Goal: Task Accomplishment & Management: Manage account settings

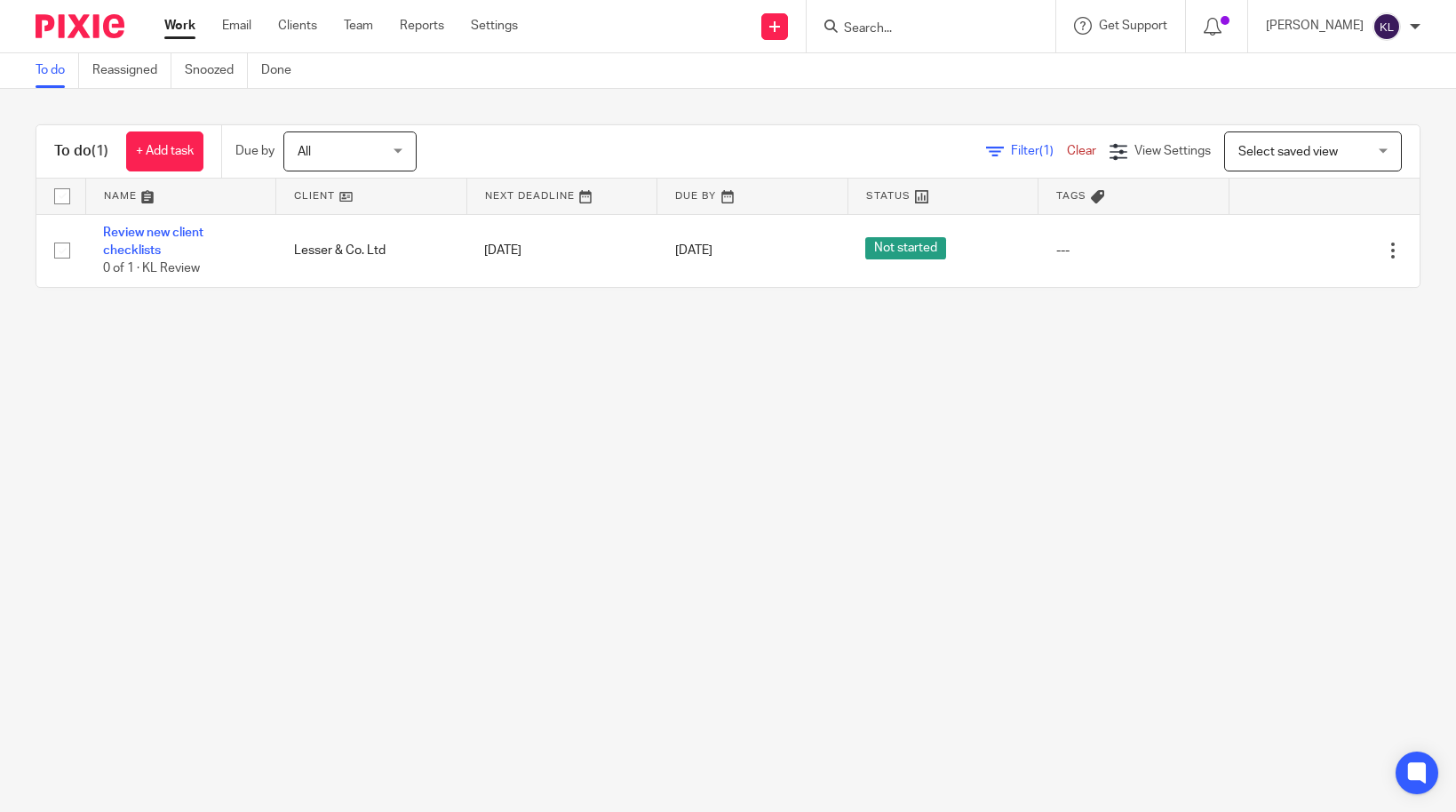
click at [909, 24] on input "Search" at bounding box center [923, 29] width 160 height 16
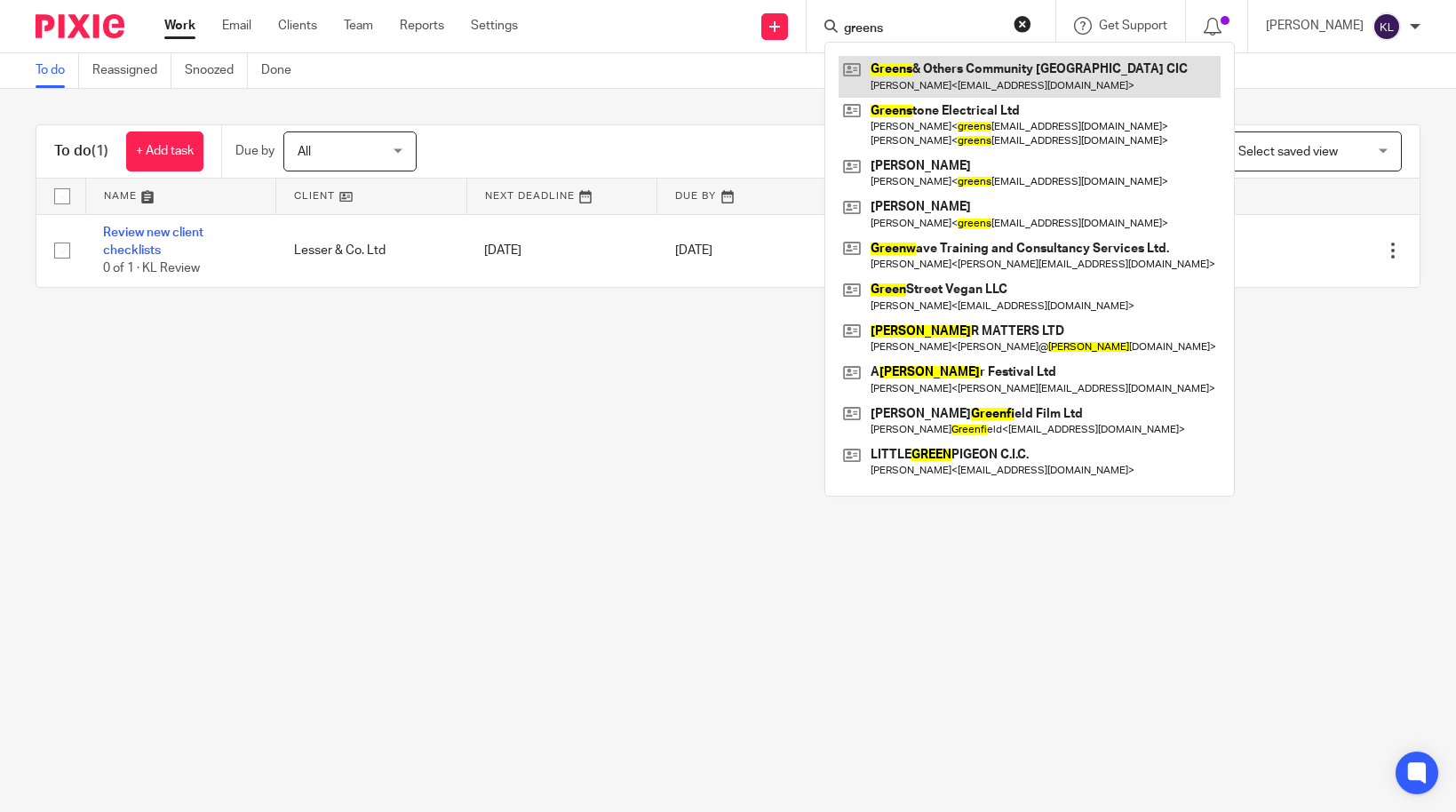
type input "greens"
click at [963, 70] on link at bounding box center [1030, 76] width 382 height 41
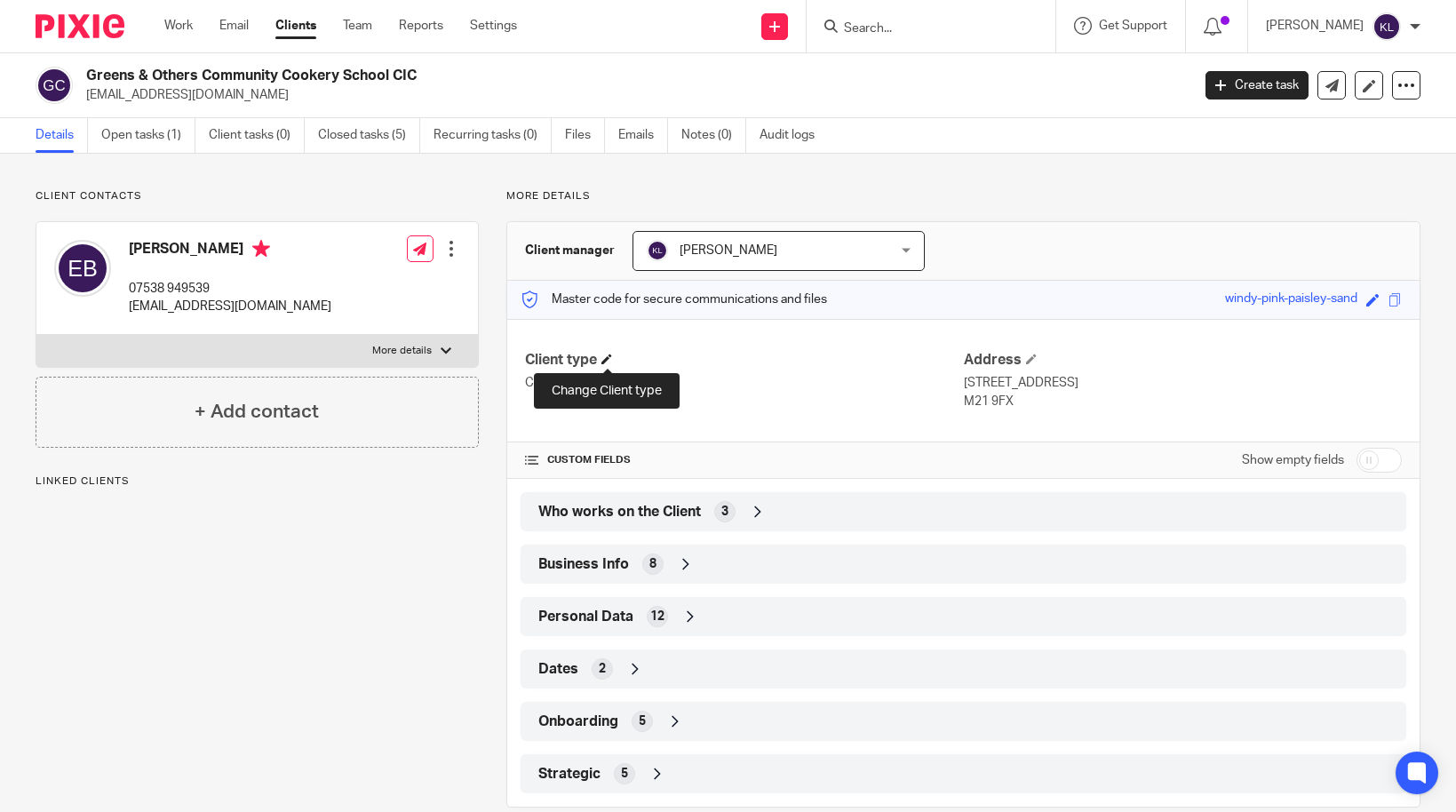
click at [603, 362] on span at bounding box center [606, 359] width 10 height 10
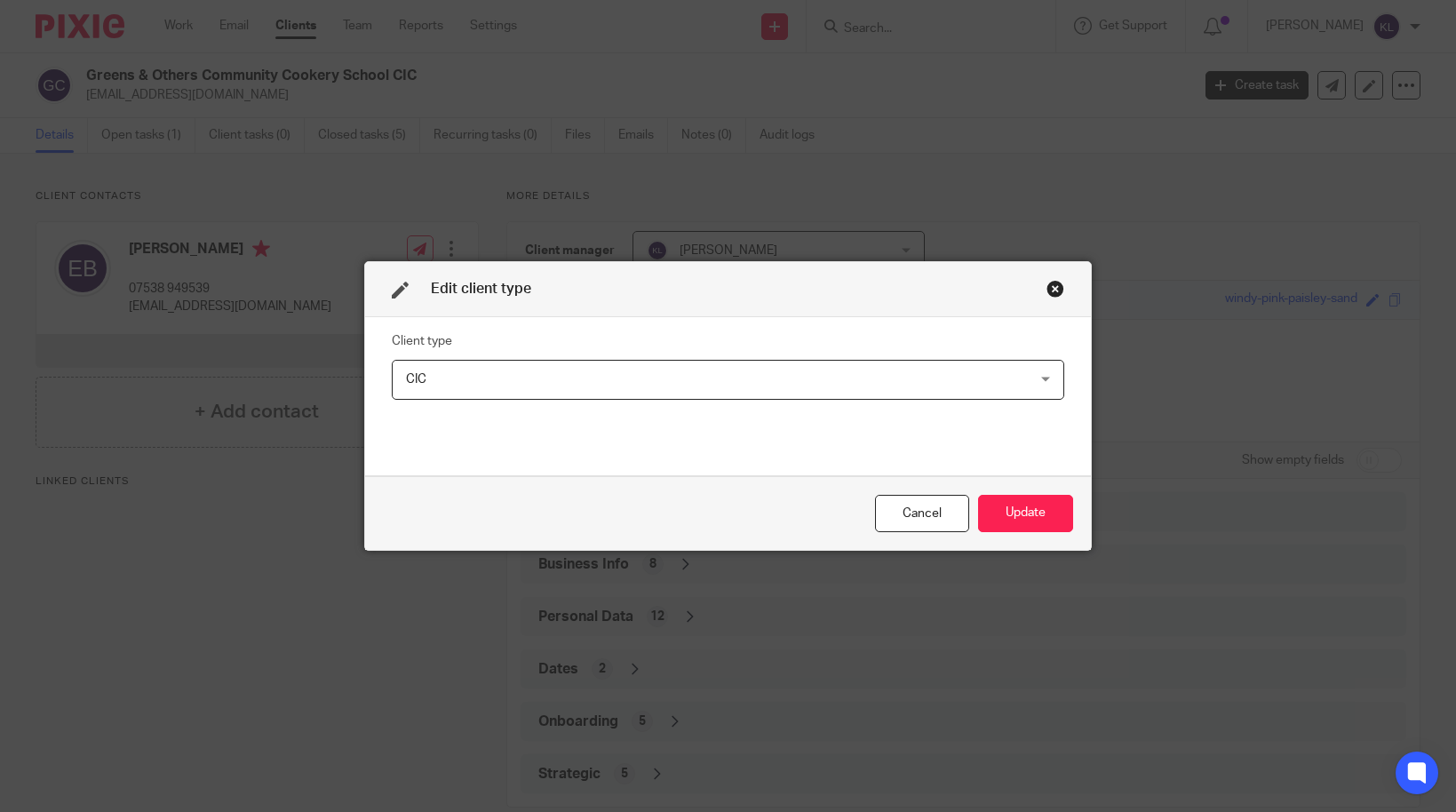
click at [585, 380] on span "CIC" at bounding box center [668, 379] width 526 height 37
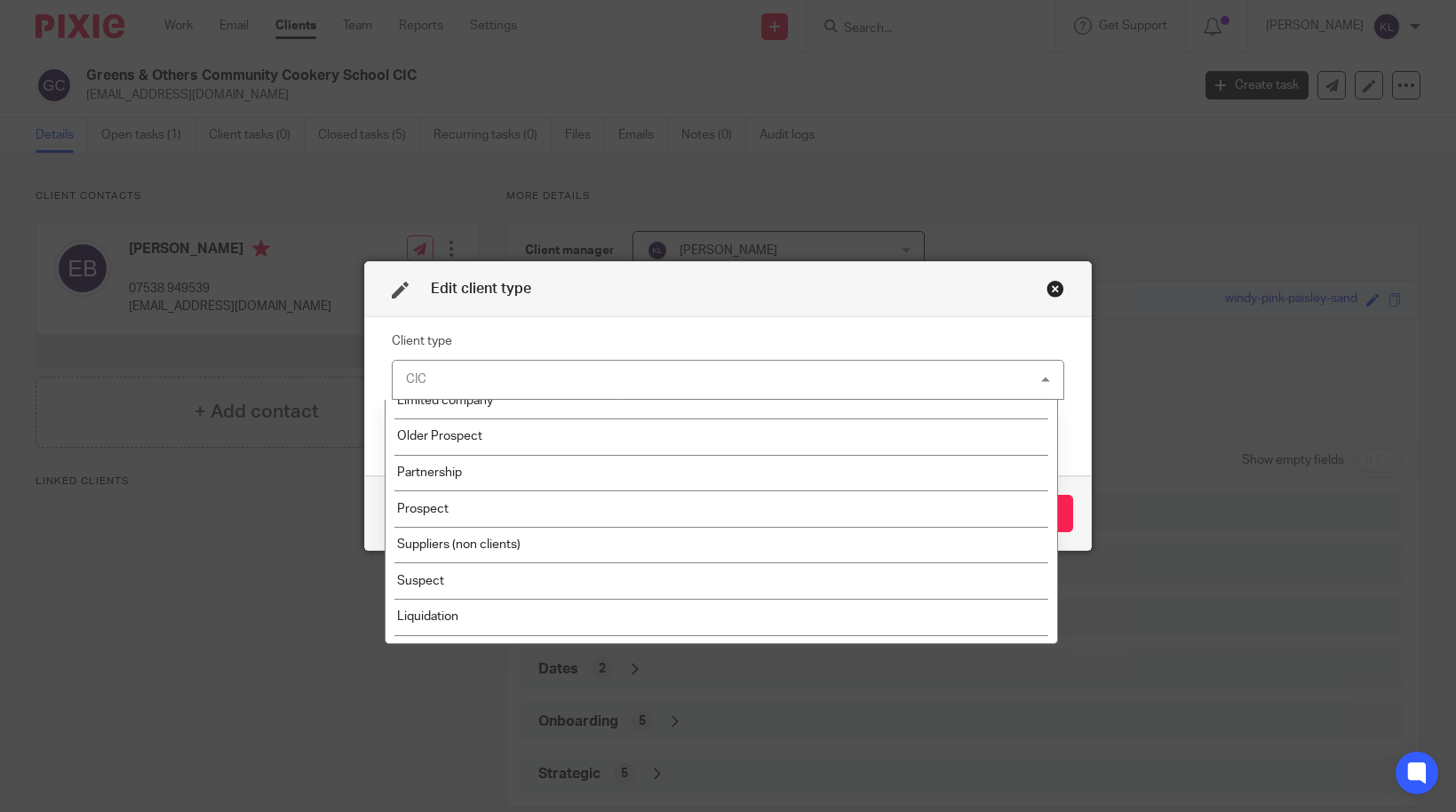
scroll to position [297, 0]
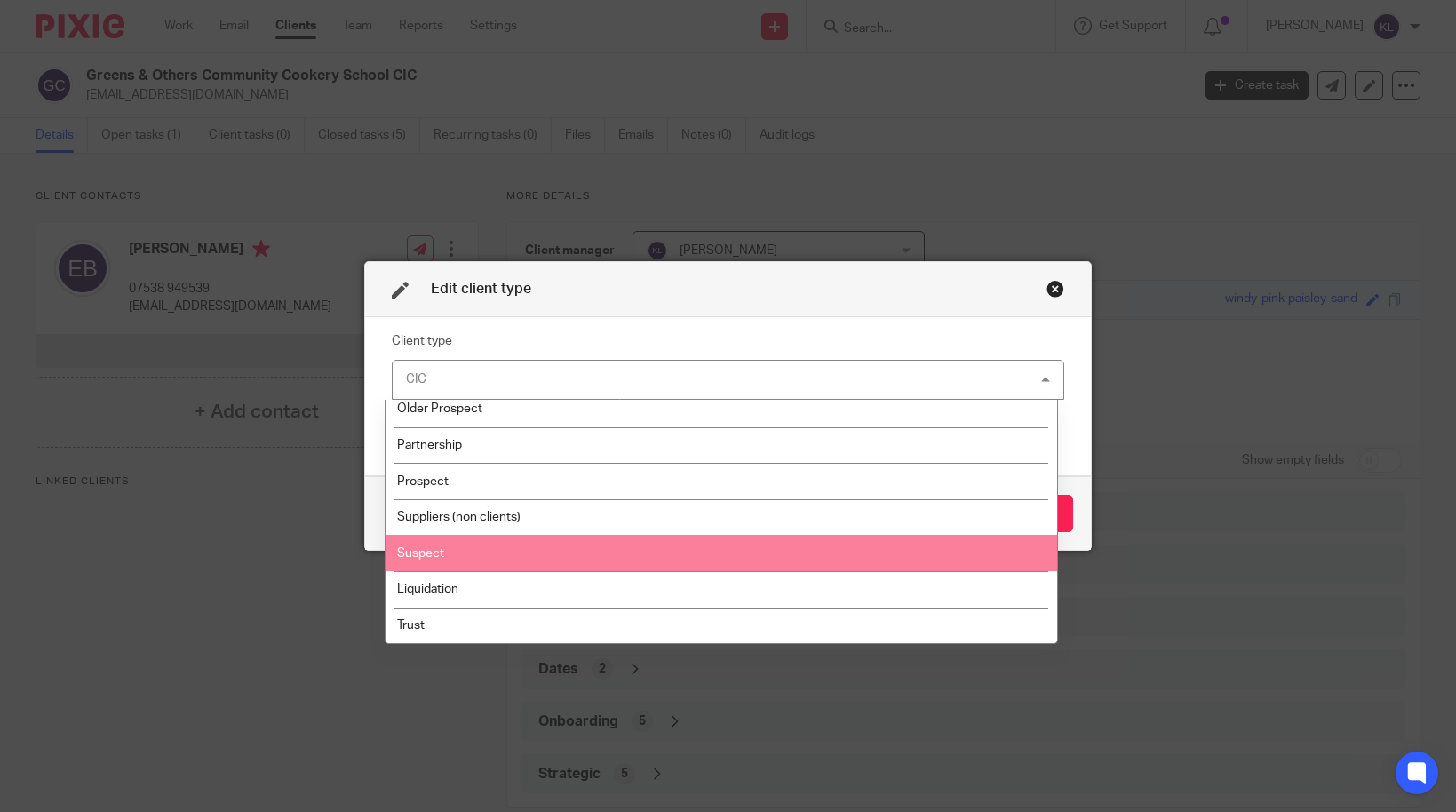
click at [579, 543] on li "Suspect" at bounding box center [721, 552] width 672 height 36
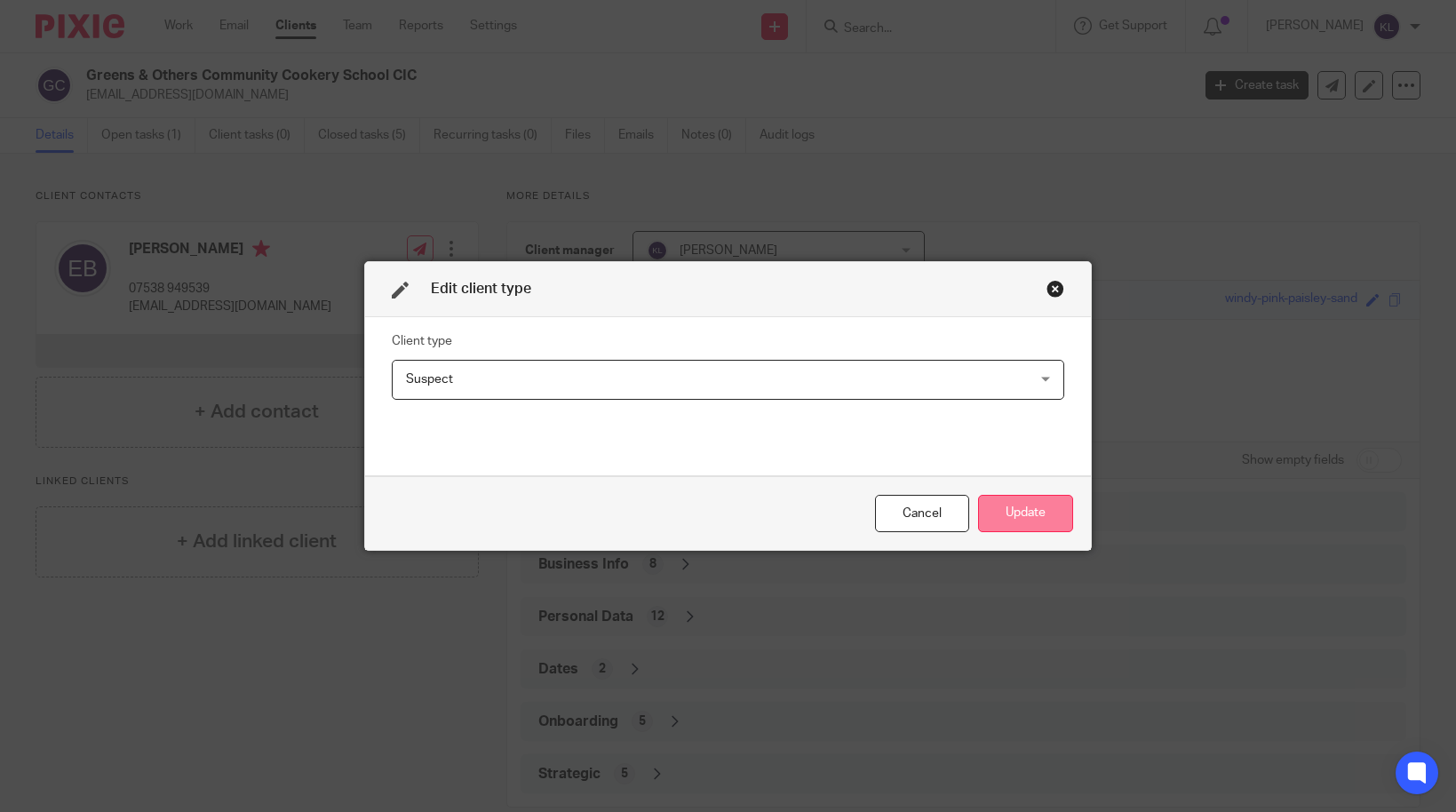
click at [997, 508] on button "Update" at bounding box center [1026, 514] width 95 height 38
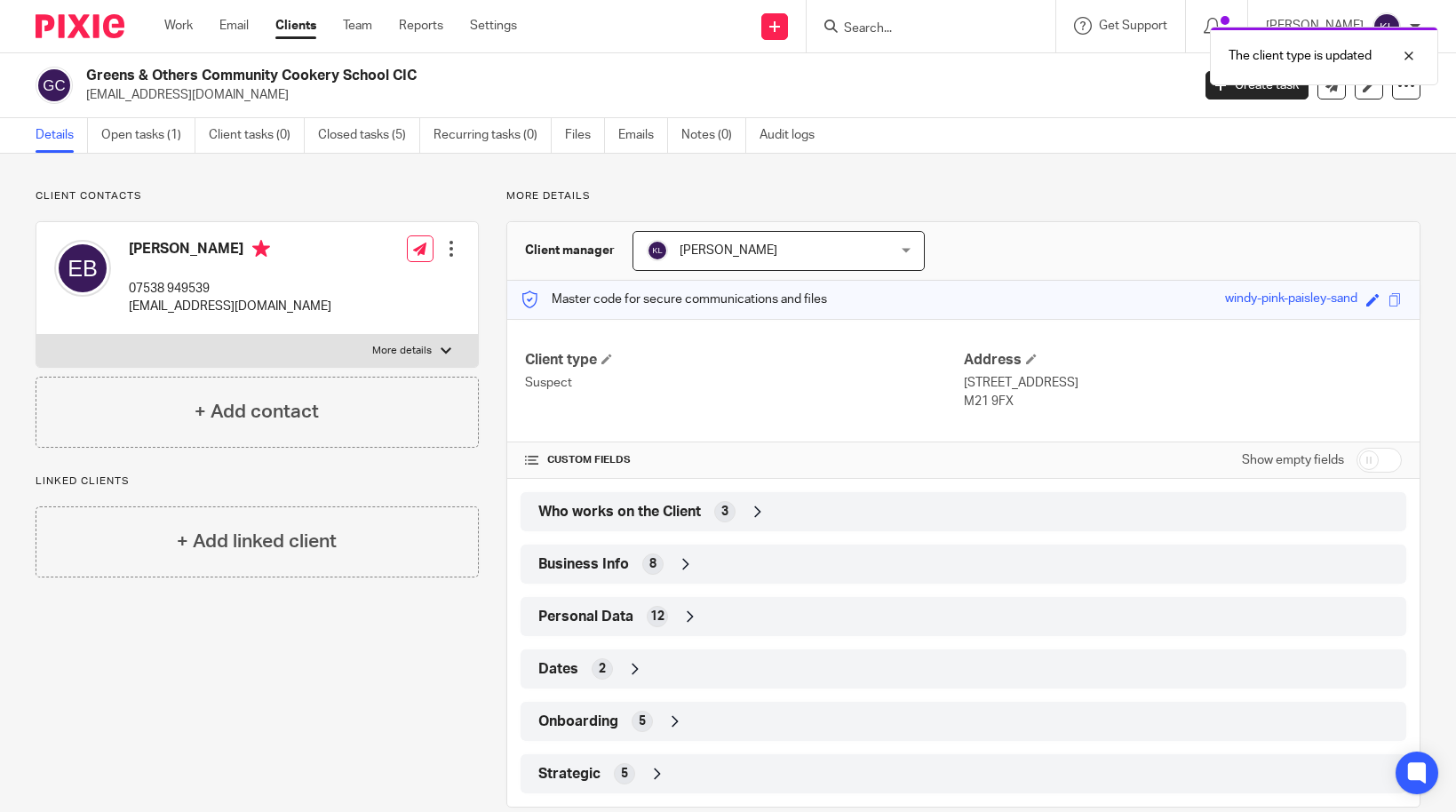
click at [794, 504] on div "Who works on the Client 3" at bounding box center [964, 511] width 859 height 31
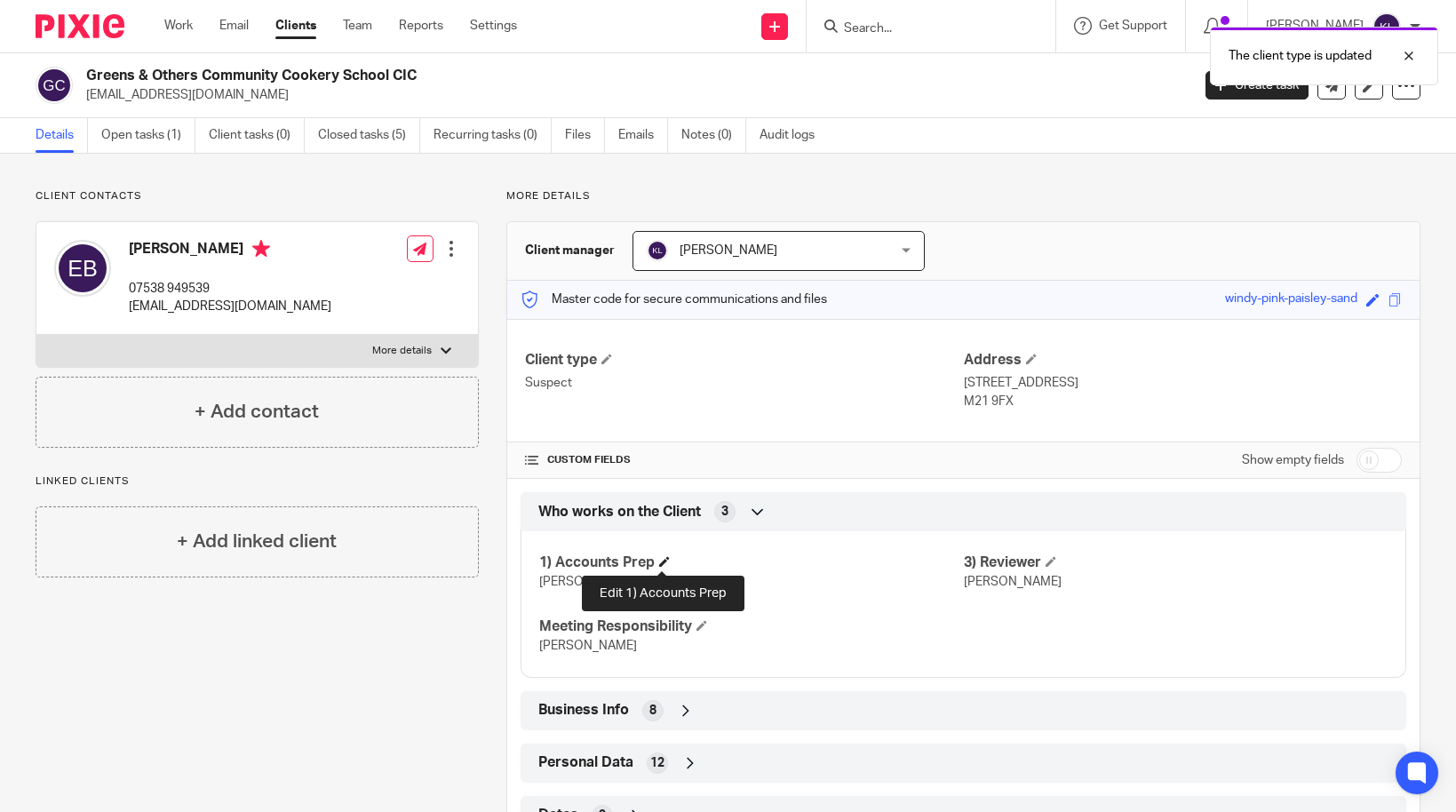
click at [662, 560] on span at bounding box center [664, 561] width 10 height 10
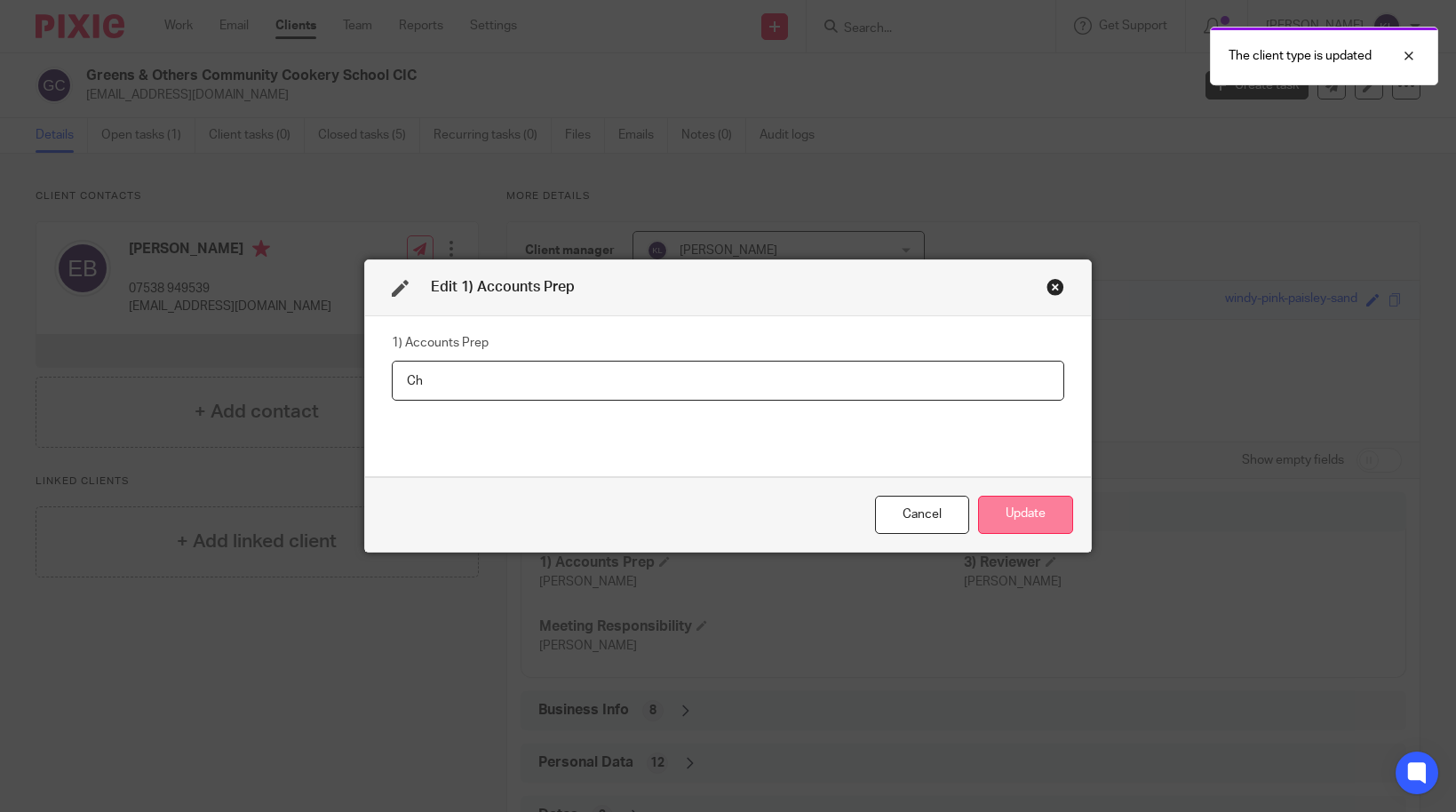
type input "C"
click at [1025, 515] on button "Update" at bounding box center [1026, 514] width 95 height 38
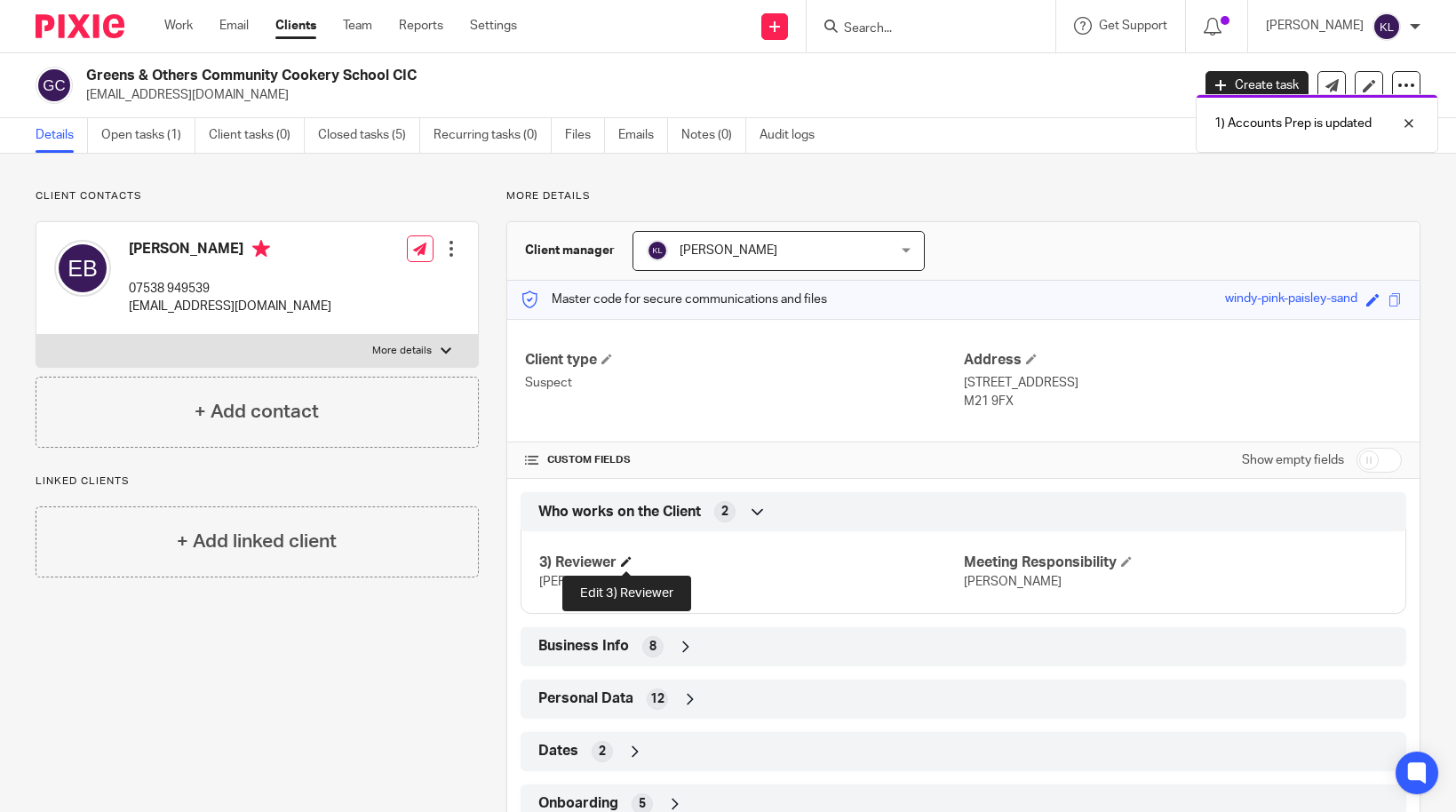
click at [627, 562] on span at bounding box center [626, 561] width 10 height 10
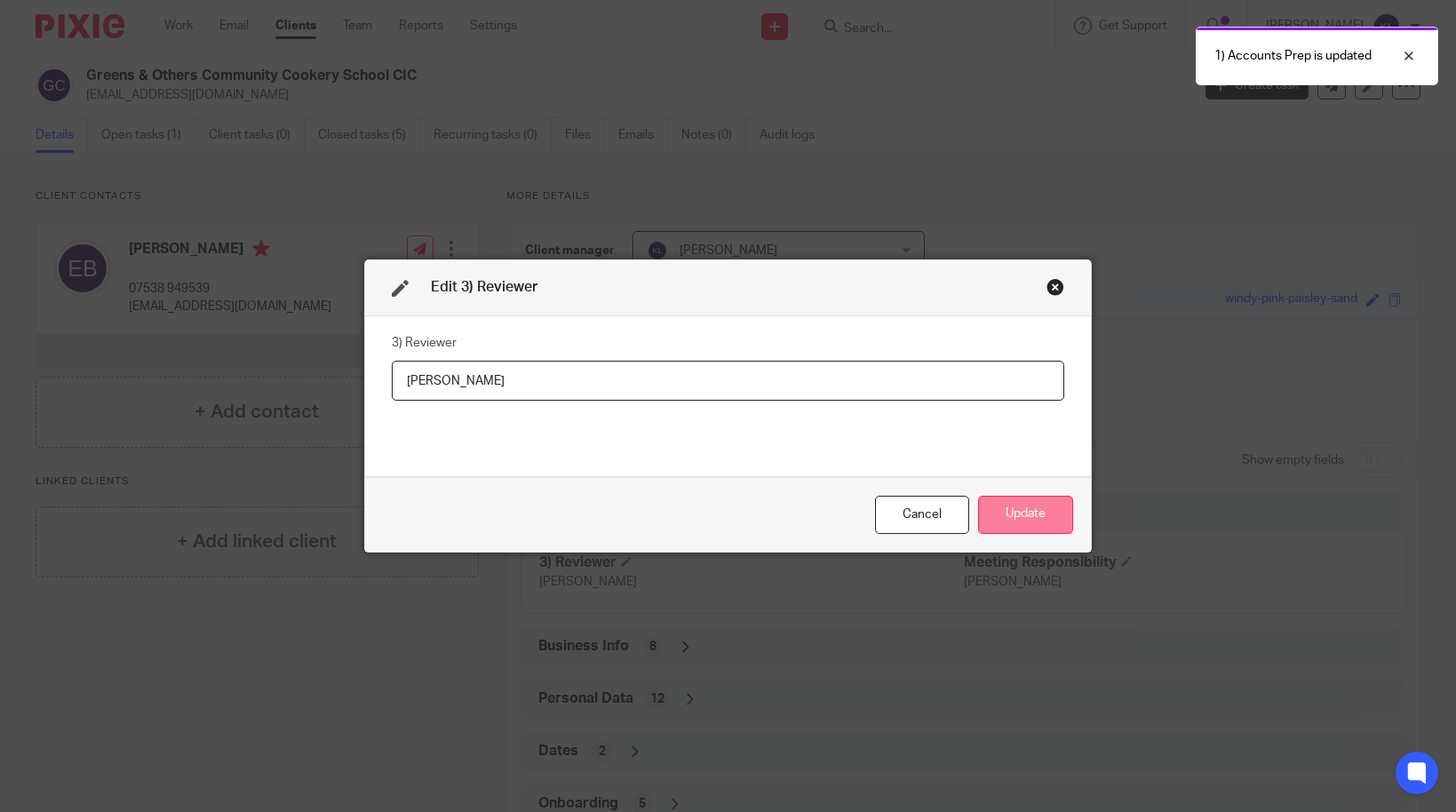
type input "J"
click at [1016, 502] on button "Update" at bounding box center [1026, 514] width 95 height 38
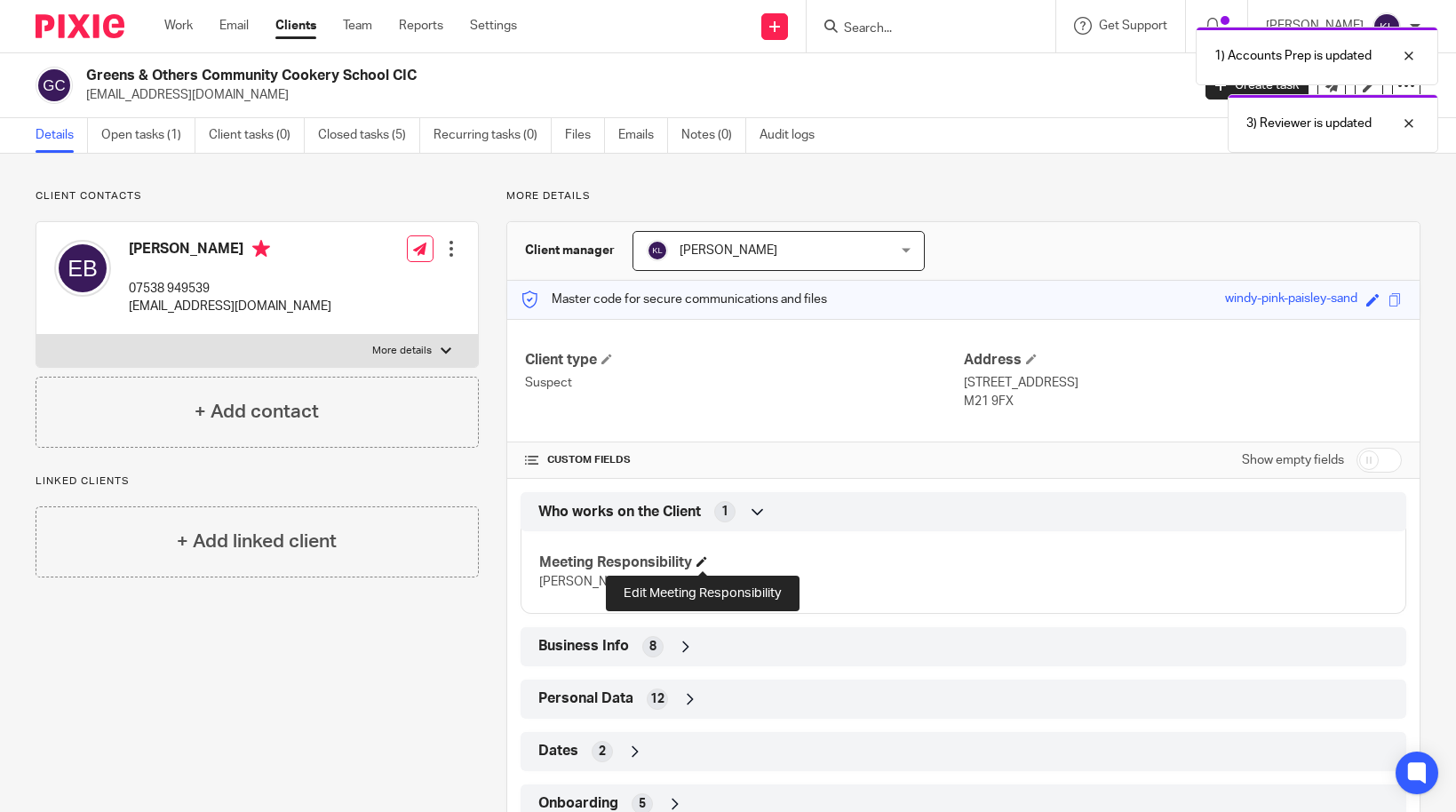
click at [701, 561] on span at bounding box center [701, 561] width 10 height 10
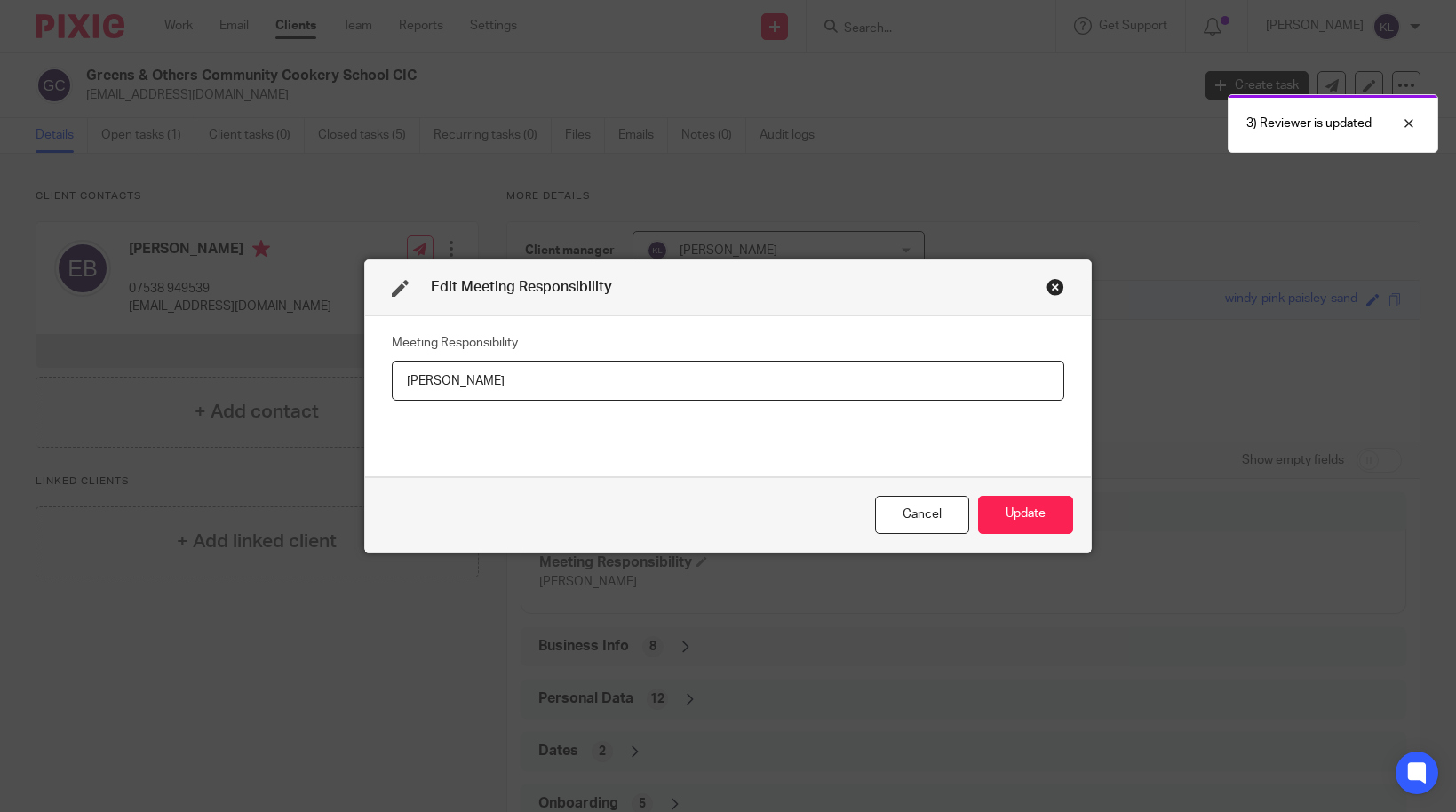
type input "J"
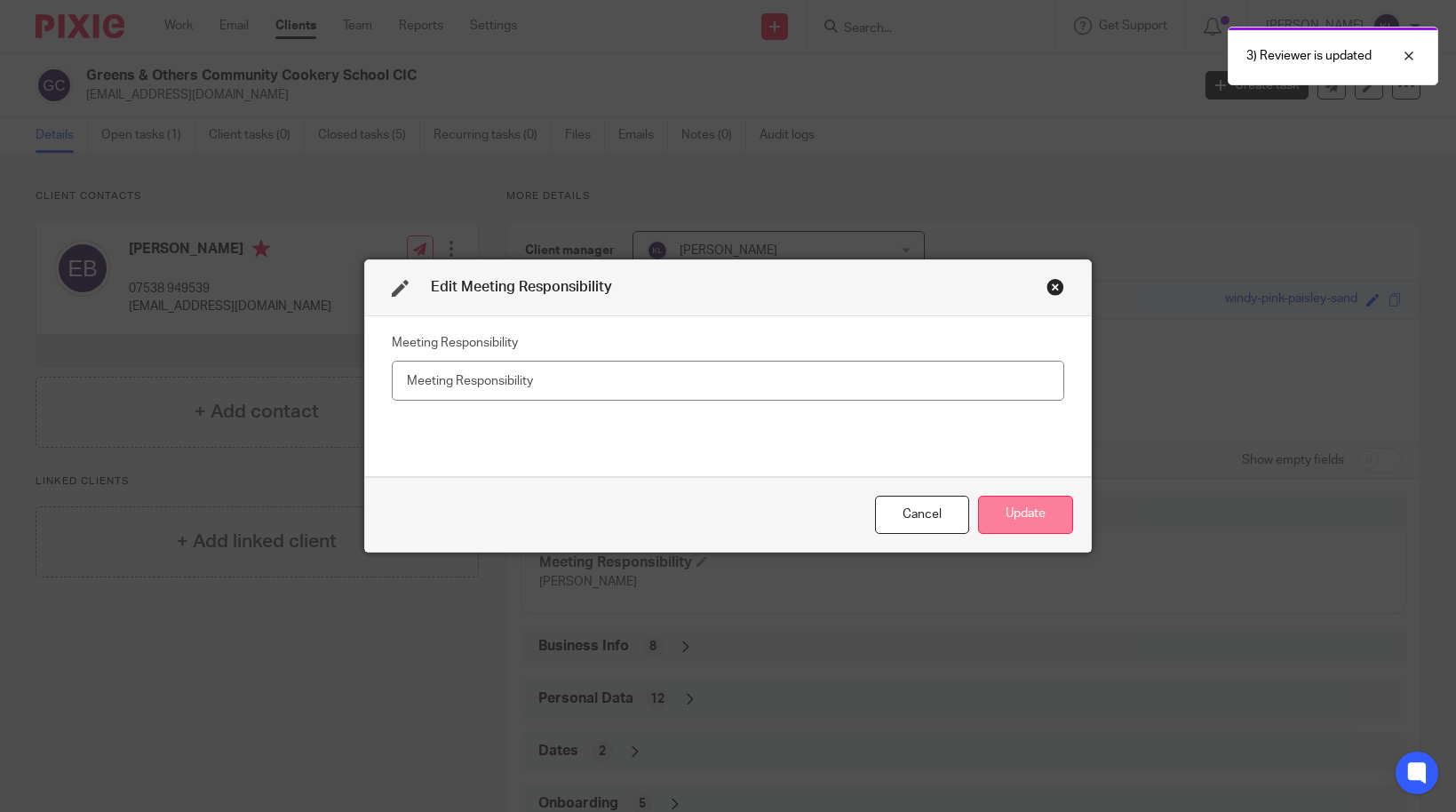
click at [1012, 509] on button "Update" at bounding box center [1026, 514] width 95 height 38
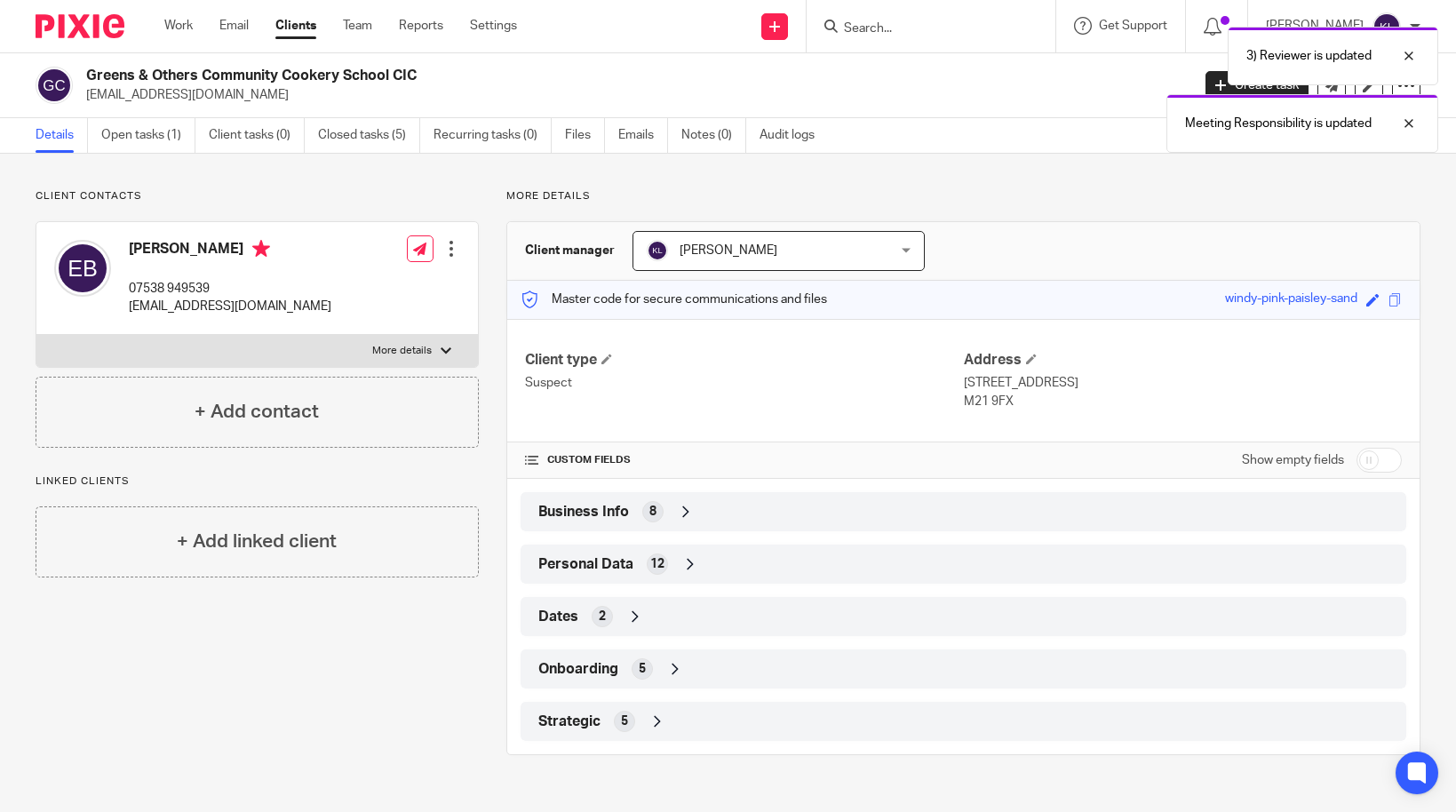
click at [809, 720] on div "Strategic 5" at bounding box center [964, 721] width 859 height 31
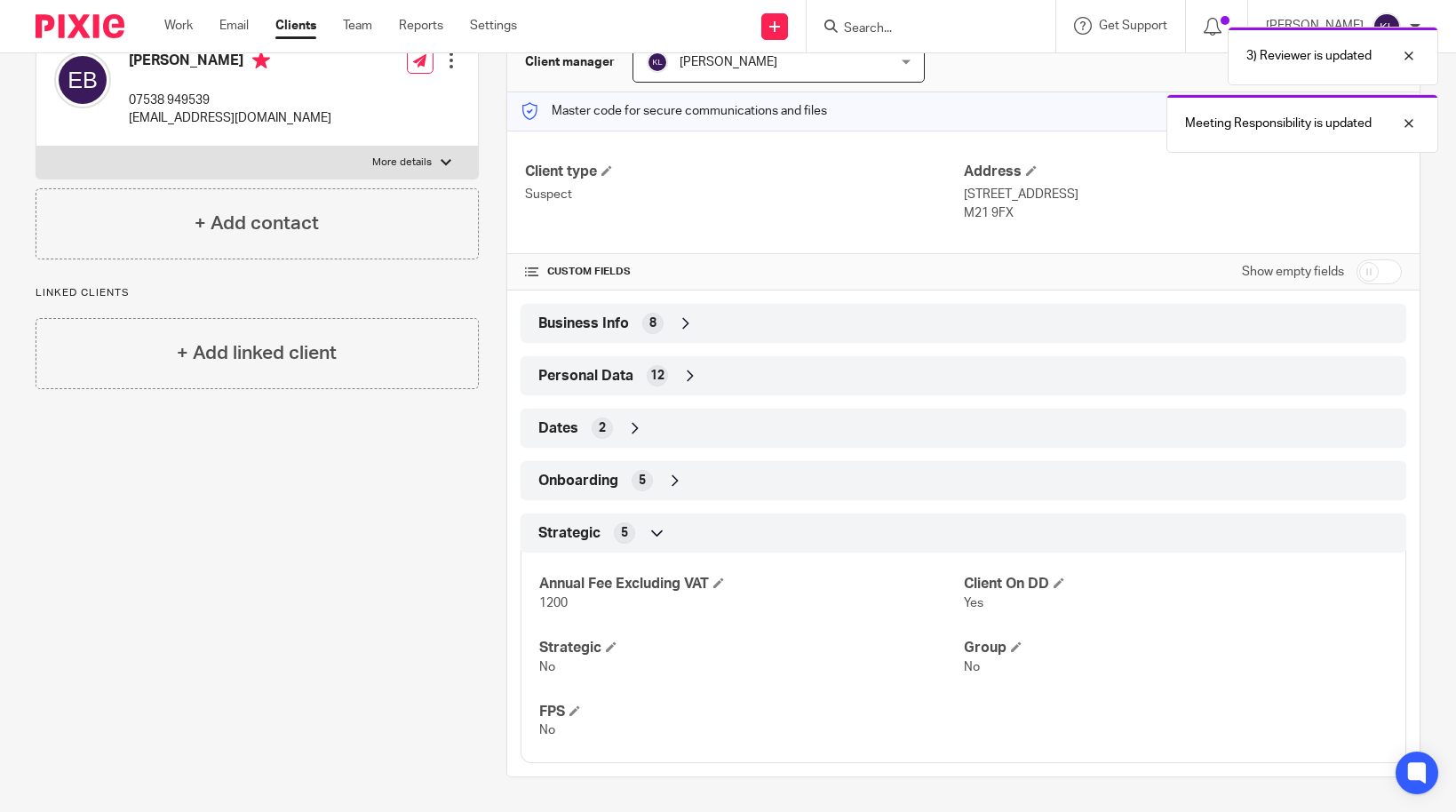
scroll to position [189, 0]
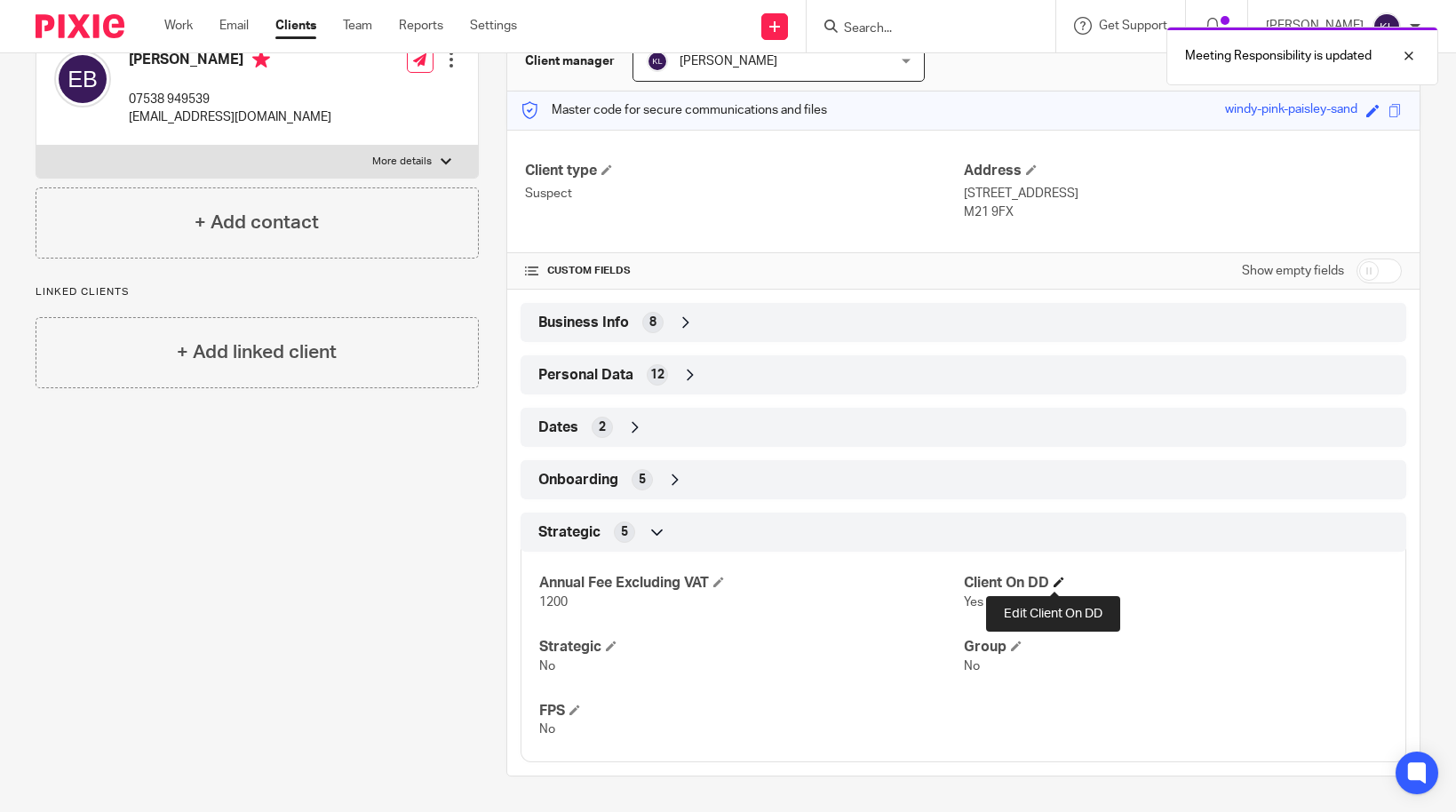
click at [1053, 587] on span at bounding box center [1058, 581] width 10 height 10
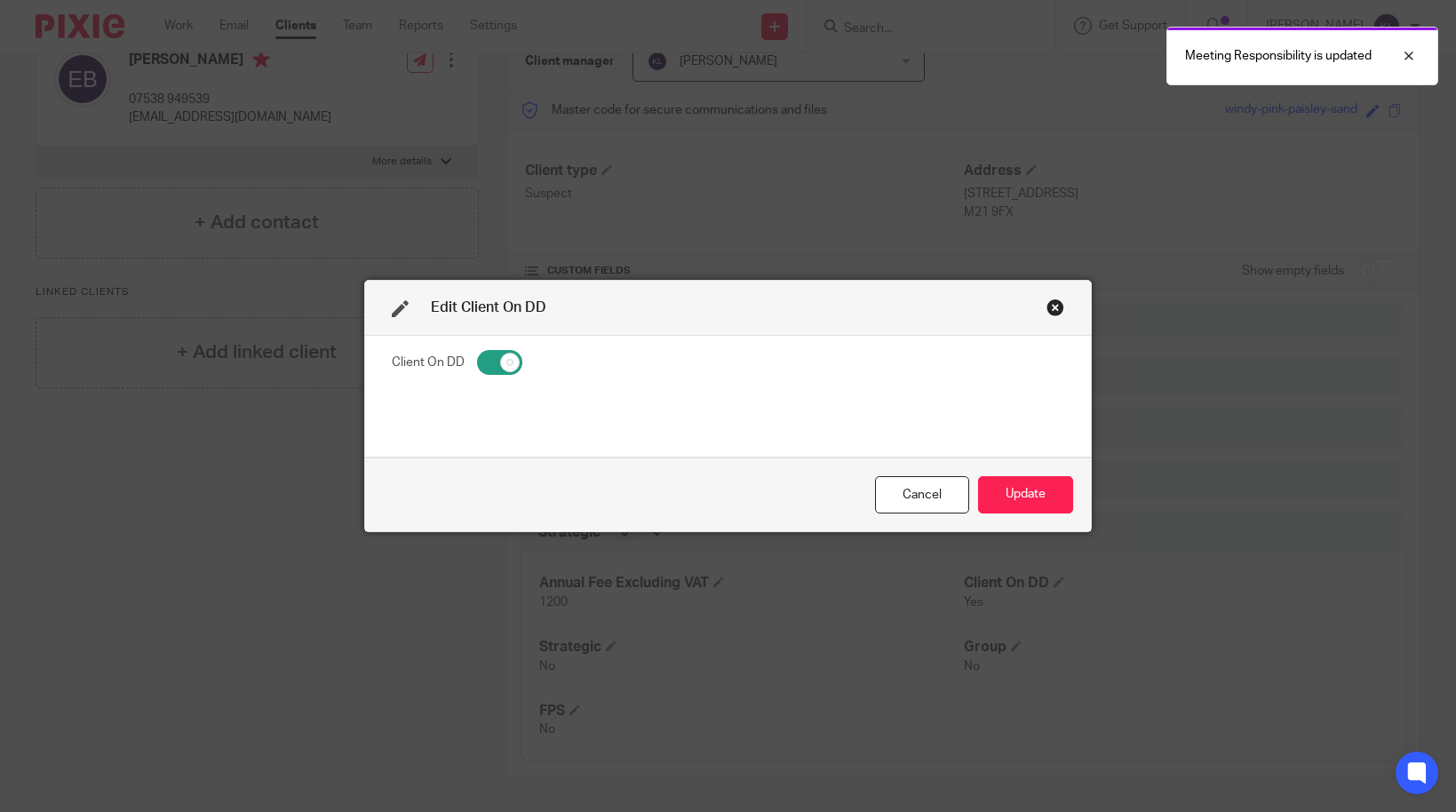
click at [483, 360] on input "checkbox" at bounding box center [499, 363] width 45 height 25
checkbox input "false"
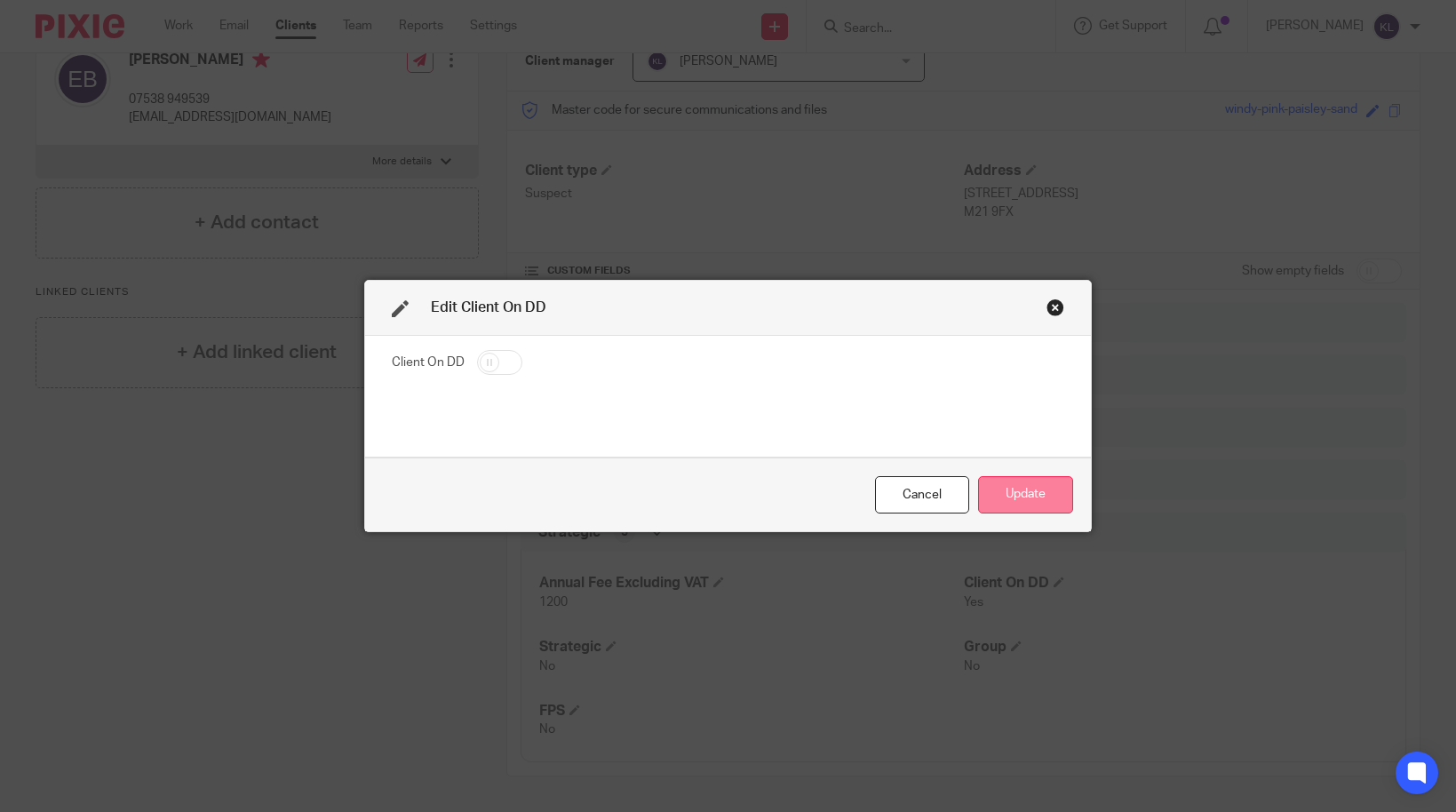
click at [1037, 476] on button "Update" at bounding box center [1026, 495] width 95 height 38
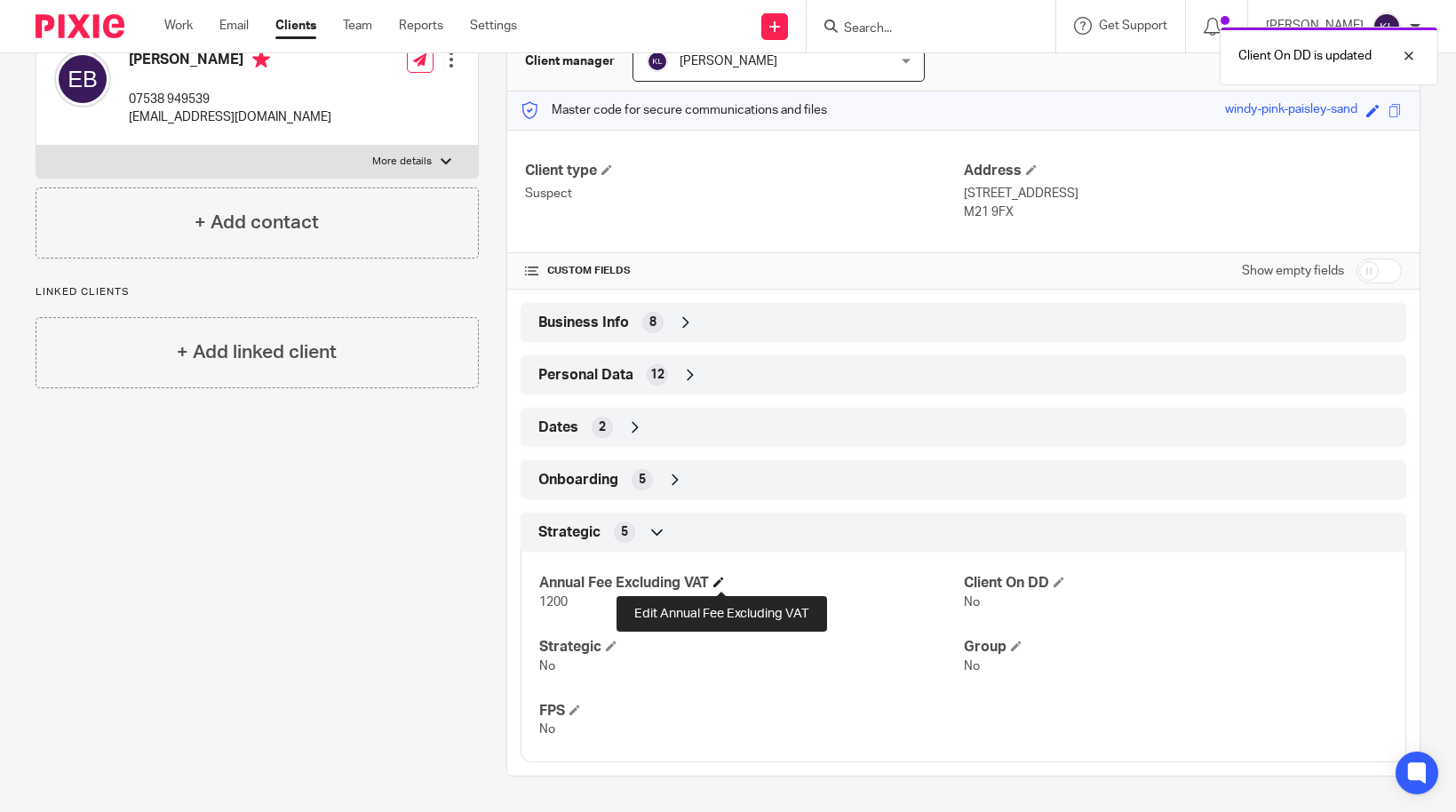
click at [724, 577] on span at bounding box center [718, 581] width 10 height 10
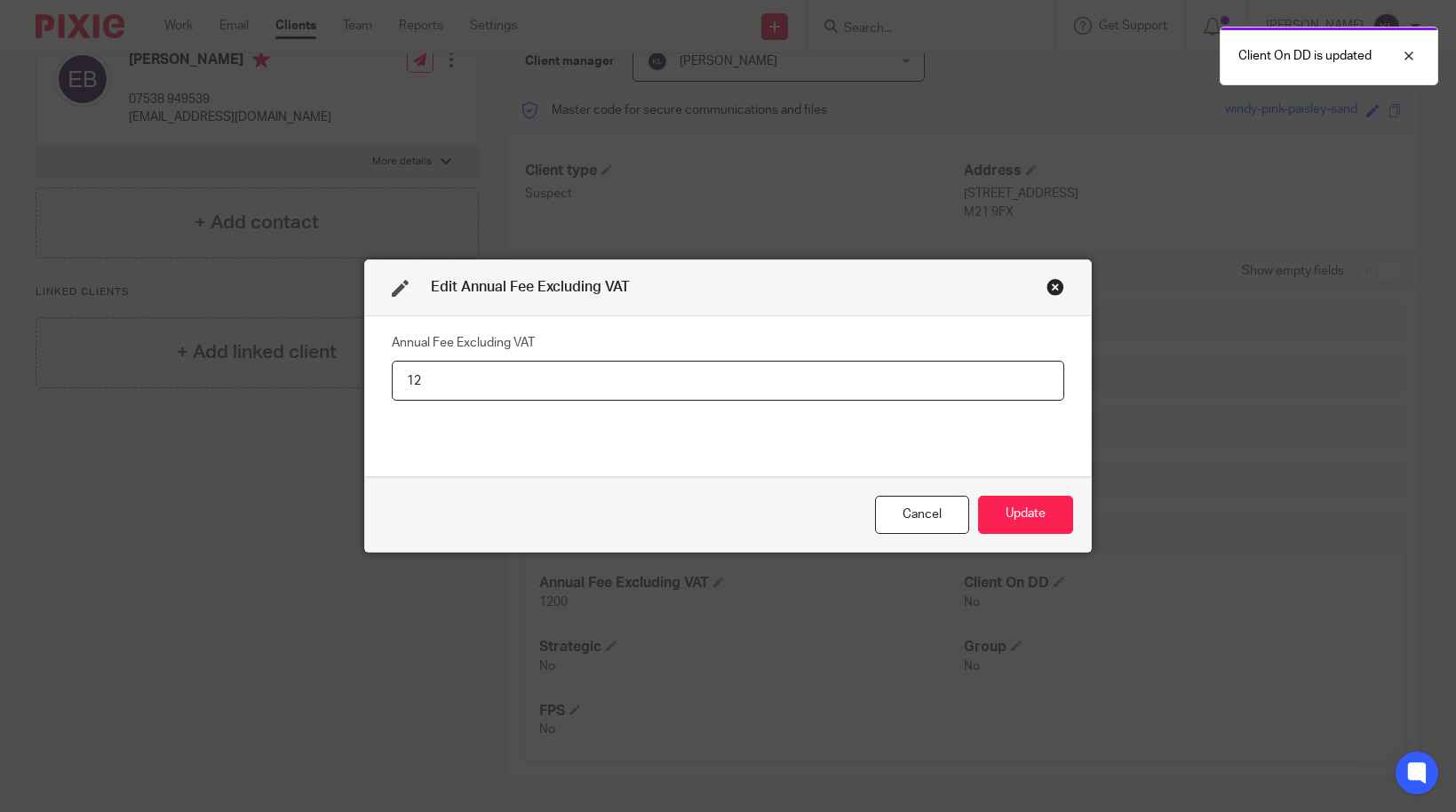
type input "1"
click at [1006, 502] on button "Update" at bounding box center [1026, 514] width 95 height 38
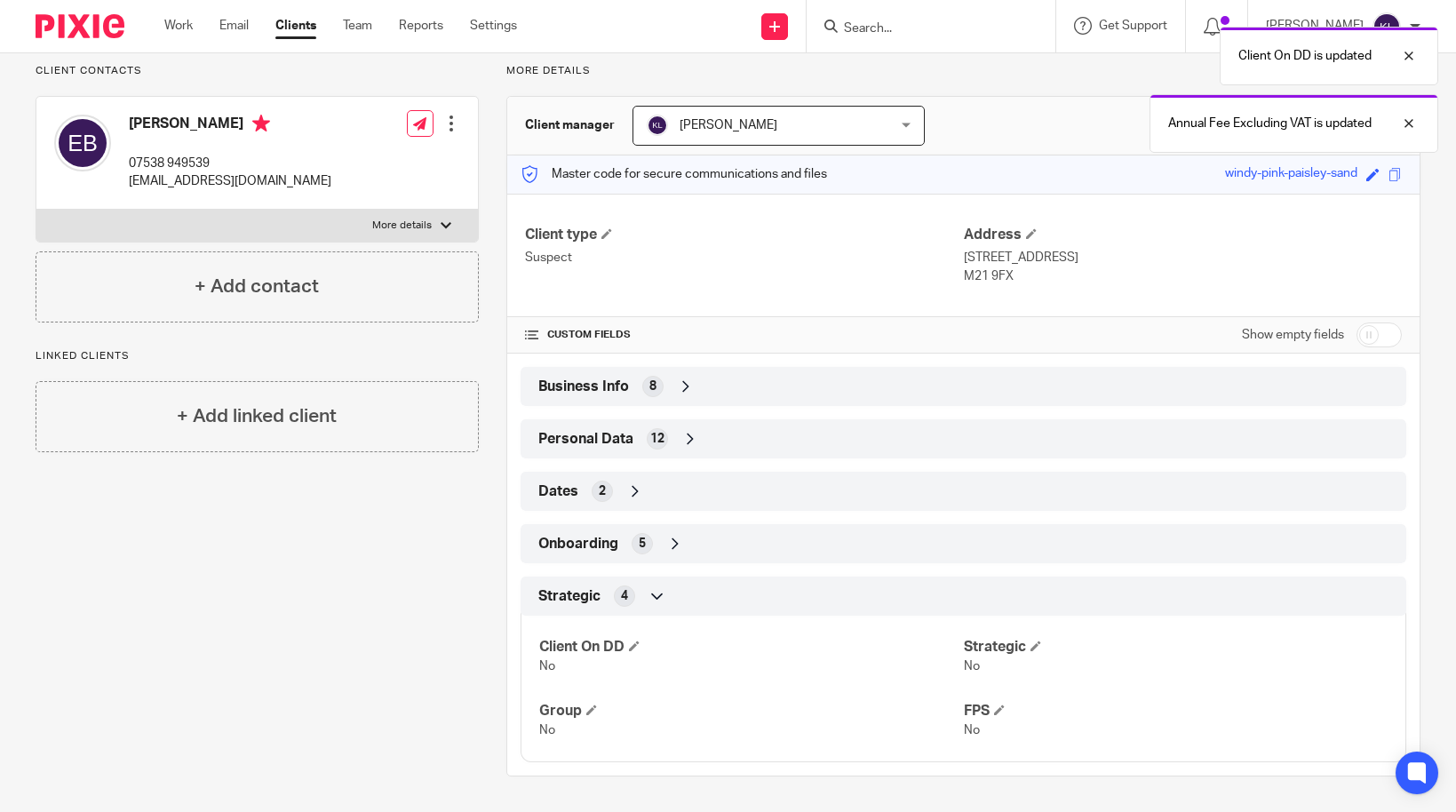
scroll to position [125, 0]
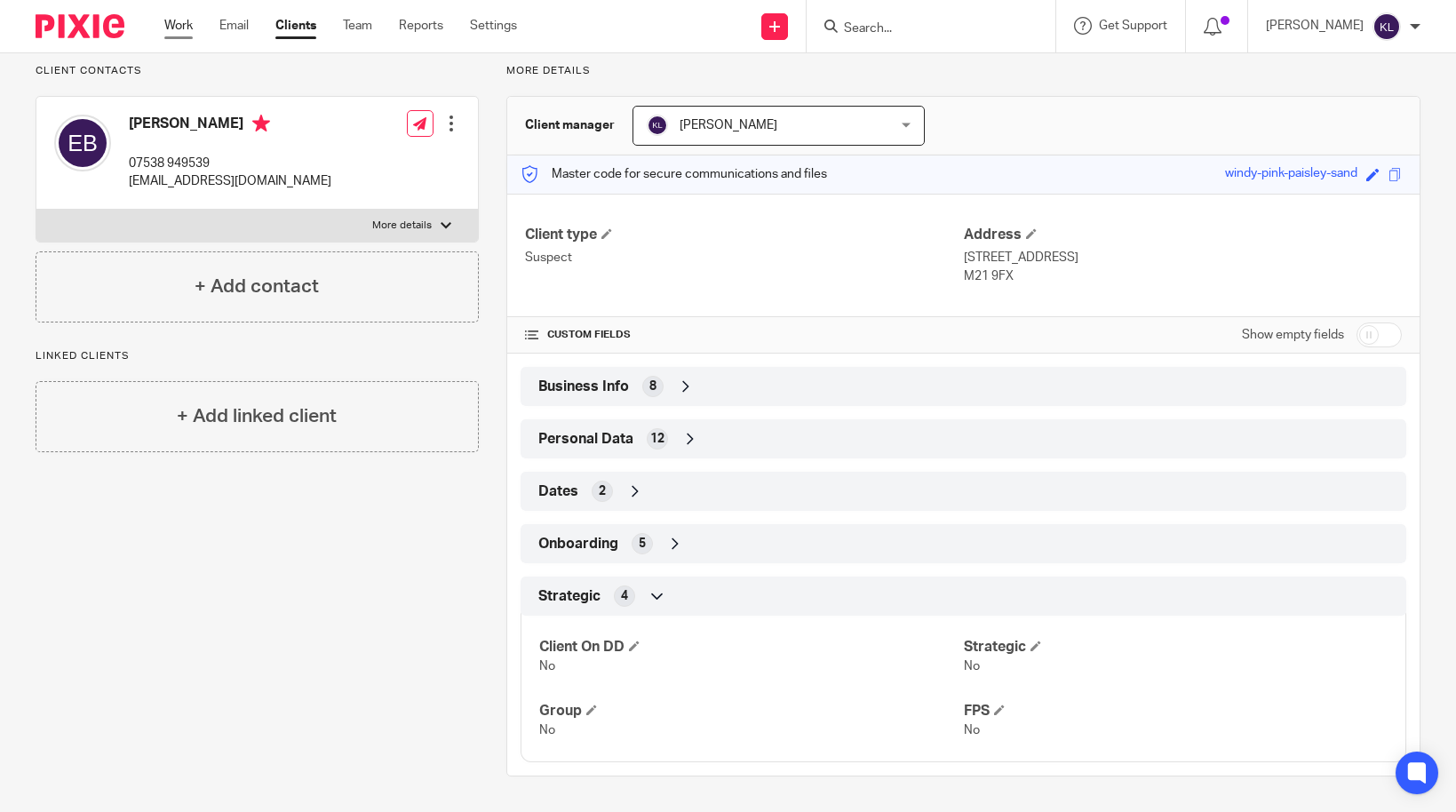
click at [178, 26] on link "Work" at bounding box center [178, 26] width 29 height 18
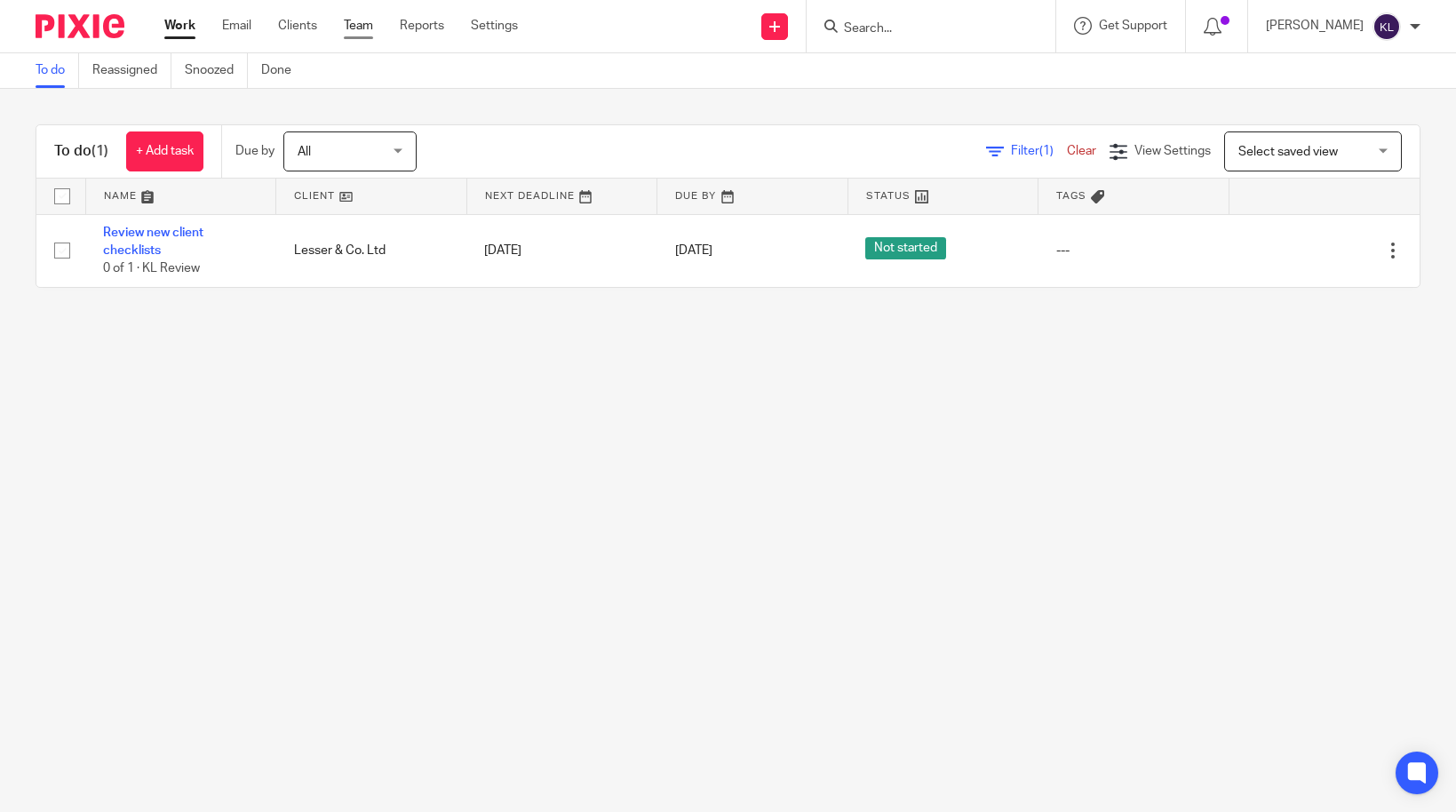
click at [364, 23] on link "Team" at bounding box center [358, 26] width 30 height 18
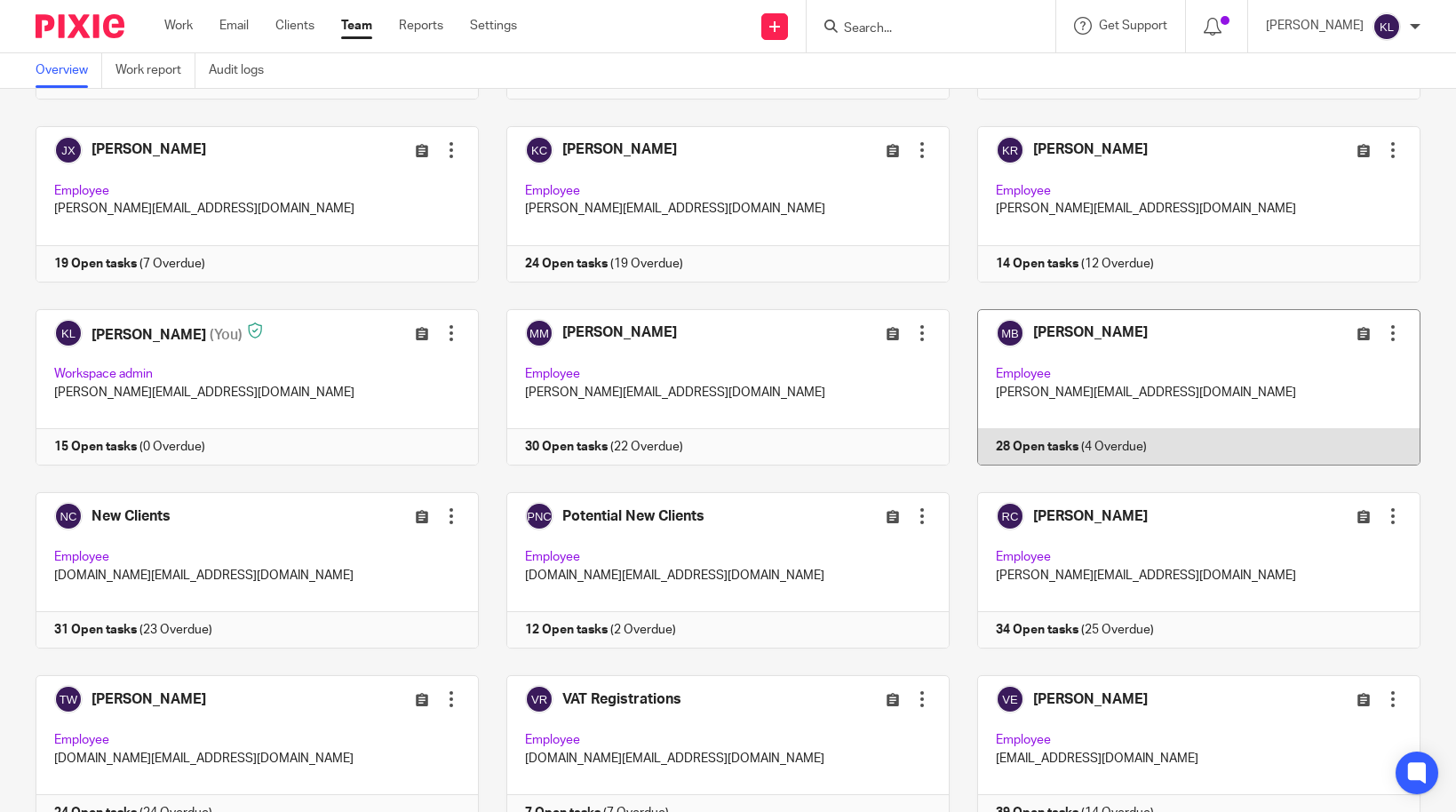
scroll to position [800, 0]
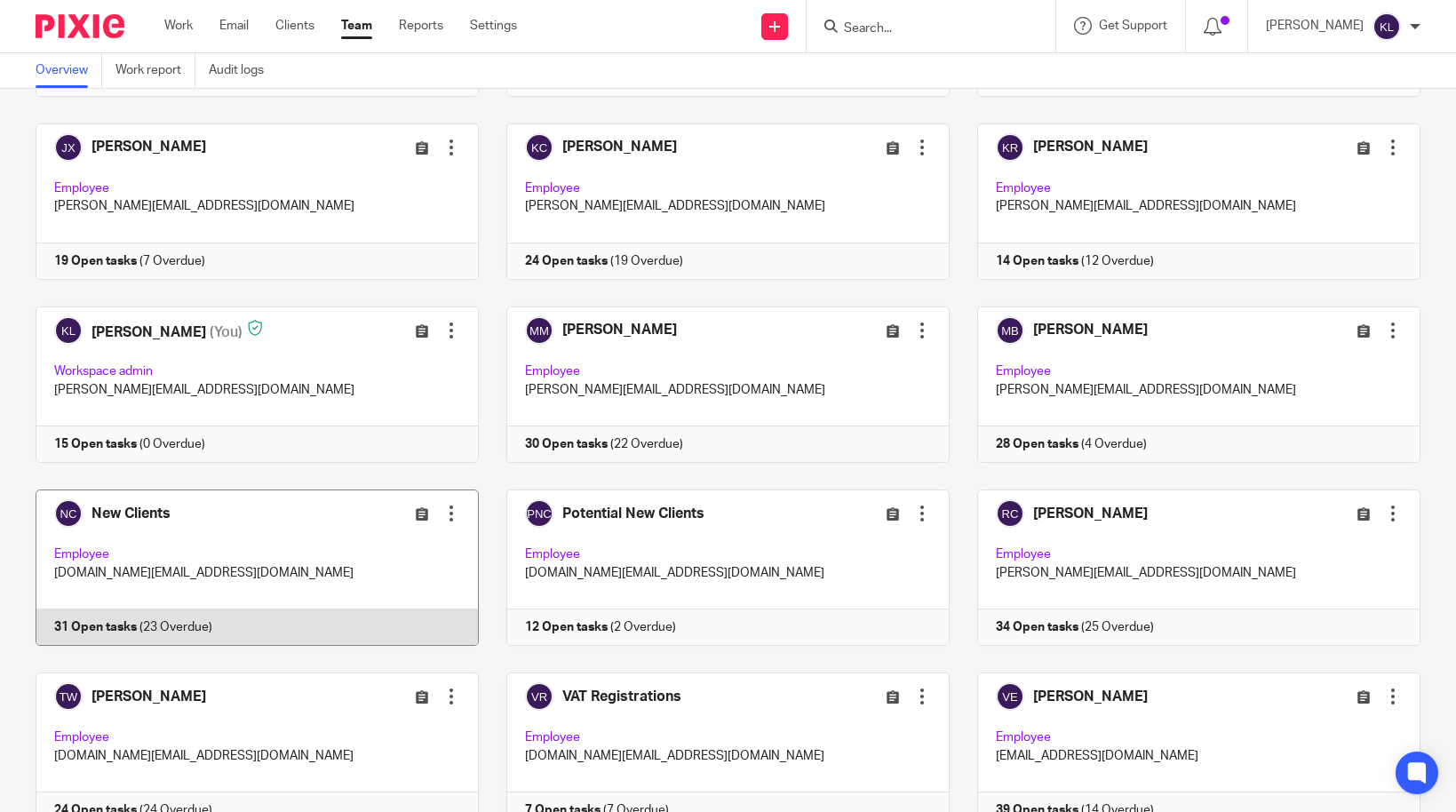
click at [174, 631] on link at bounding box center [242, 568] width 470 height 156
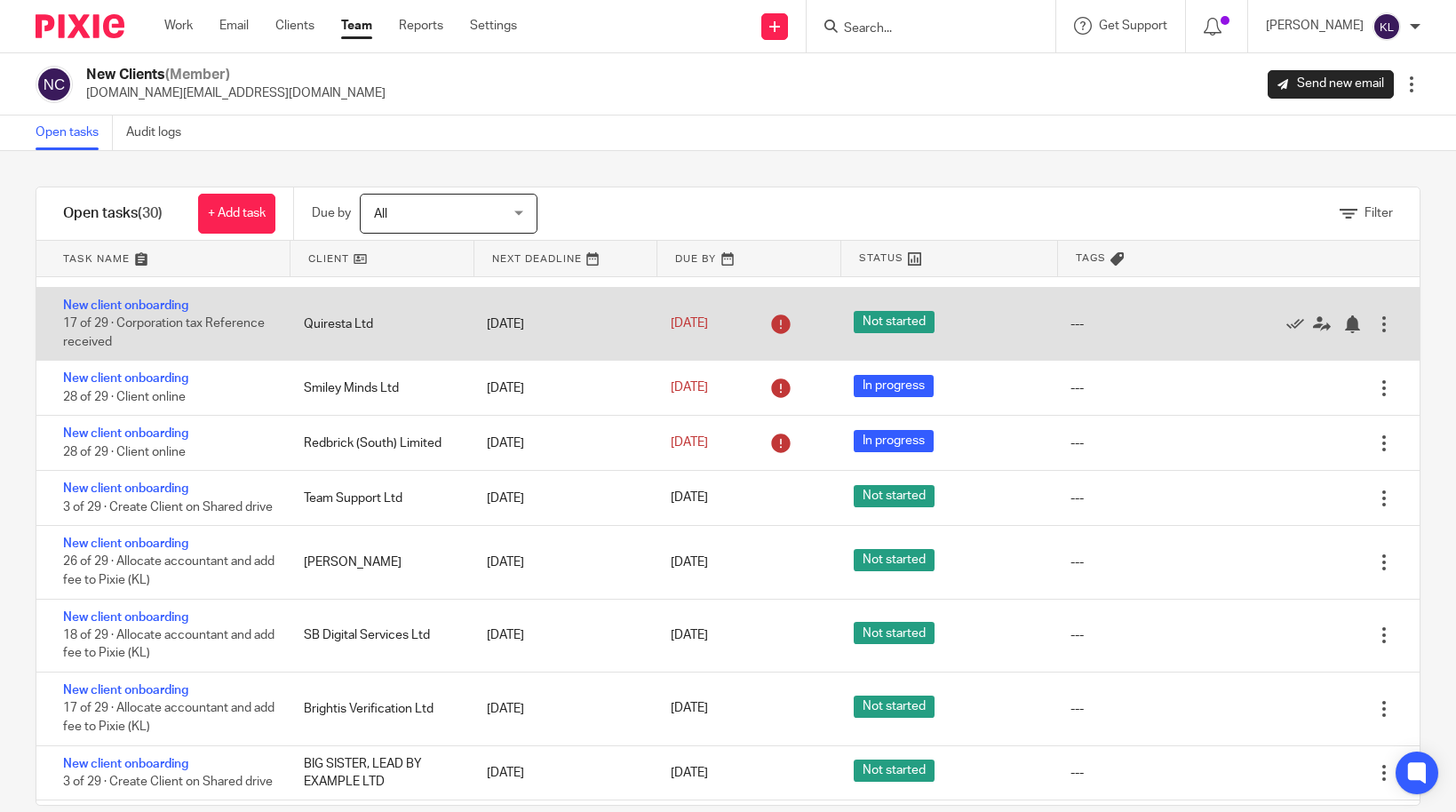
scroll to position [1155, 0]
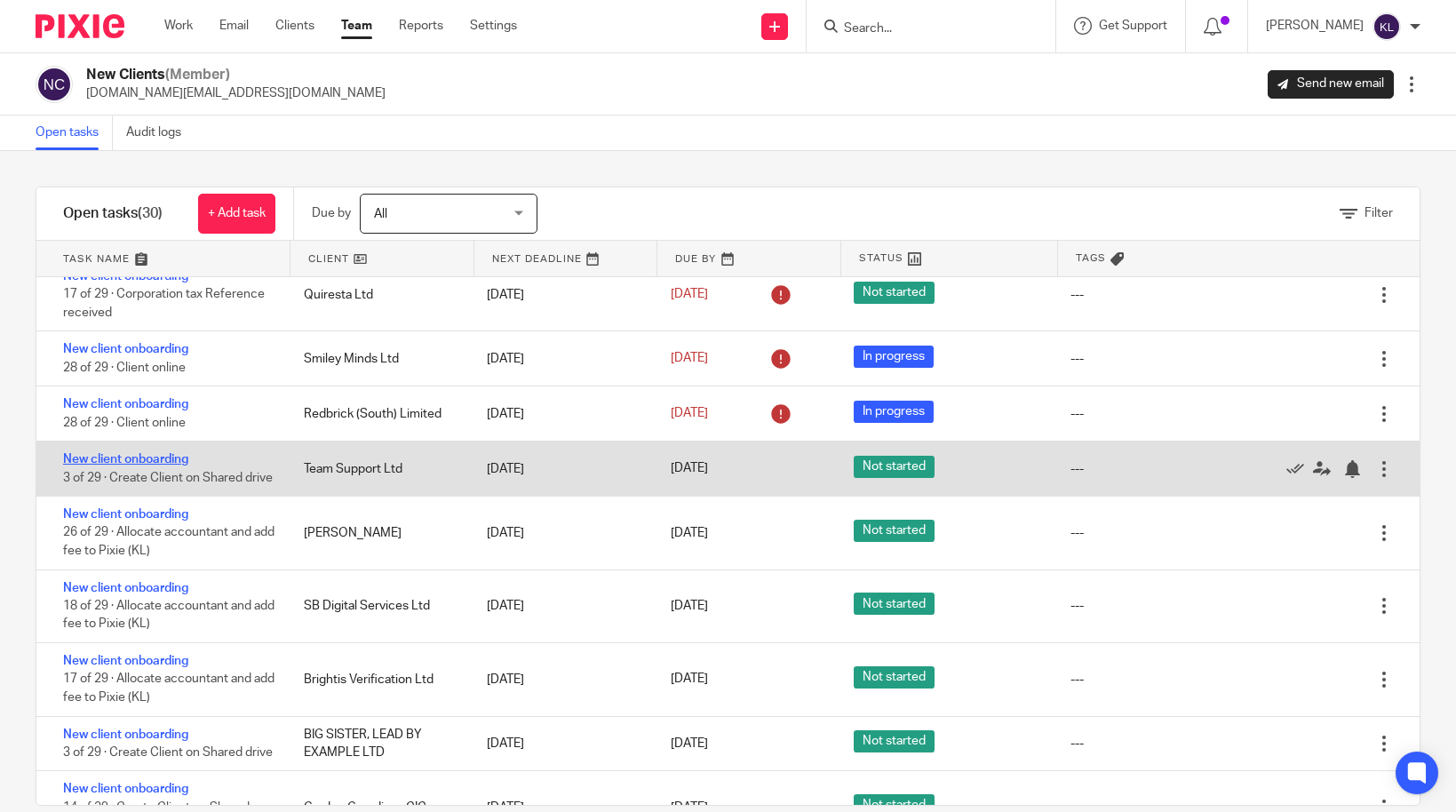
click at [122, 466] on link "New client onboarding" at bounding box center [125, 459] width 125 height 12
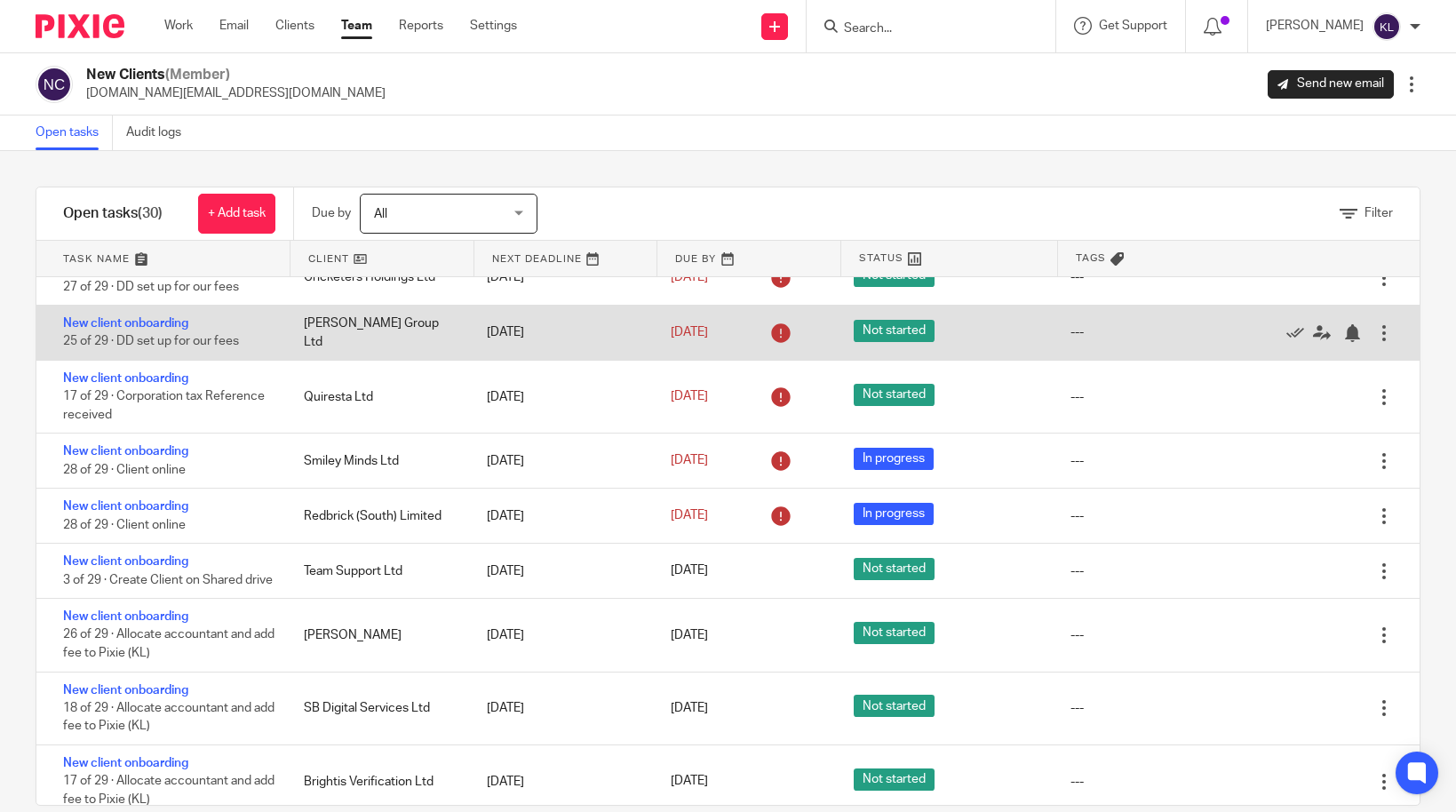
scroll to position [1155, 0]
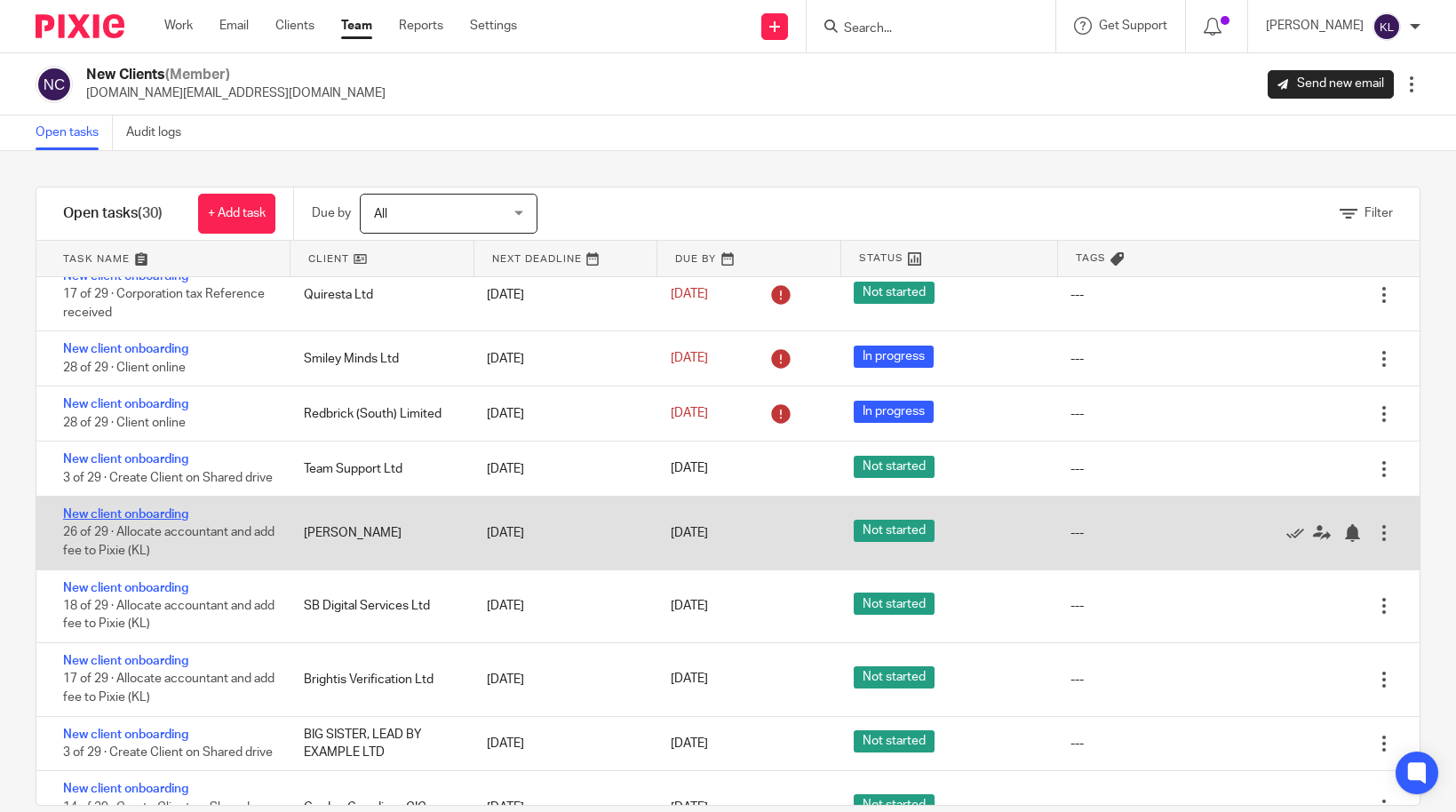
click at [156, 521] on link "New client onboarding" at bounding box center [125, 514] width 125 height 12
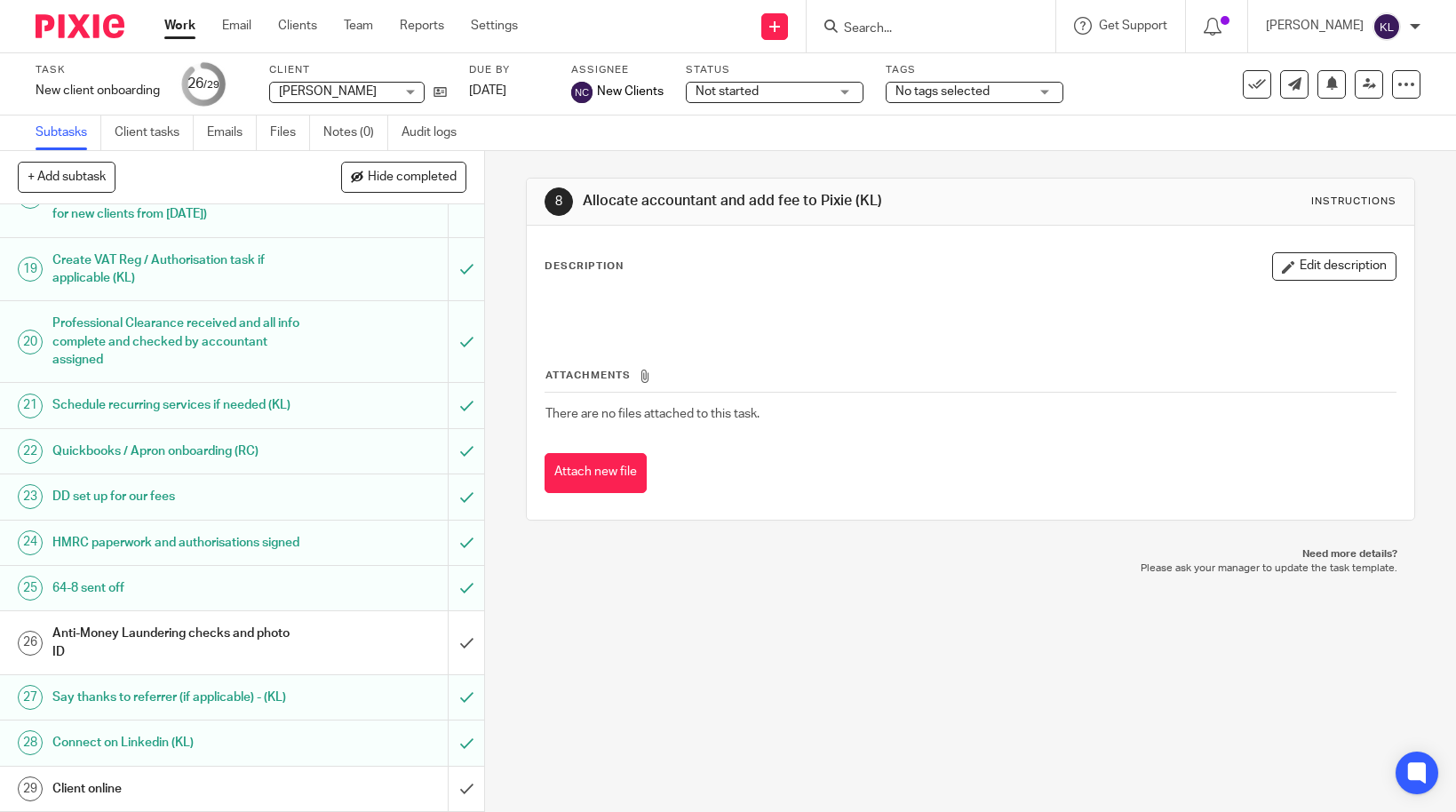
scroll to position [987, 0]
click at [457, 647] on input "submit" at bounding box center [241, 642] width 484 height 63
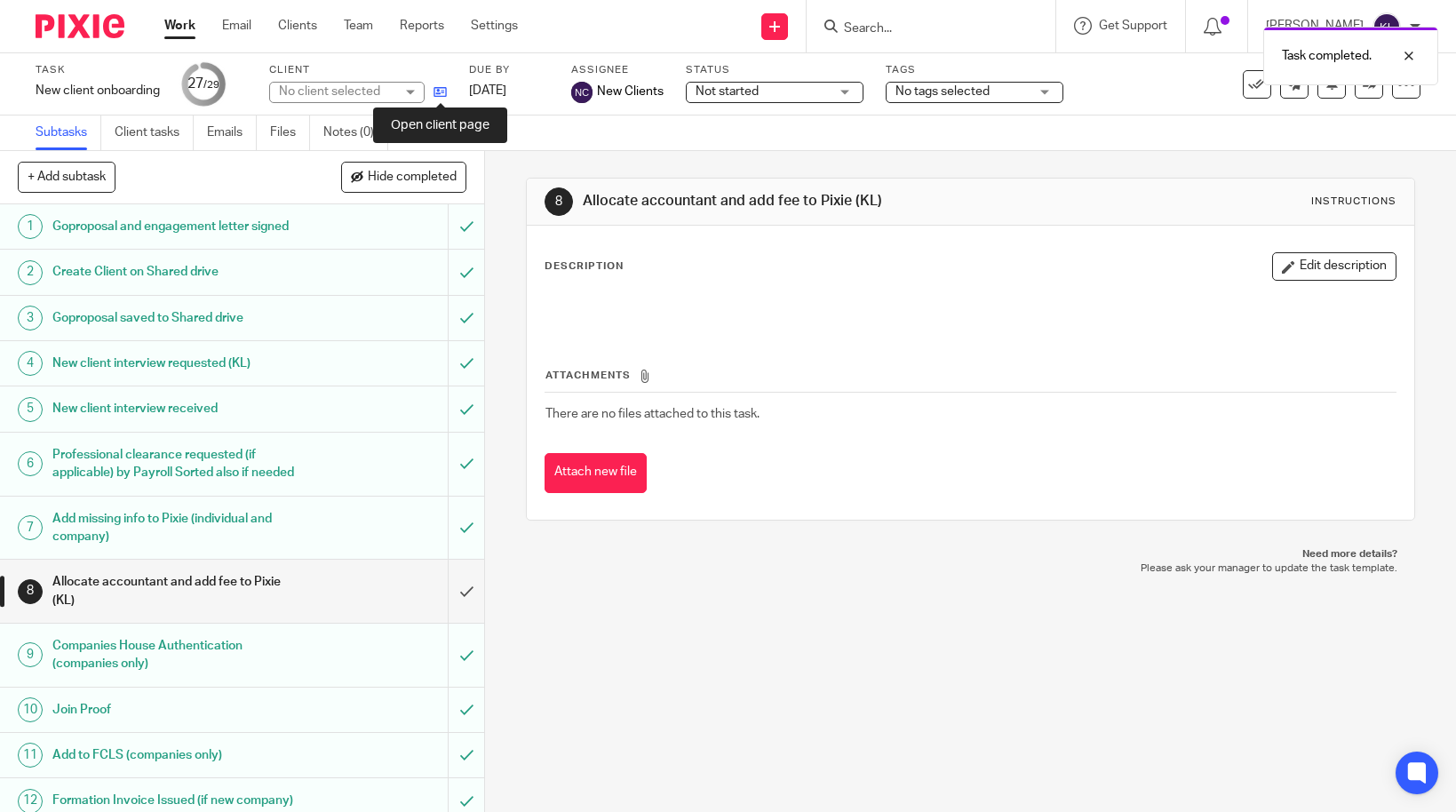
click at [436, 98] on icon at bounding box center [440, 92] width 13 height 13
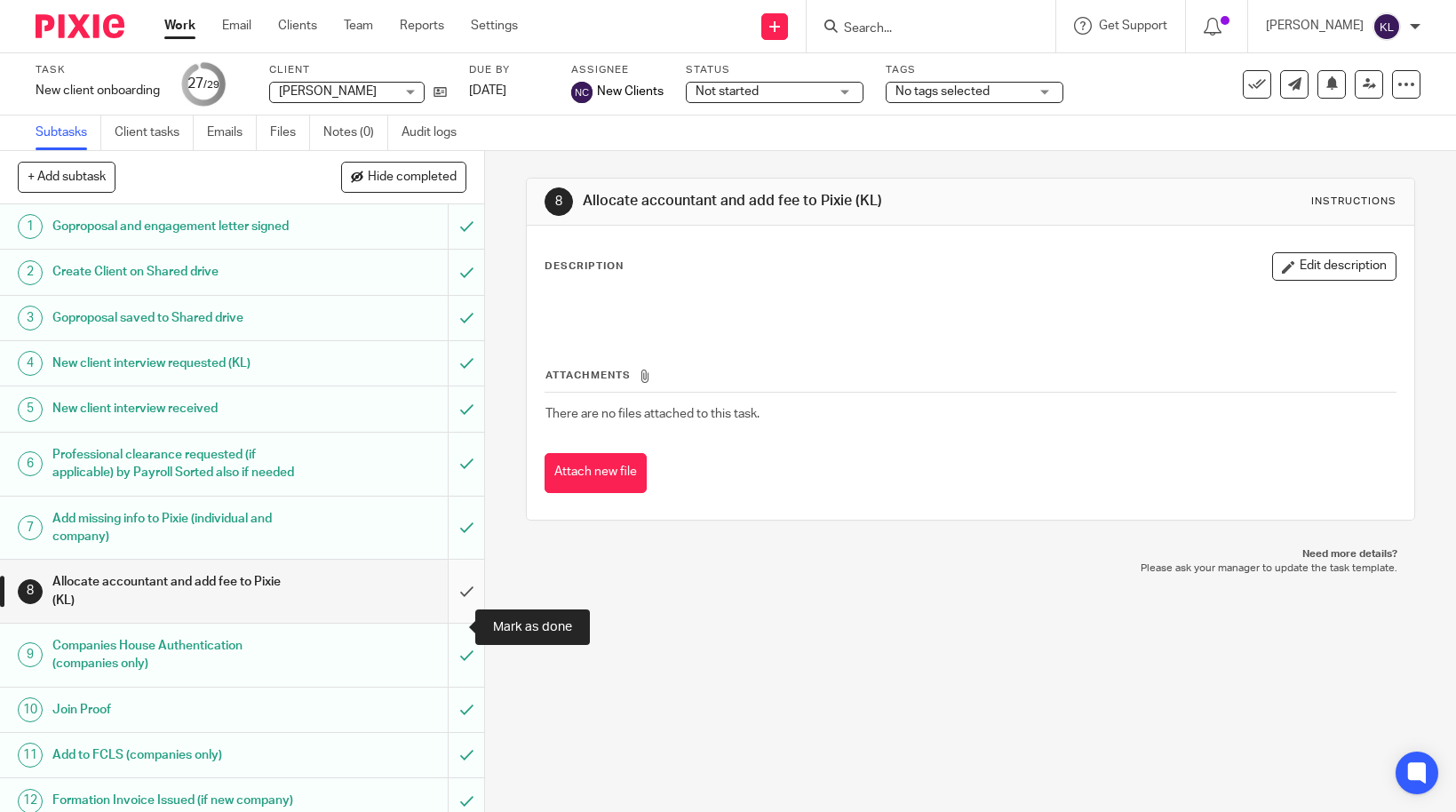
click at [437, 623] on input "submit" at bounding box center [241, 592] width 484 height 63
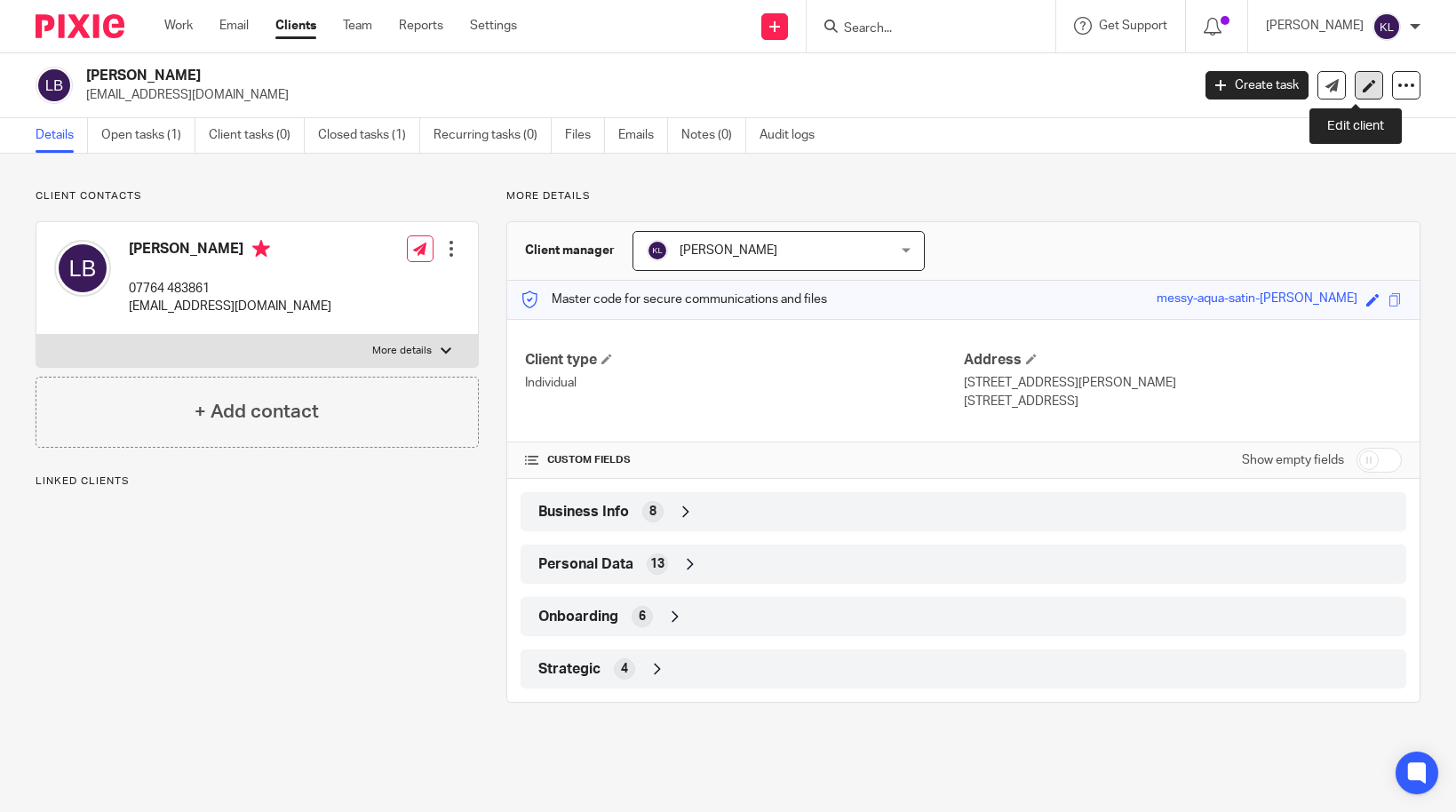
click at [1362, 88] on icon at bounding box center [1369, 86] width 13 height 13
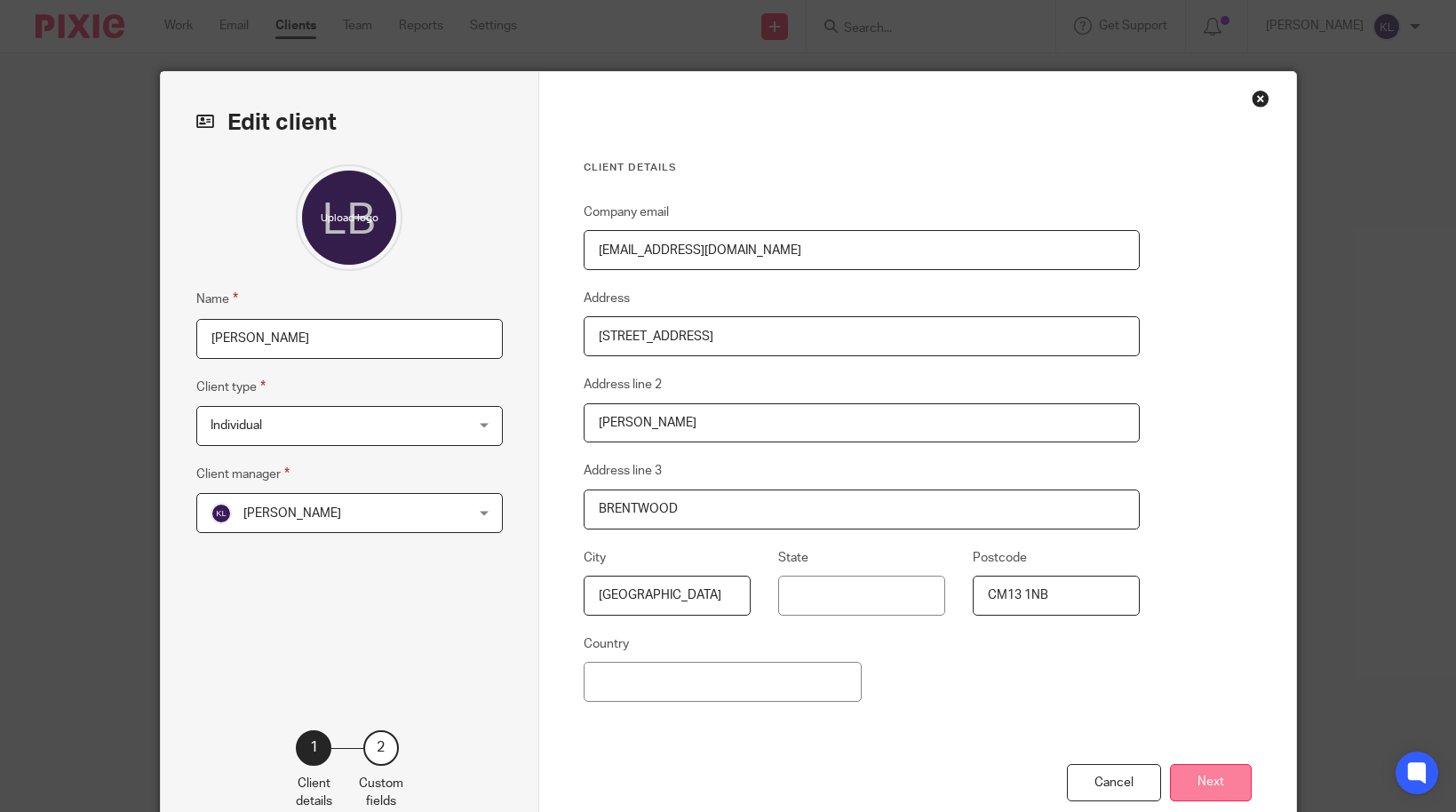
click at [1220, 784] on button "Next" at bounding box center [1211, 783] width 82 height 38
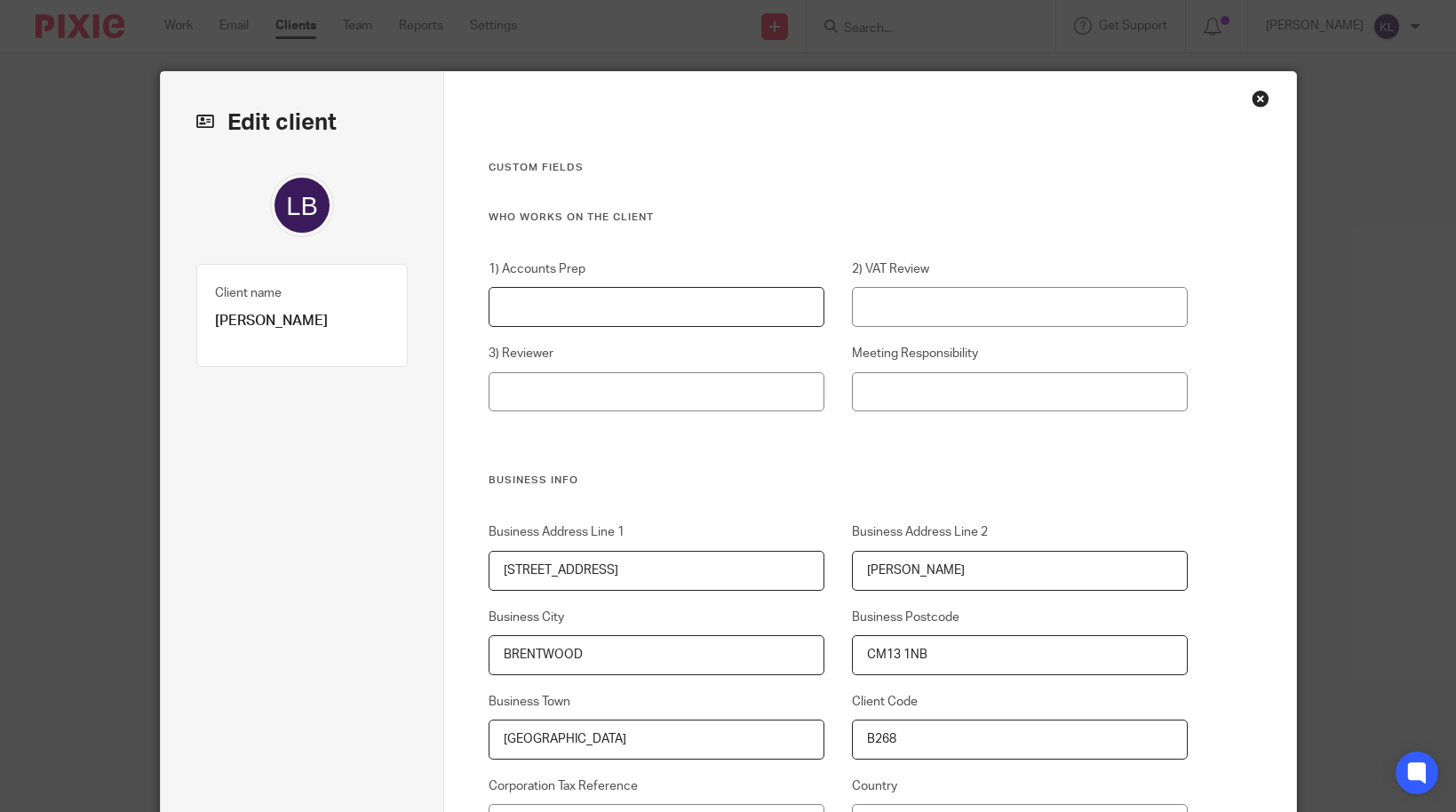
click at [650, 291] on input "1) Accounts Prep" at bounding box center [656, 307] width 336 height 40
type input "Chloe Tuck"
type input "M"
type input "Michaela Moloney"
type input "N"
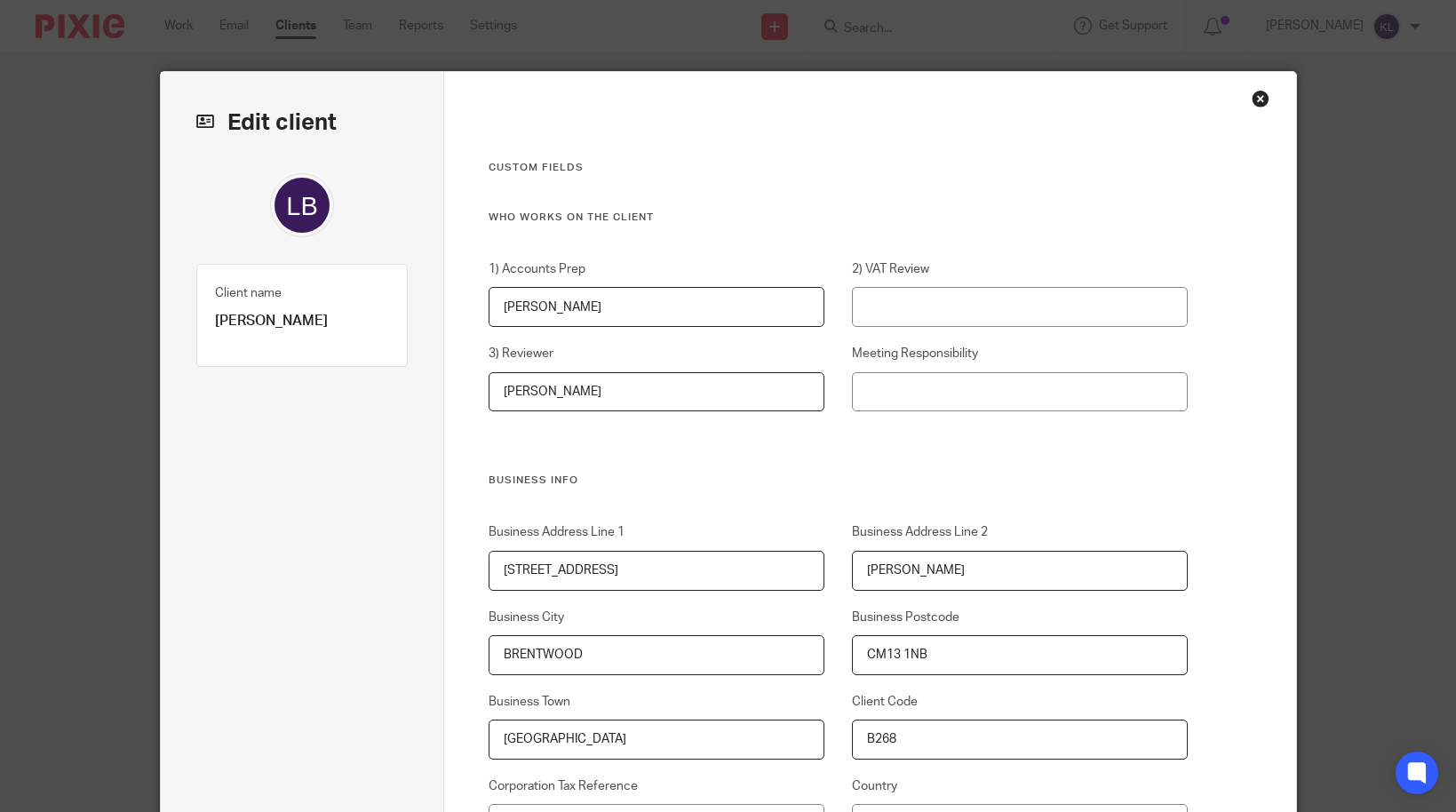
drag, startPoint x: 631, startPoint y: 391, endPoint x: 423, endPoint y: 382, distance: 208.2
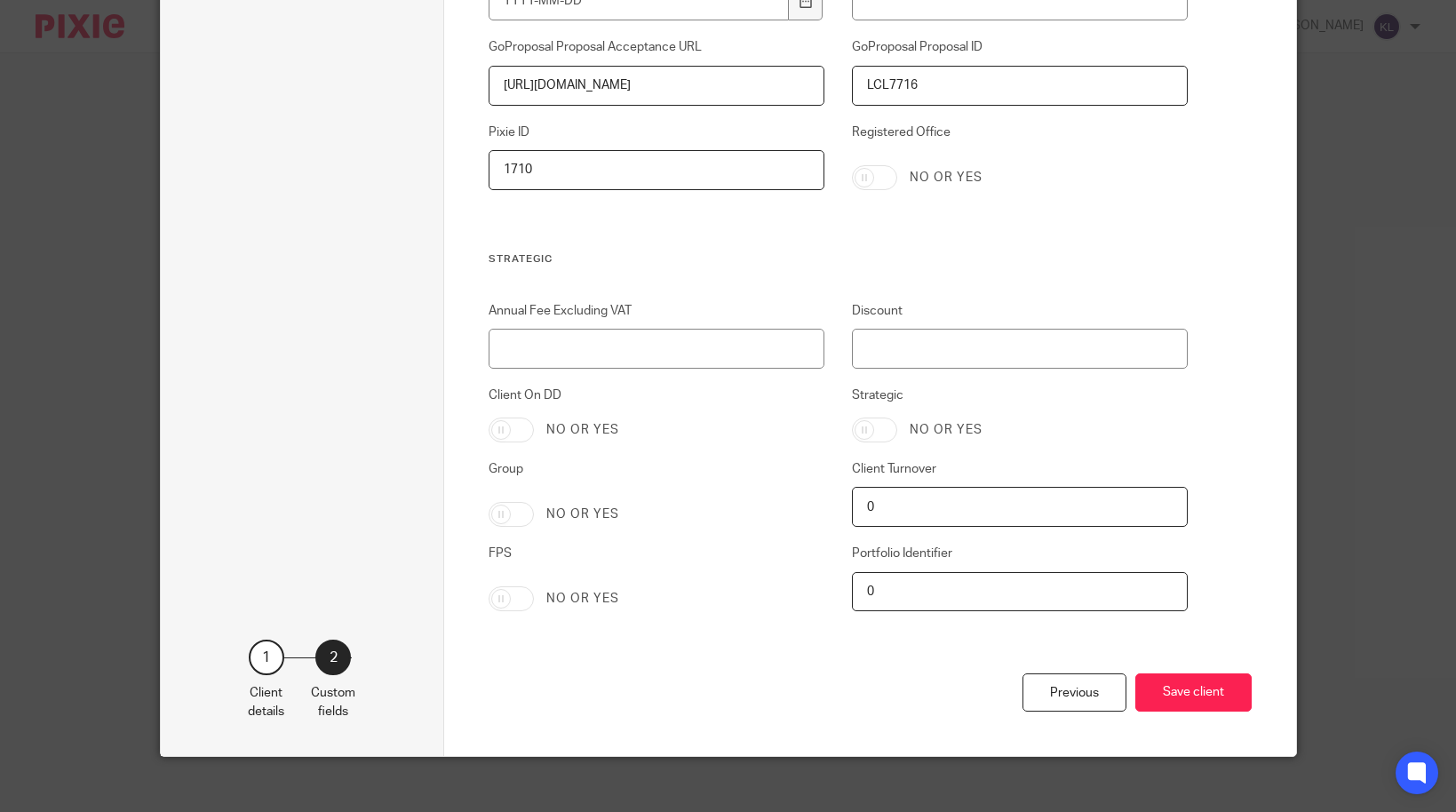
scroll to position [3524, 0]
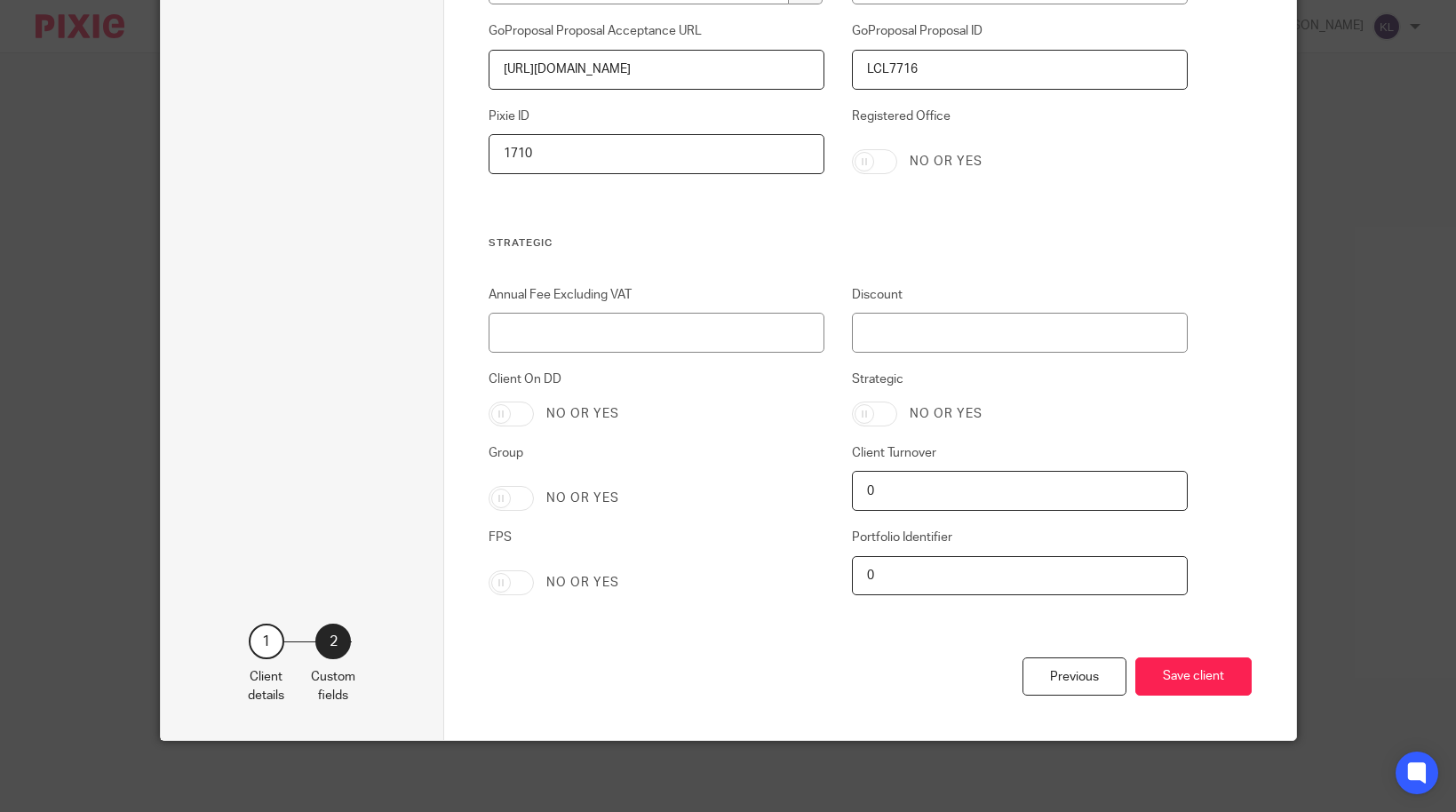
type input "[PERSON_NAME]"
click at [687, 317] on input "Annual Fee Excluding VAT" at bounding box center [656, 333] width 336 height 40
drag, startPoint x: 663, startPoint y: 334, endPoint x: 455, endPoint y: 310, distance: 209.4
click at [461, 310] on div "Annual Fee Excluding VAT 1" at bounding box center [642, 320] width 364 height 67
type input "500"
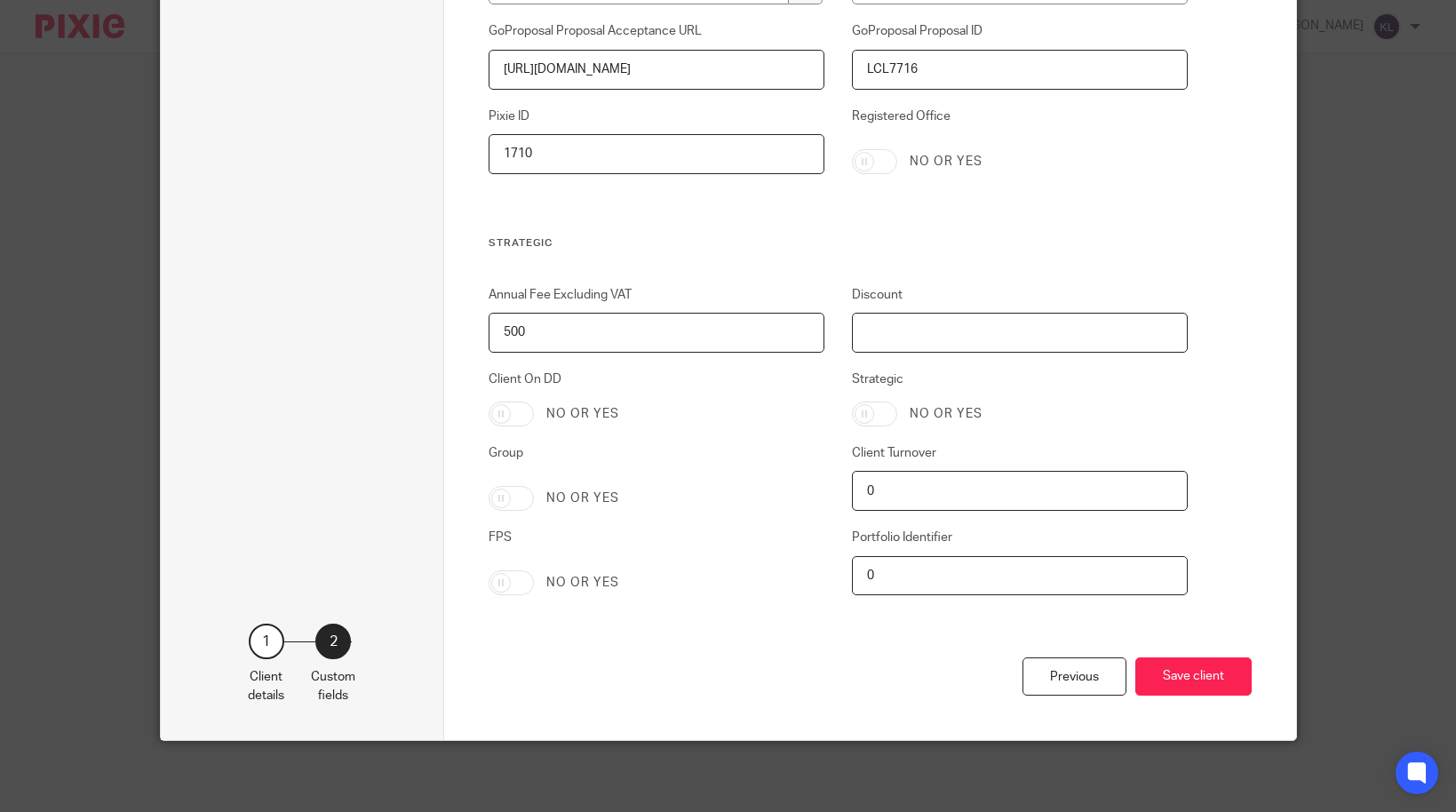
click at [926, 339] on input "Discount" at bounding box center [1020, 333] width 336 height 40
type input "-500"
click at [1173, 671] on button "Save client" at bounding box center [1194, 677] width 116 height 38
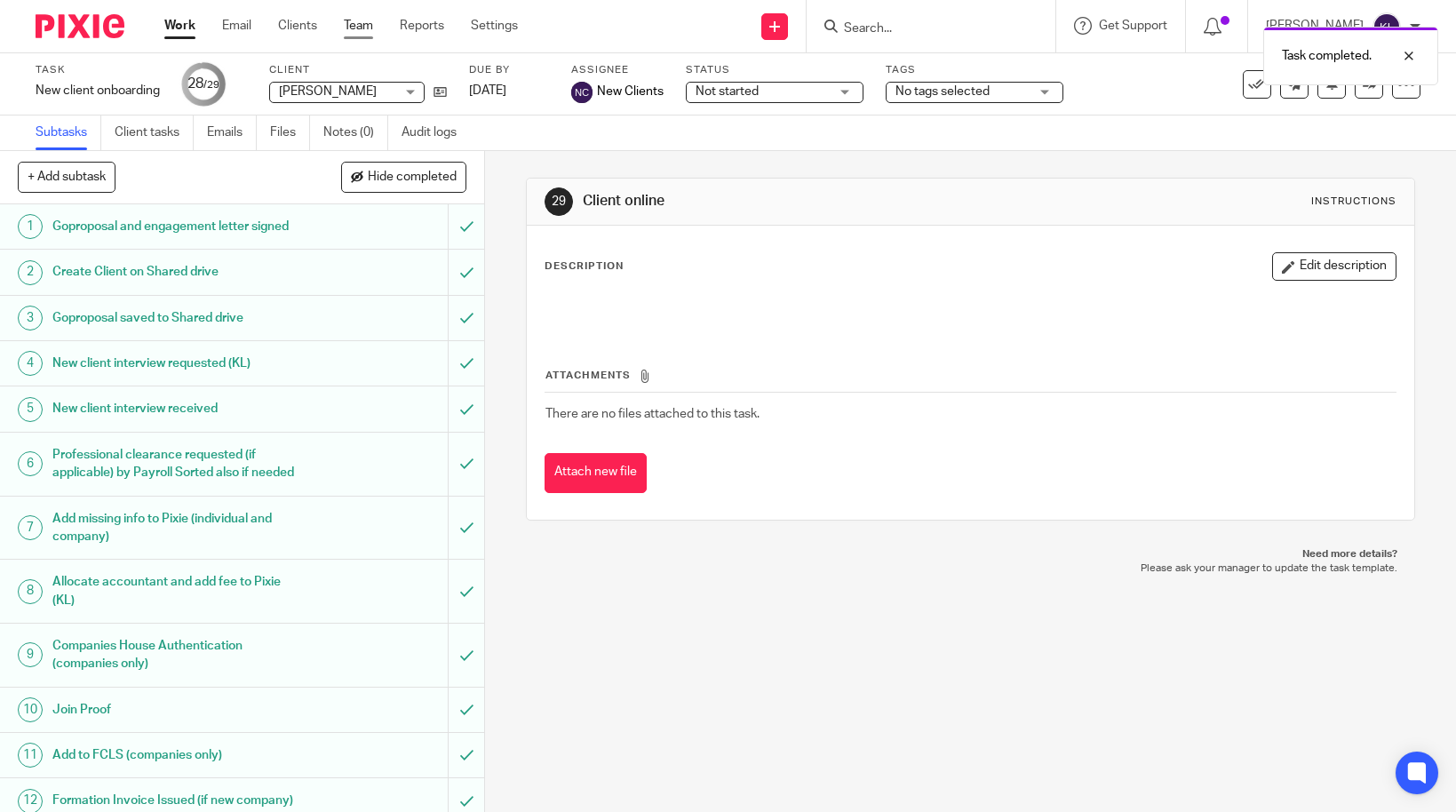
click at [347, 29] on link "Team" at bounding box center [358, 26] width 30 height 18
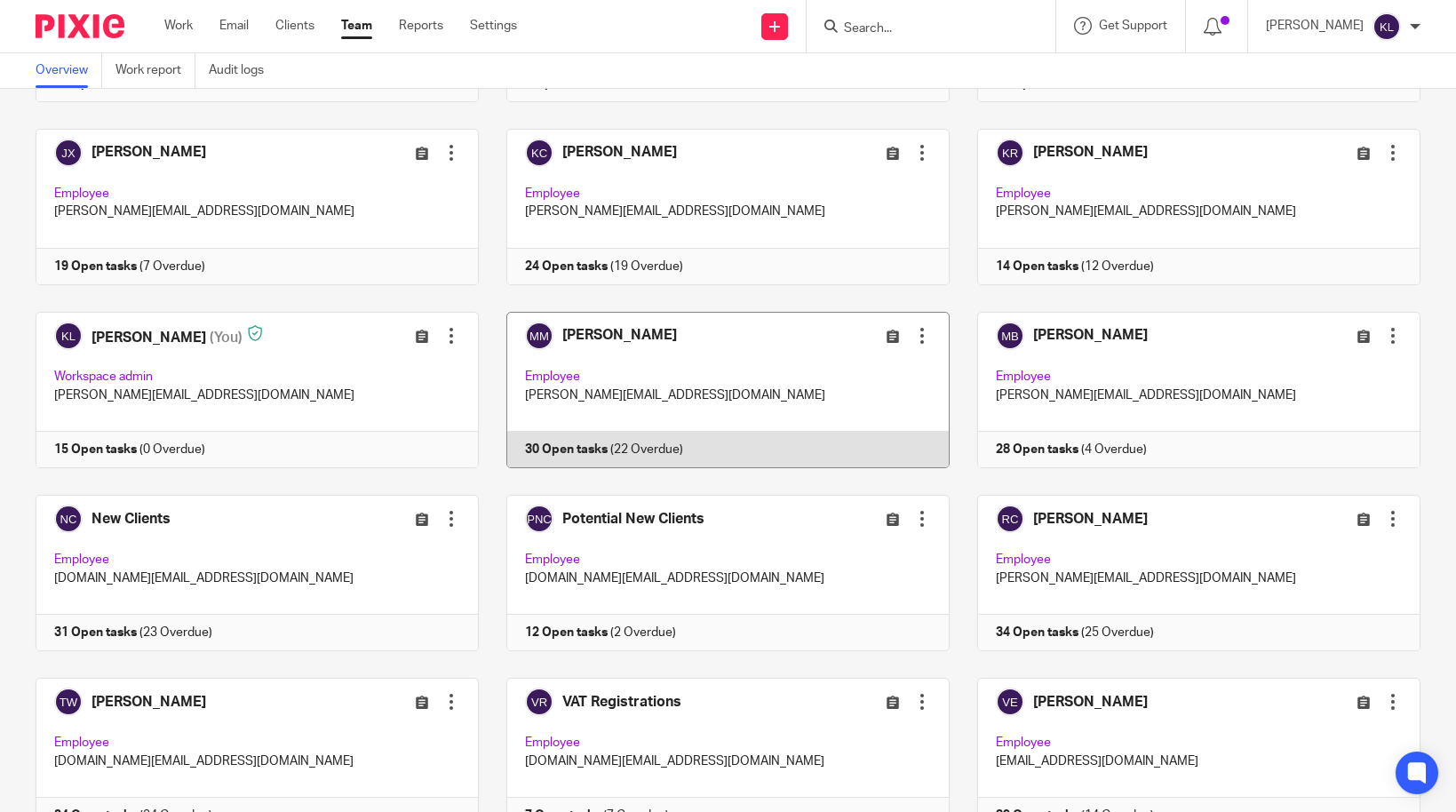
scroll to position [800, 0]
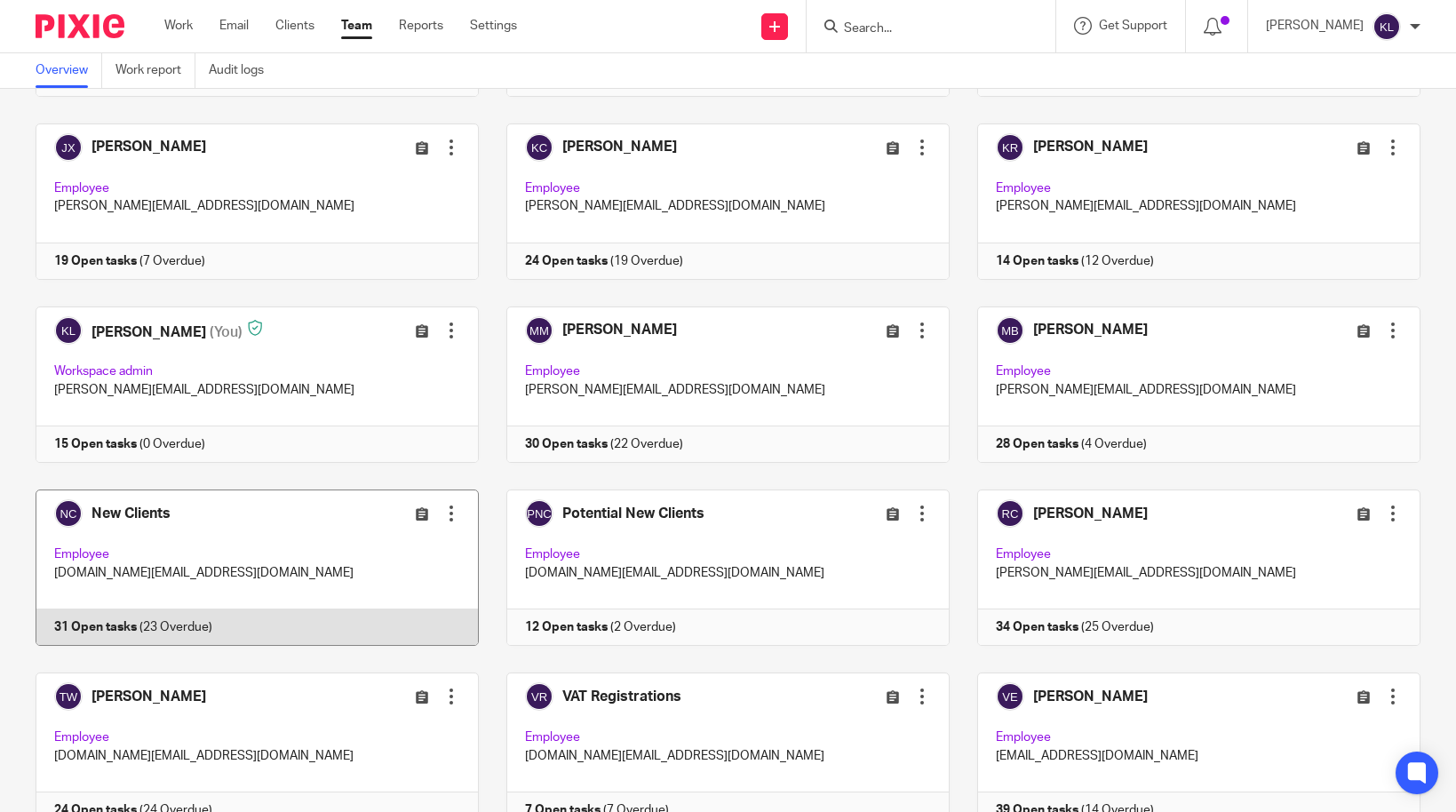
click at [260, 634] on link at bounding box center [242, 568] width 470 height 156
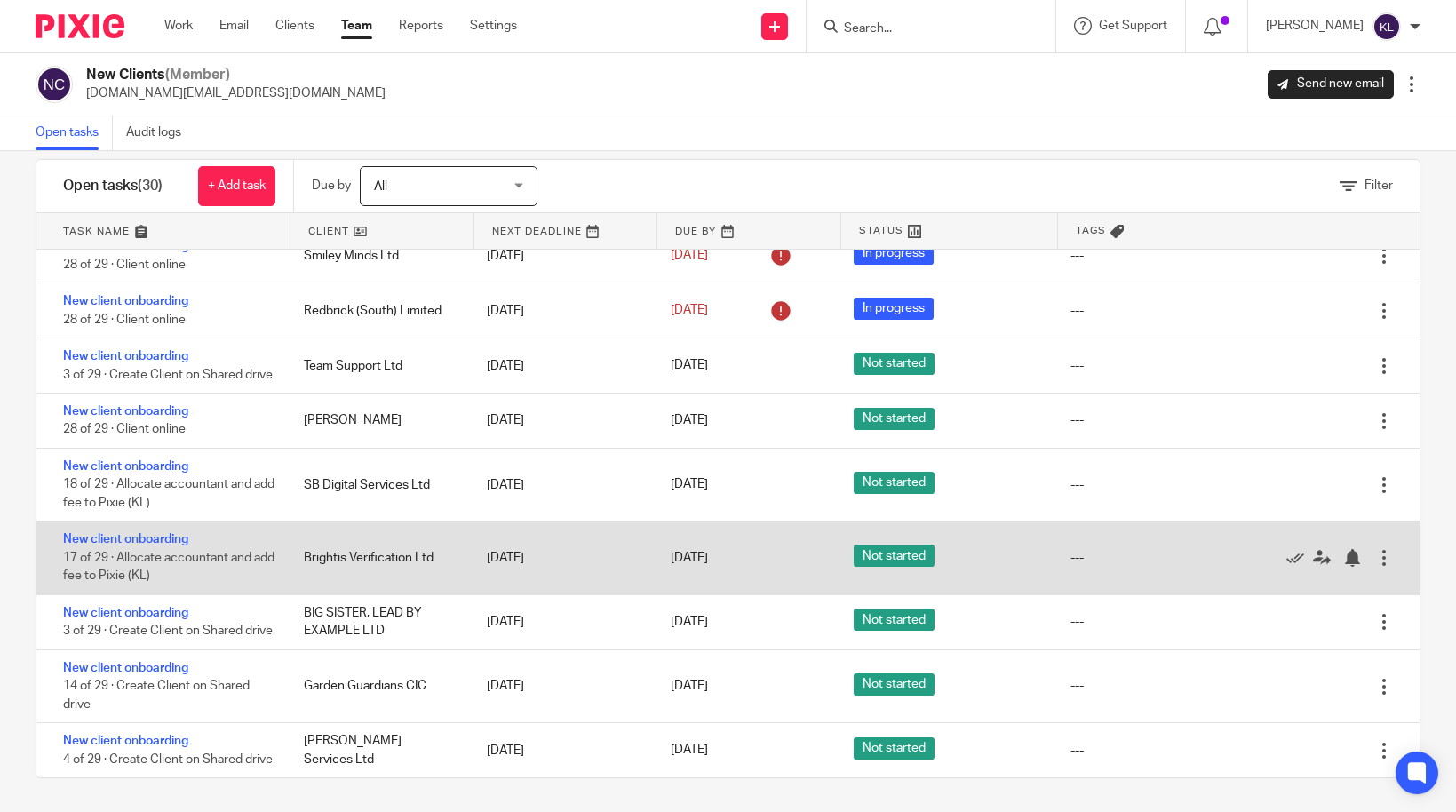
scroll to position [30, 0]
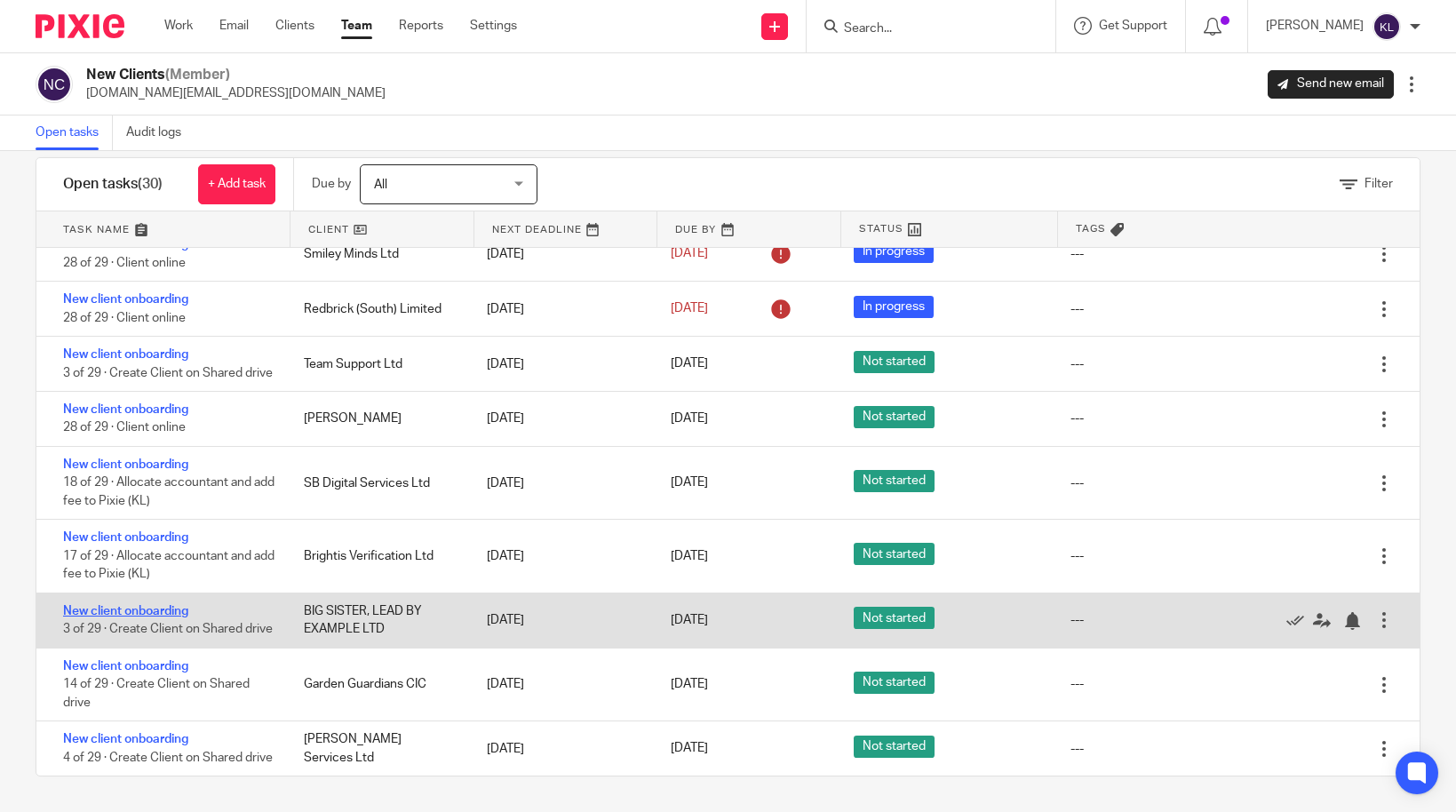
click at [148, 605] on link "New client onboarding" at bounding box center [125, 611] width 125 height 12
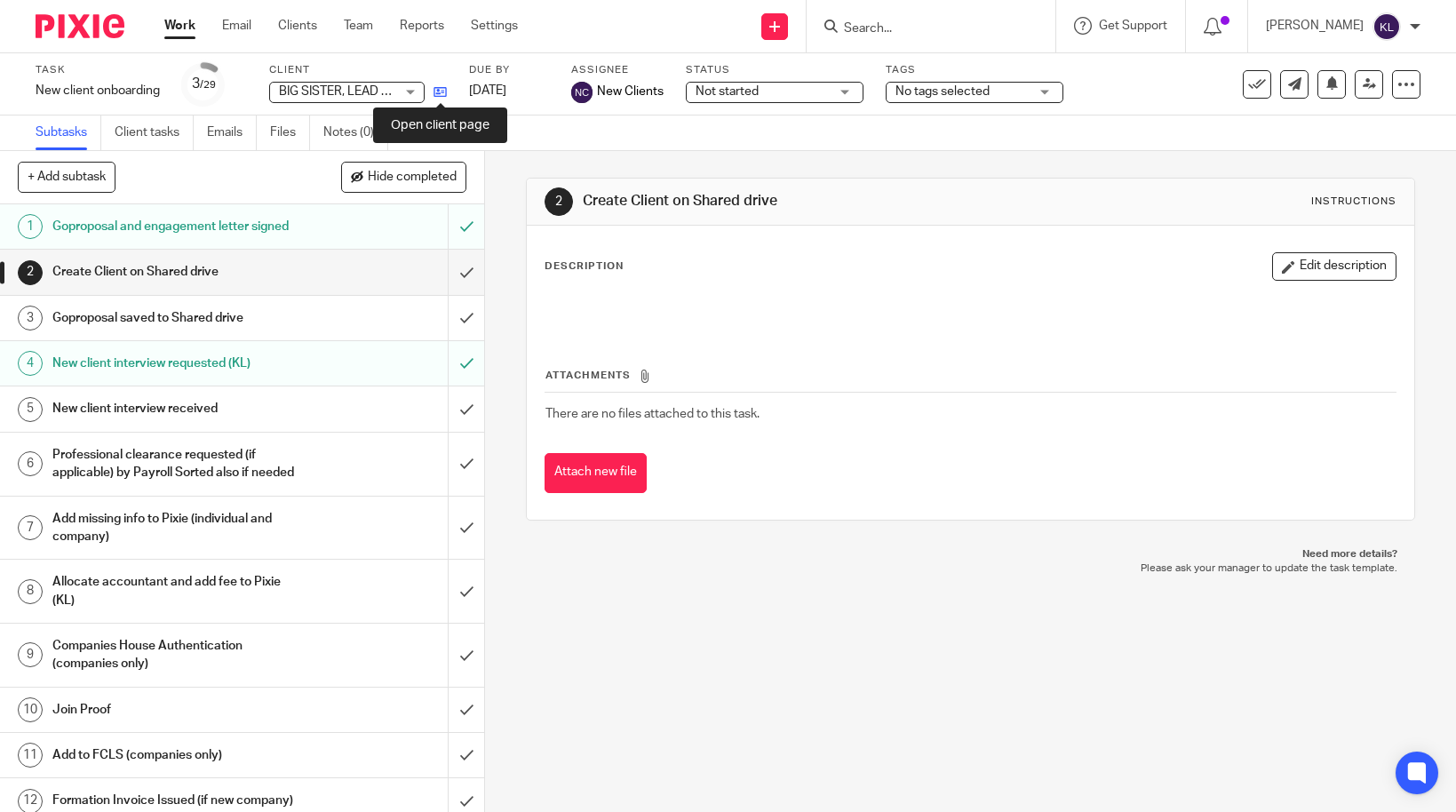
click at [443, 94] on icon at bounding box center [440, 92] width 13 height 13
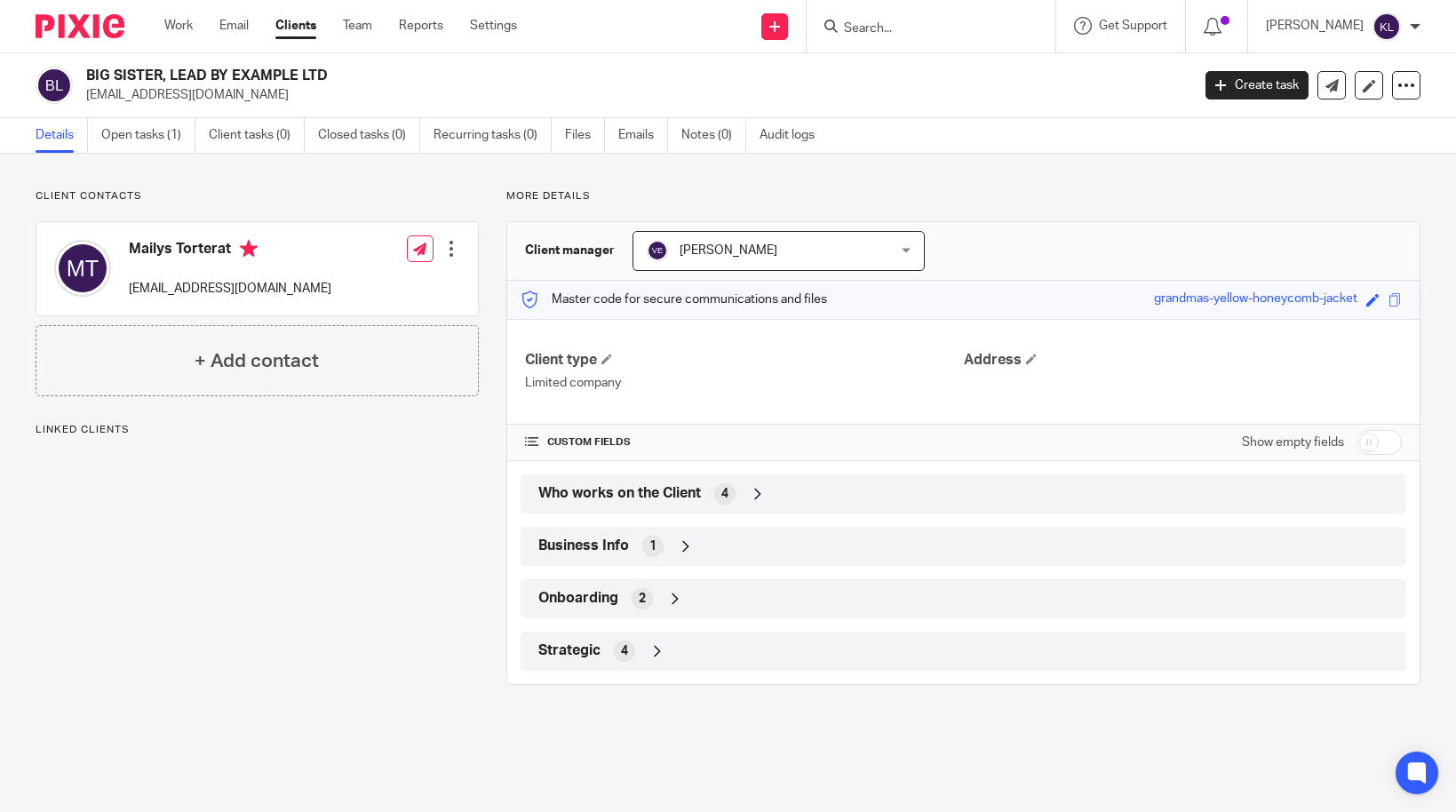
click at [769, 487] on div "Who works on the Client 4" at bounding box center [964, 494] width 859 height 31
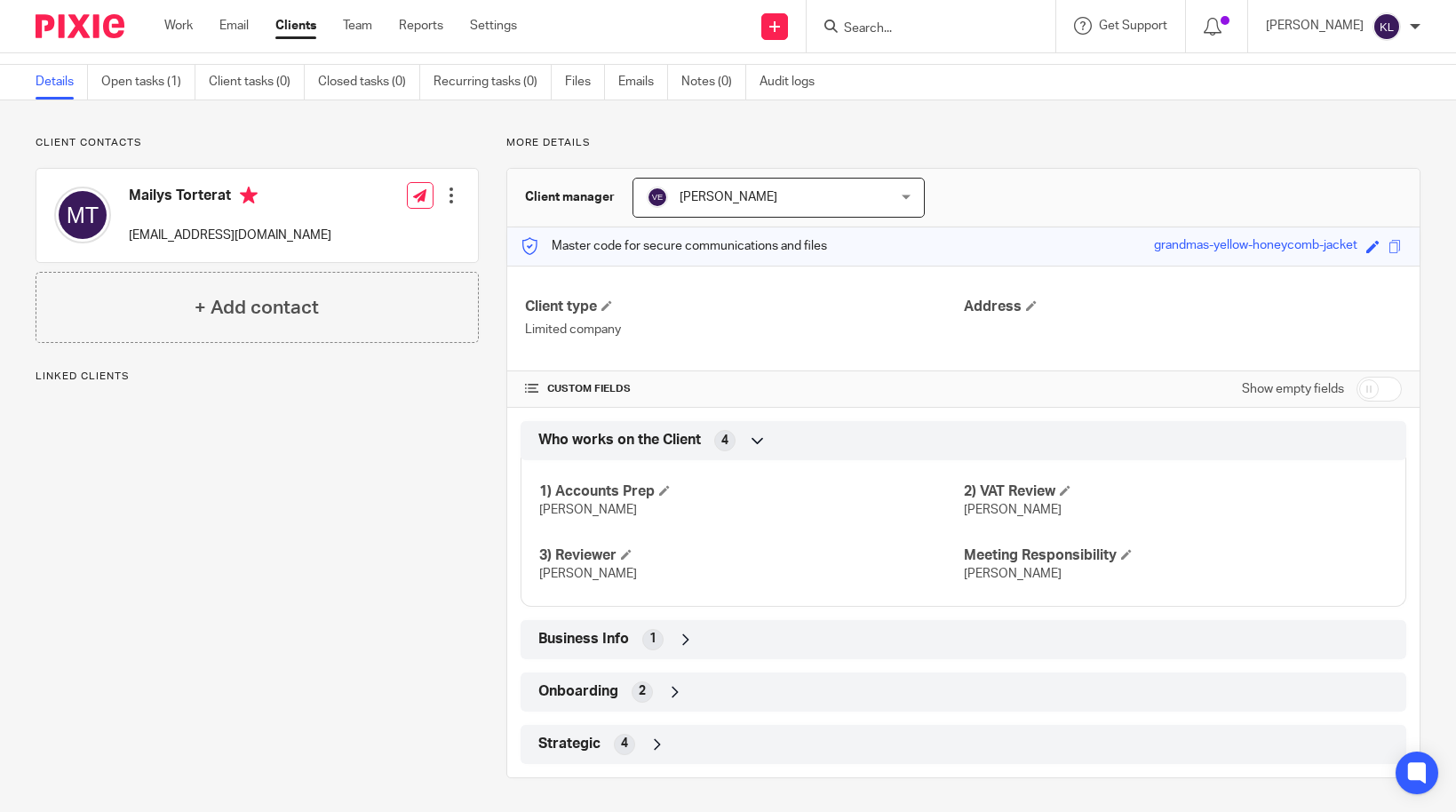
scroll to position [55, 0]
click at [758, 746] on div "Strategic 4" at bounding box center [964, 742] width 859 height 31
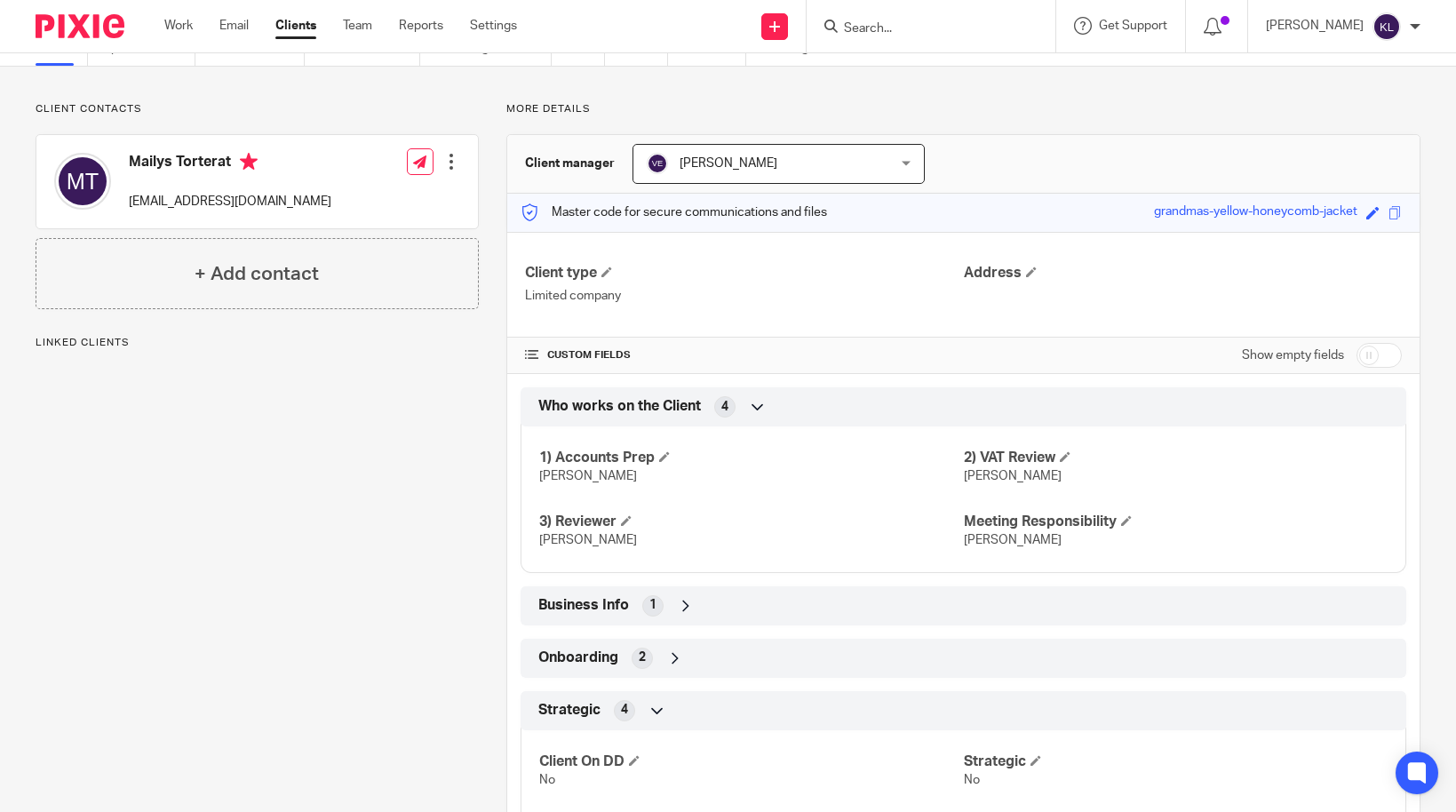
scroll to position [0, 0]
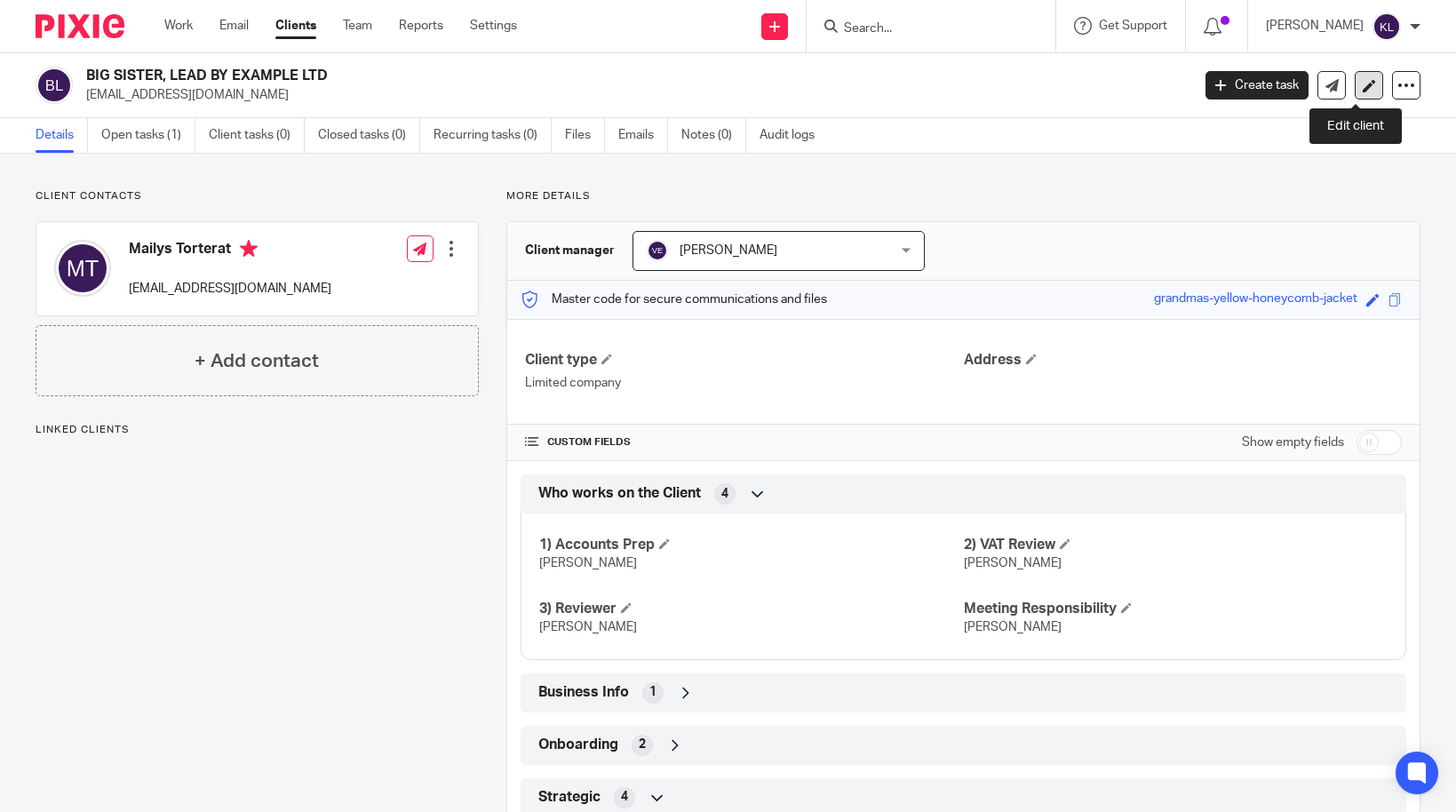
click at [1362, 87] on icon at bounding box center [1369, 86] width 13 height 13
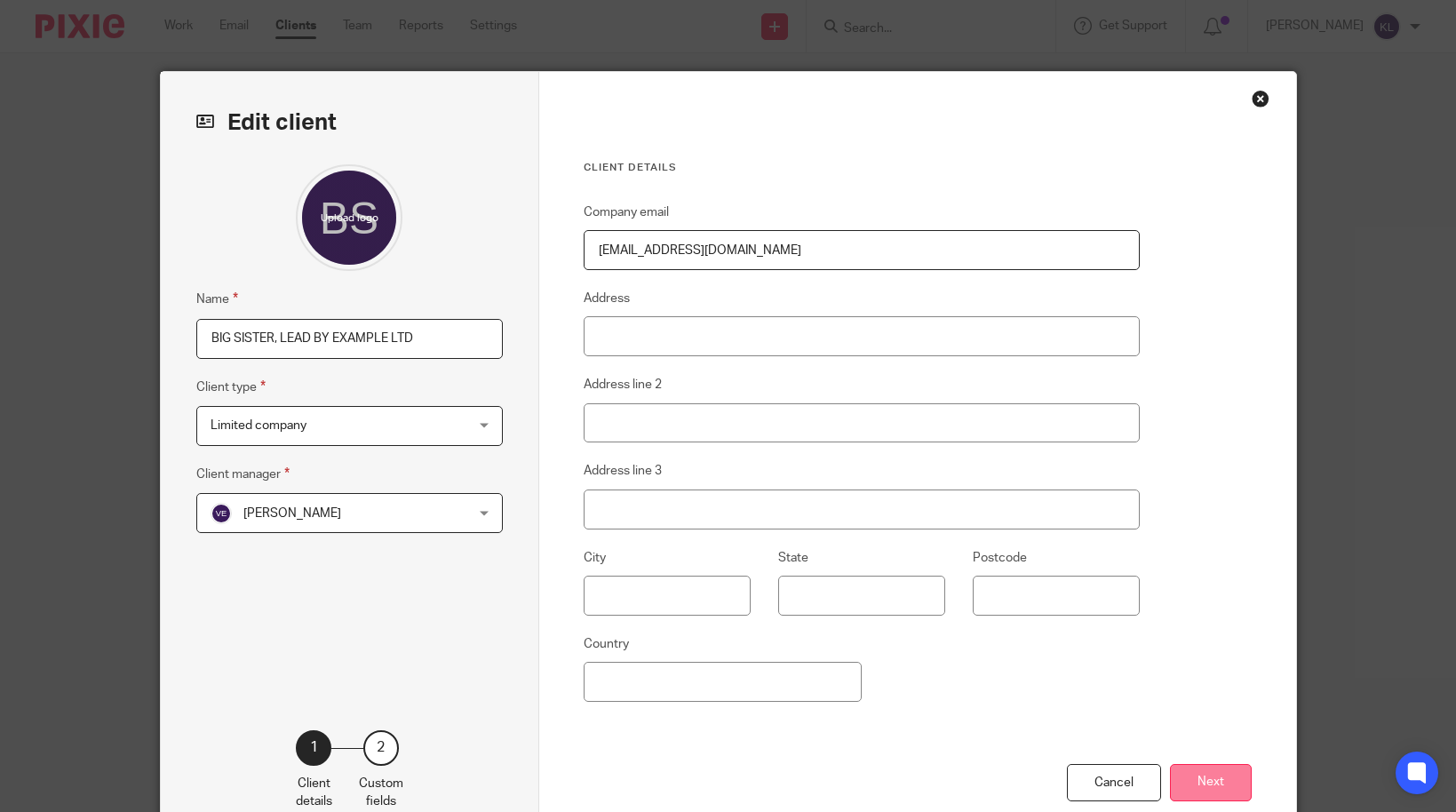
click at [1211, 775] on button "Next" at bounding box center [1211, 783] width 82 height 38
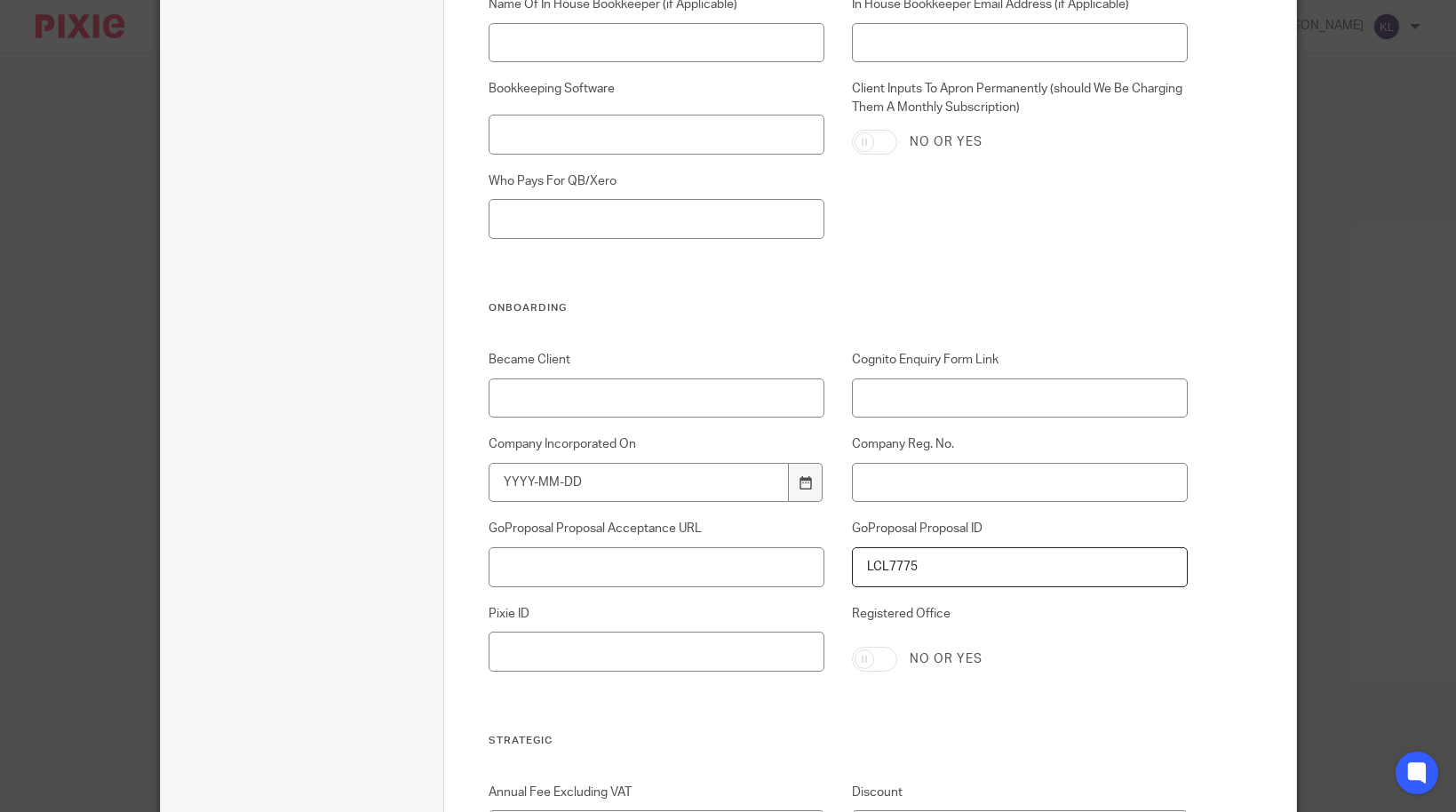
scroll to position [3524, 0]
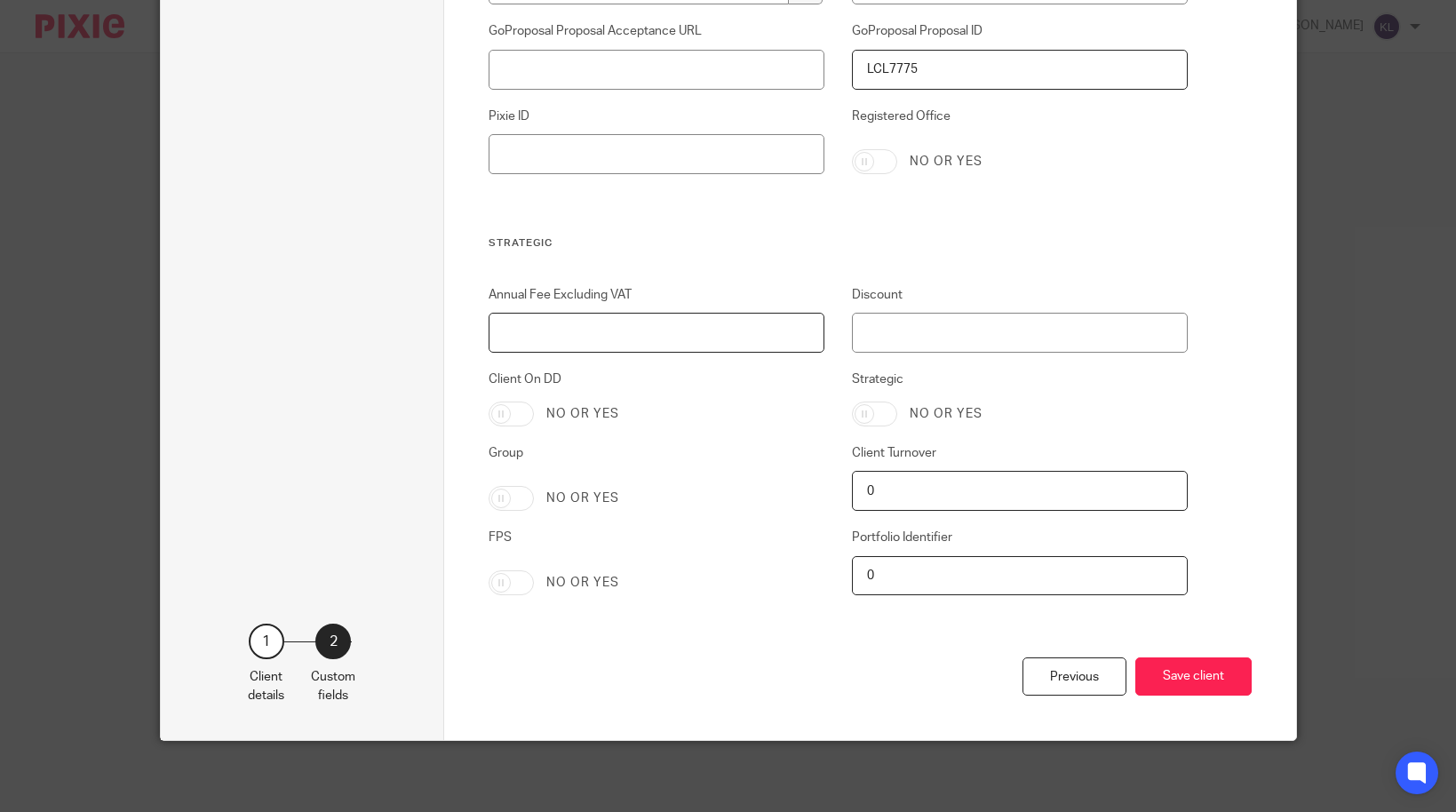
click at [618, 339] on input "Annual Fee Excluding VAT" at bounding box center [656, 333] width 336 height 40
type input "4092"
click at [863, 409] on input "Strategic" at bounding box center [874, 414] width 45 height 25
checkbox input "true"
click at [1169, 688] on button "Save client" at bounding box center [1194, 677] width 116 height 38
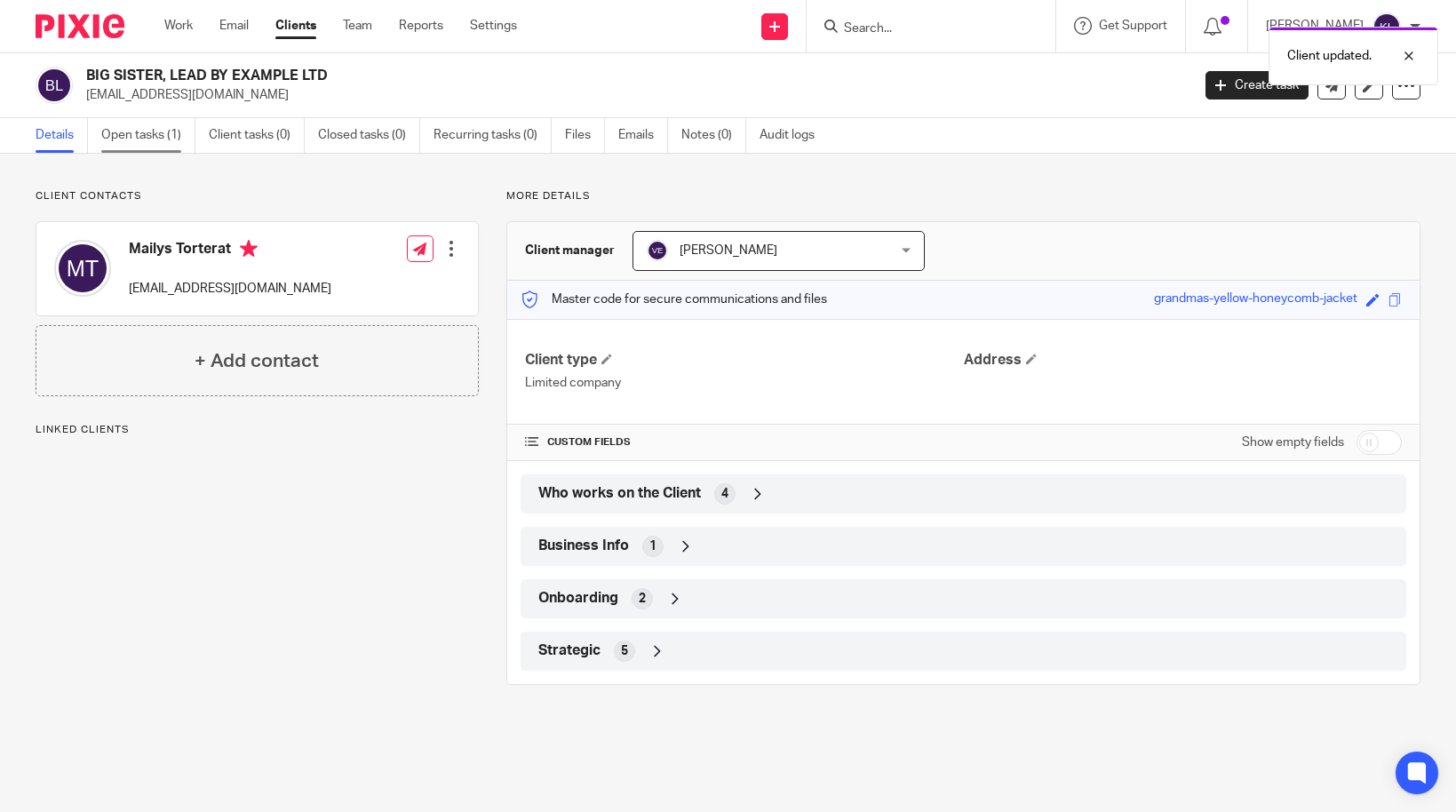
click at [130, 139] on link "Open tasks (1)" at bounding box center [148, 135] width 94 height 34
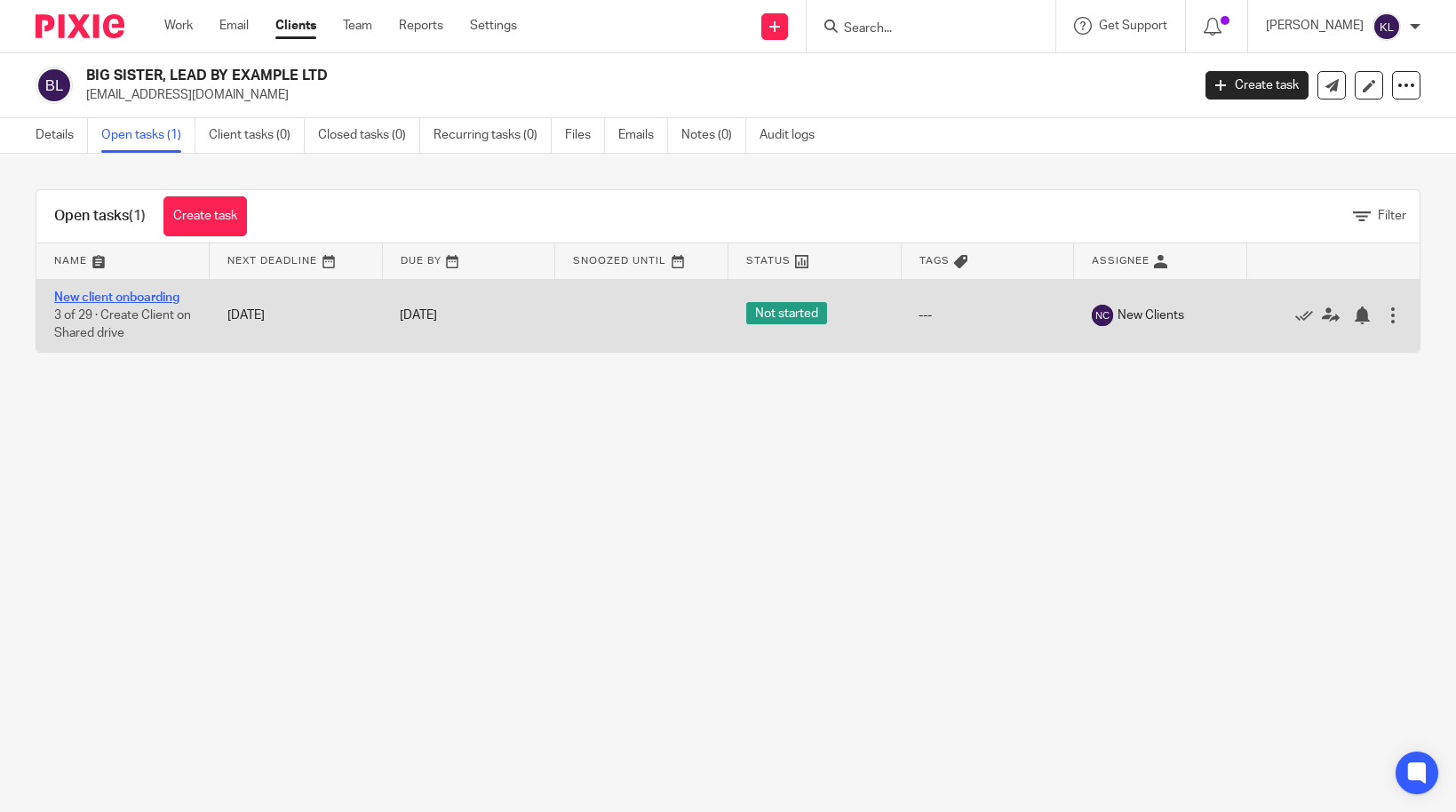
click at [156, 298] on link "New client onboarding" at bounding box center [116, 297] width 125 height 12
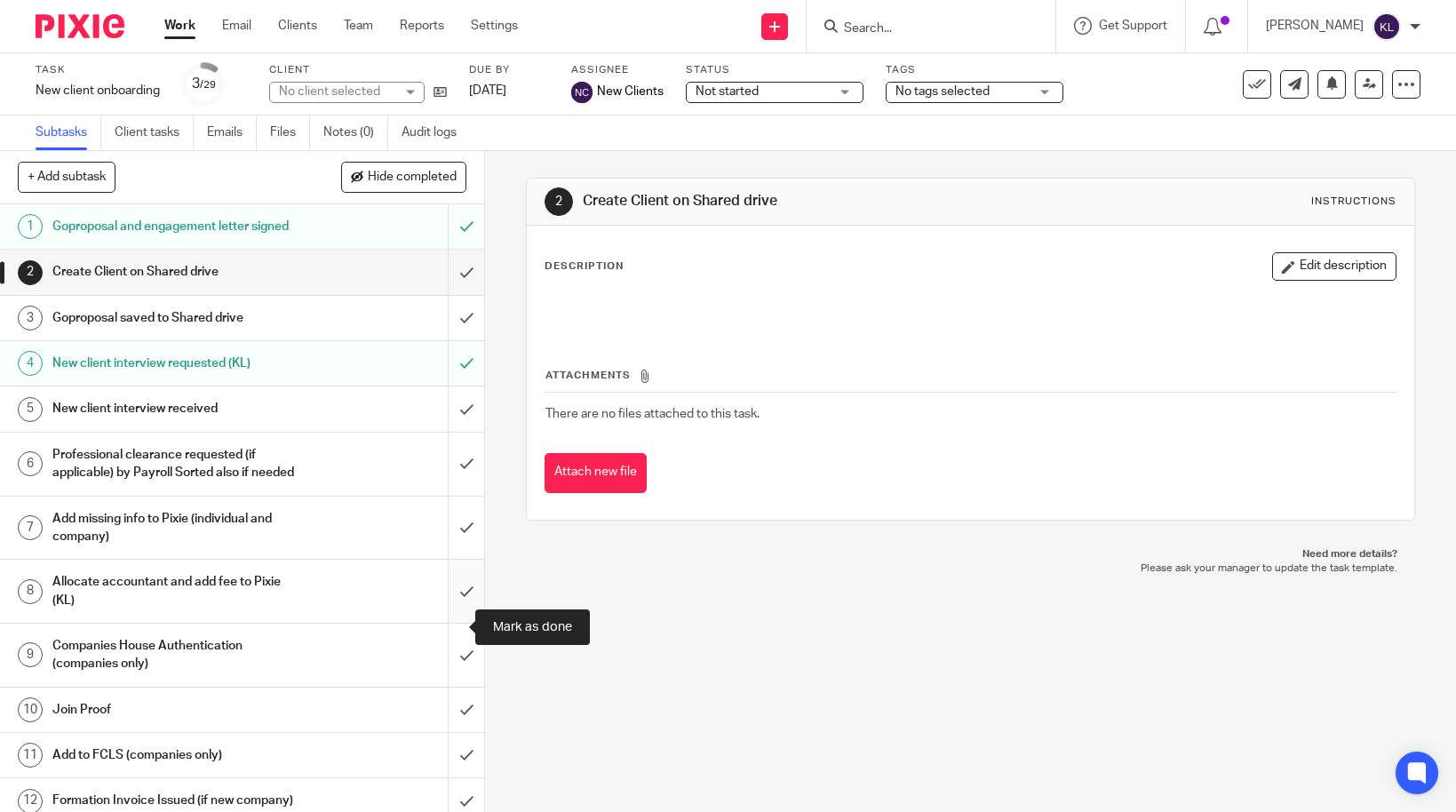
click at [456, 623] on input "submit" at bounding box center [241, 592] width 484 height 63
click at [908, 21] on input "Search" at bounding box center [923, 29] width 160 height 16
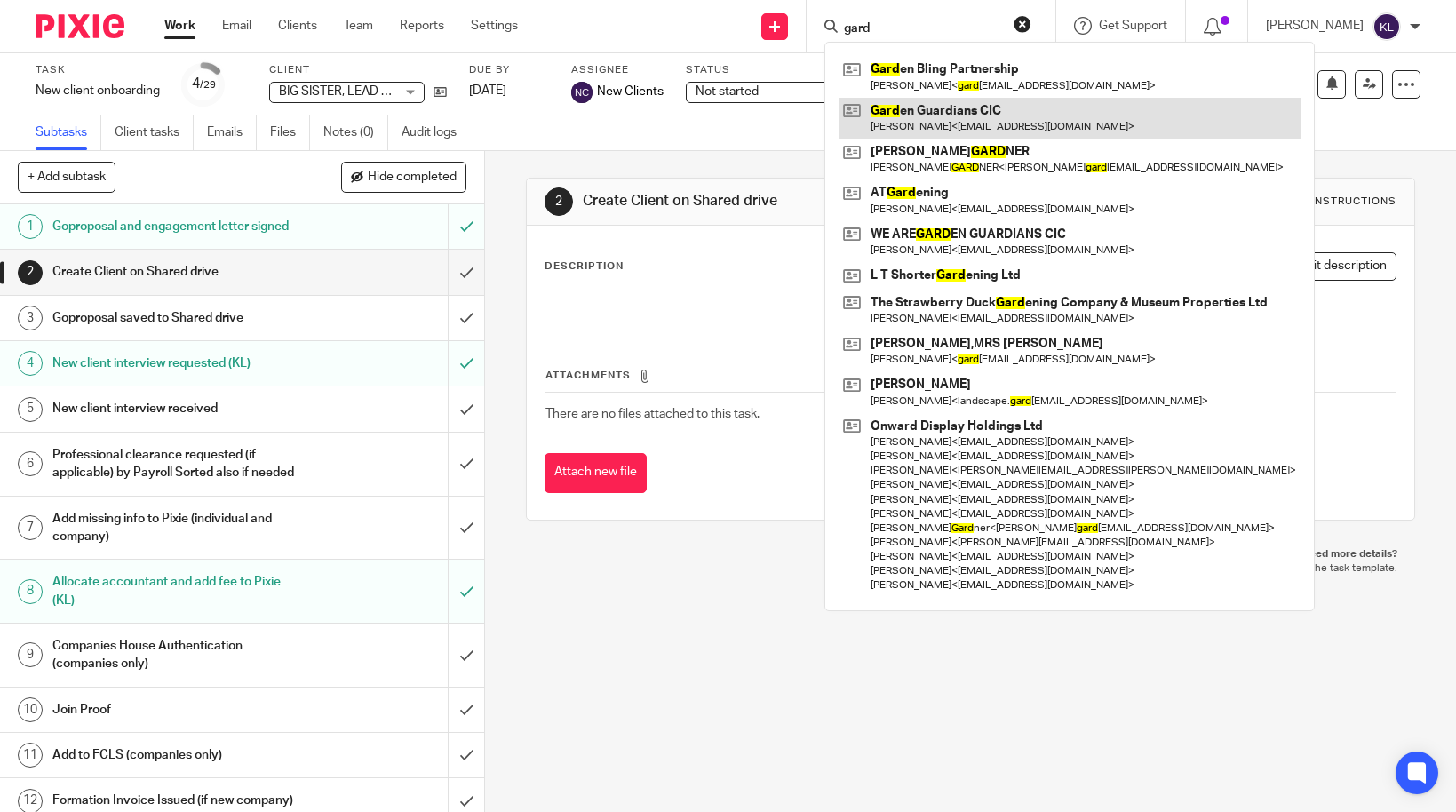
type input "gard"
click at [980, 123] on link at bounding box center [1070, 117] width 462 height 41
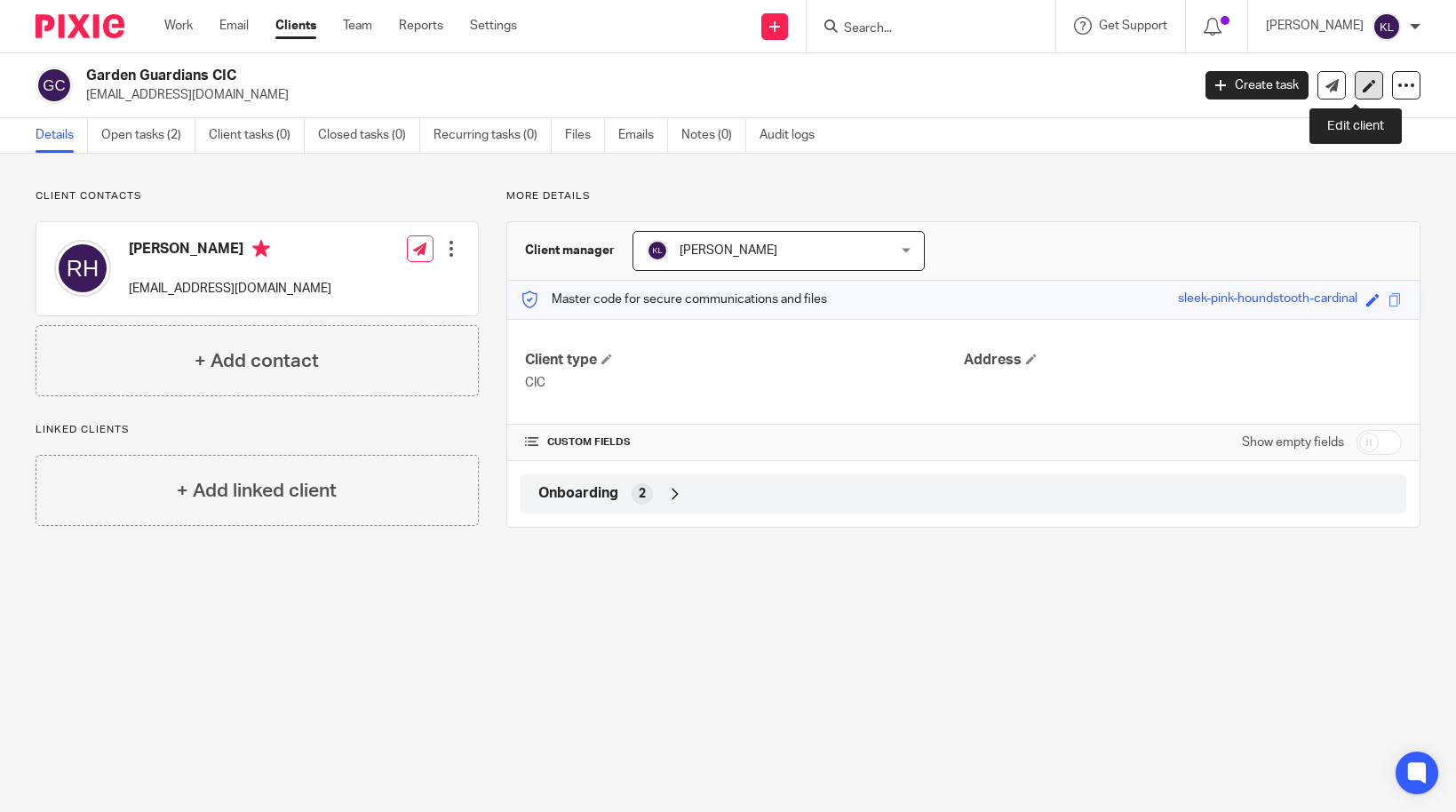
click at [1362, 86] on icon at bounding box center [1369, 86] width 13 height 13
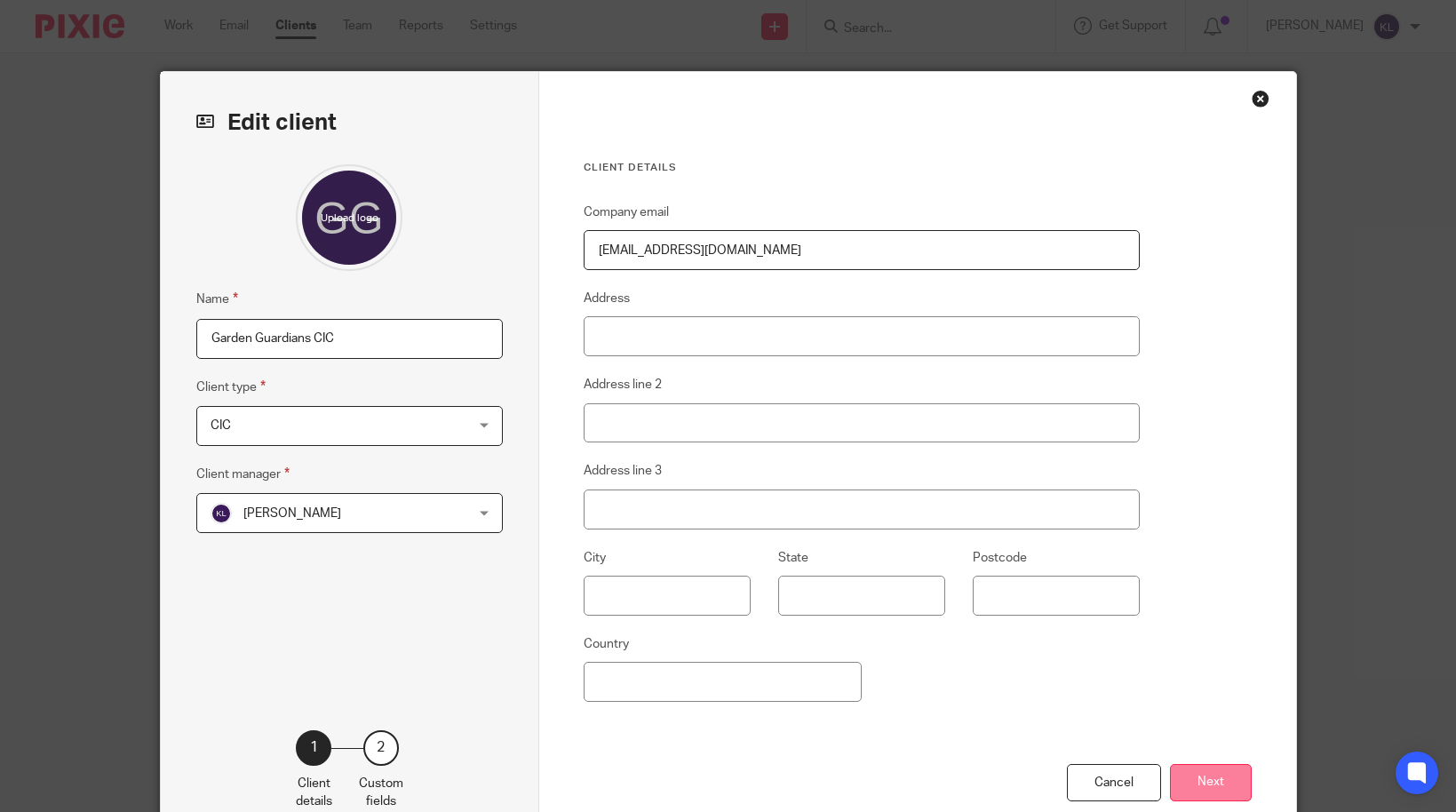
click at [1236, 786] on button "Next" at bounding box center [1211, 783] width 82 height 38
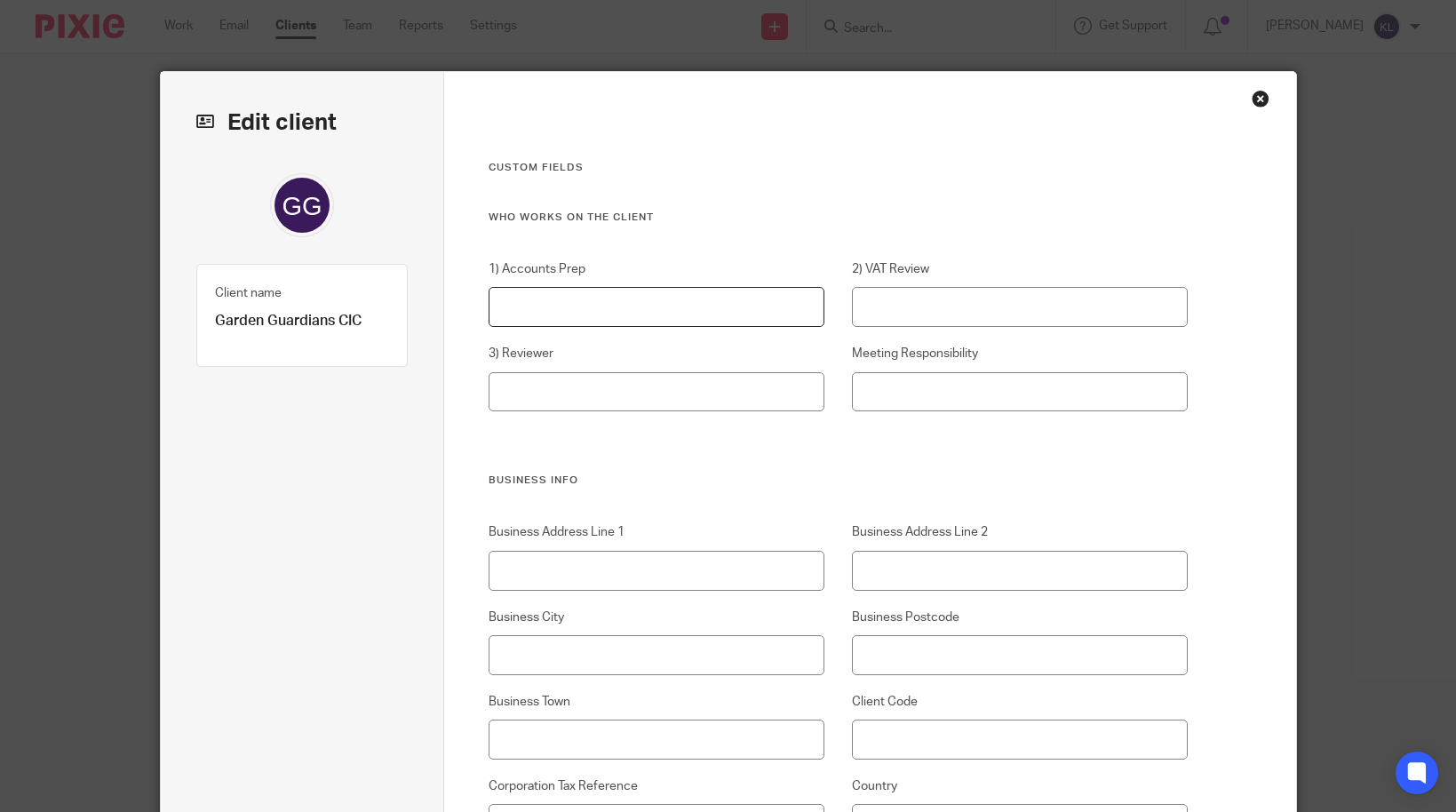
click at [597, 304] on input "1) Accounts Prep" at bounding box center [656, 307] width 336 height 40
type input "[PERSON_NAME]"
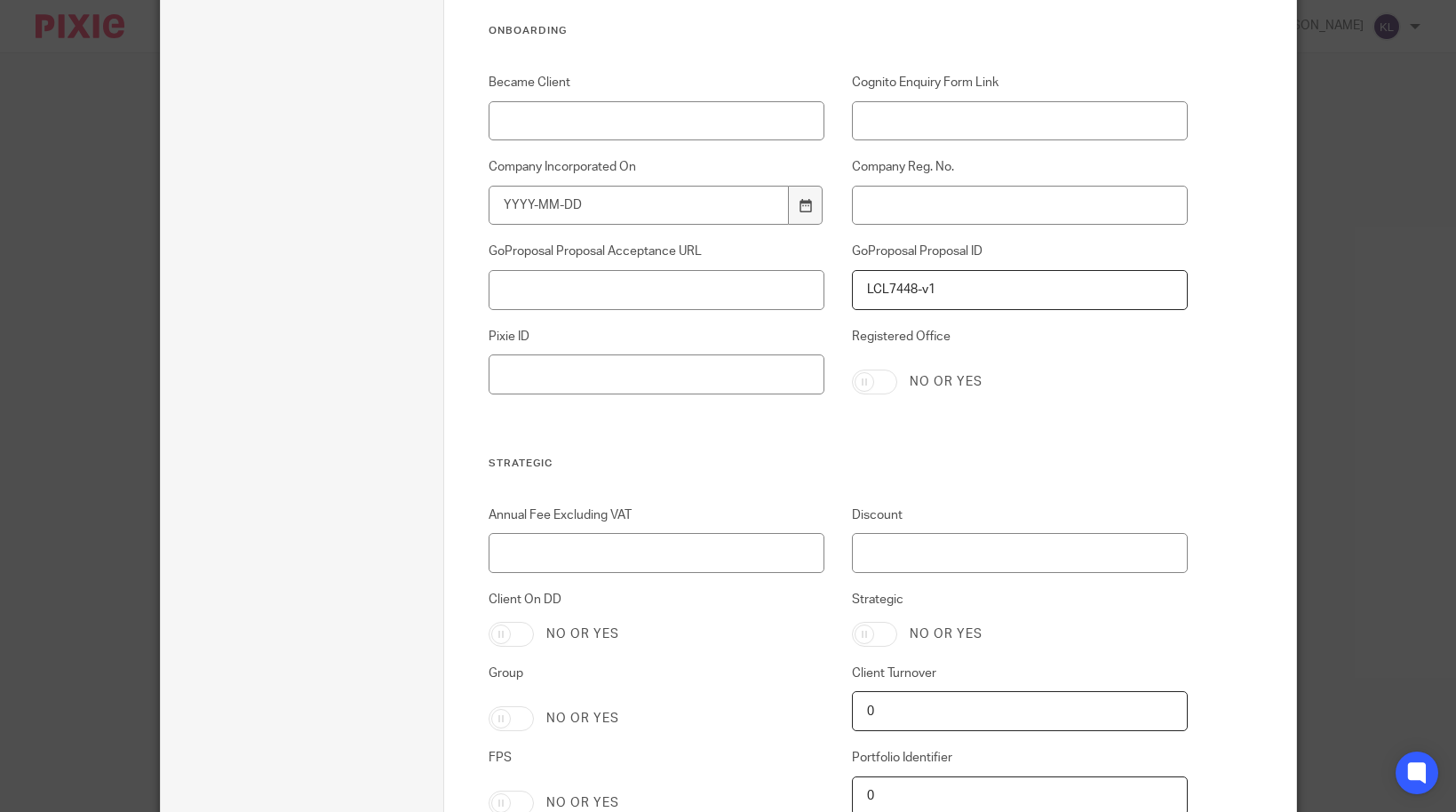
scroll to position [3524, 0]
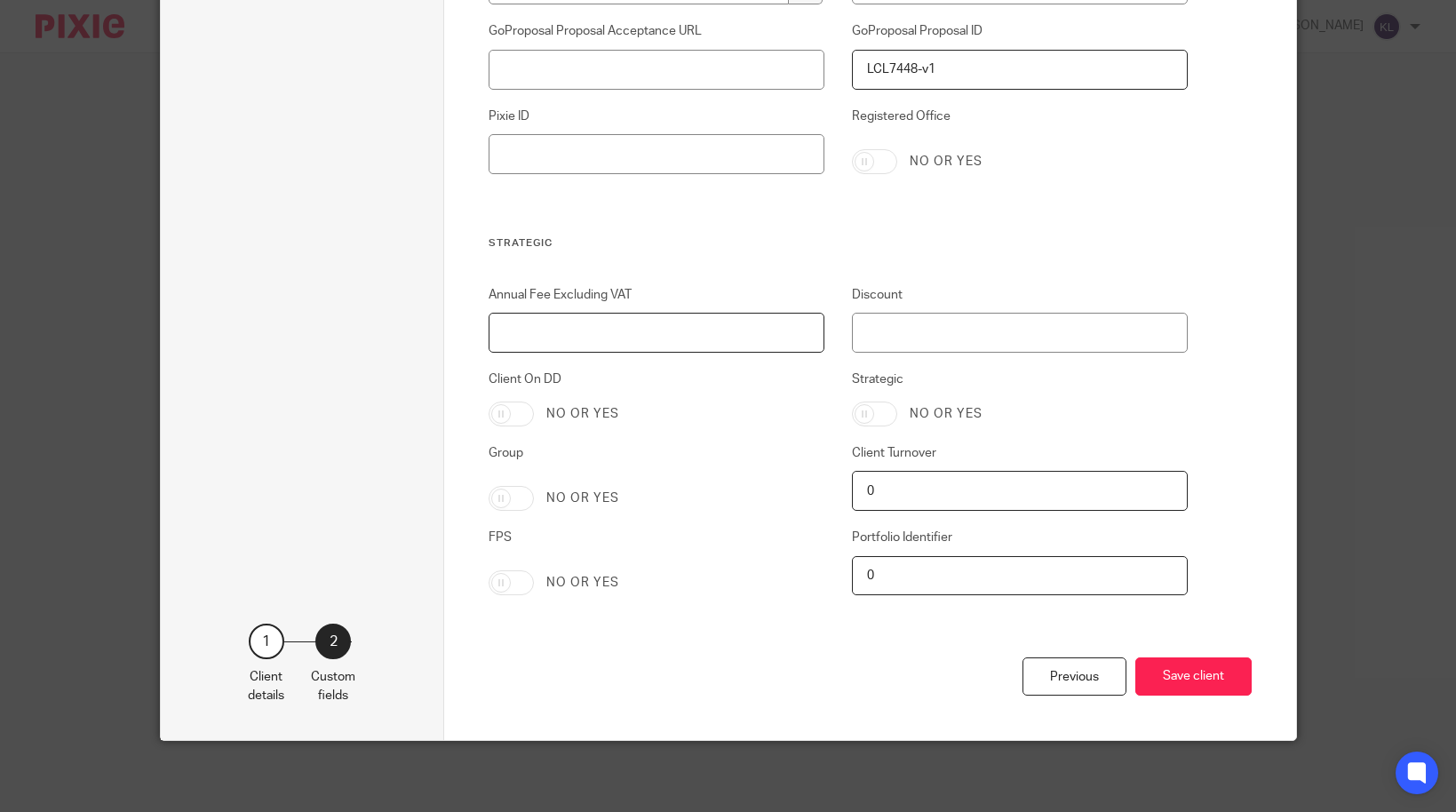
click at [583, 339] on input "Annual Fee Excluding VAT" at bounding box center [656, 333] width 336 height 40
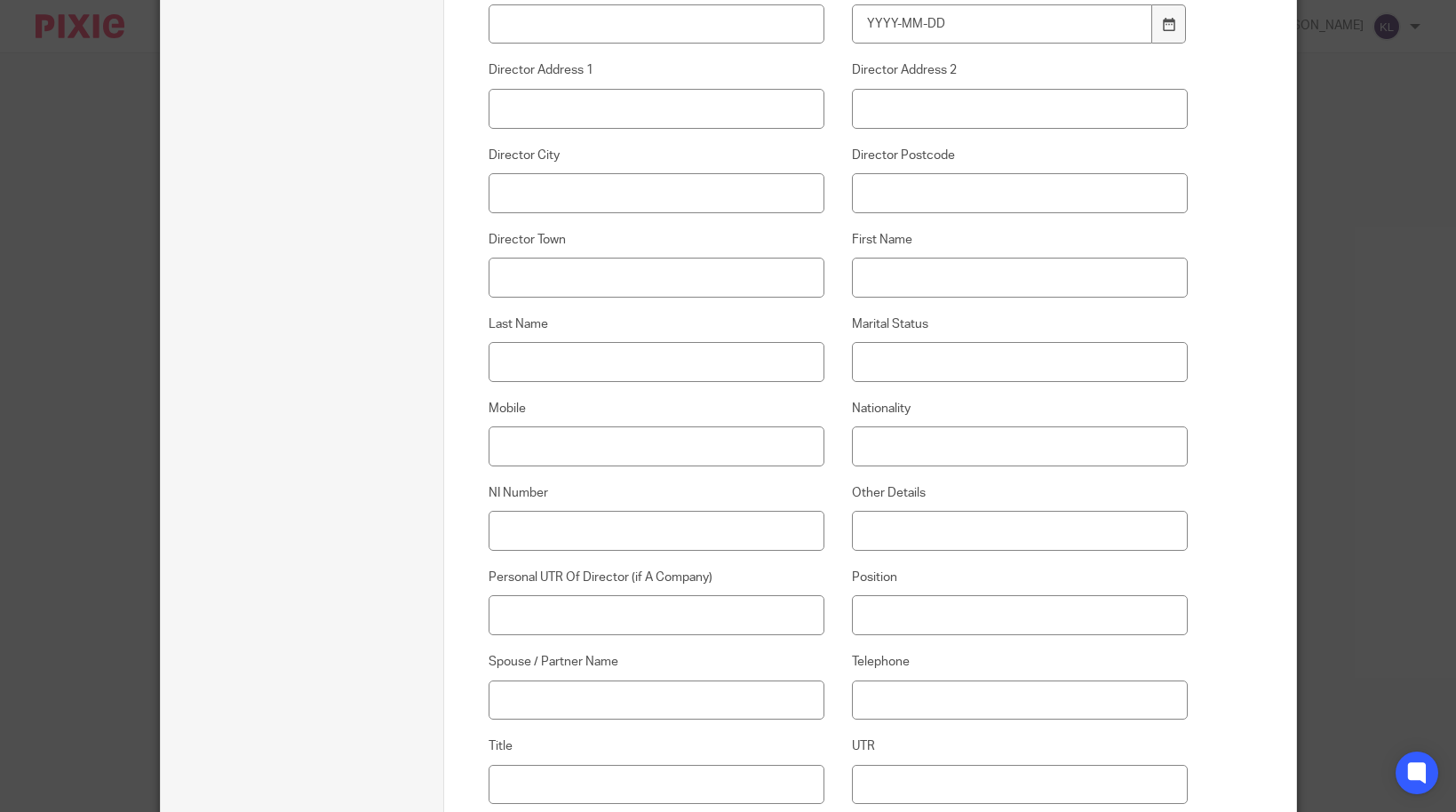
scroll to position [947, 0]
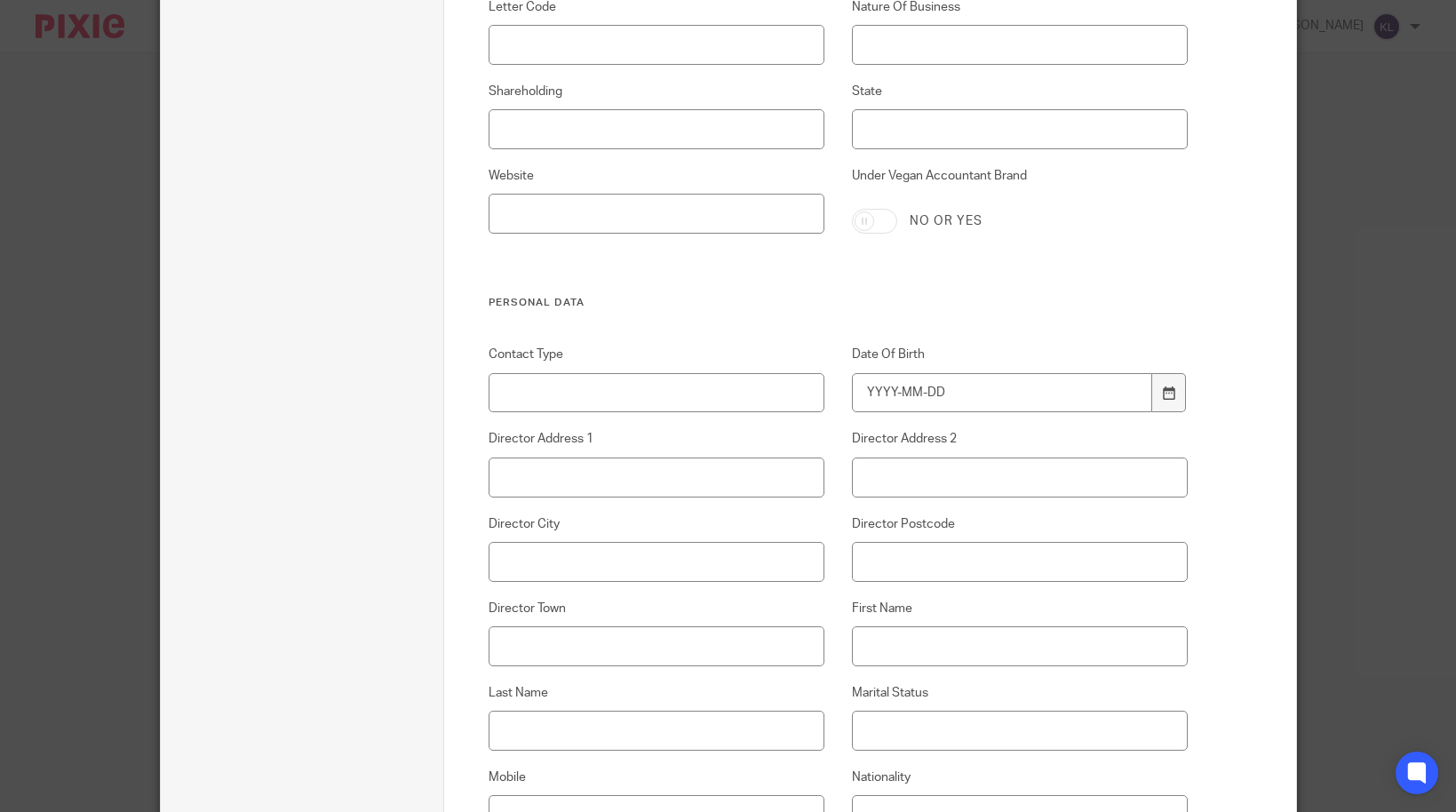
type input "1002"
click at [852, 213] on input "Under Vegan Accountant Brand" at bounding box center [874, 221] width 45 height 25
checkbox input "true"
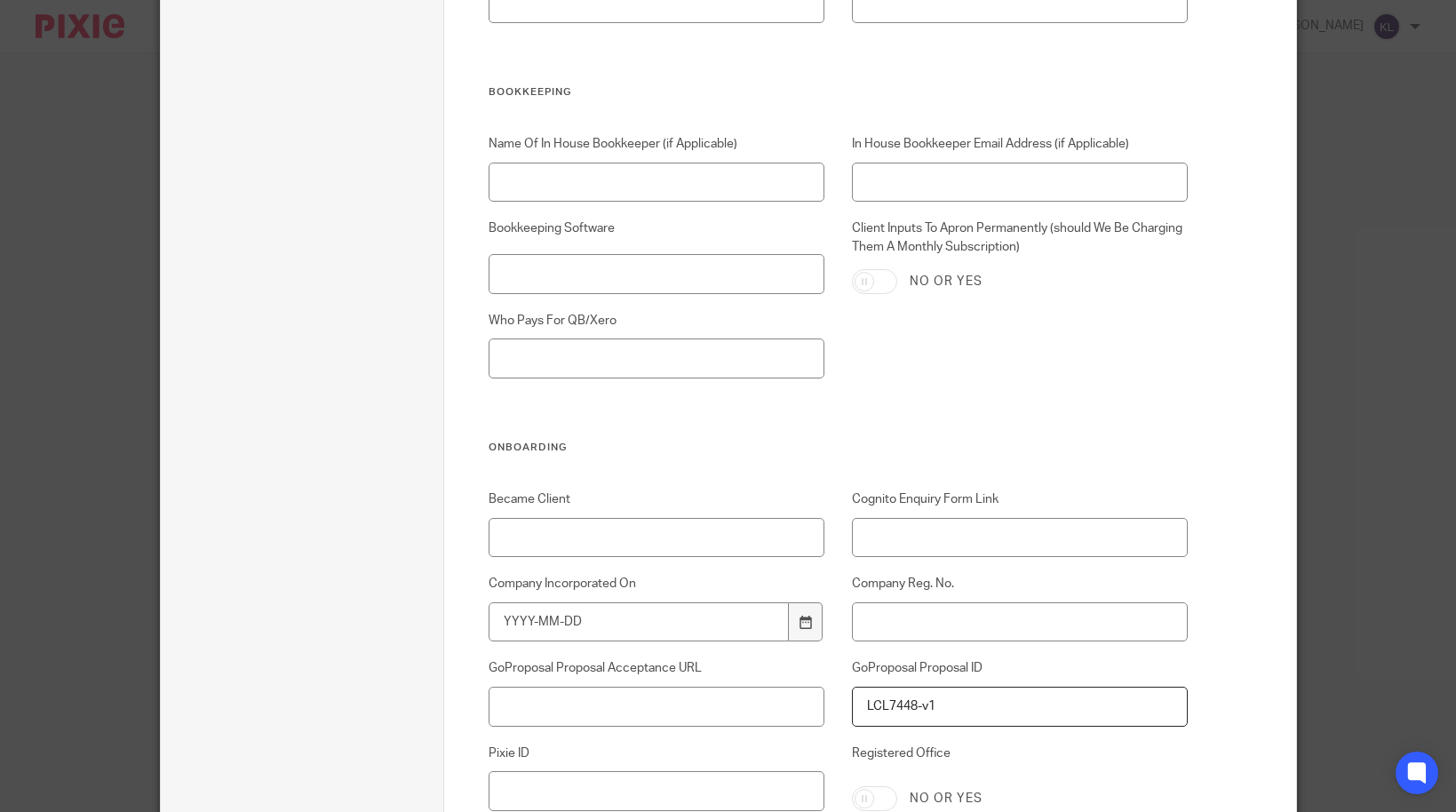
scroll to position [3524, 0]
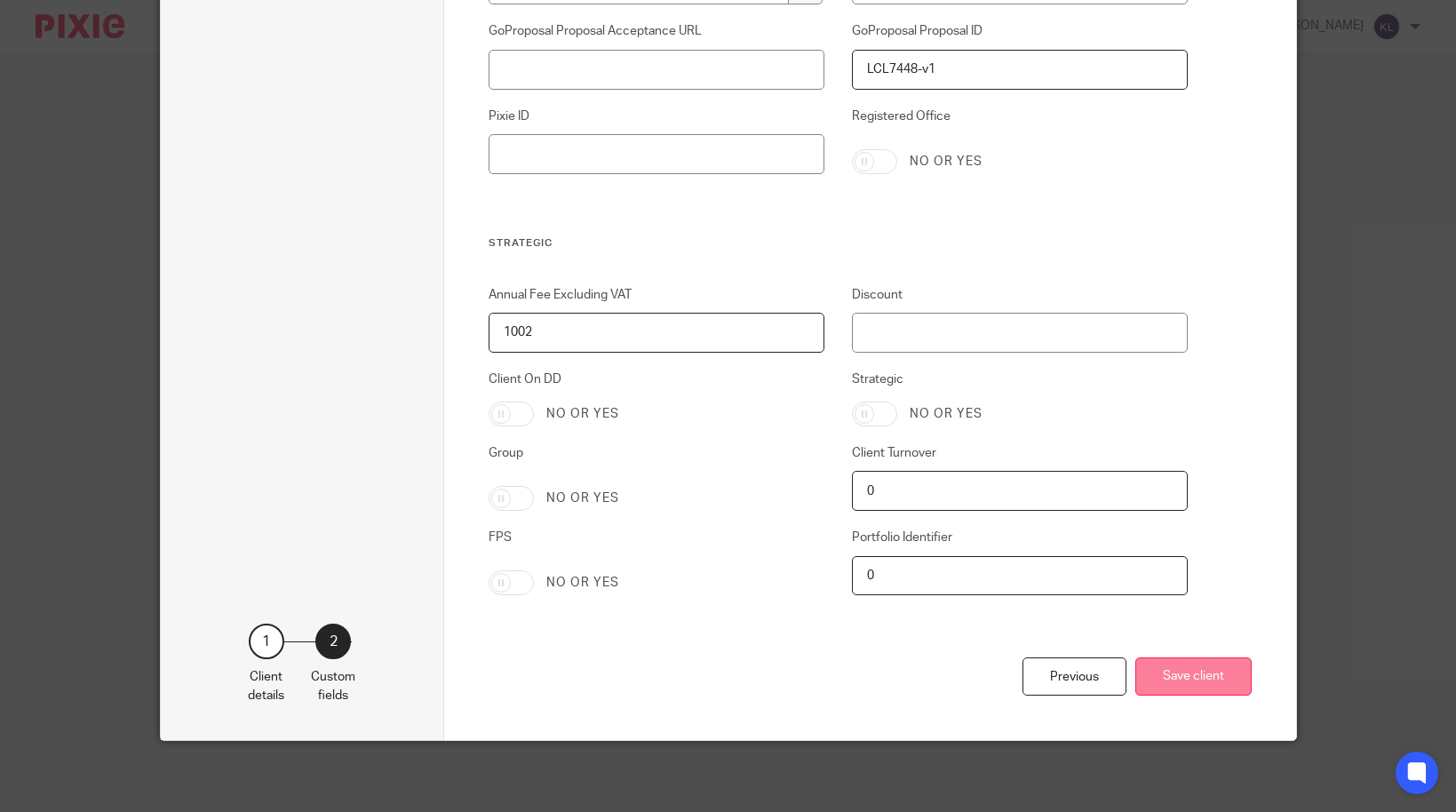
click at [1216, 672] on button "Save client" at bounding box center [1194, 677] width 116 height 38
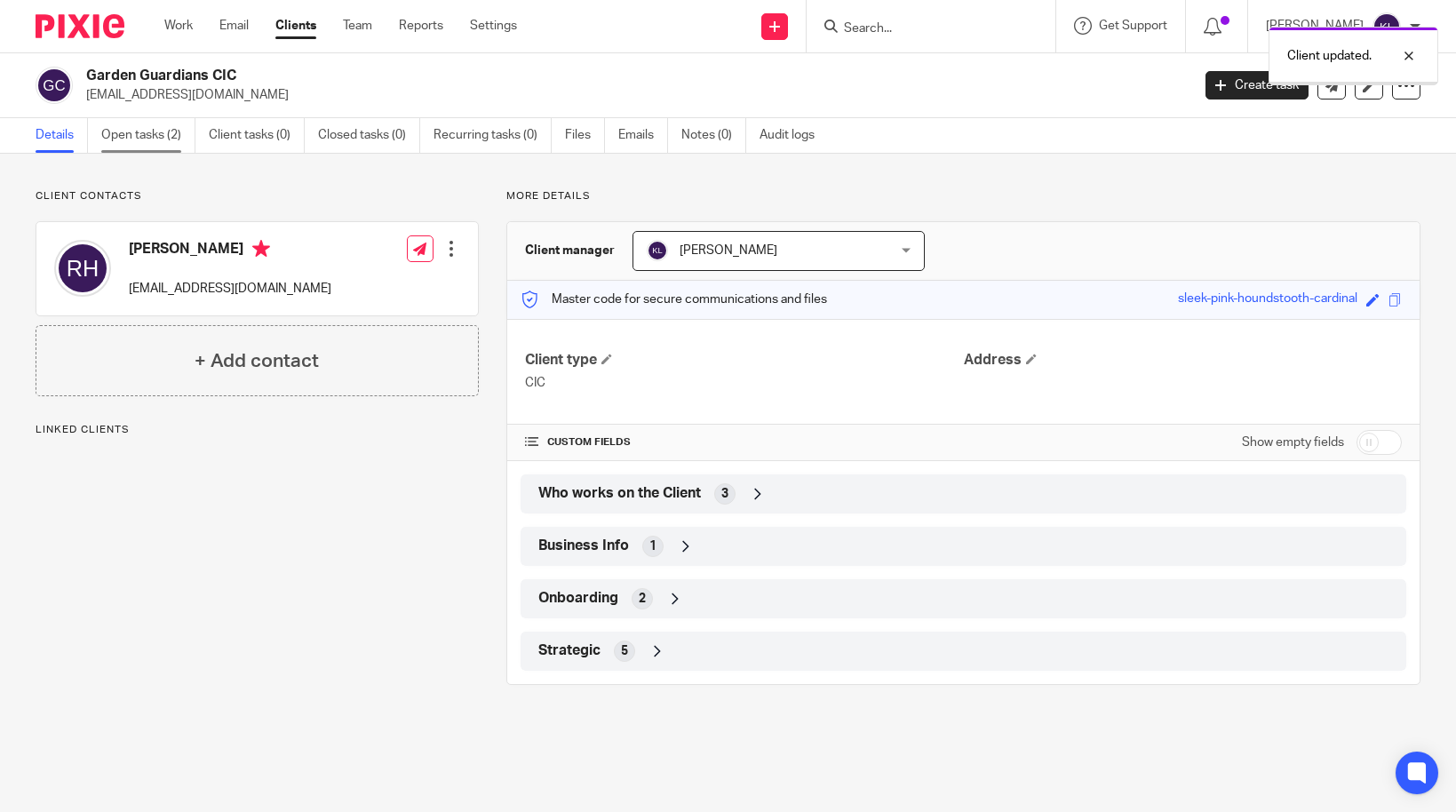
click at [146, 134] on link "Open tasks (2)" at bounding box center [148, 135] width 94 height 34
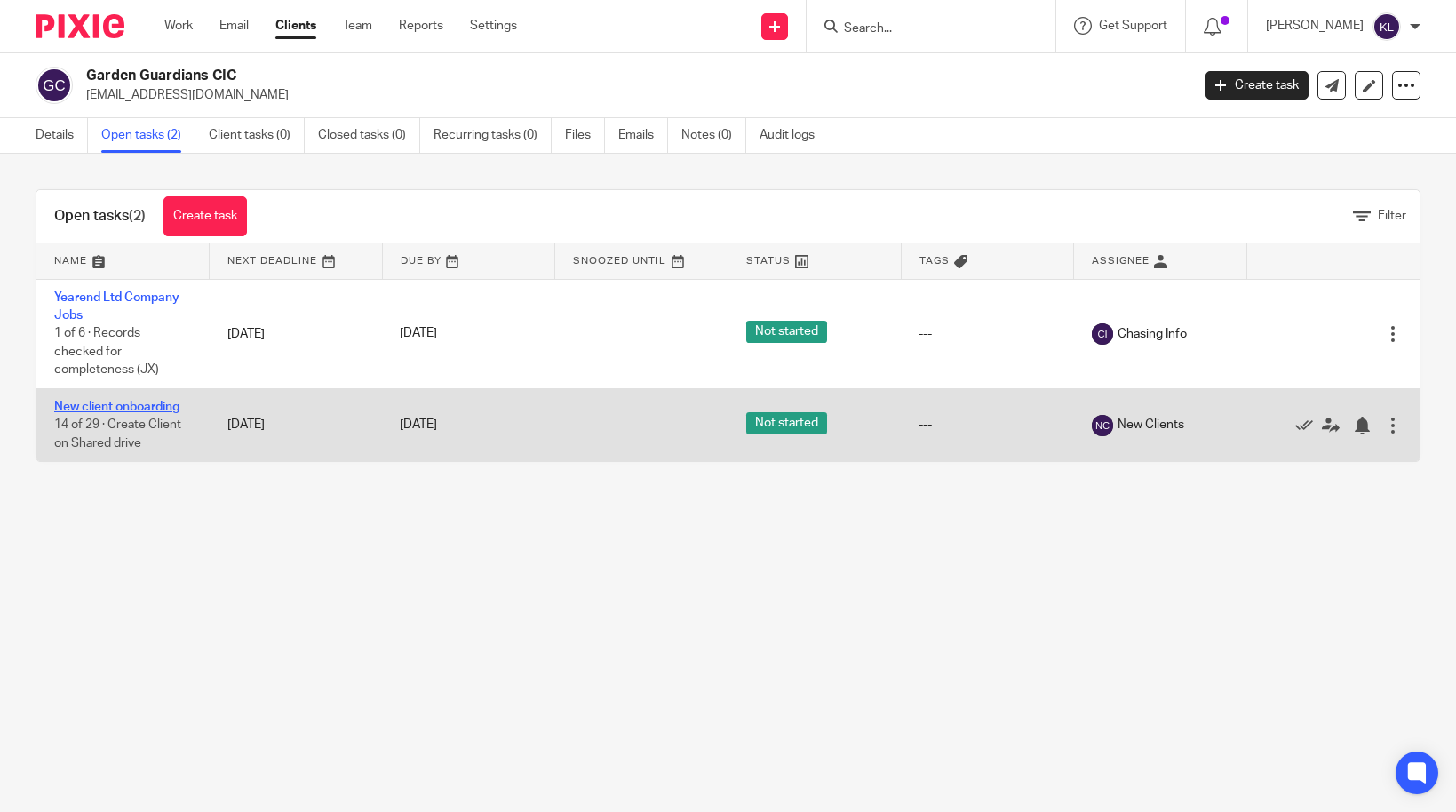
click at [114, 409] on link "New client onboarding" at bounding box center [116, 406] width 125 height 12
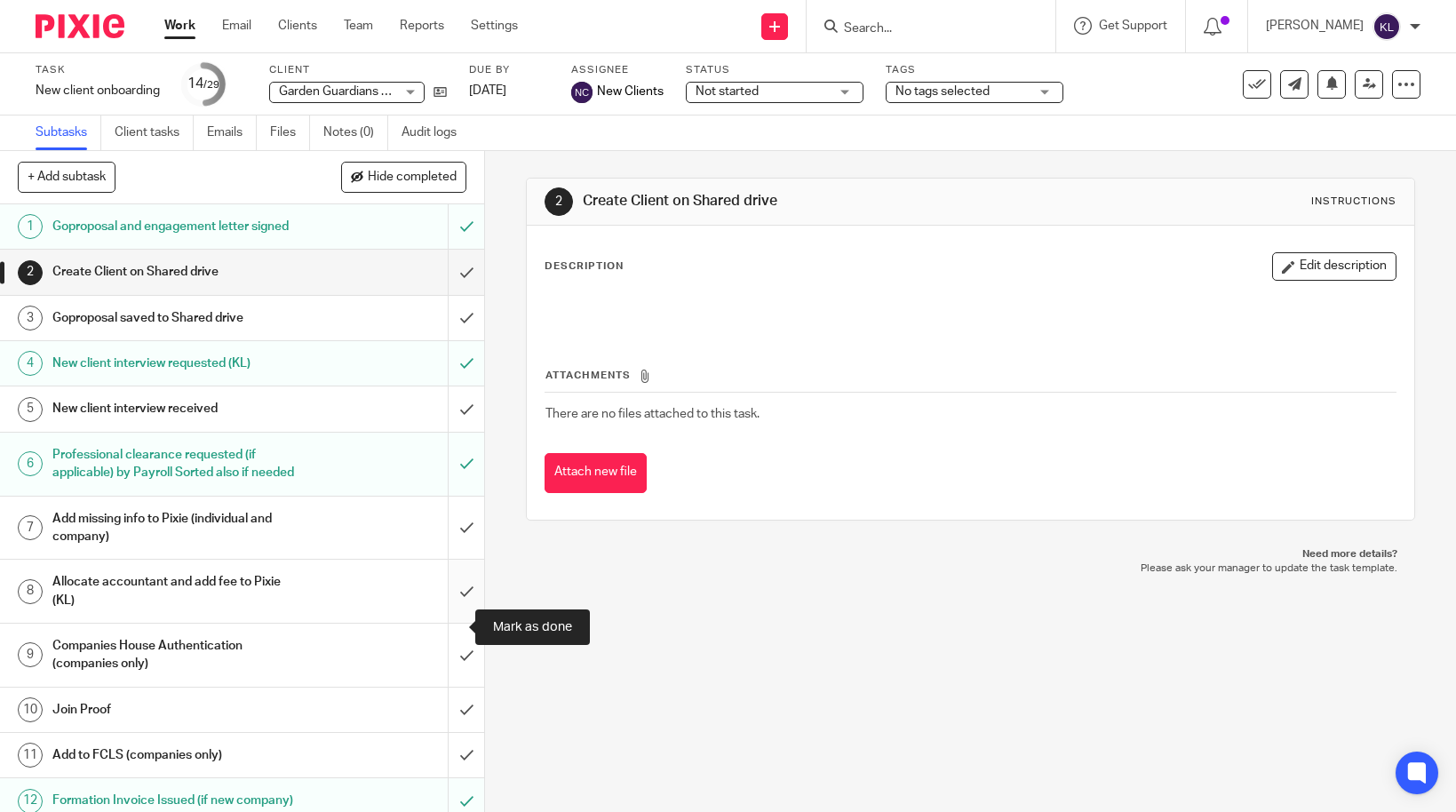
click at [438, 623] on input "submit" at bounding box center [241, 592] width 484 height 63
click at [939, 25] on input "Search" at bounding box center [923, 29] width 160 height 16
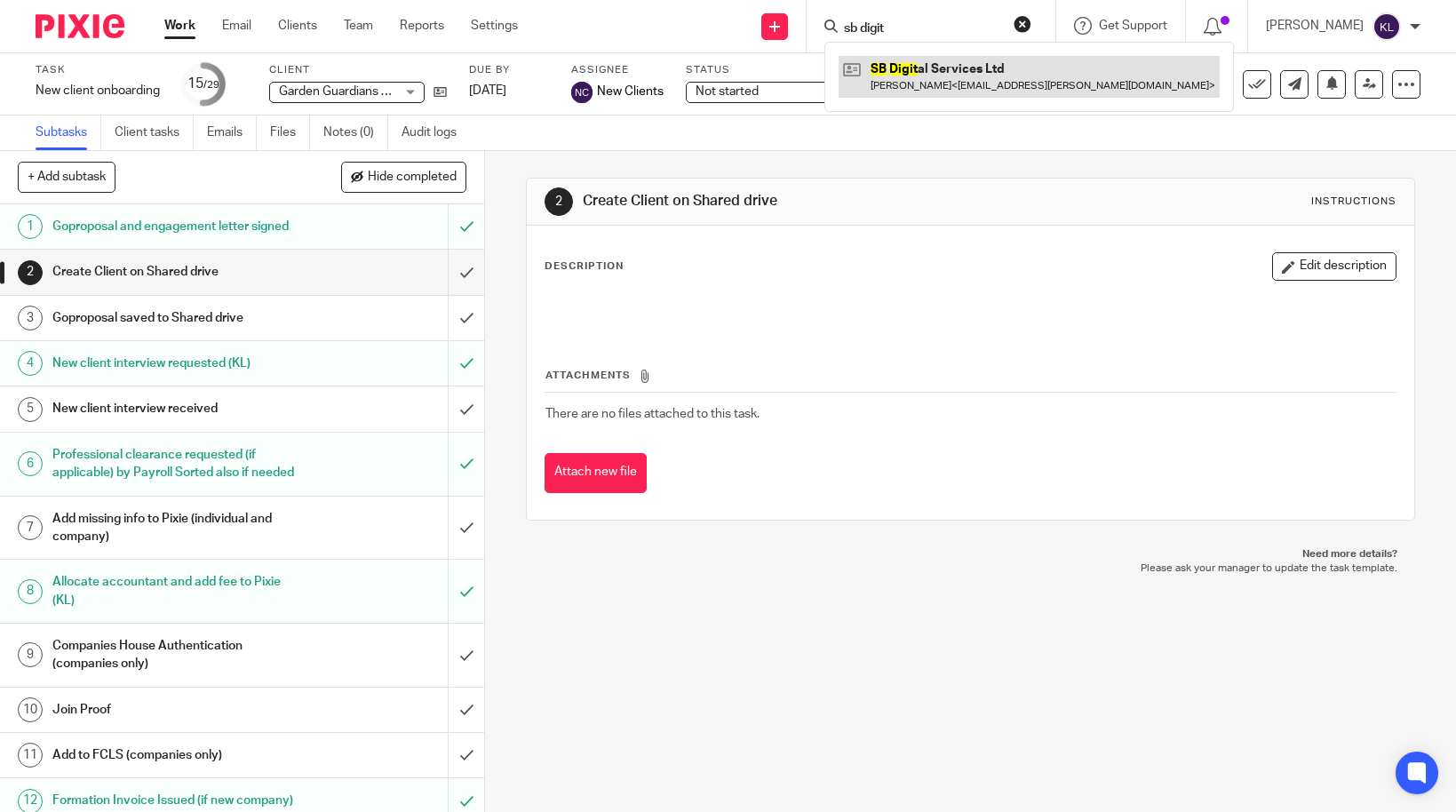
type input "sb digit"
click at [946, 73] on link at bounding box center [1029, 76] width 381 height 41
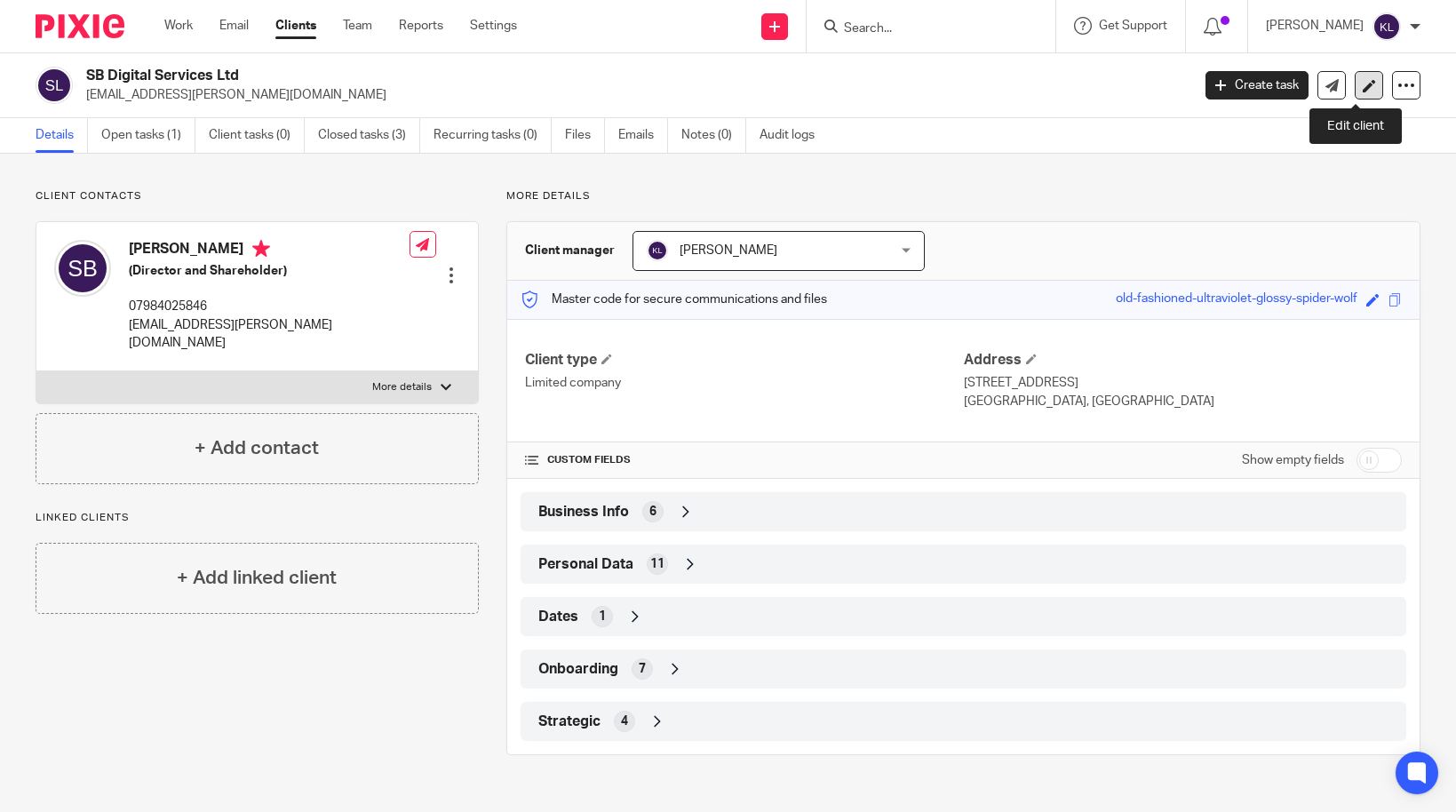
click at [1355, 86] on link at bounding box center [1369, 85] width 29 height 29
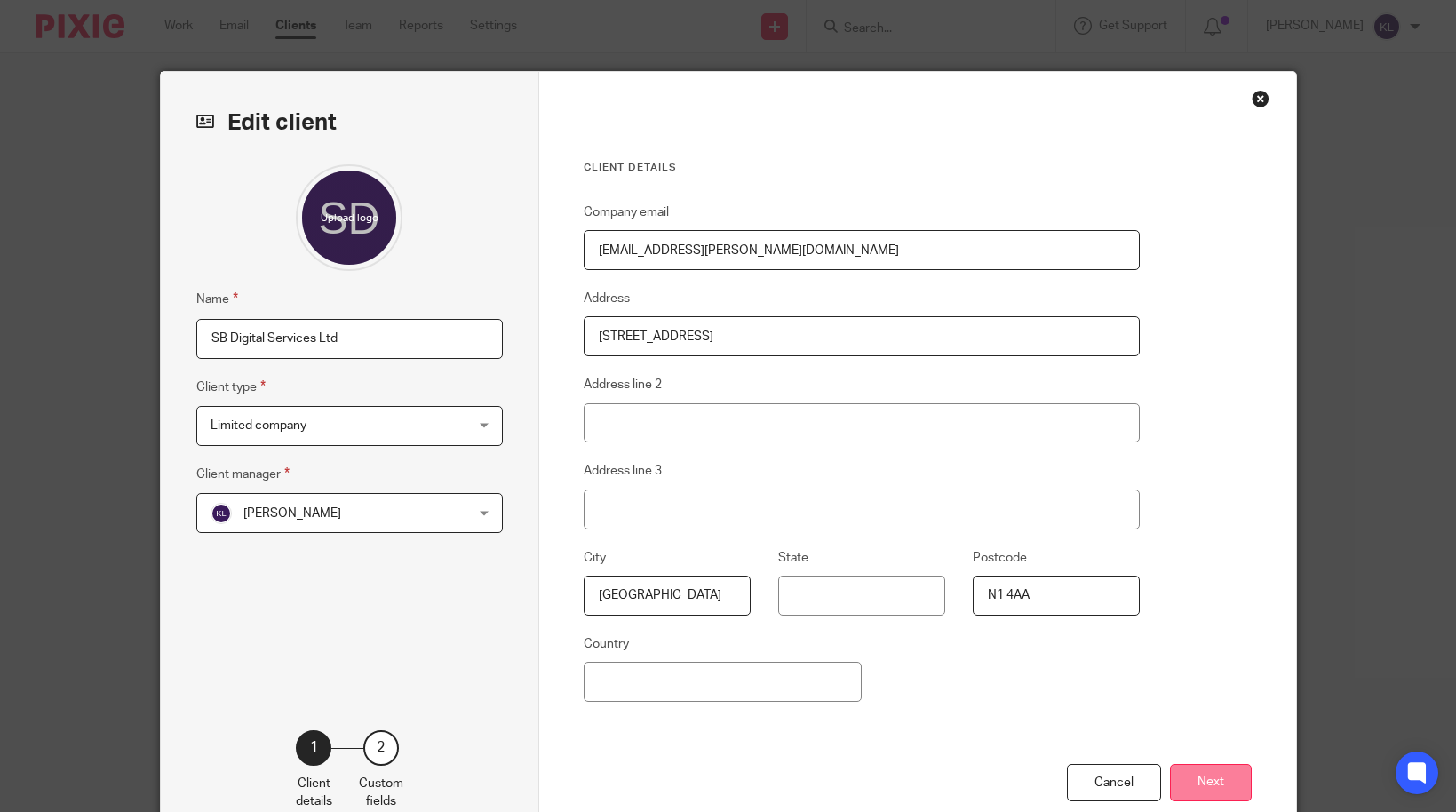
click at [1206, 780] on button "Next" at bounding box center [1211, 783] width 82 height 38
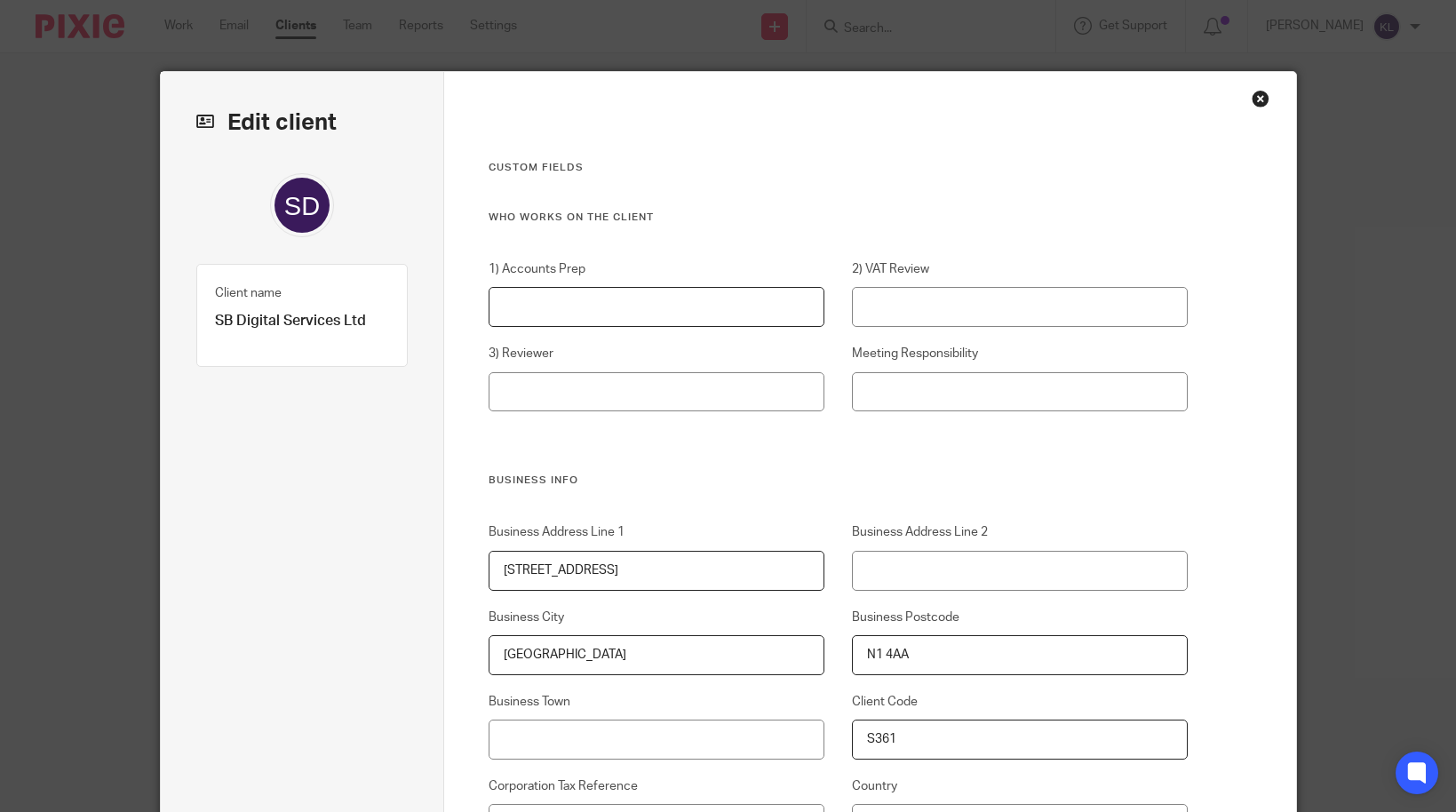
click at [530, 292] on input "1) Accounts Prep" at bounding box center [656, 307] width 336 height 40
type input "[PERSON_NAME]"
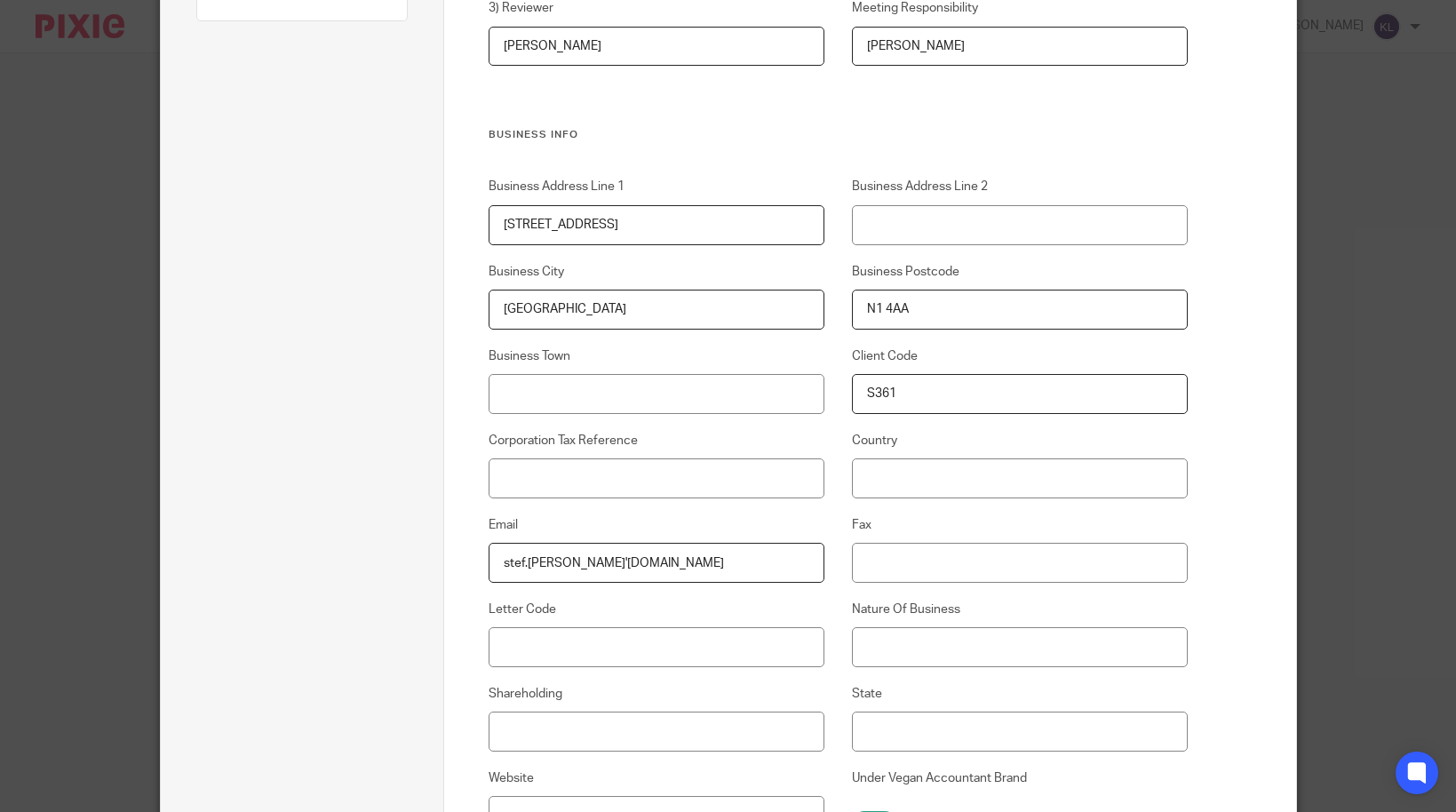
scroll to position [355, 0]
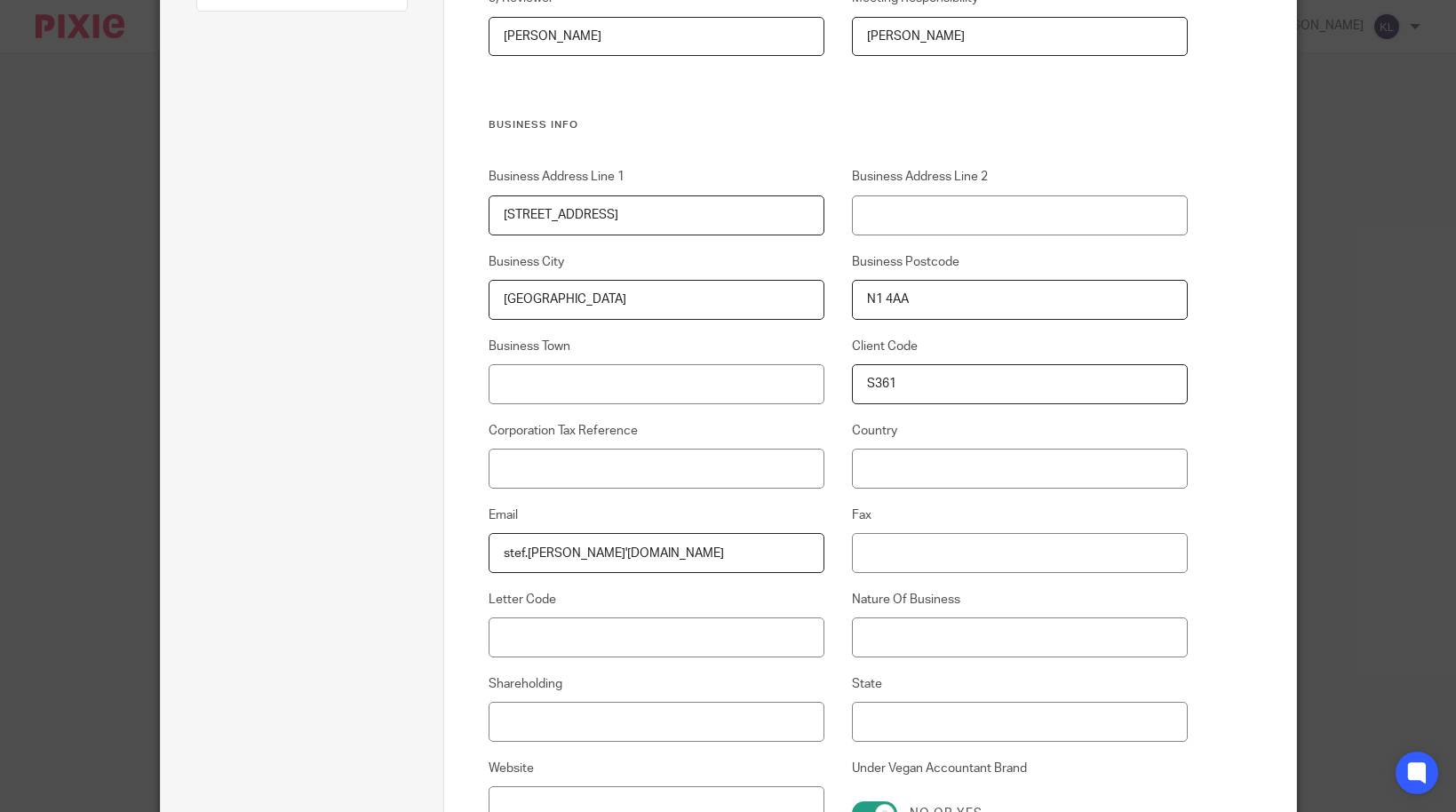
type input "[PERSON_NAME]"
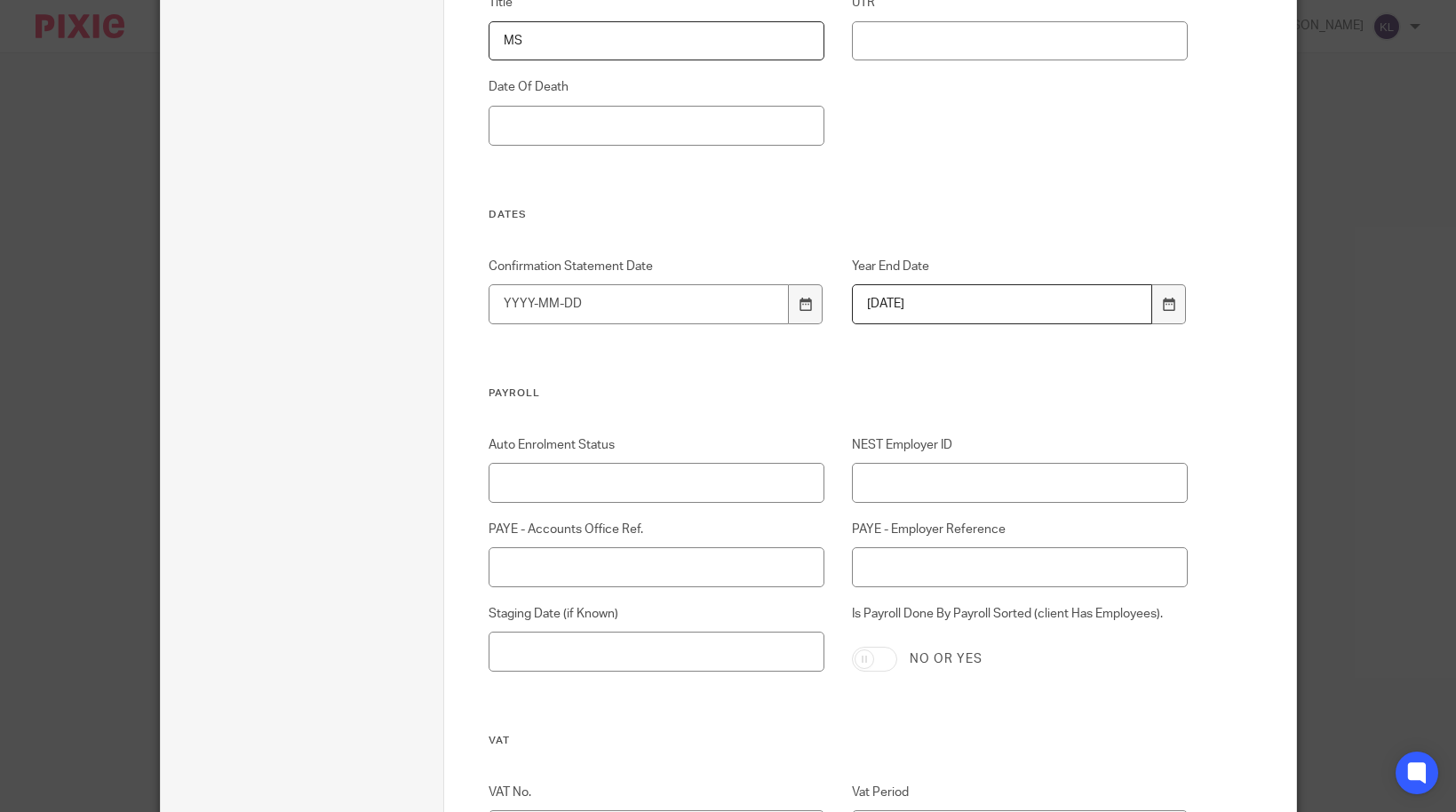
scroll to position [3524, 0]
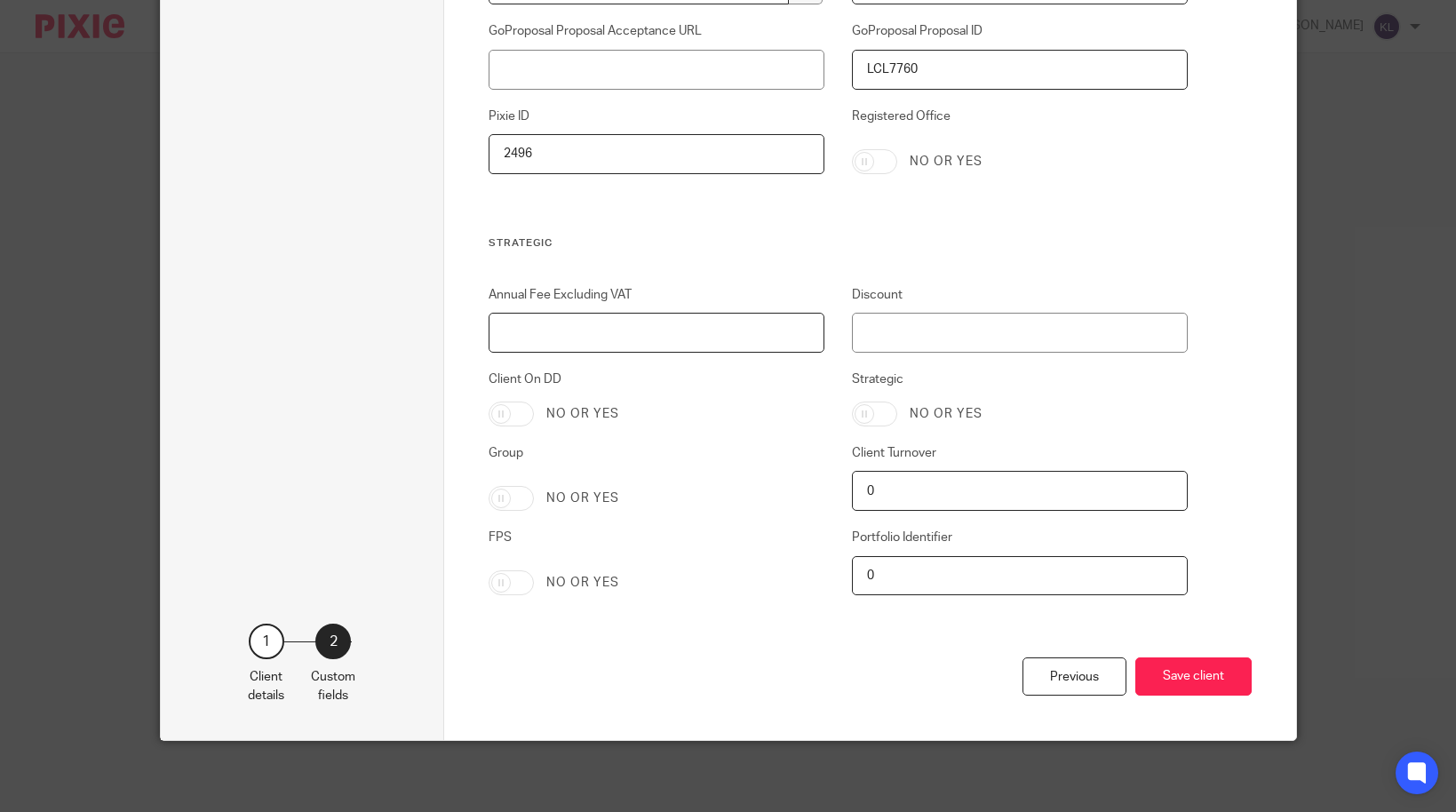
click at [514, 332] on input "Annual Fee Excluding VAT" at bounding box center [656, 333] width 336 height 40
type input "2304"
click at [1193, 681] on button "Save client" at bounding box center [1194, 677] width 116 height 38
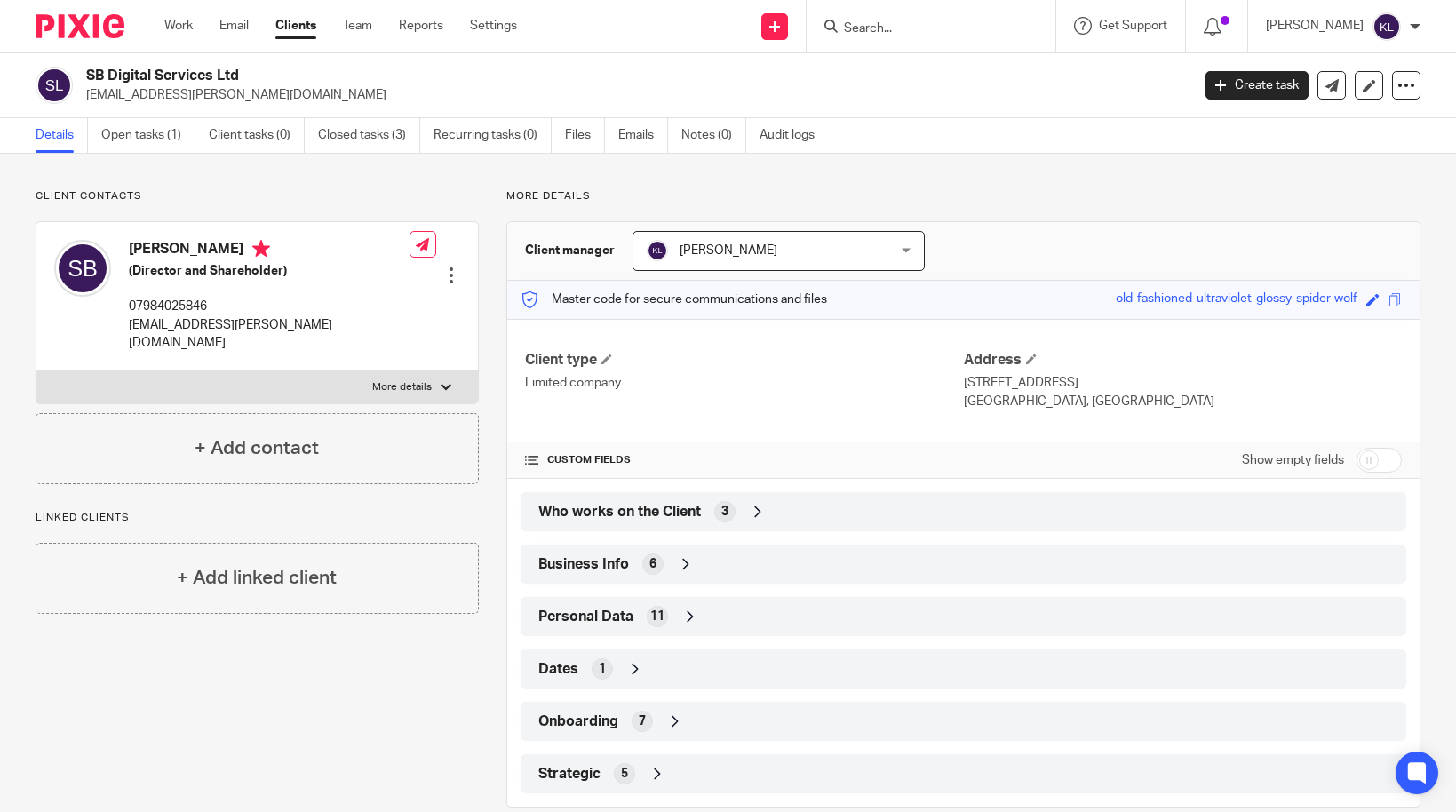
click at [912, 26] on input "Search" at bounding box center [923, 29] width 160 height 16
click at [908, 26] on input "Search" at bounding box center [923, 29] width 160 height 16
type input "ts send"
click at [923, 59] on link at bounding box center [988, 76] width 301 height 41
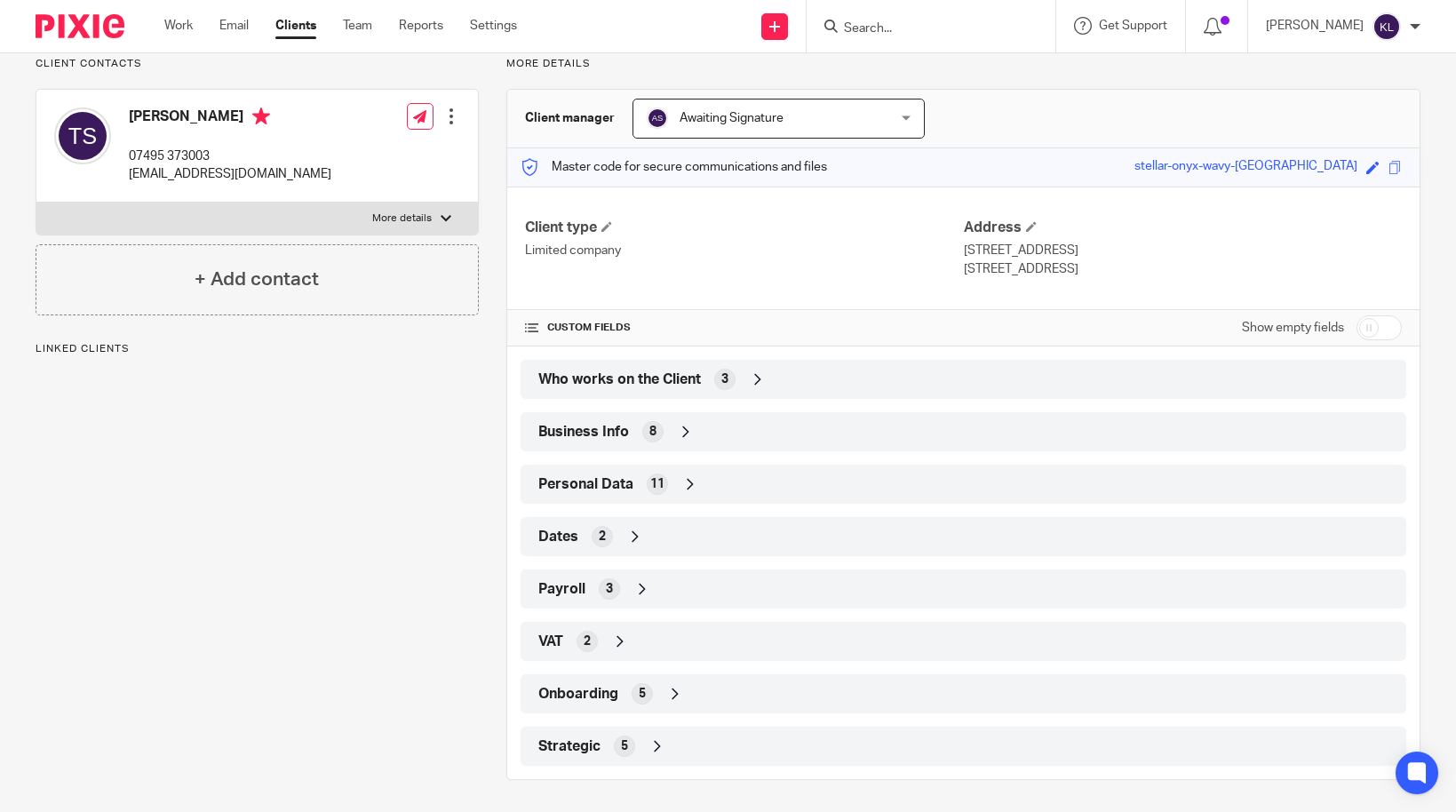
scroll to position [135, 0]
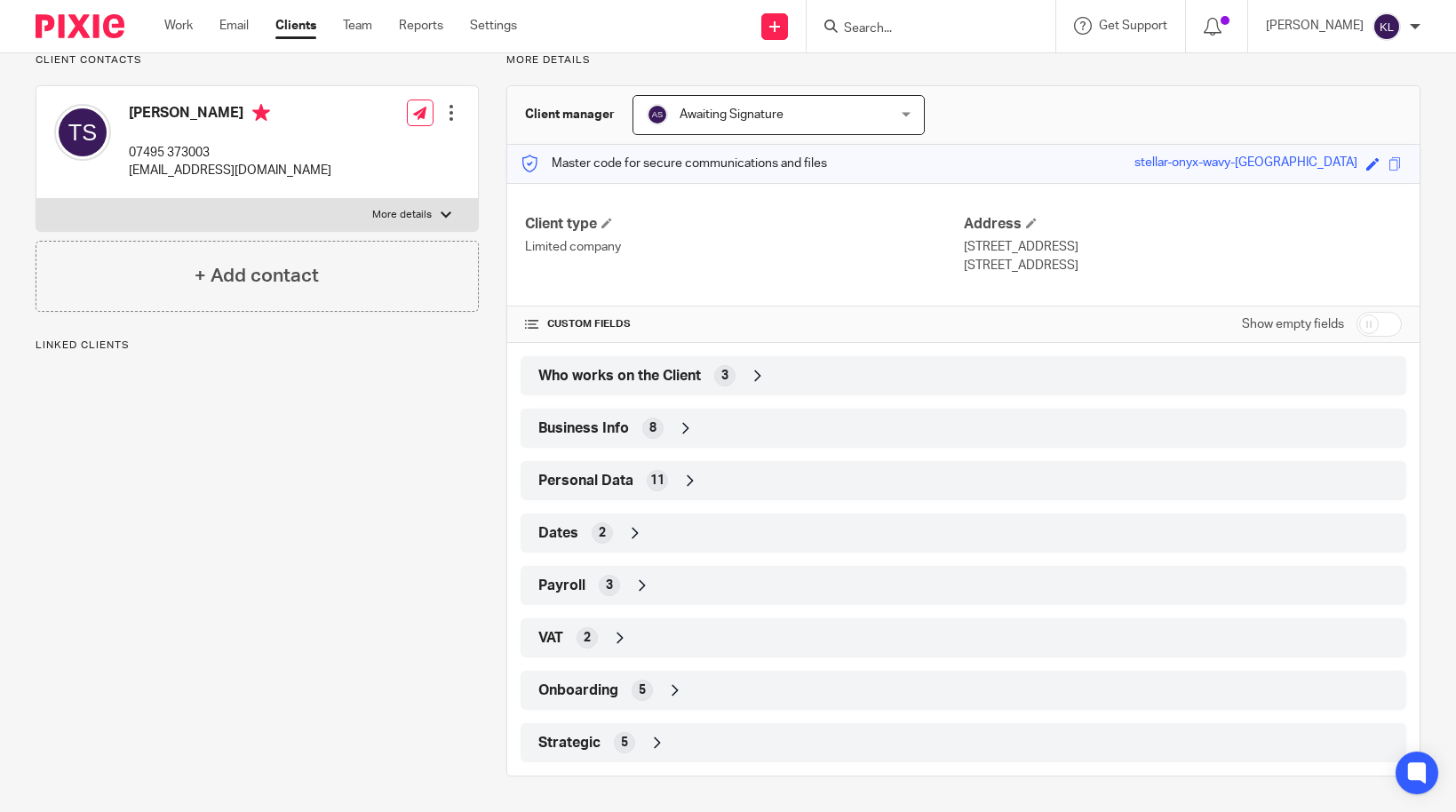
click at [926, 378] on div "Who works on the Client 3" at bounding box center [964, 376] width 859 height 31
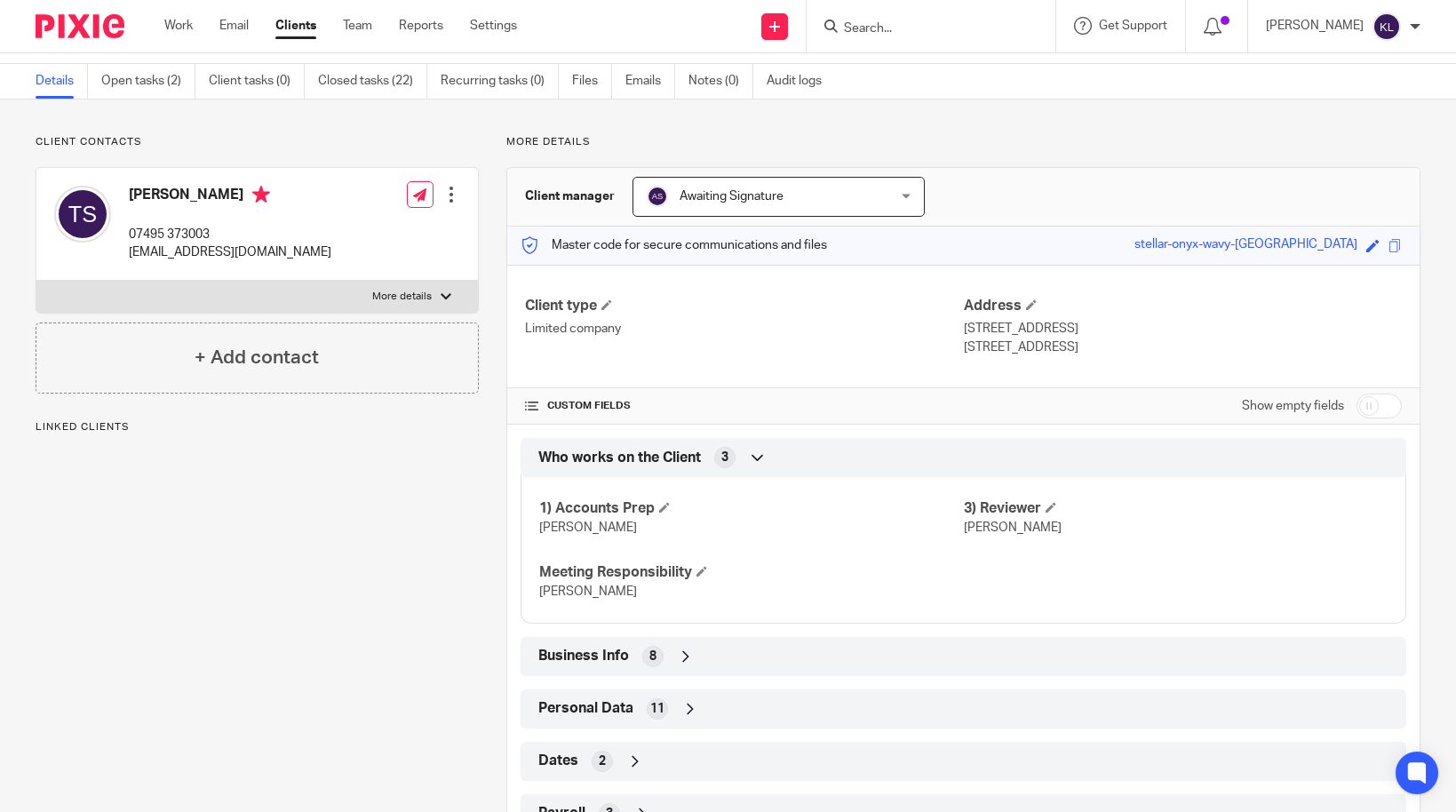
scroll to position [16, 0]
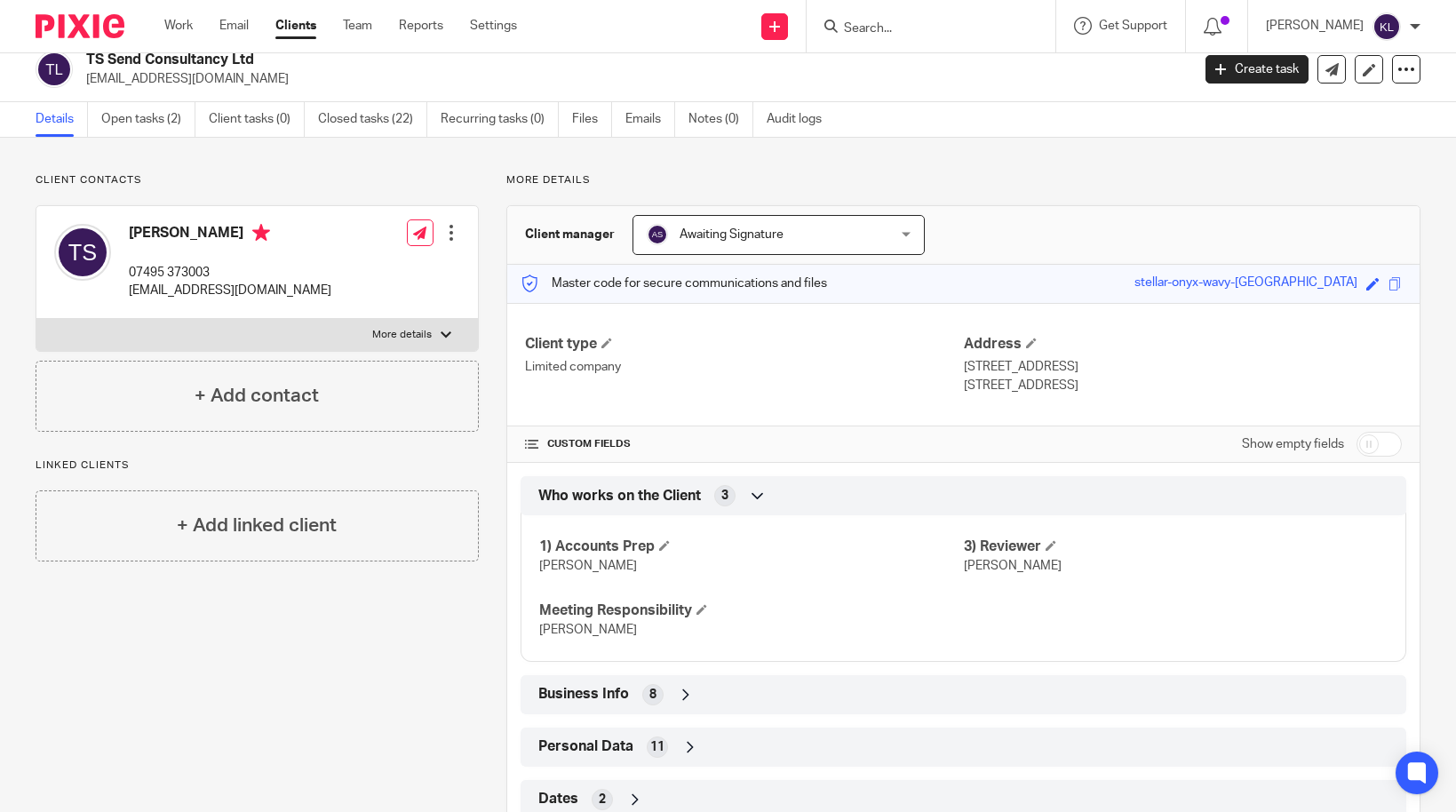
click at [927, 32] on input "Search" at bounding box center [923, 29] width 160 height 16
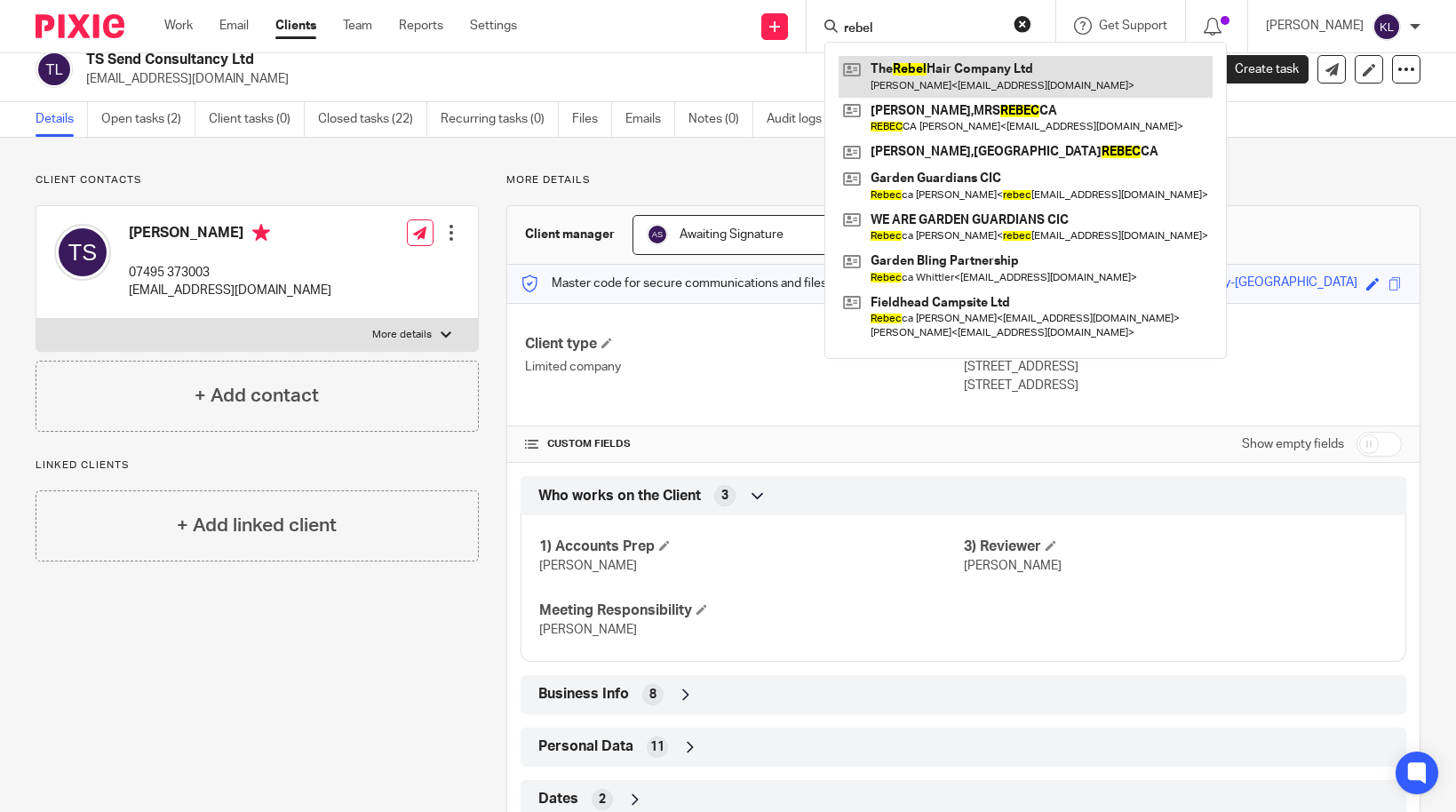
type input "rebel"
click at [937, 71] on link at bounding box center [1026, 76] width 374 height 41
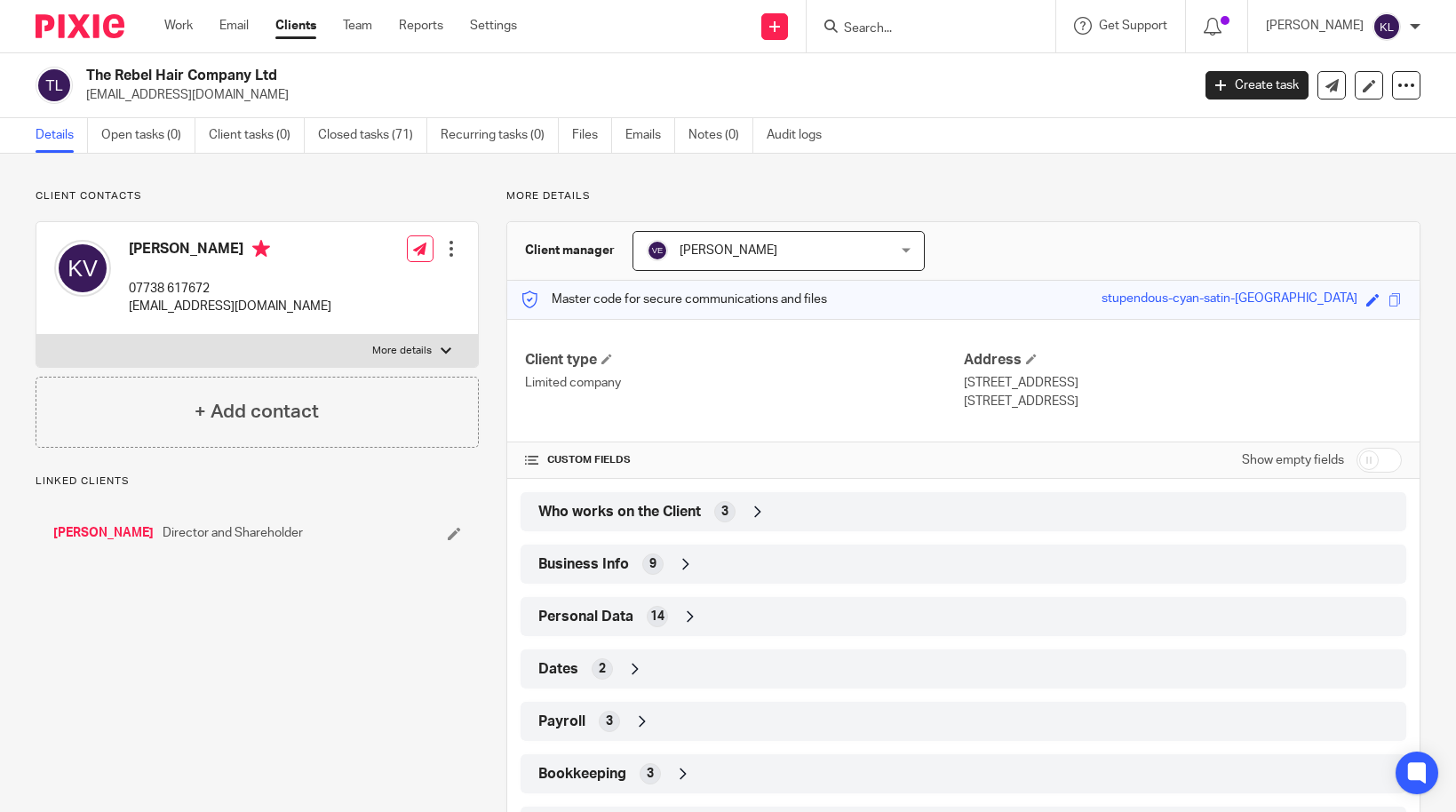
click at [959, 29] on input "Search" at bounding box center [923, 29] width 160 height 16
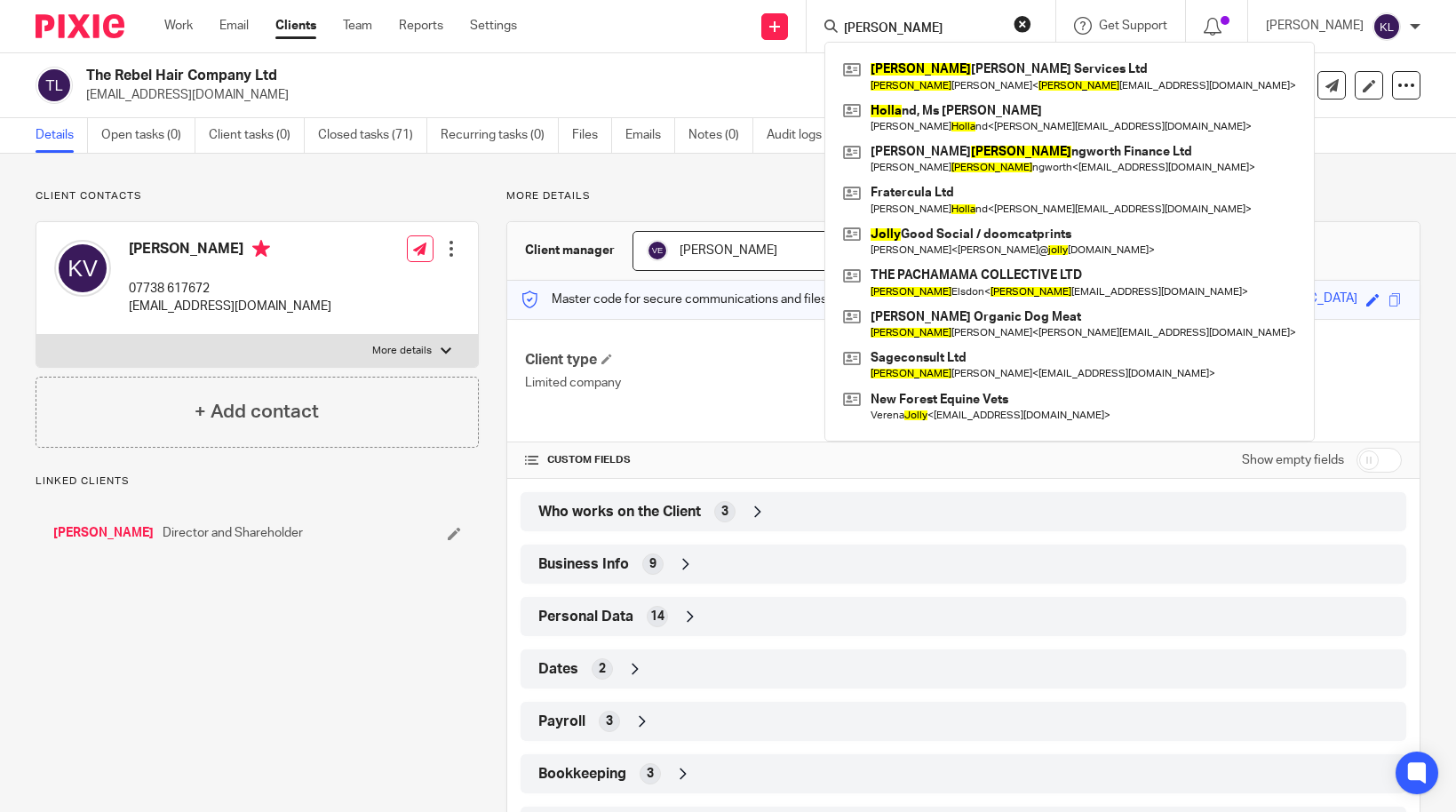
drag, startPoint x: 959, startPoint y: 29, endPoint x: 830, endPoint y: 19, distance: 129.4
click at [835, 19] on div "[PERSON_NAME] Services Ltd [PERSON_NAME] < [PERSON_NAME] [EMAIL_ADDRESS][DOMAIN…" at bounding box center [930, 26] width 249 height 52
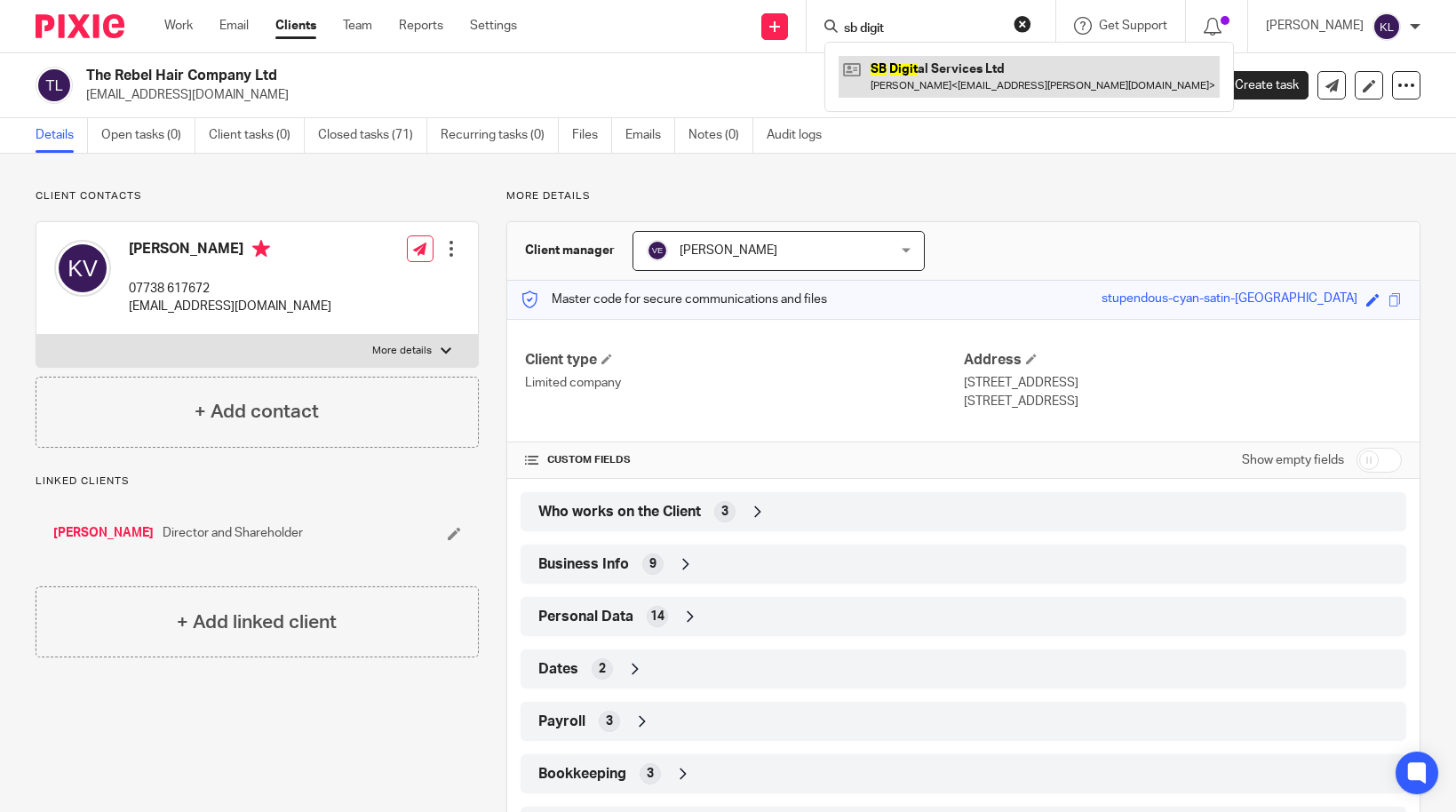
type input "sb digit"
click at [925, 84] on link at bounding box center [1029, 76] width 381 height 41
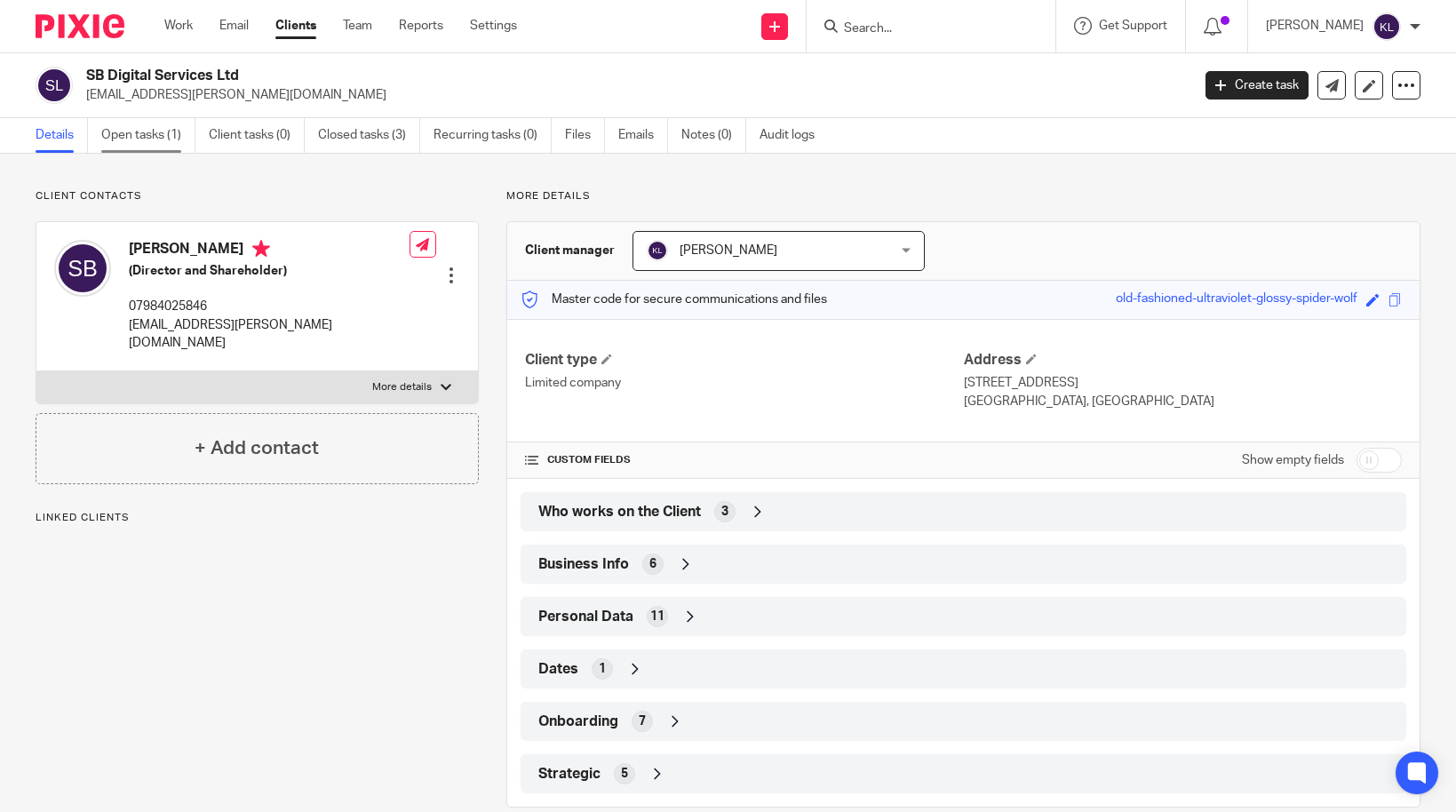
click at [137, 135] on link "Open tasks (1)" at bounding box center [148, 135] width 94 height 34
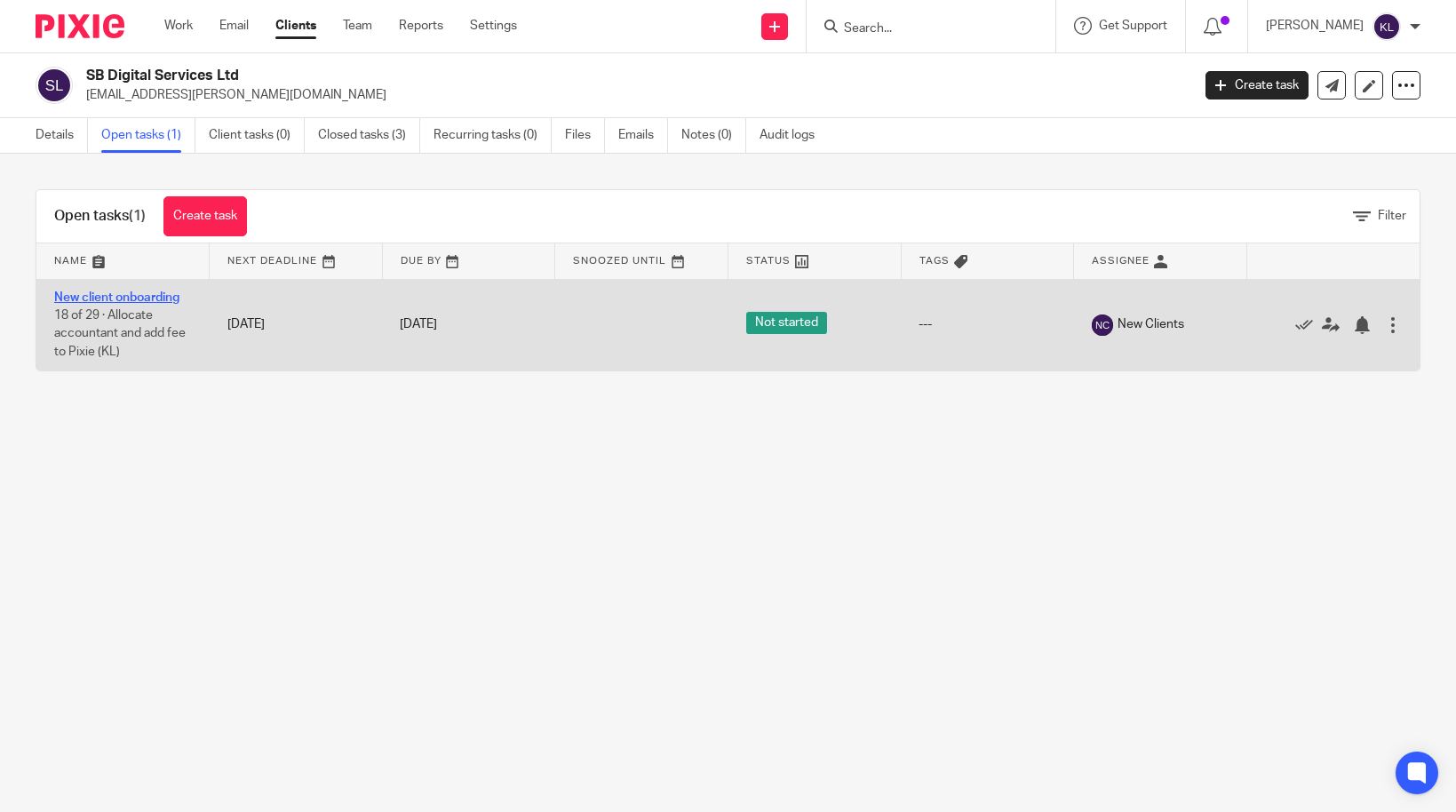
click at [80, 302] on link "New client onboarding" at bounding box center [116, 297] width 125 height 12
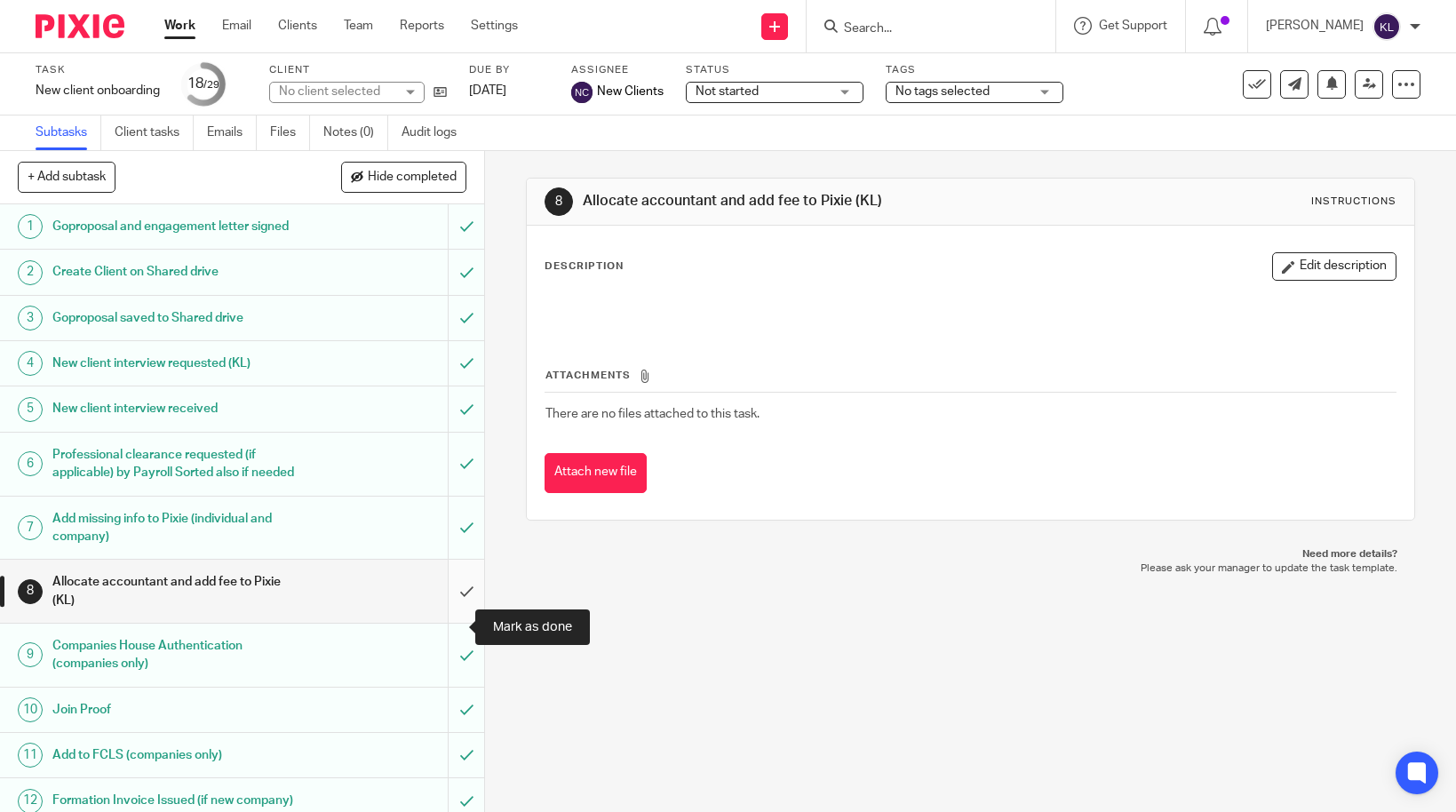
click at [451, 623] on input "submit" at bounding box center [241, 592] width 484 height 63
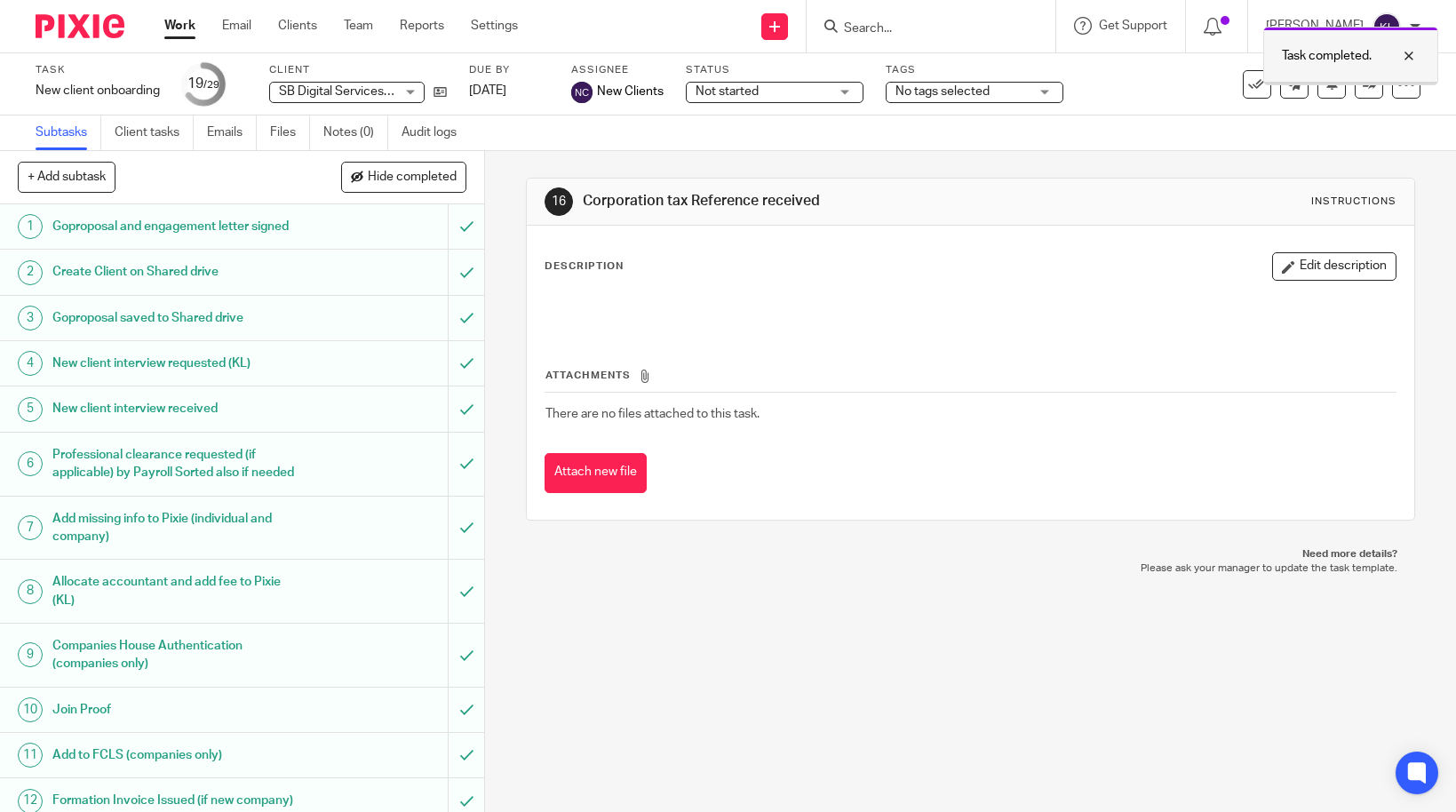
click at [1418, 53] on div at bounding box center [1395, 55] width 48 height 21
click at [976, 29] on input "Search" at bounding box center [923, 29] width 160 height 16
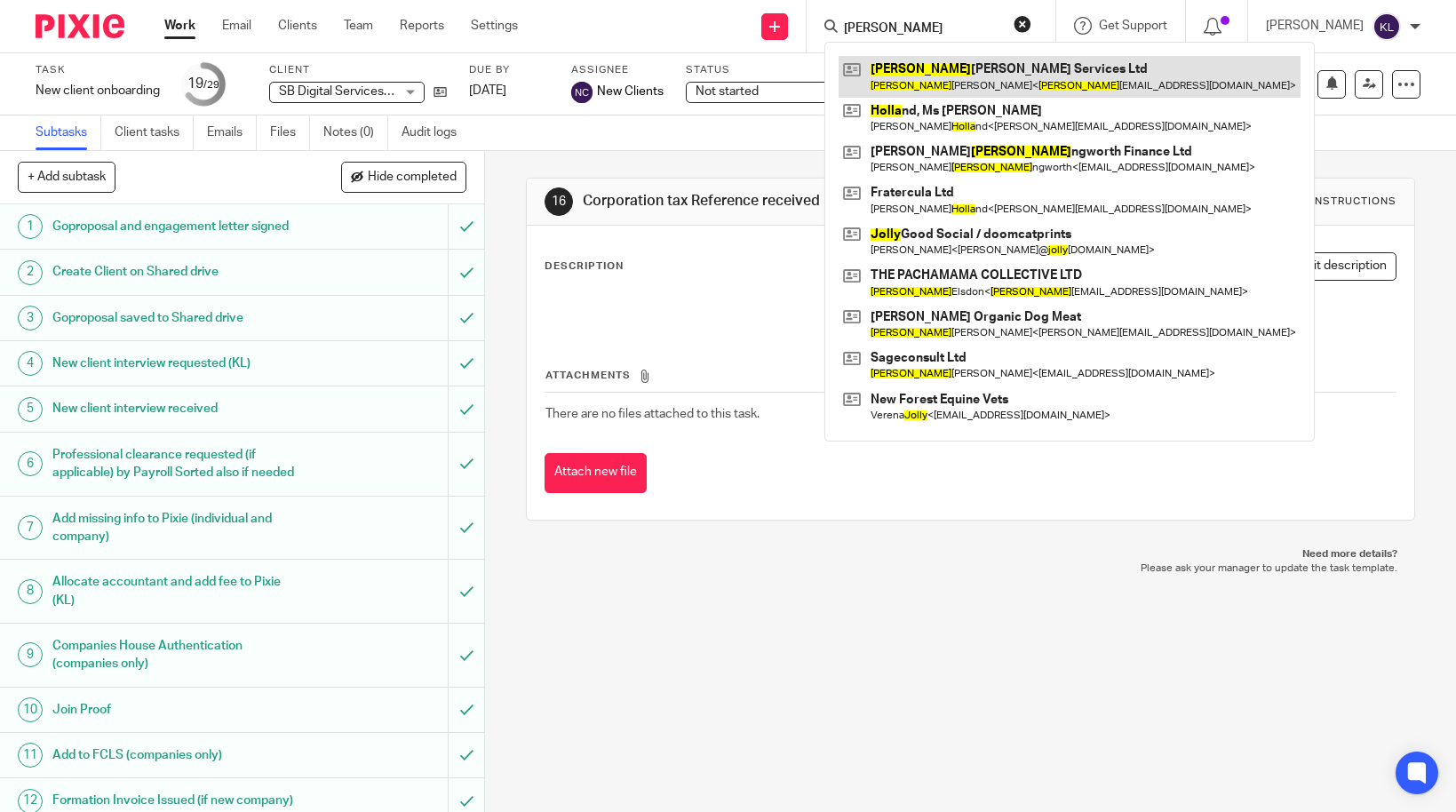
type input "holly"
click at [969, 65] on link at bounding box center [1070, 76] width 462 height 41
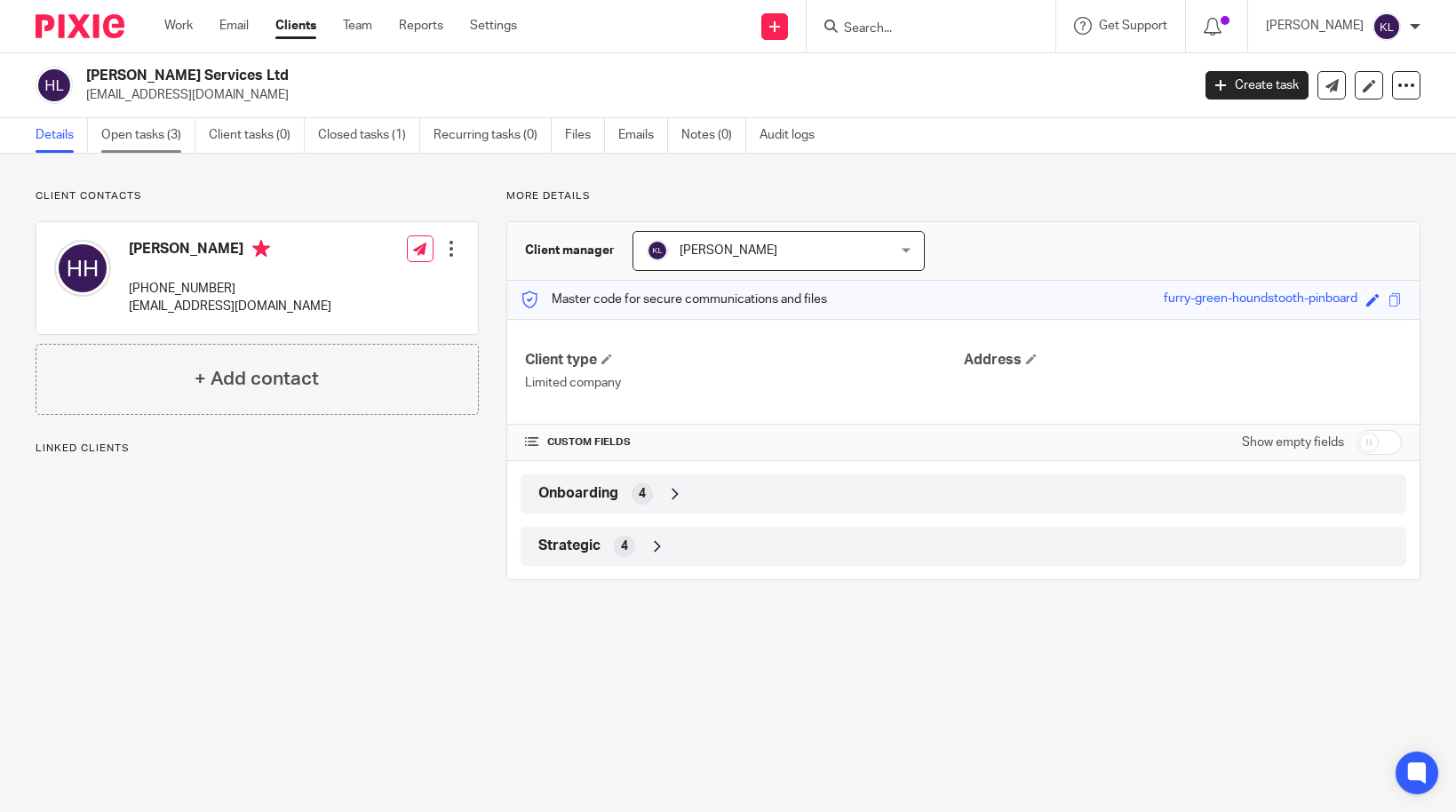
click at [125, 123] on link "Open tasks (3)" at bounding box center [148, 135] width 94 height 34
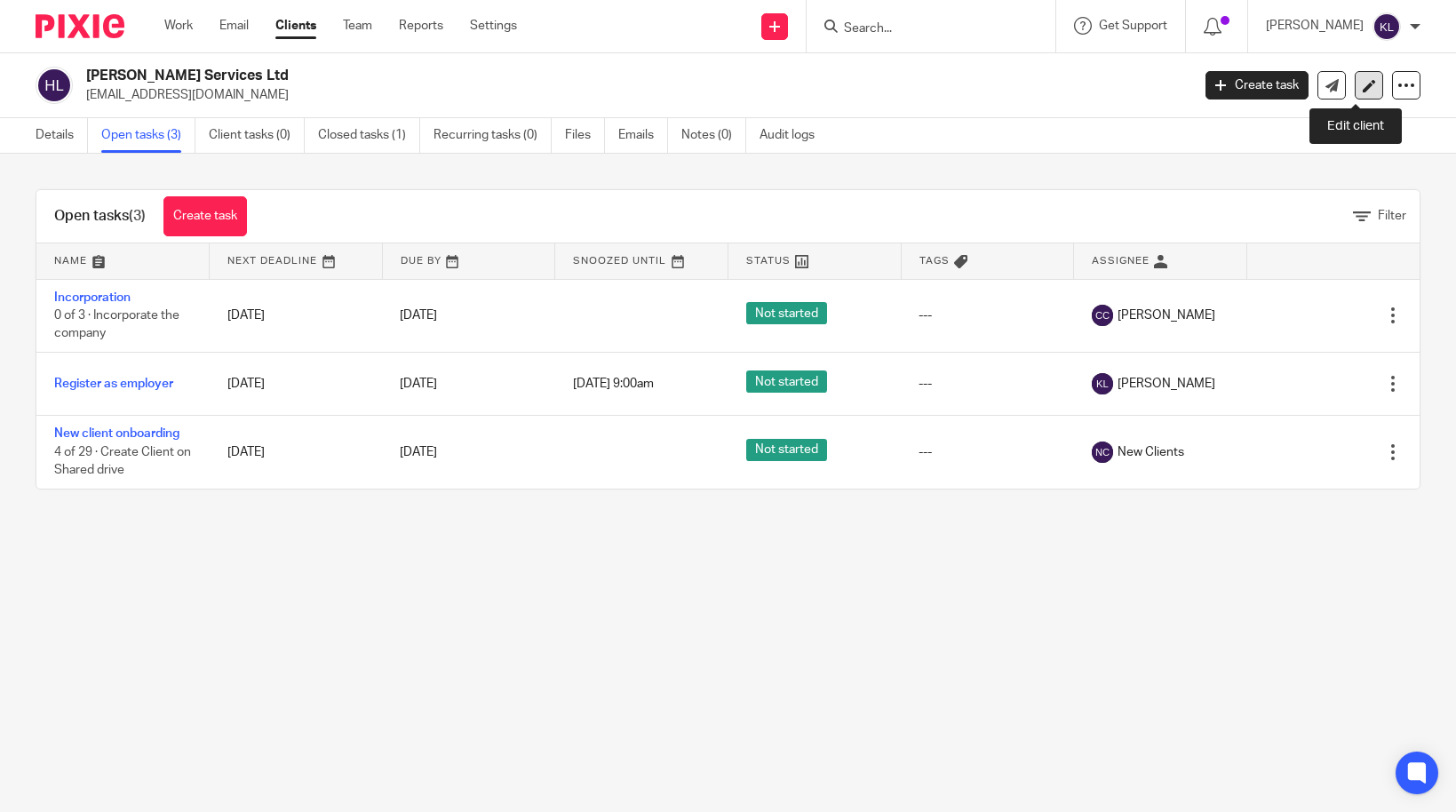
click at [1362, 82] on icon at bounding box center [1369, 86] width 13 height 13
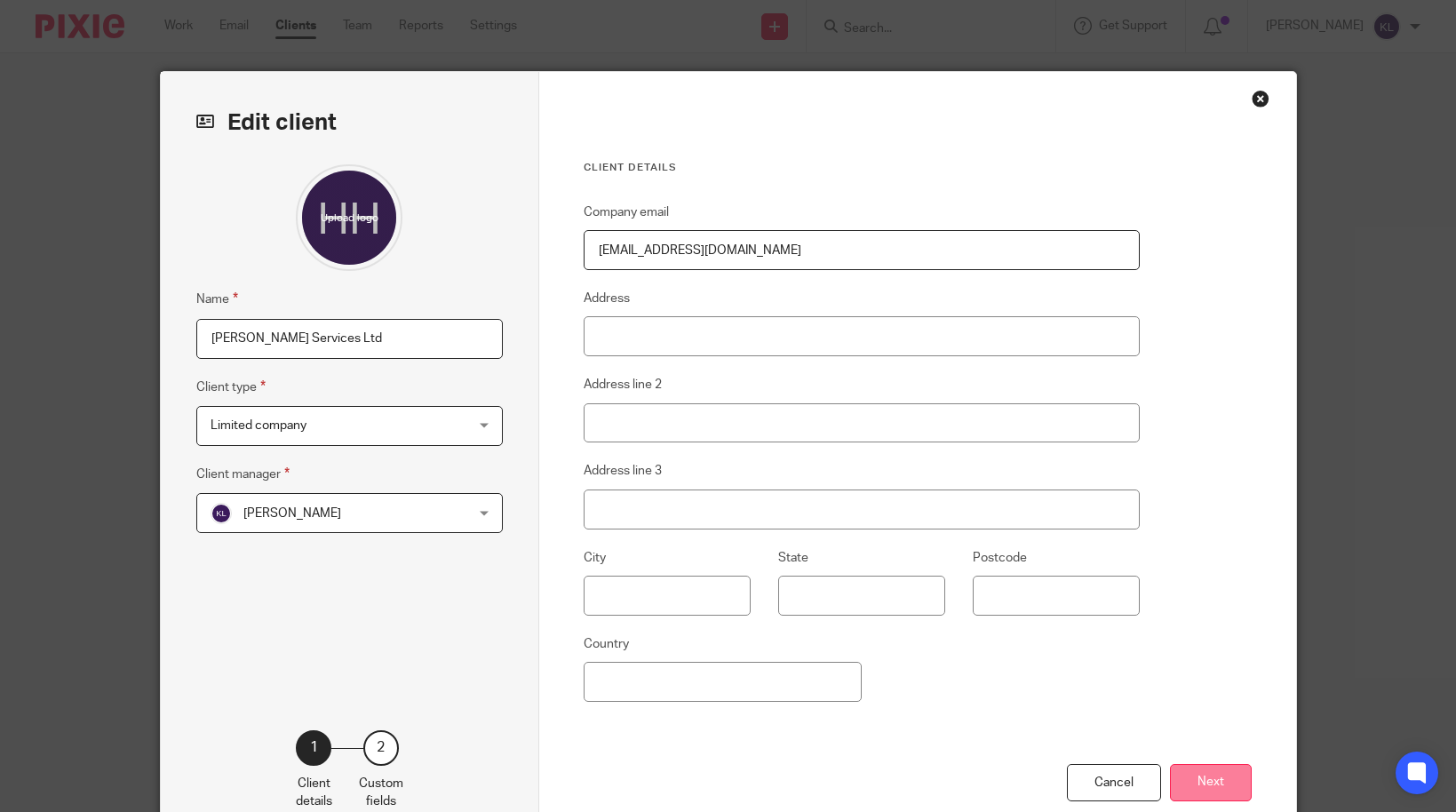
click at [1206, 786] on button "Next" at bounding box center [1211, 783] width 82 height 38
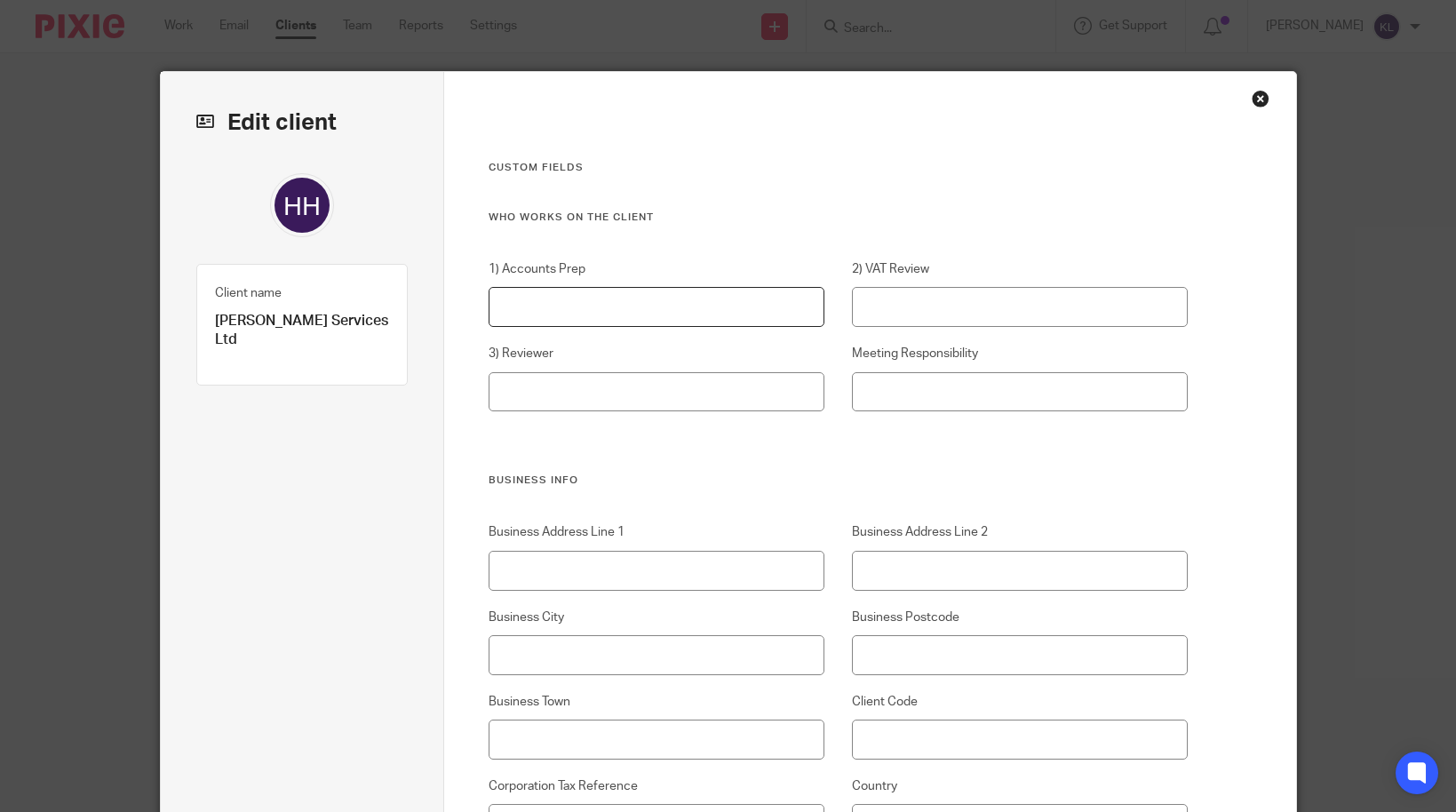
click at [519, 304] on input "1) Accounts Prep" at bounding box center [656, 307] width 336 height 40
type input "[PERSON_NAME]"
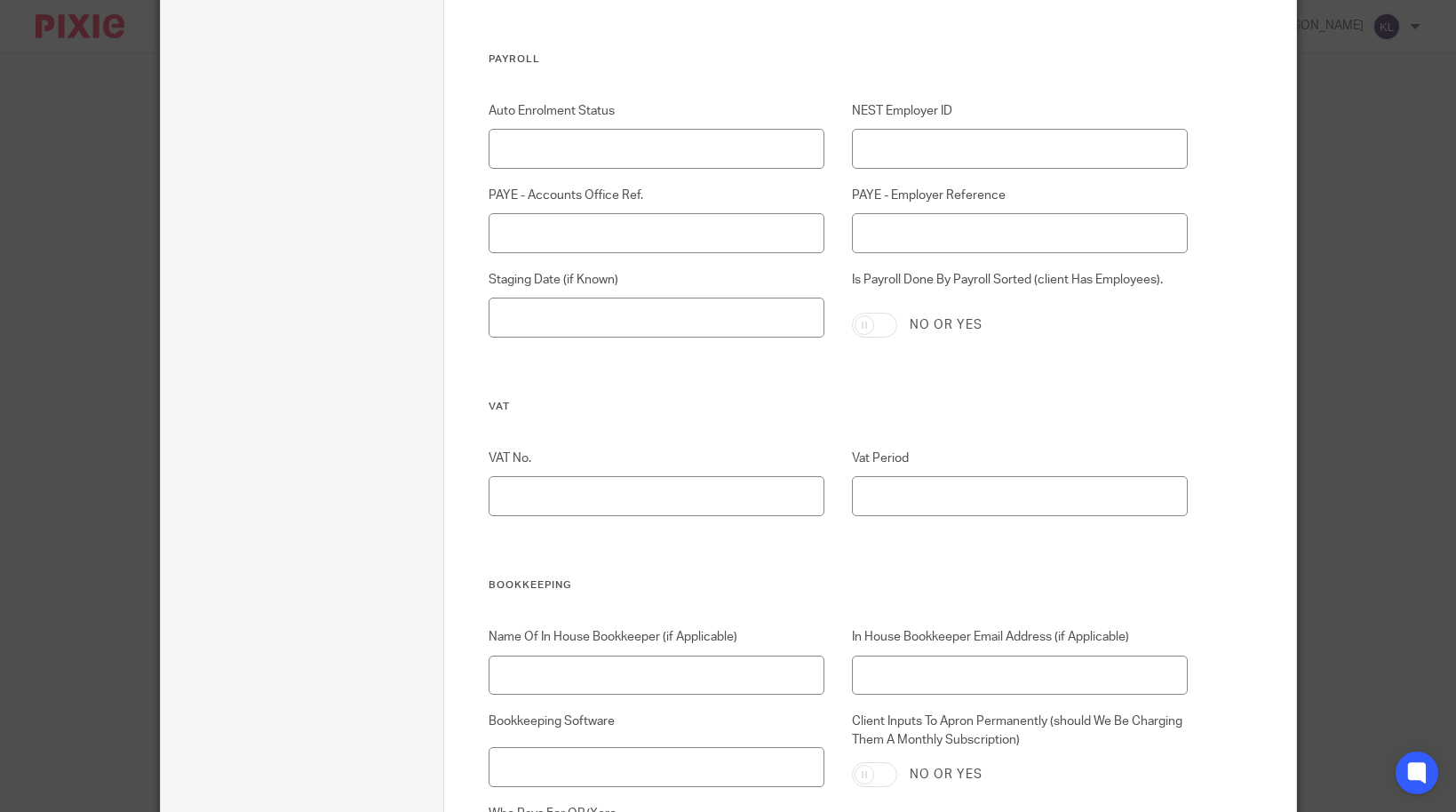
scroll to position [3524, 0]
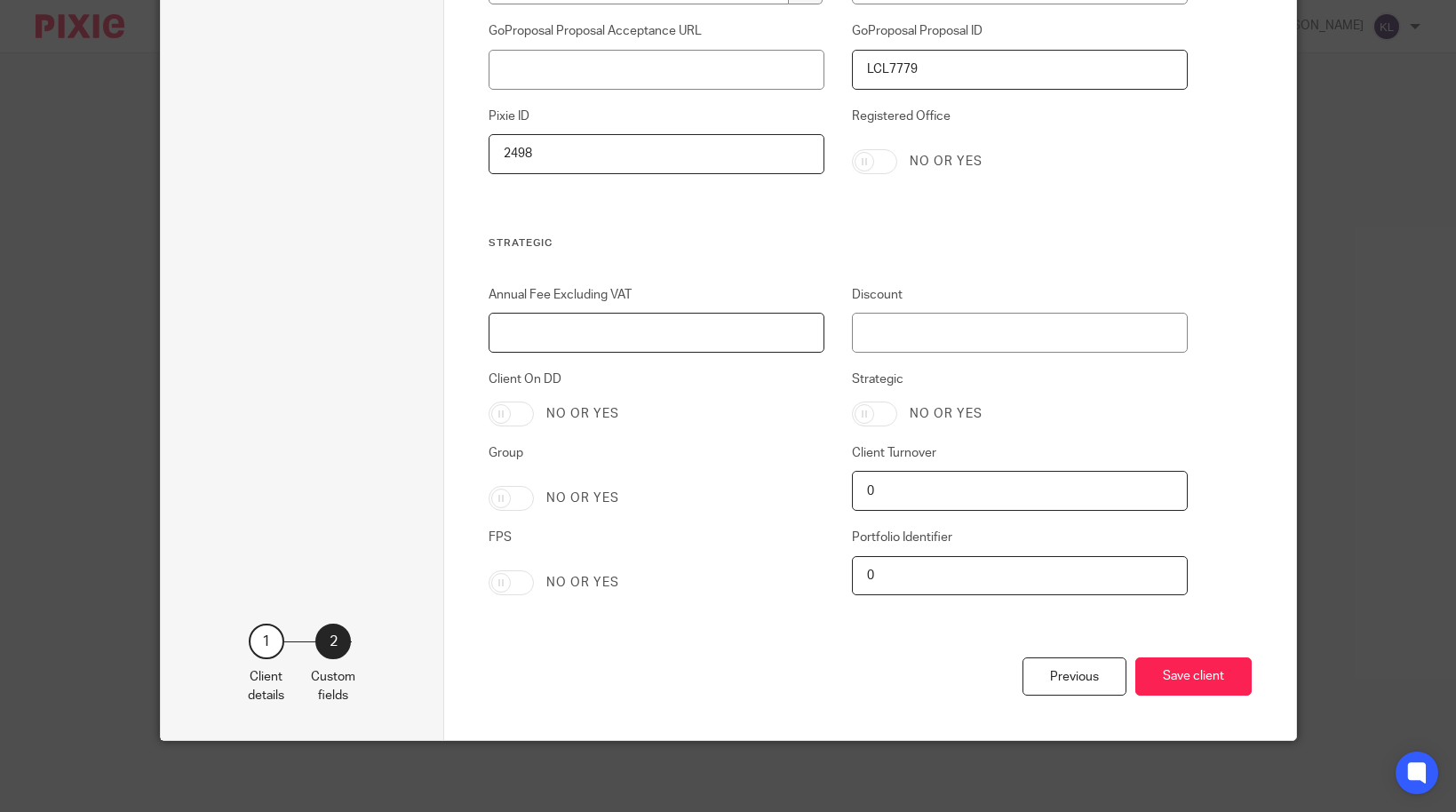
click at [676, 335] on input "Annual Fee Excluding VAT" at bounding box center [656, 333] width 336 height 40
type input "2088"
click at [1176, 689] on button "Save client" at bounding box center [1194, 677] width 116 height 38
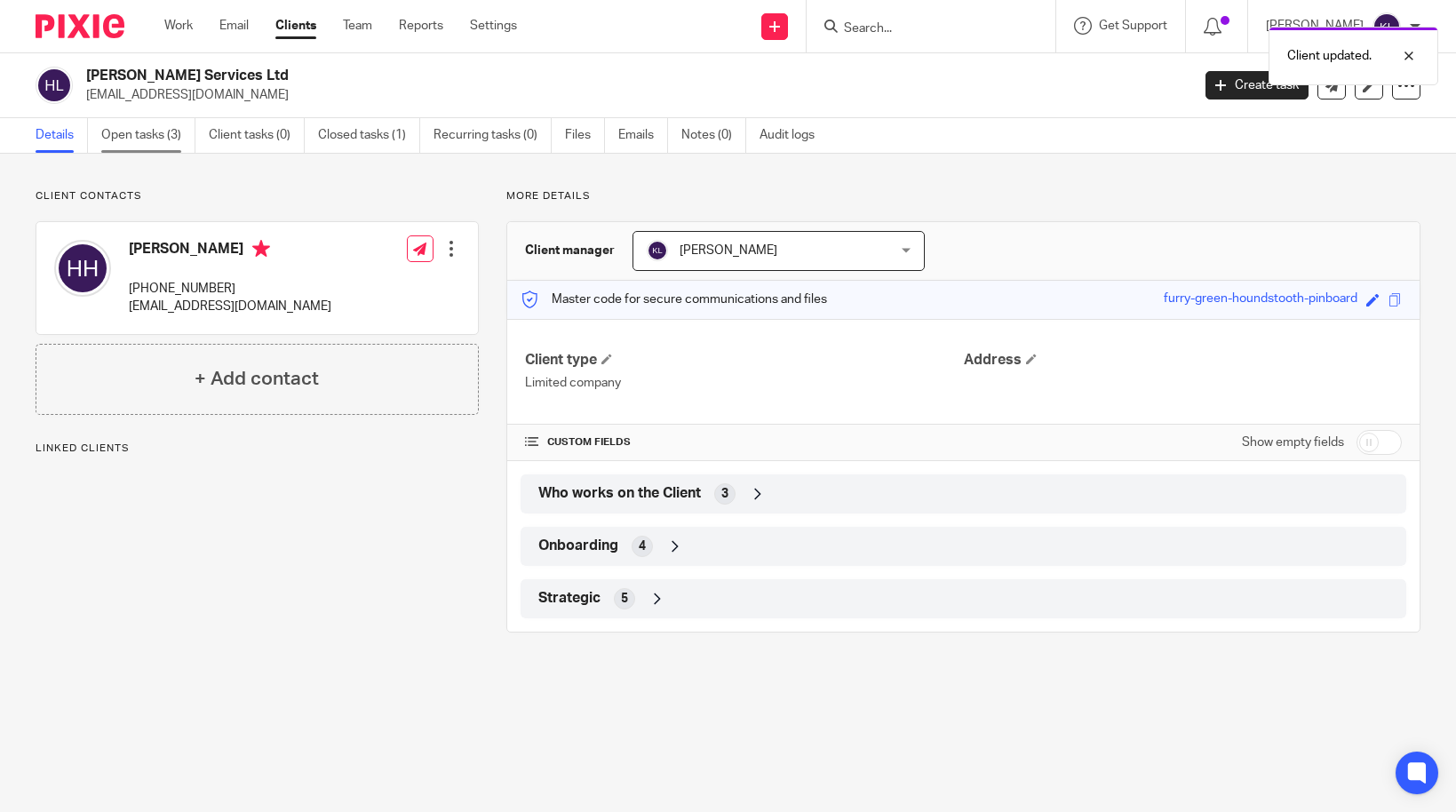
click at [119, 150] on link "Open tasks (3)" at bounding box center [148, 135] width 94 height 34
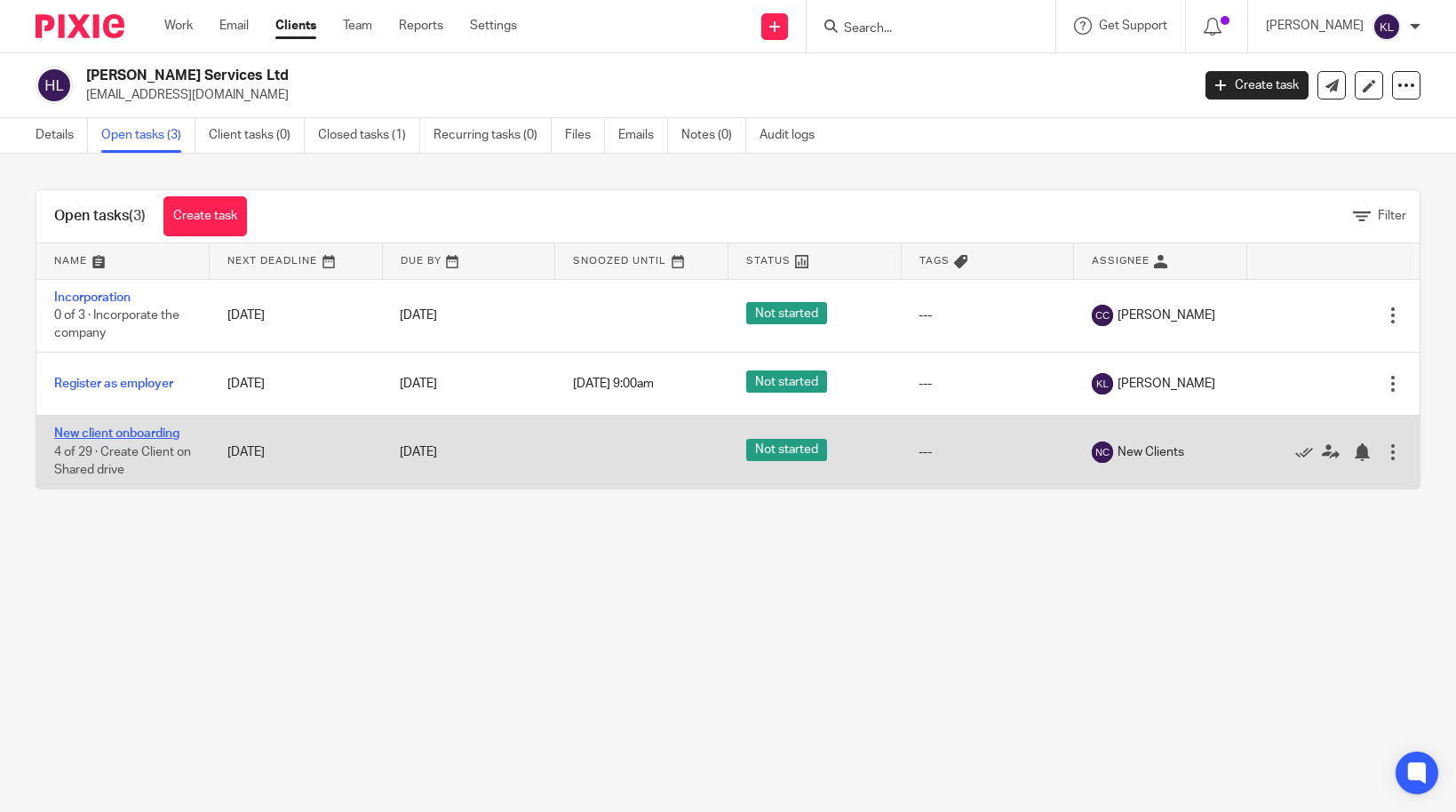
click at [113, 438] on link "New client onboarding" at bounding box center [116, 433] width 125 height 12
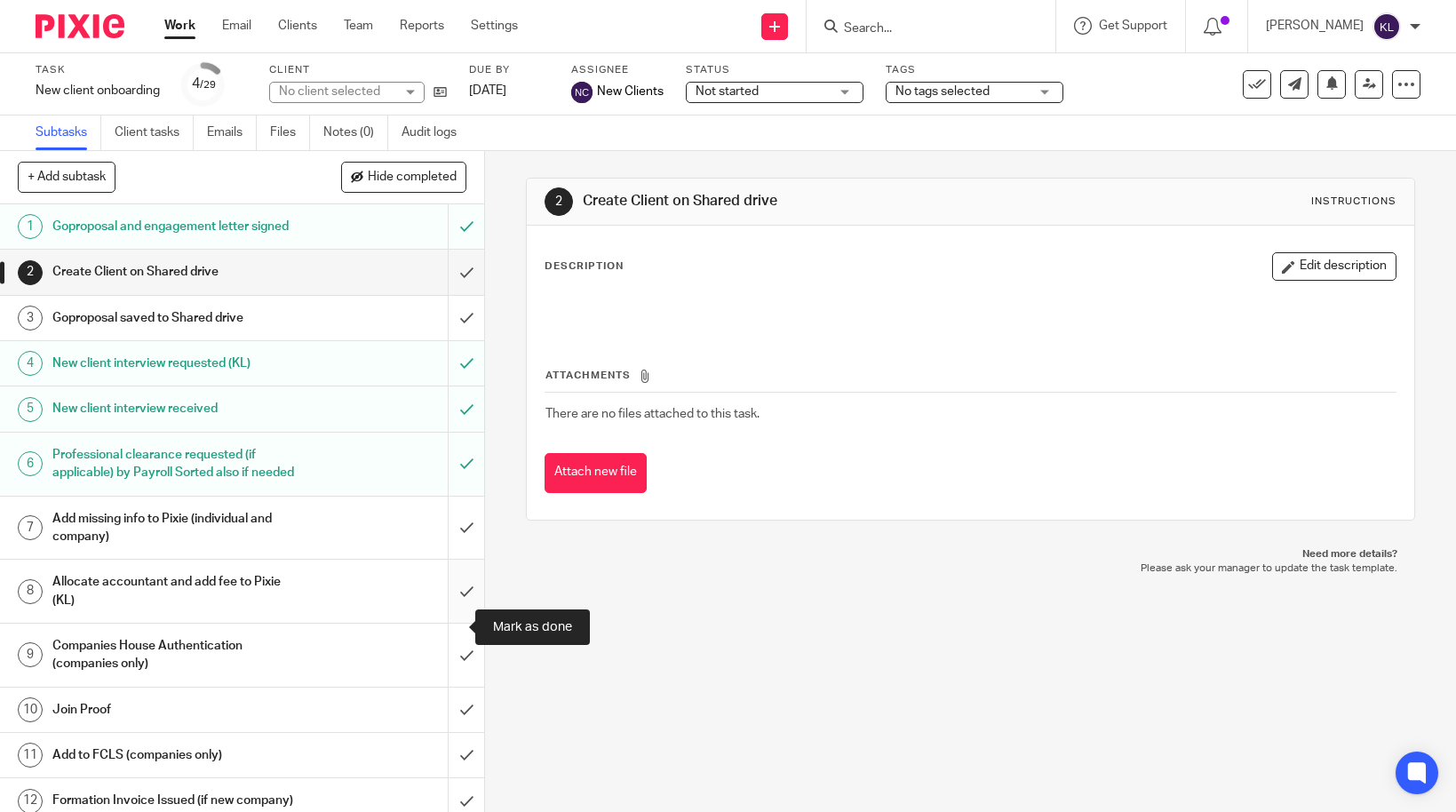
click at [445, 623] on input "submit" at bounding box center [241, 592] width 484 height 63
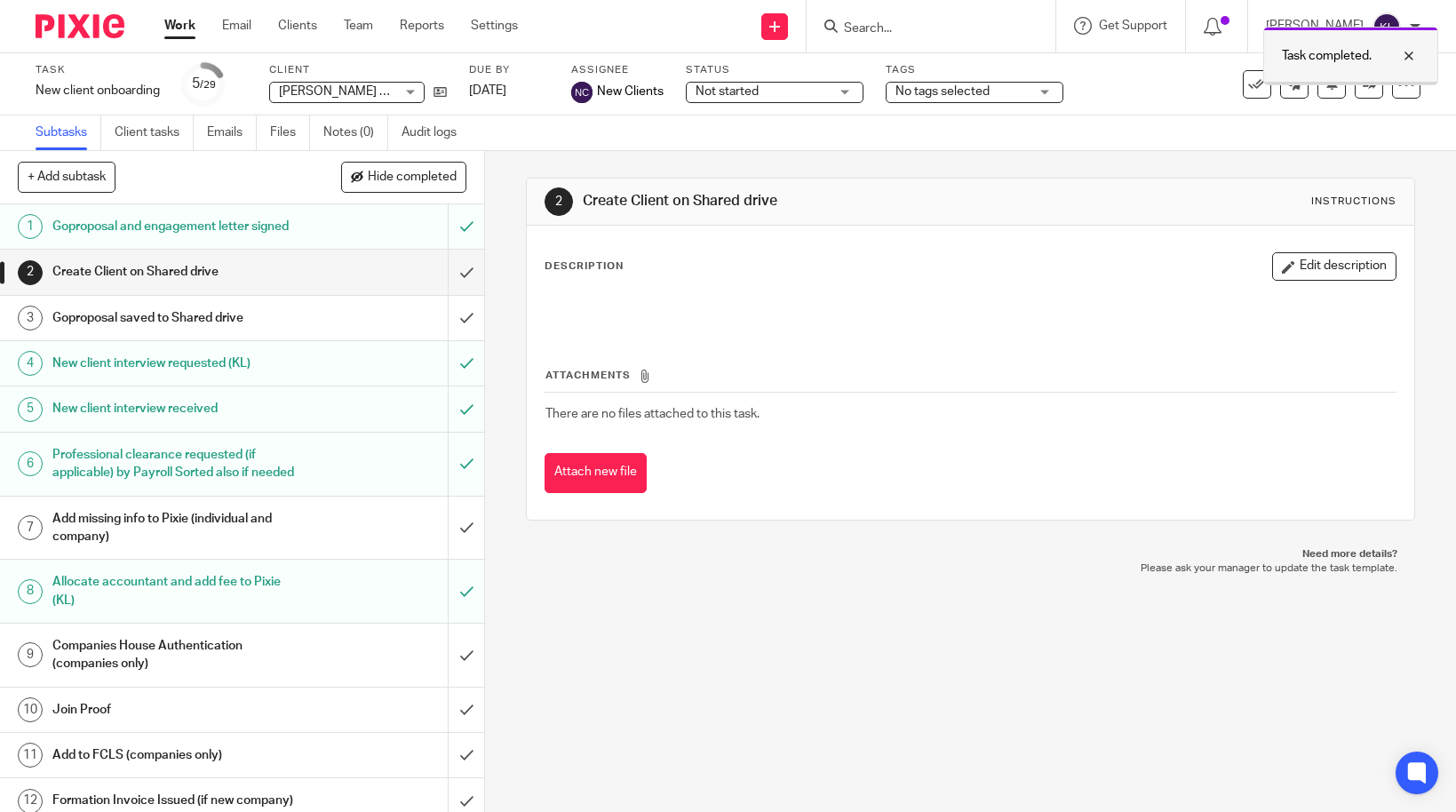
click at [1408, 60] on div at bounding box center [1395, 55] width 48 height 21
click at [461, 687] on input "submit" at bounding box center [241, 656] width 484 height 63
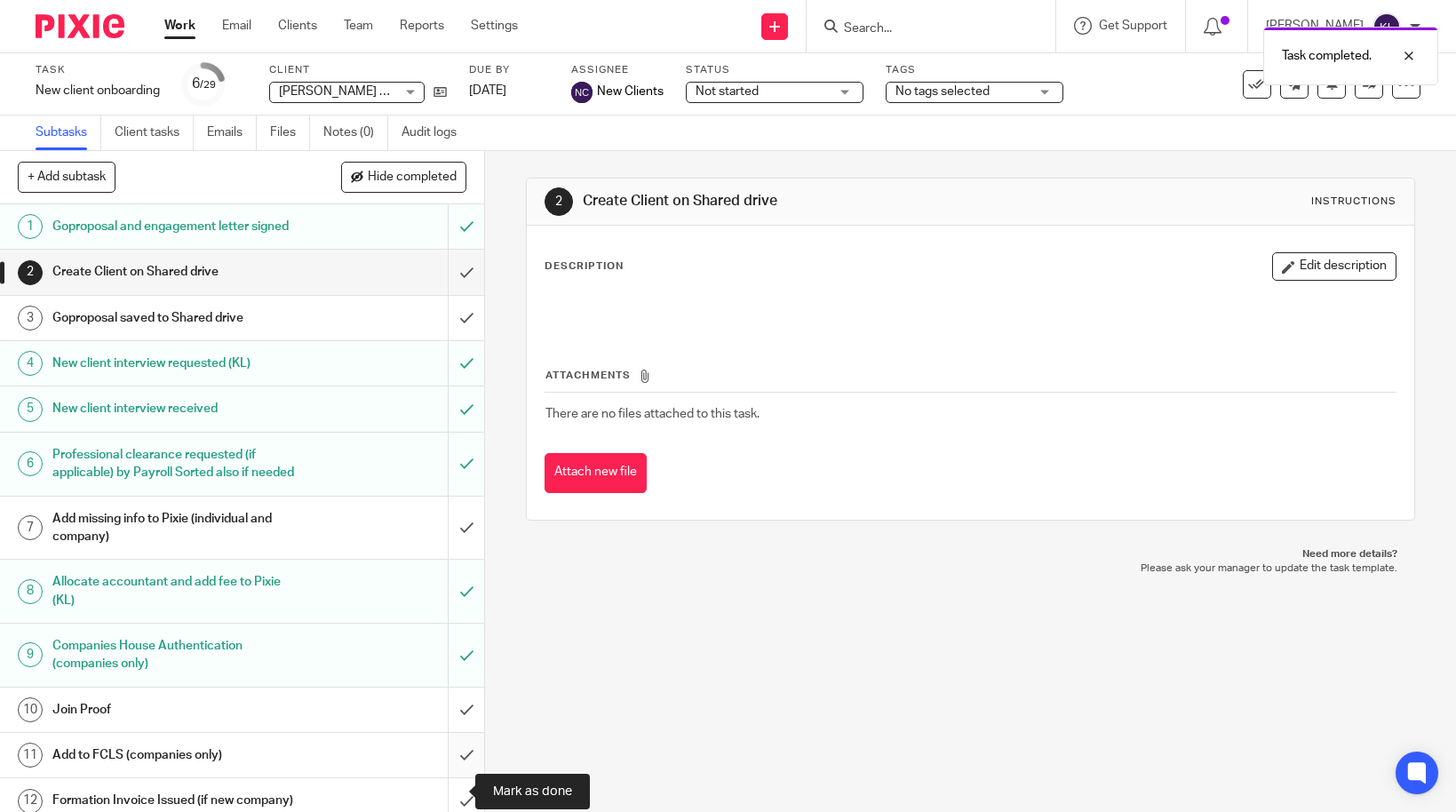
click at [450, 778] on input "submit" at bounding box center [241, 755] width 484 height 45
click at [435, 91] on icon at bounding box center [440, 92] width 13 height 13
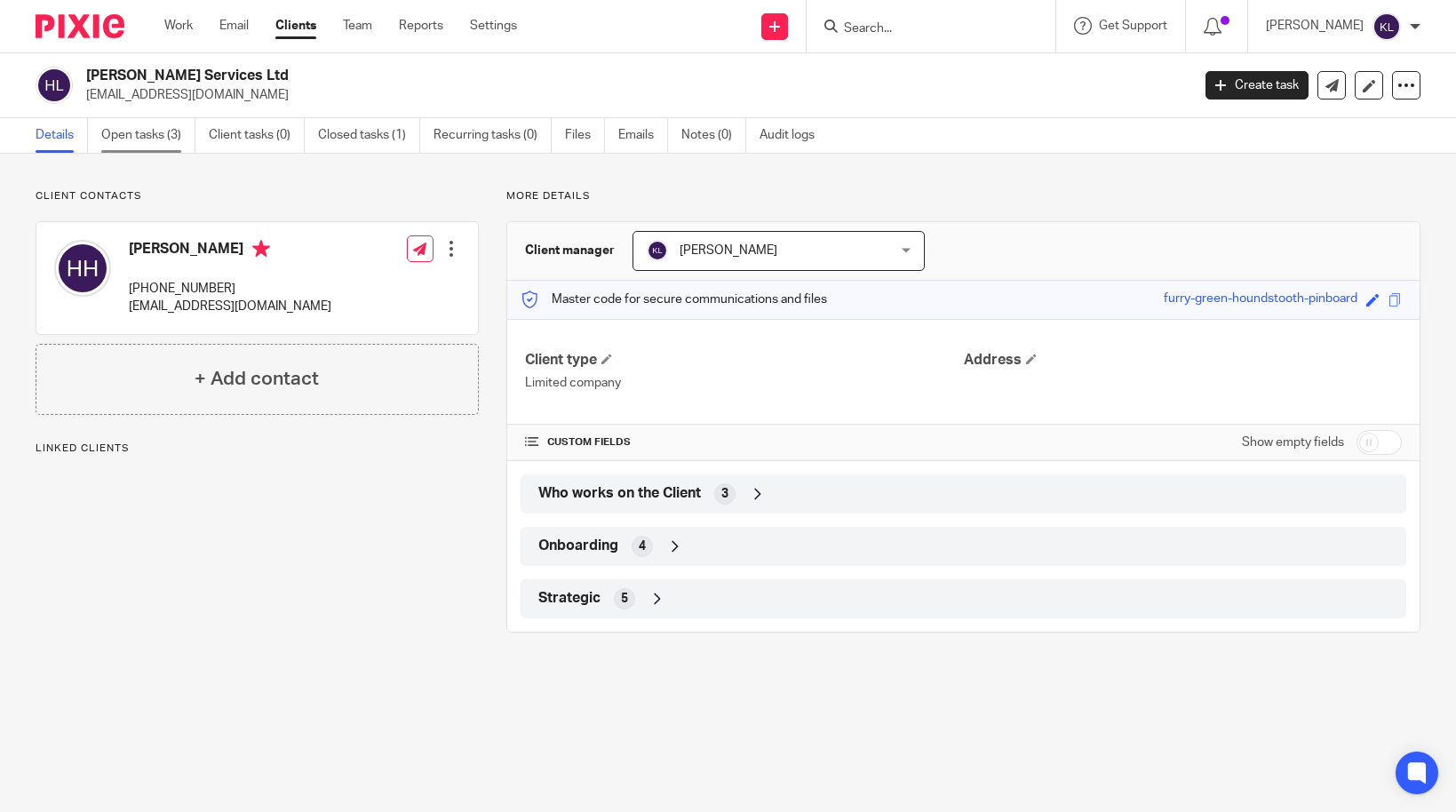
click at [149, 131] on link "Open tasks (3)" at bounding box center [148, 135] width 94 height 34
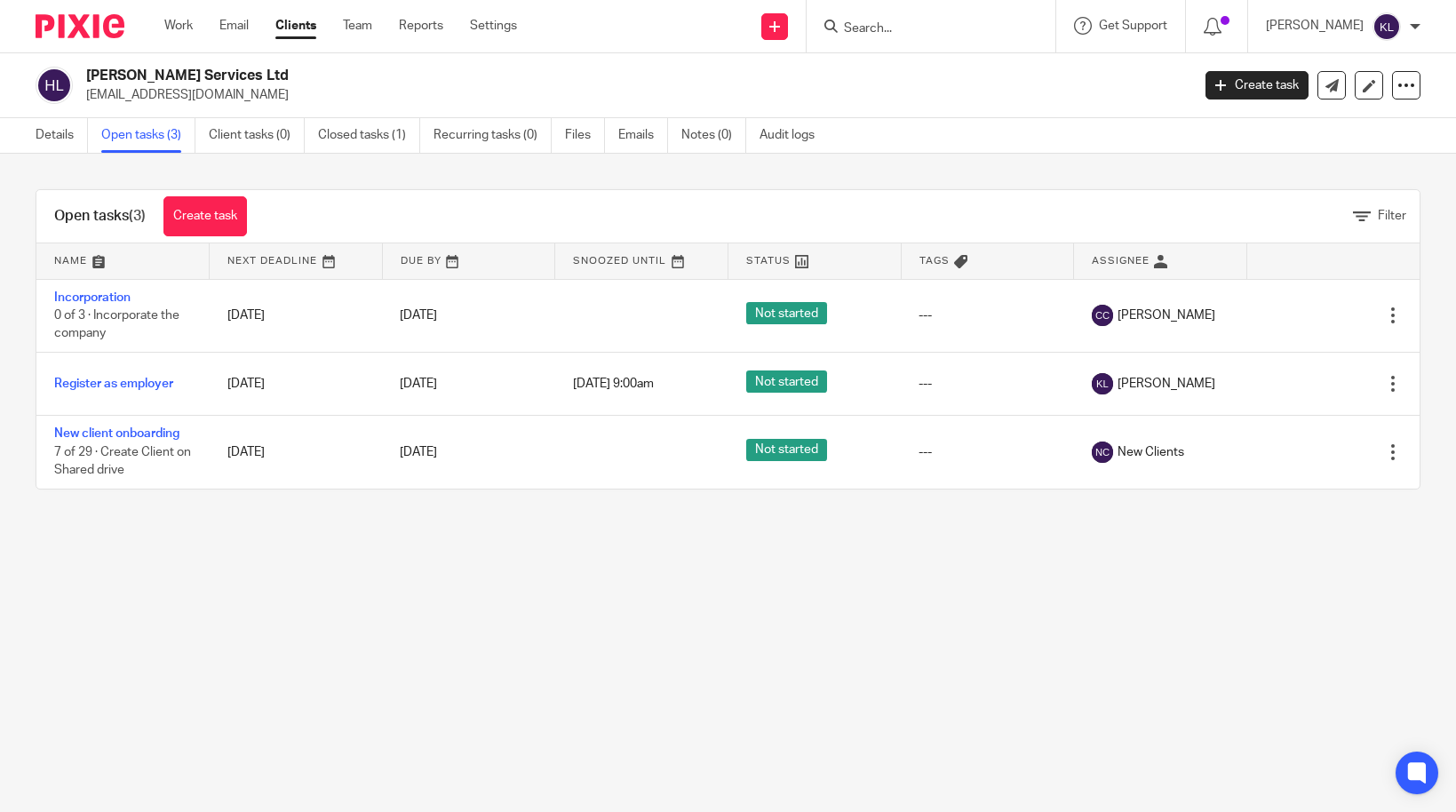
click at [890, 35] on input "Search" at bounding box center [923, 29] width 160 height 16
click at [917, 26] on input "Search" at bounding box center [923, 29] width 160 height 16
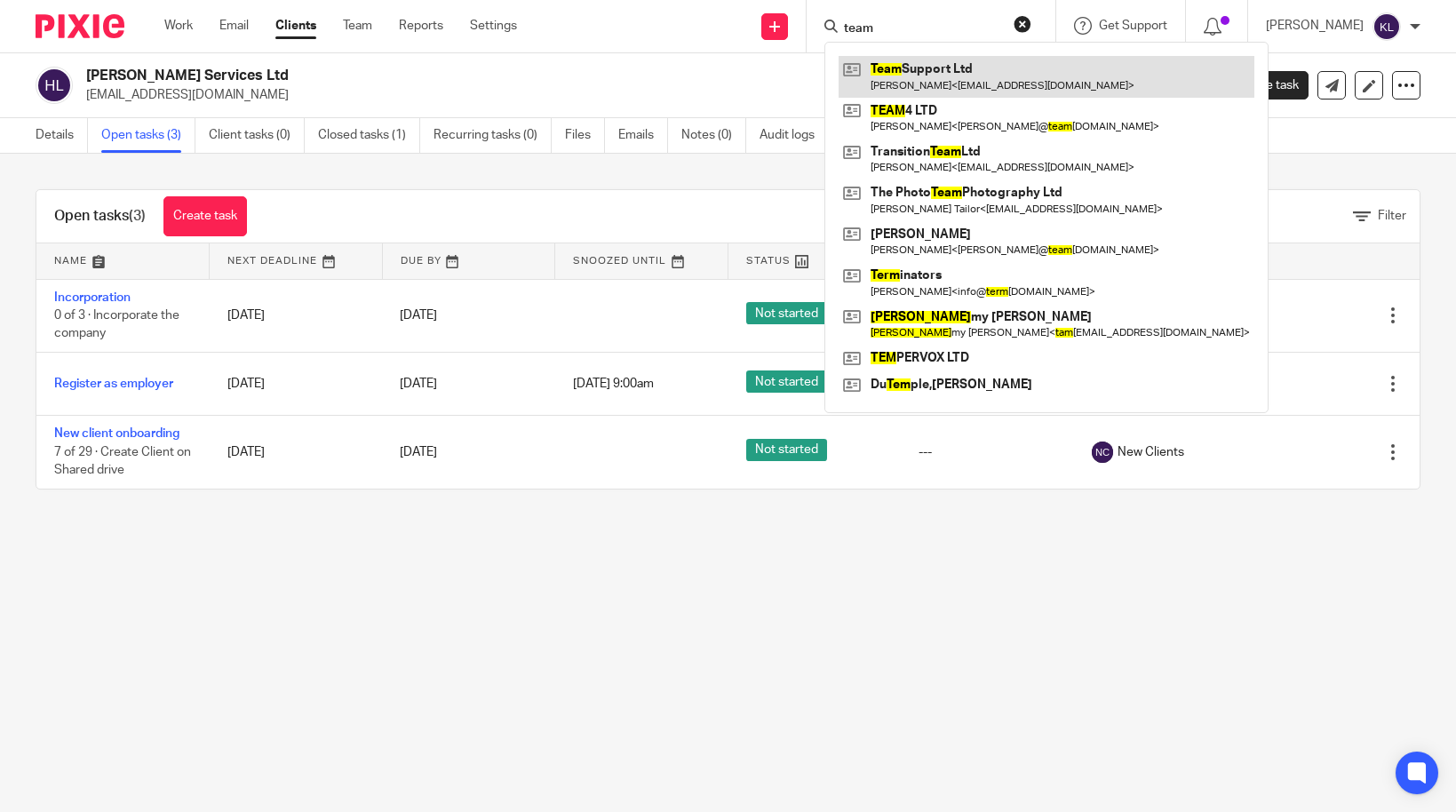
type input "team"
click at [951, 84] on link at bounding box center [1047, 76] width 416 height 41
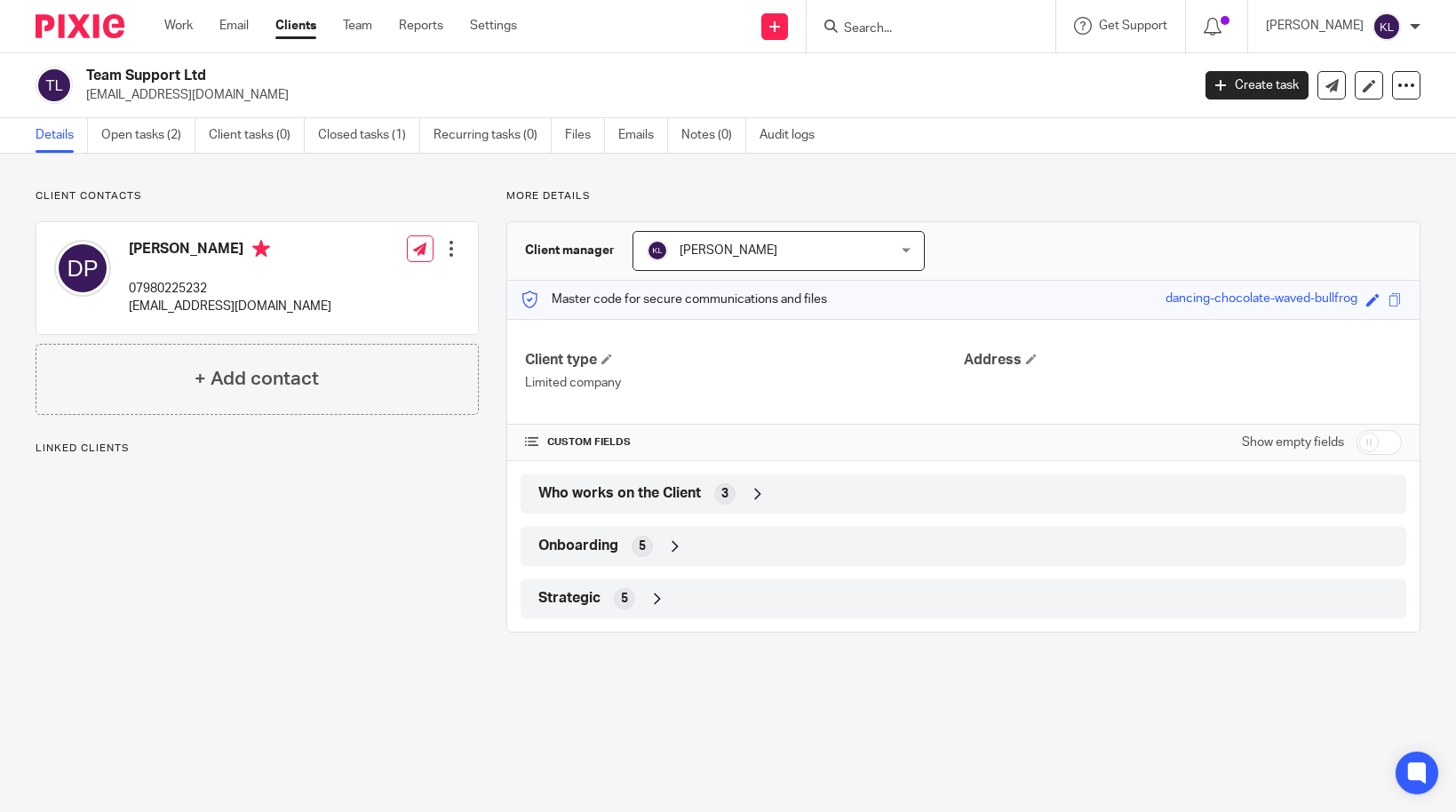
click at [830, 492] on div "Who works on the Client 3" at bounding box center [964, 494] width 859 height 31
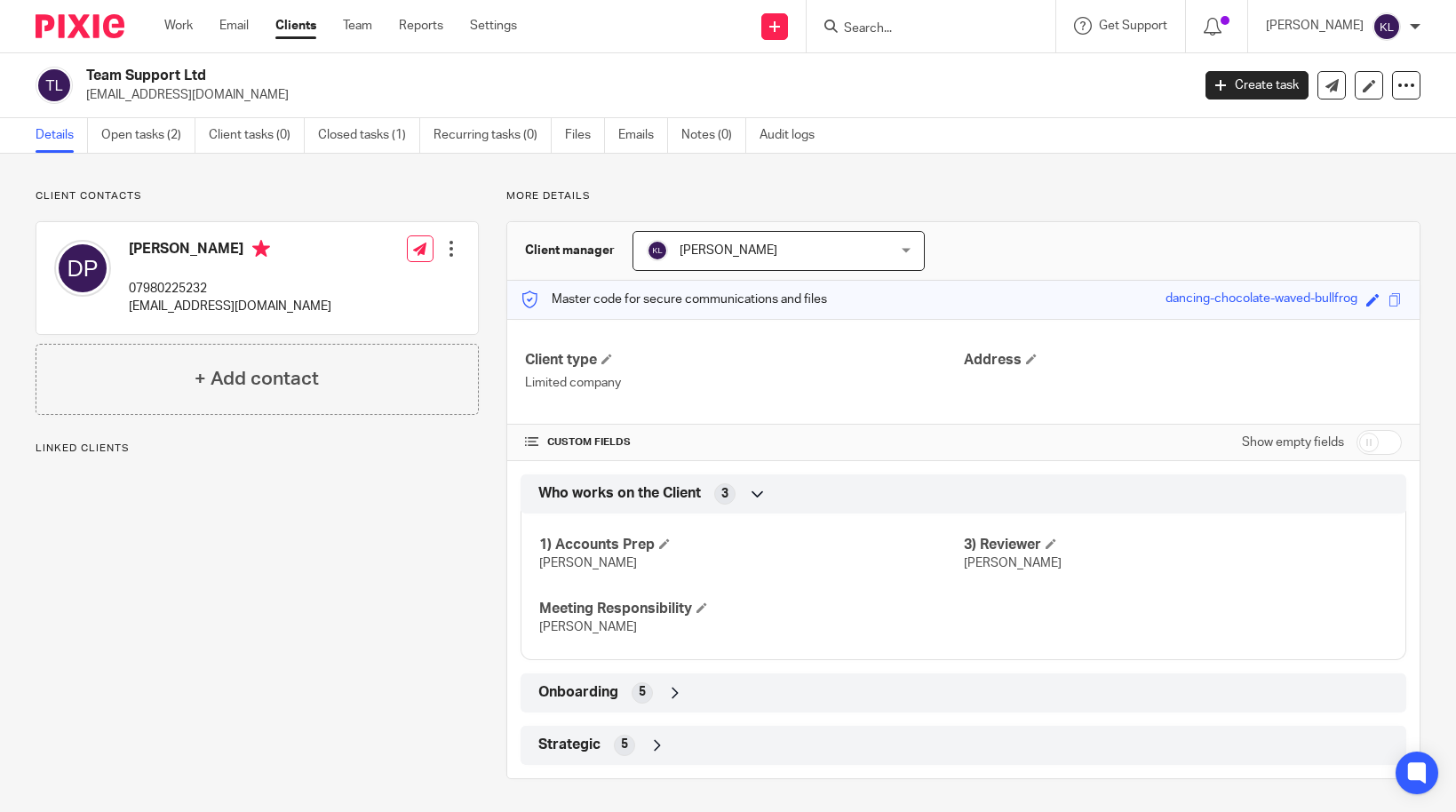
click at [740, 749] on div "Strategic 5" at bounding box center [964, 745] width 859 height 31
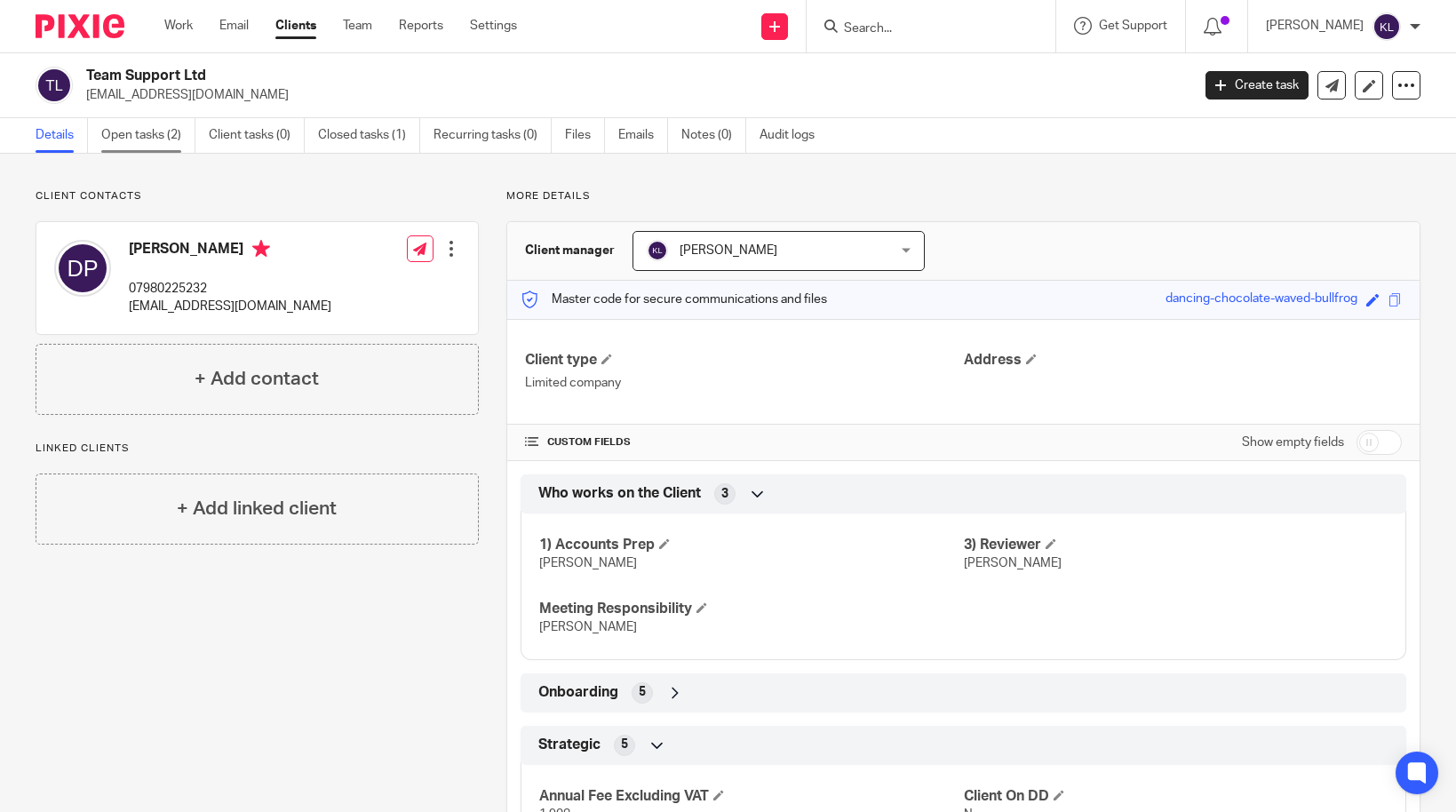
click at [164, 148] on link "Open tasks (2)" at bounding box center [148, 135] width 94 height 34
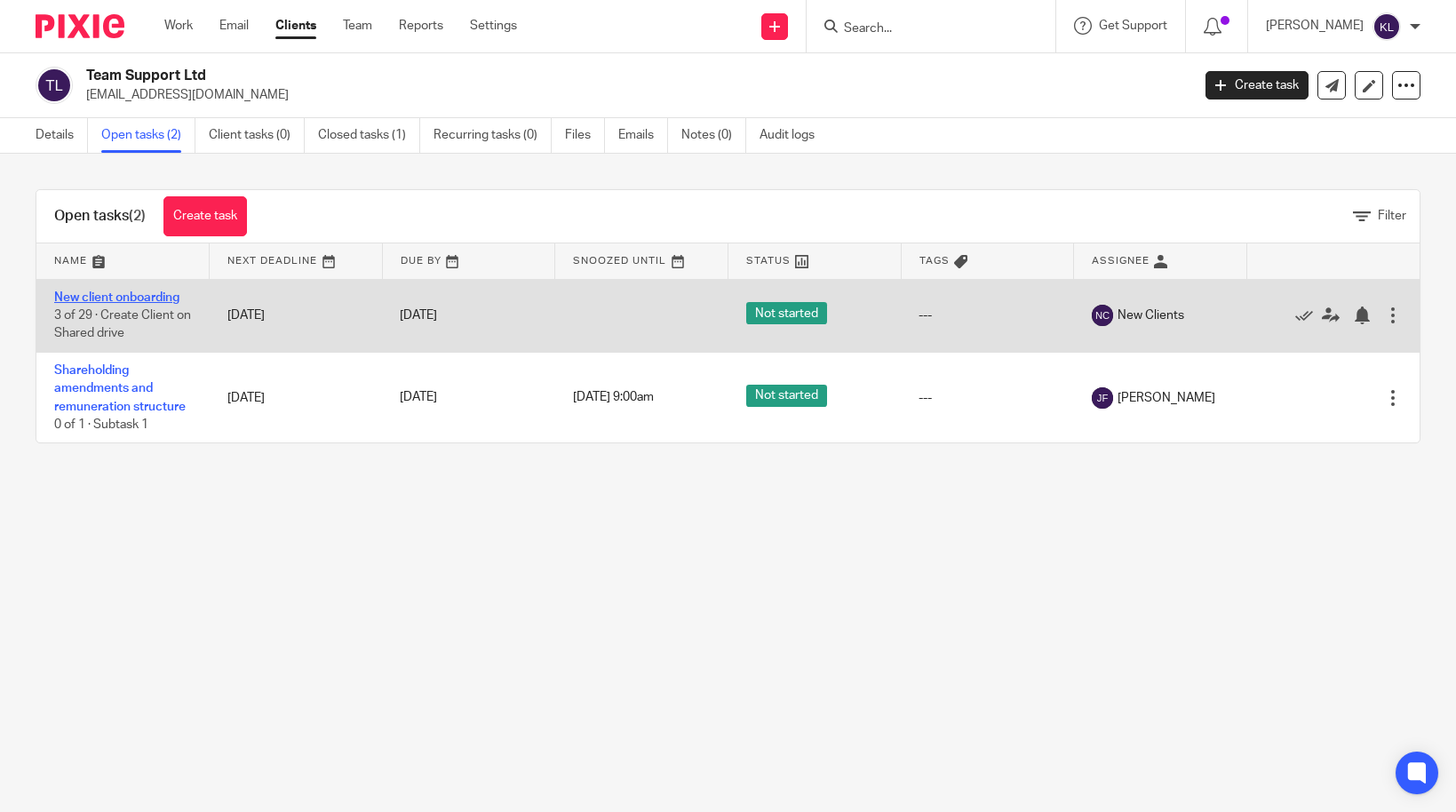
click at [122, 297] on link "New client onboarding" at bounding box center [116, 297] width 125 height 12
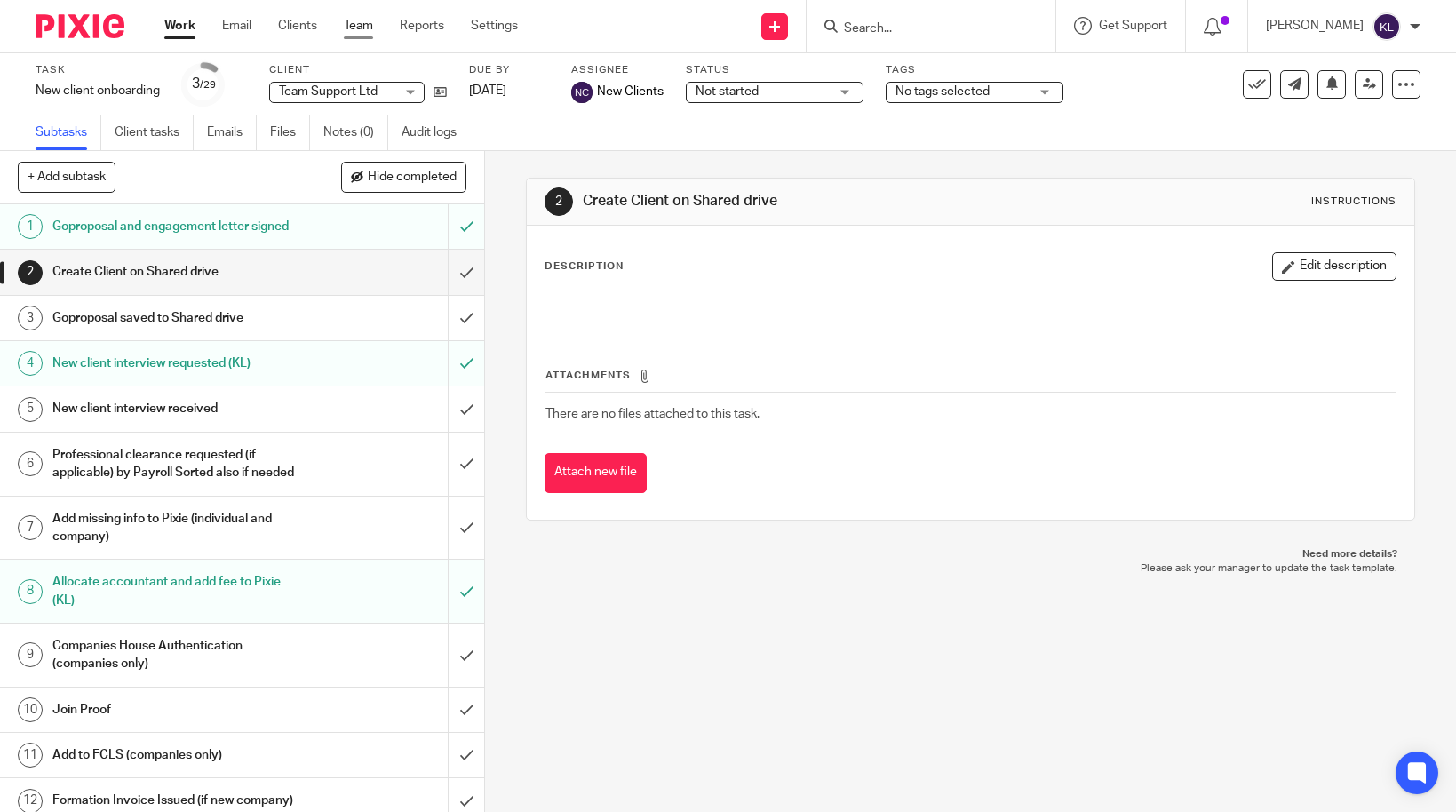
click at [362, 32] on link "Team" at bounding box center [358, 26] width 30 height 18
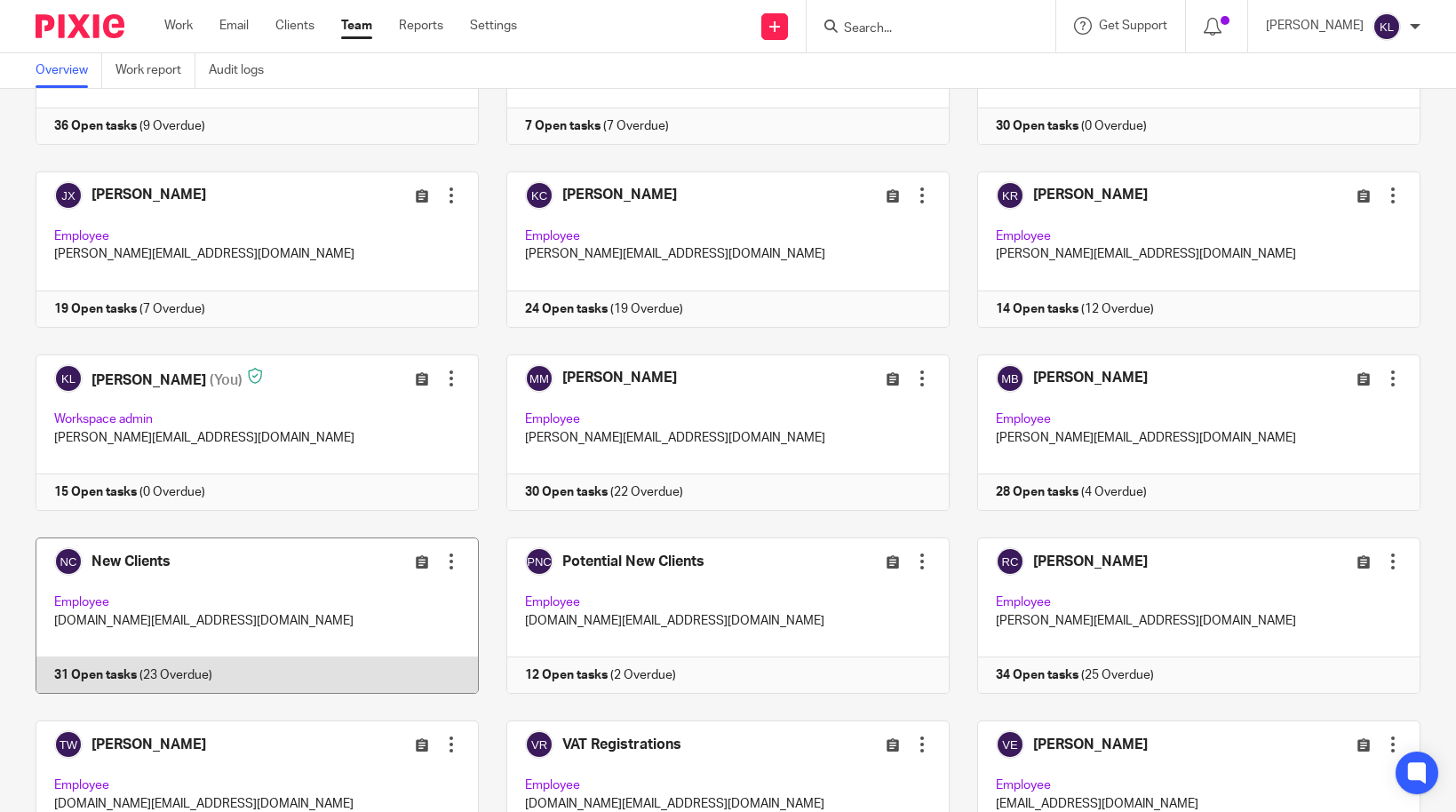
scroll to position [800, 0]
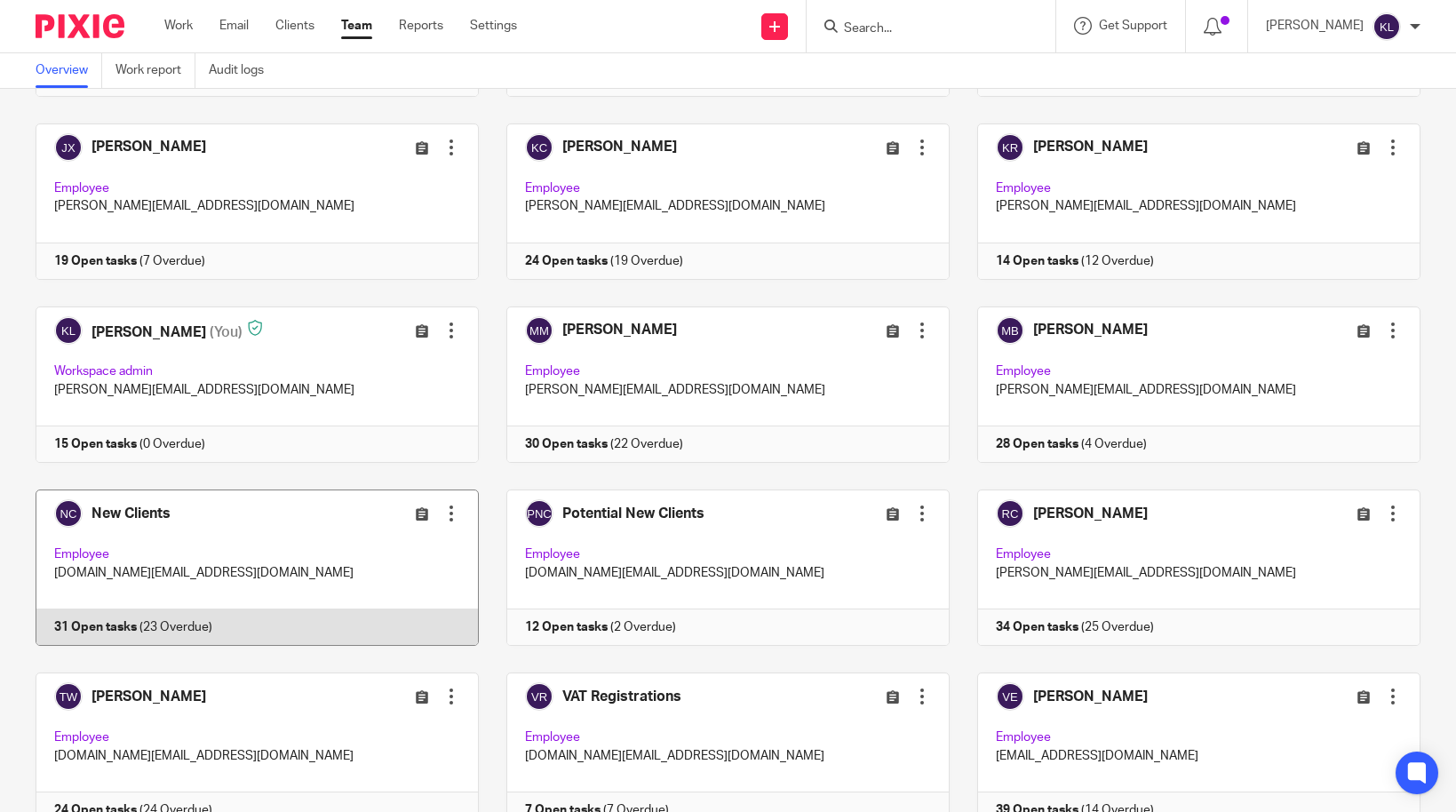
click at [174, 625] on link at bounding box center [242, 568] width 470 height 156
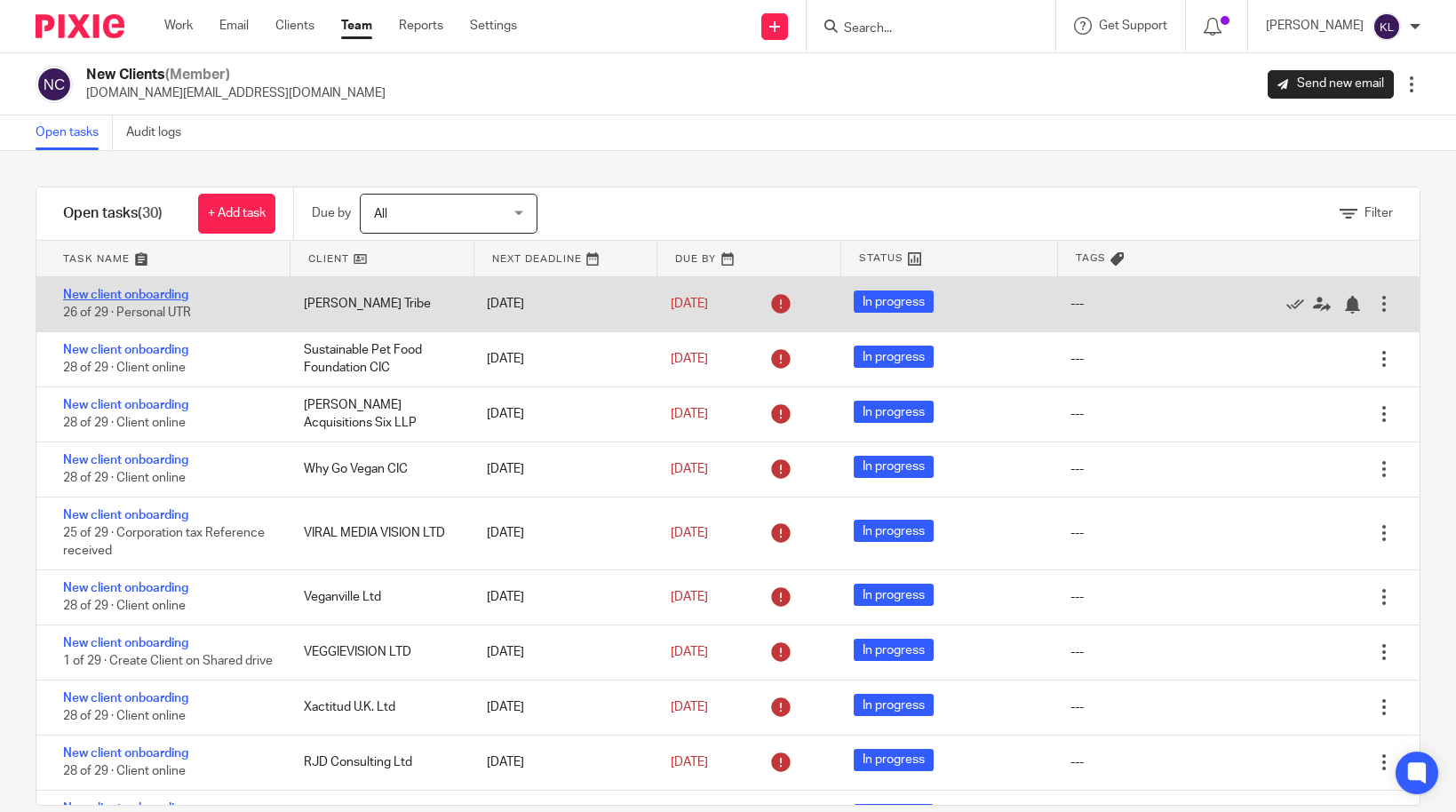
click at [129, 301] on link "New client onboarding" at bounding box center [125, 295] width 125 height 12
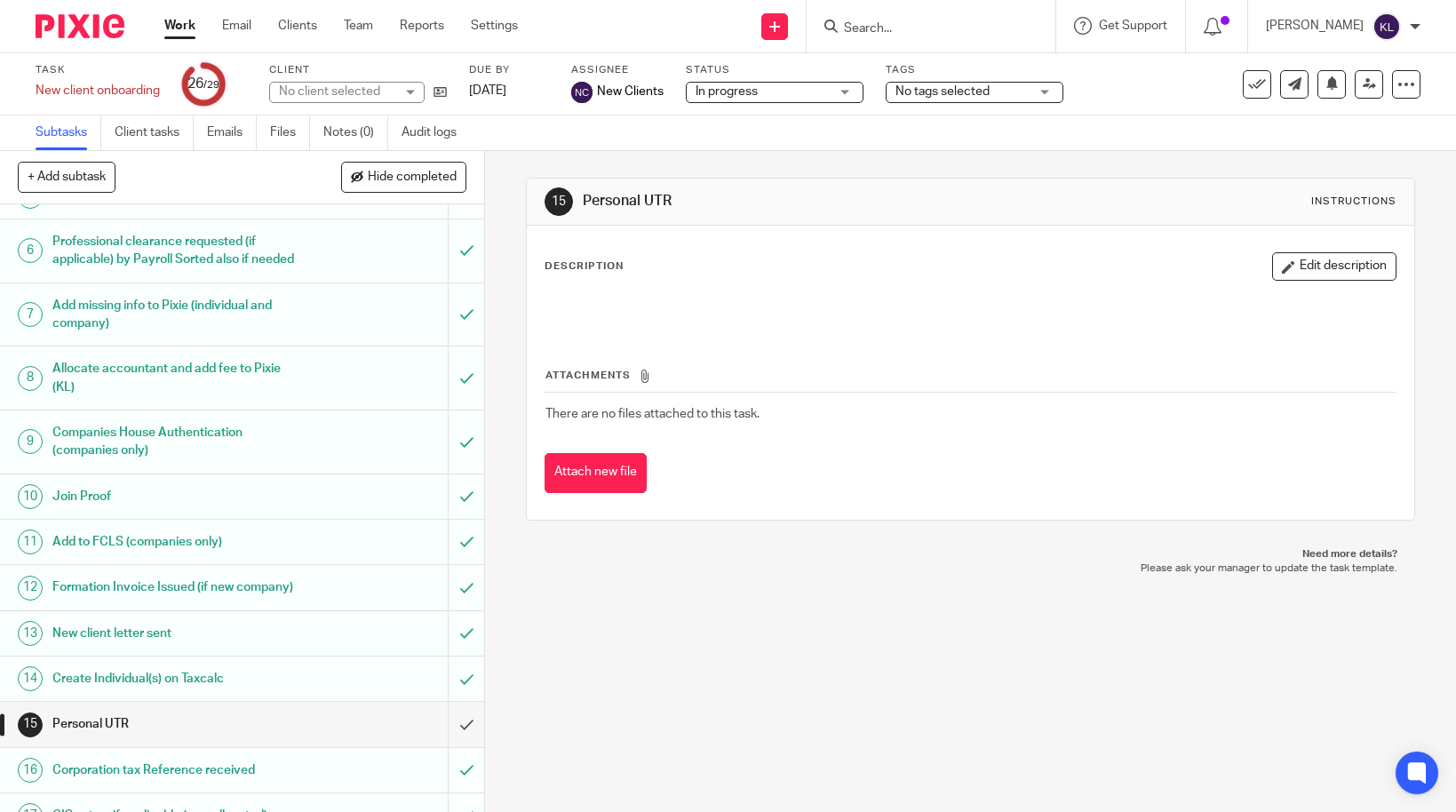
scroll to position [444, 0]
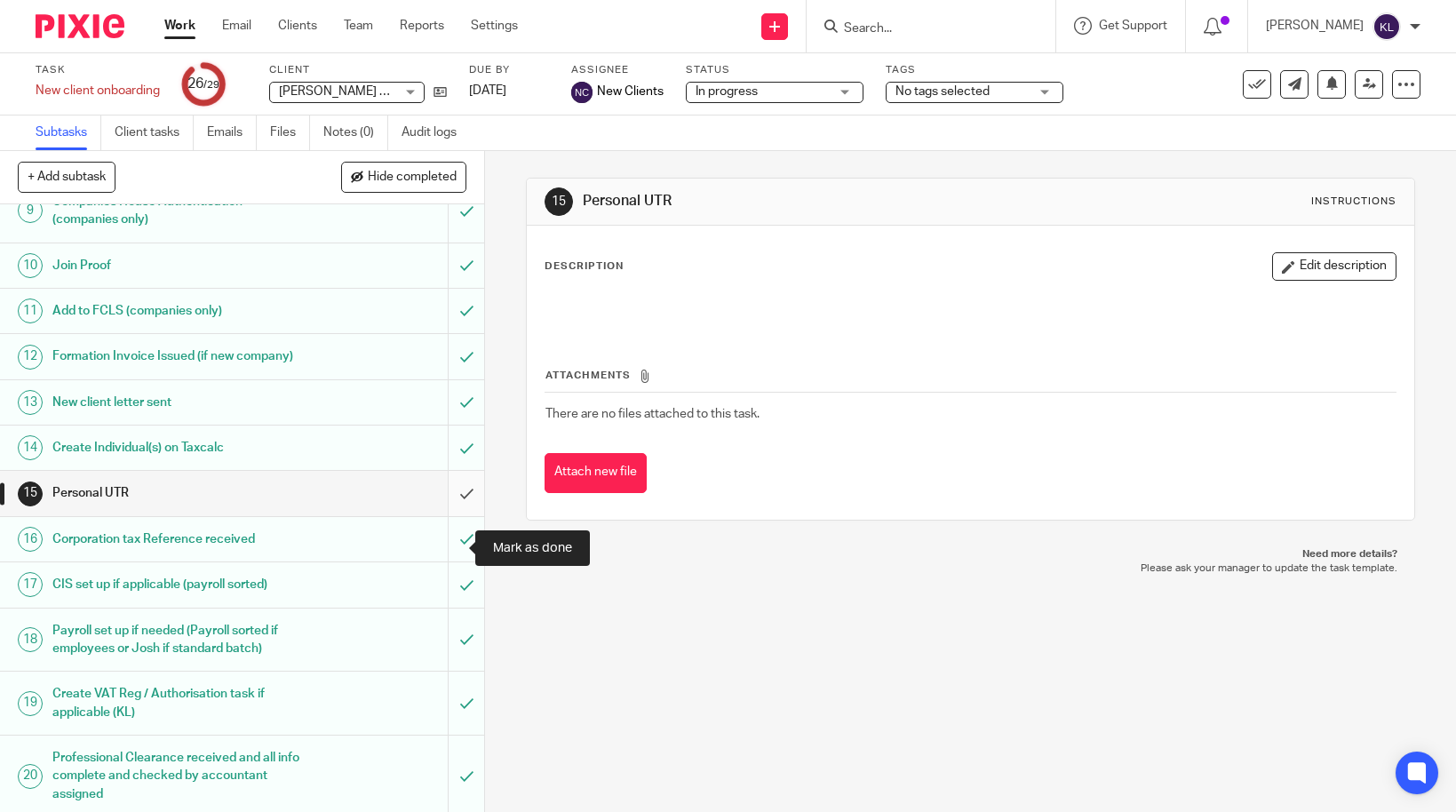
click at [452, 515] on input "submit" at bounding box center [241, 492] width 484 height 45
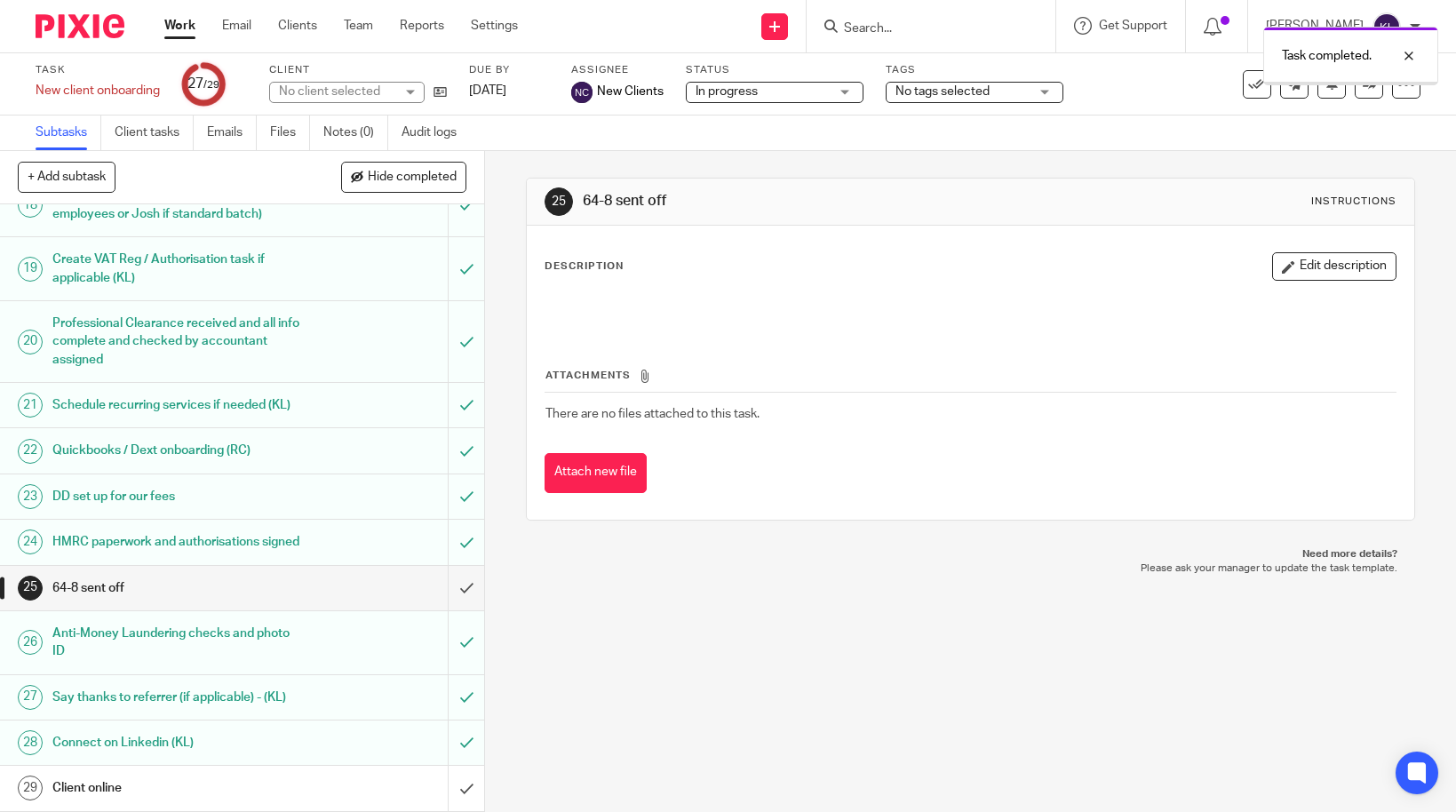
scroll to position [968, 0]
click at [368, 32] on link "Team" at bounding box center [358, 26] width 30 height 18
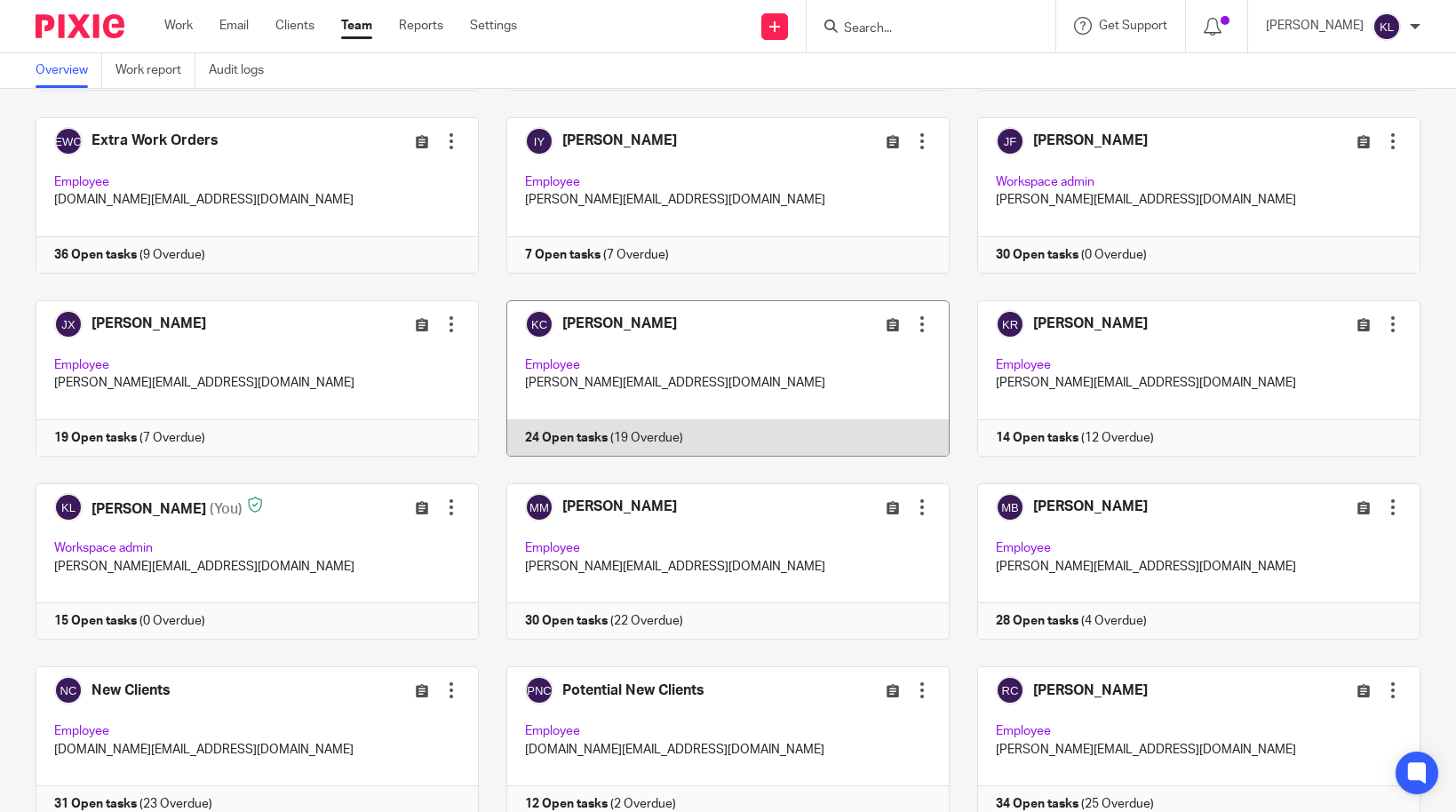
scroll to position [711, 0]
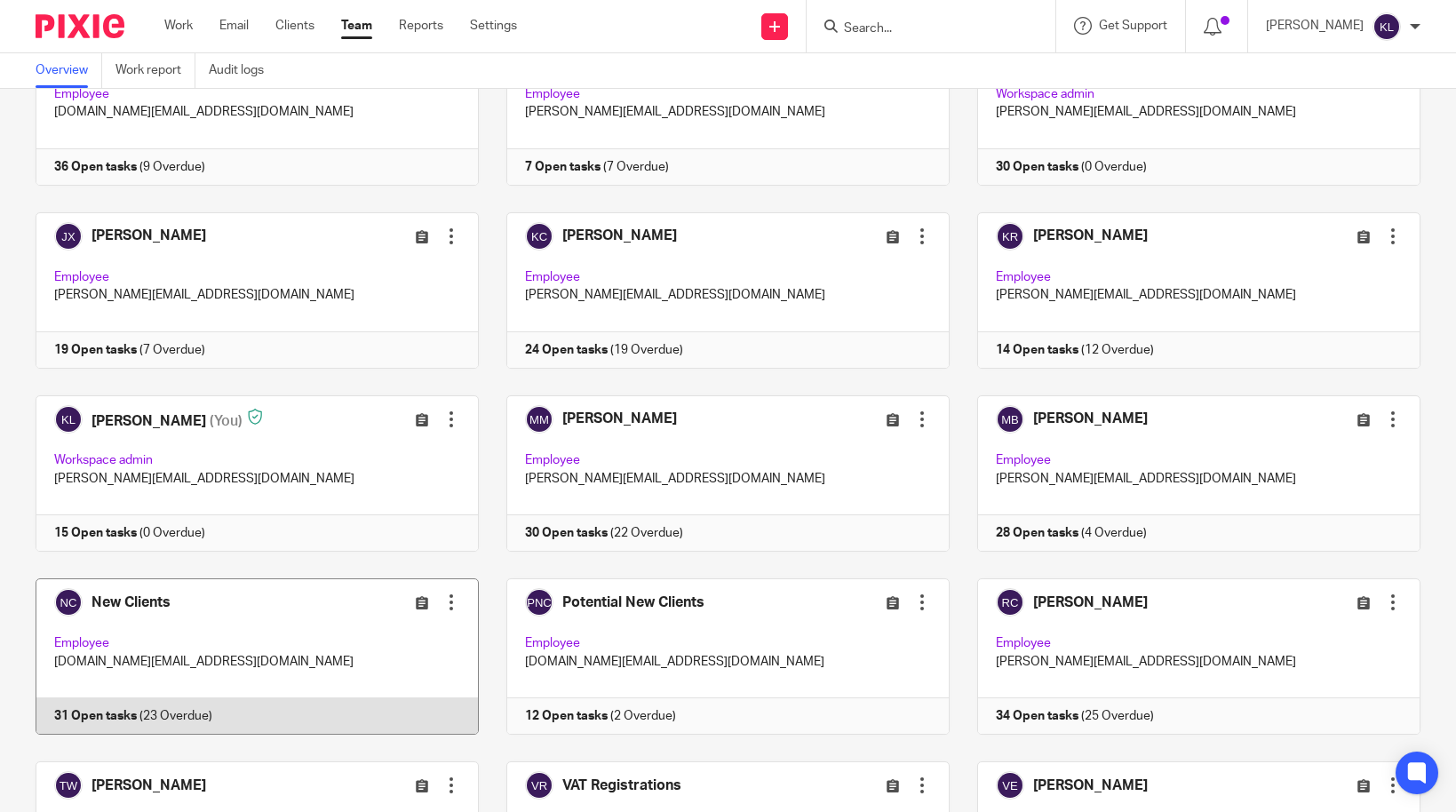
click at [179, 691] on link at bounding box center [242, 656] width 470 height 156
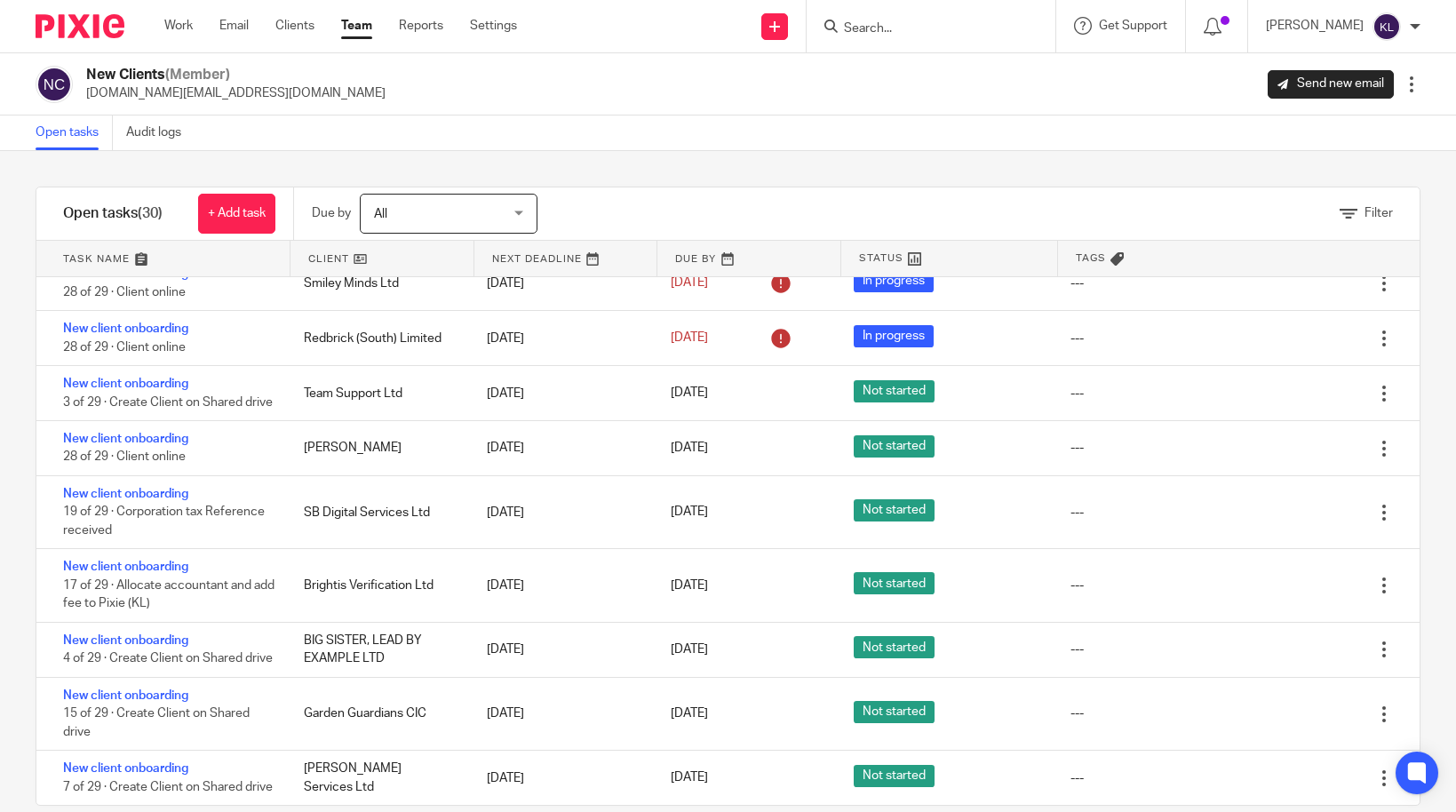
scroll to position [1322, 0]
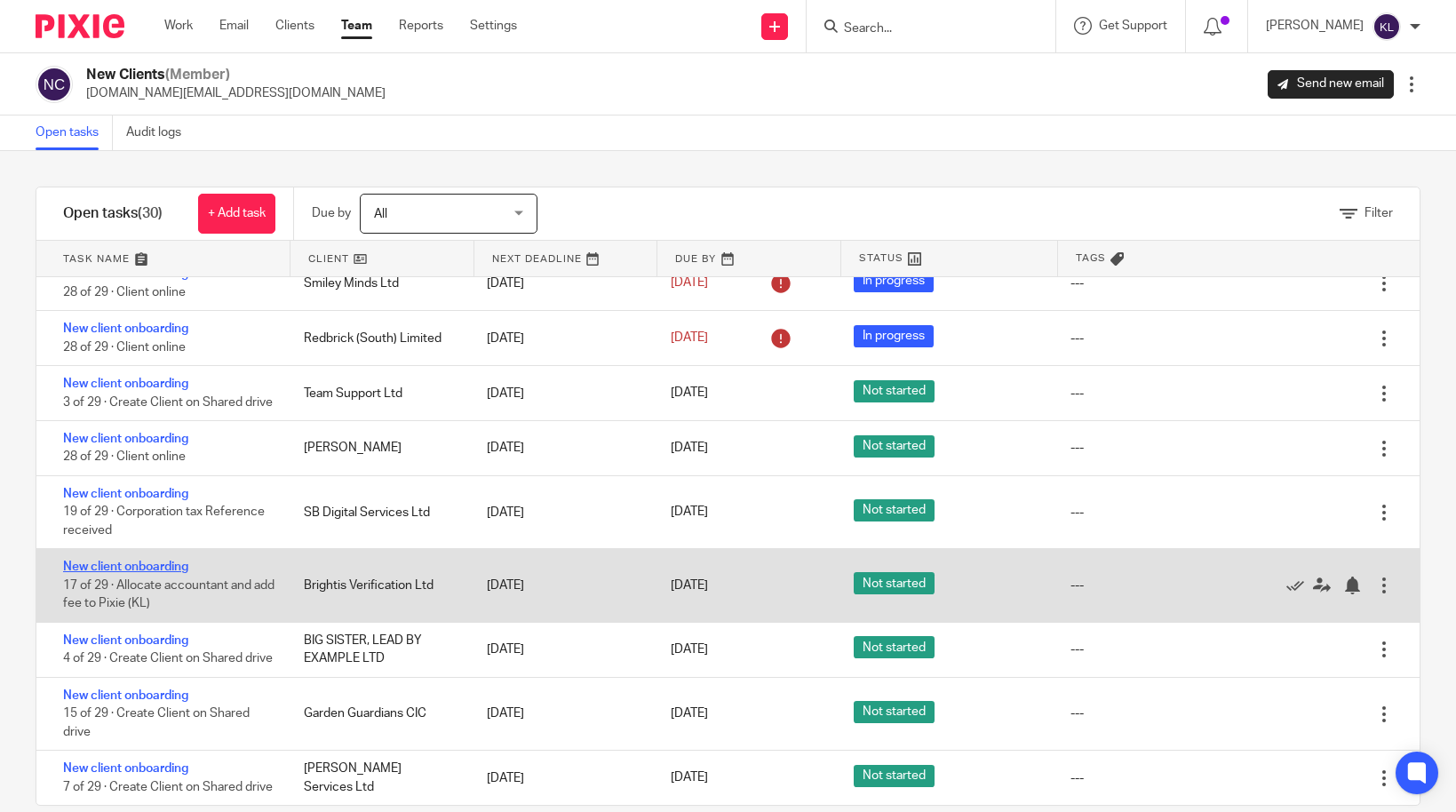
click at [118, 560] on link "New client onboarding" at bounding box center [125, 566] width 125 height 12
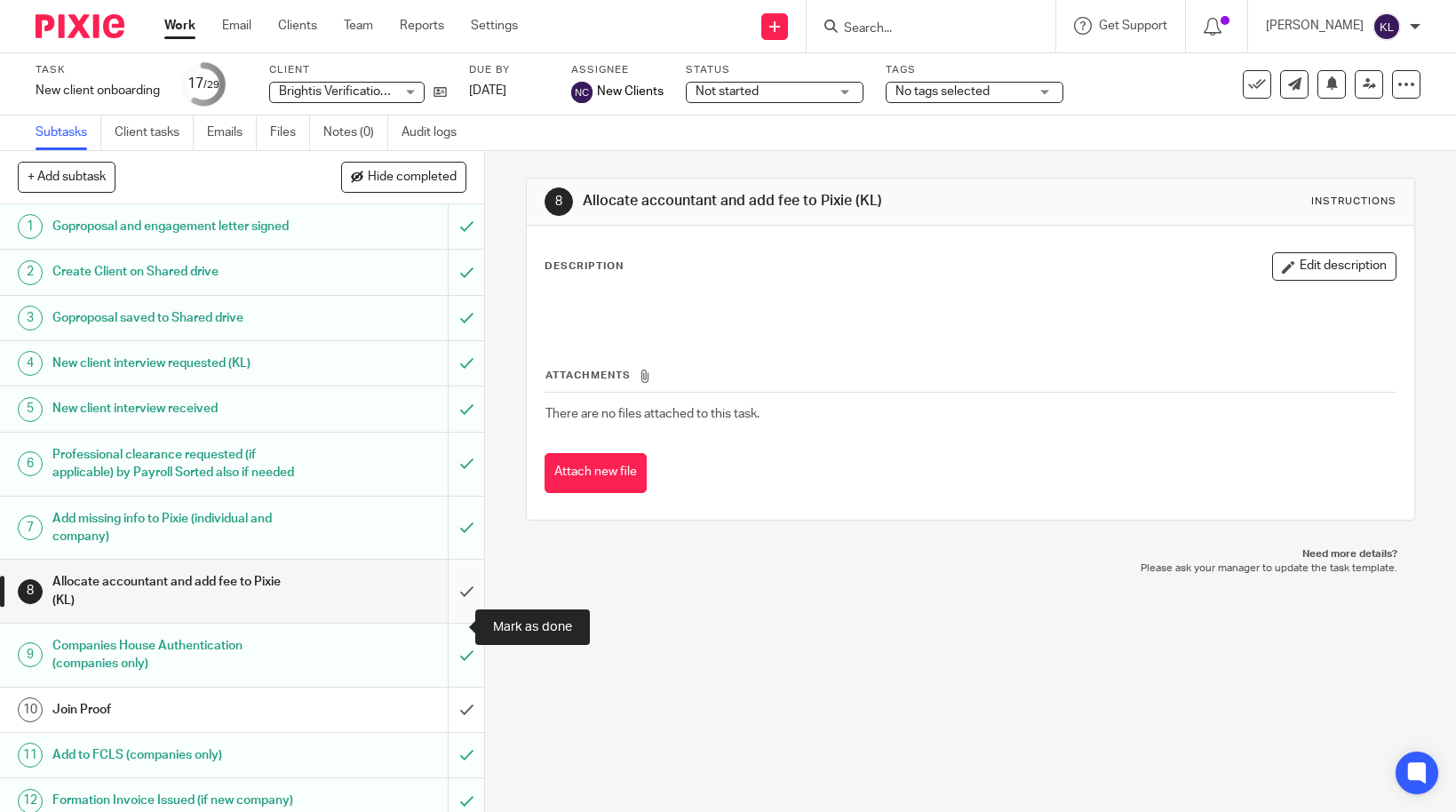
click at [453, 623] on input "submit" at bounding box center [241, 592] width 484 height 63
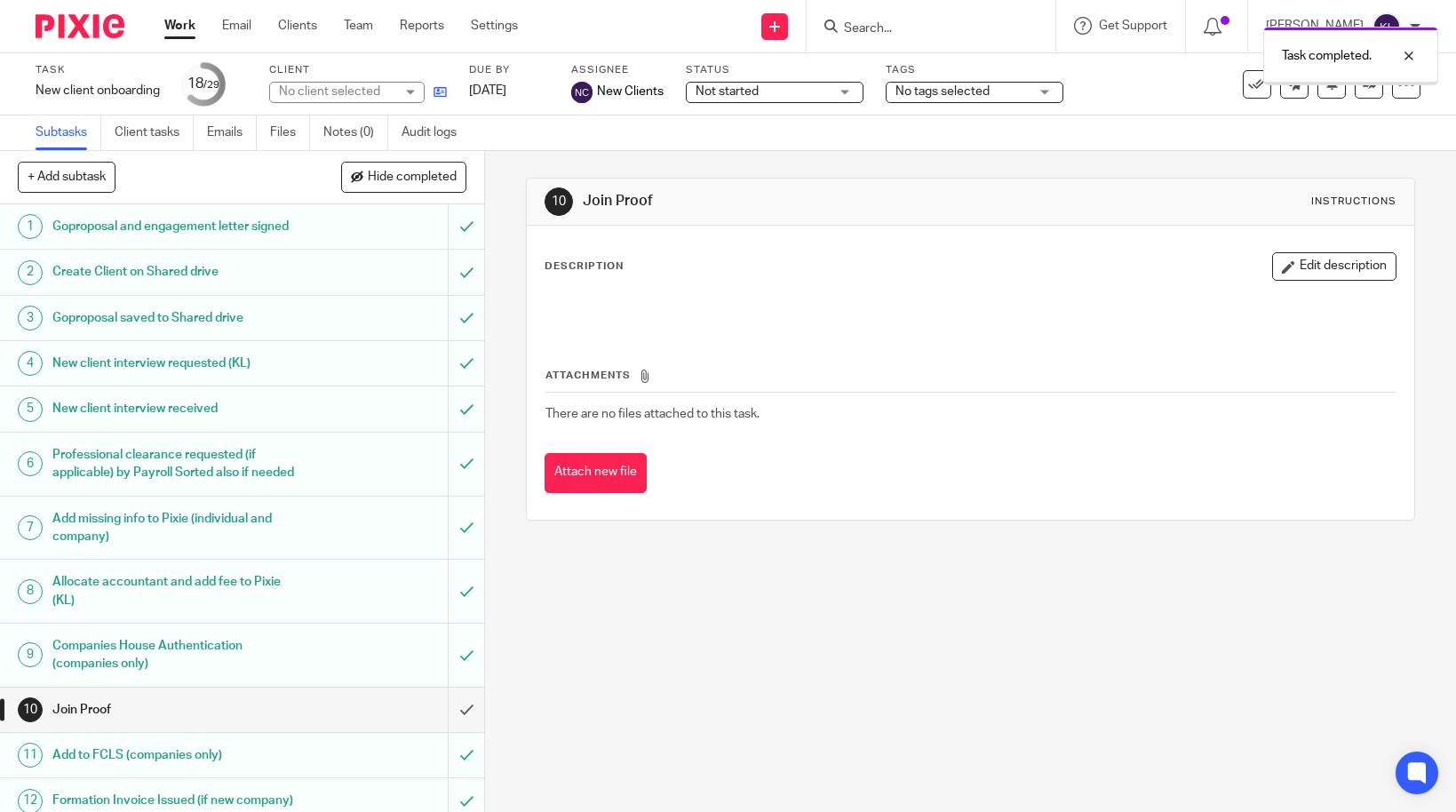
click at [440, 100] on link at bounding box center [435, 92] width 22 height 18
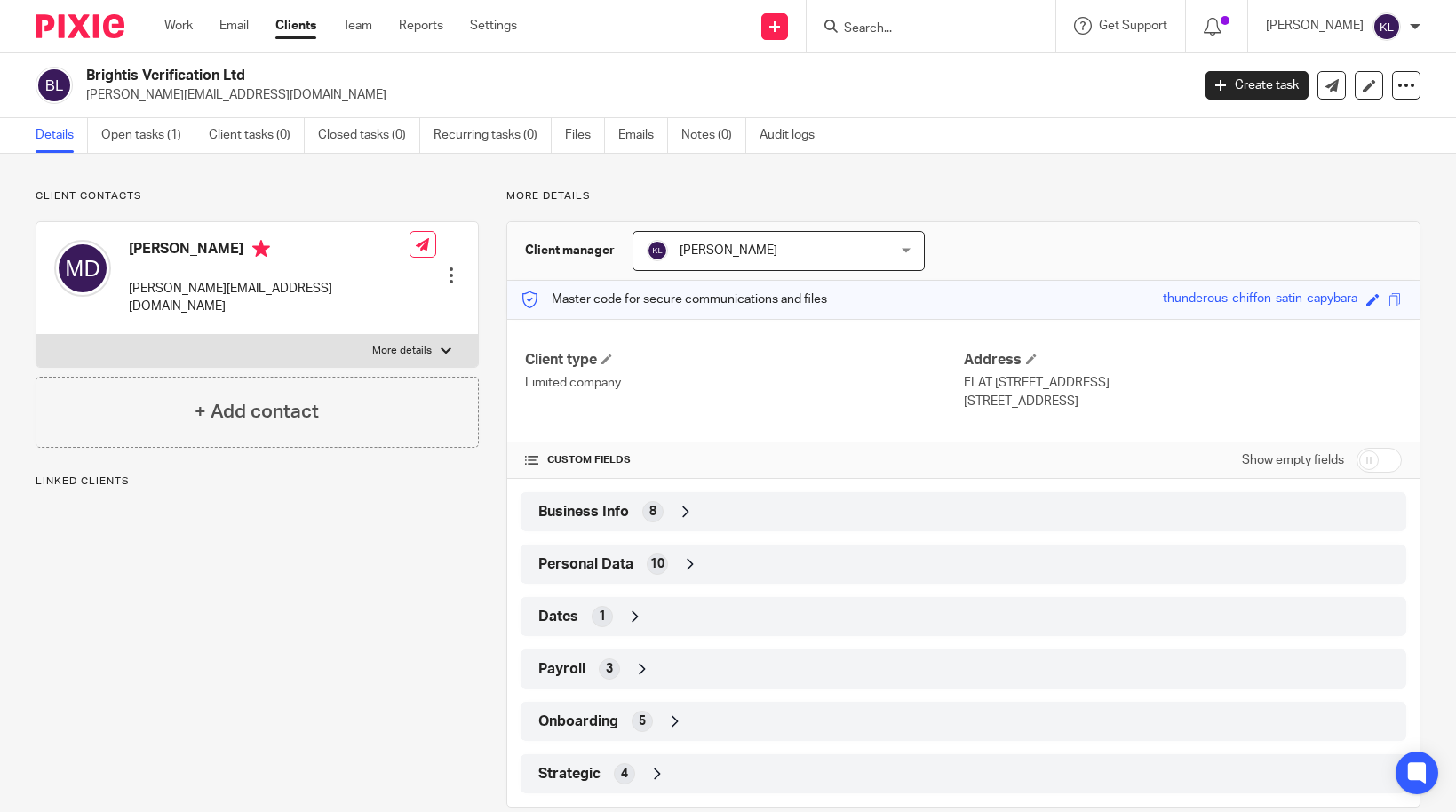
click at [893, 33] on input "Search" at bounding box center [923, 29] width 160 height 16
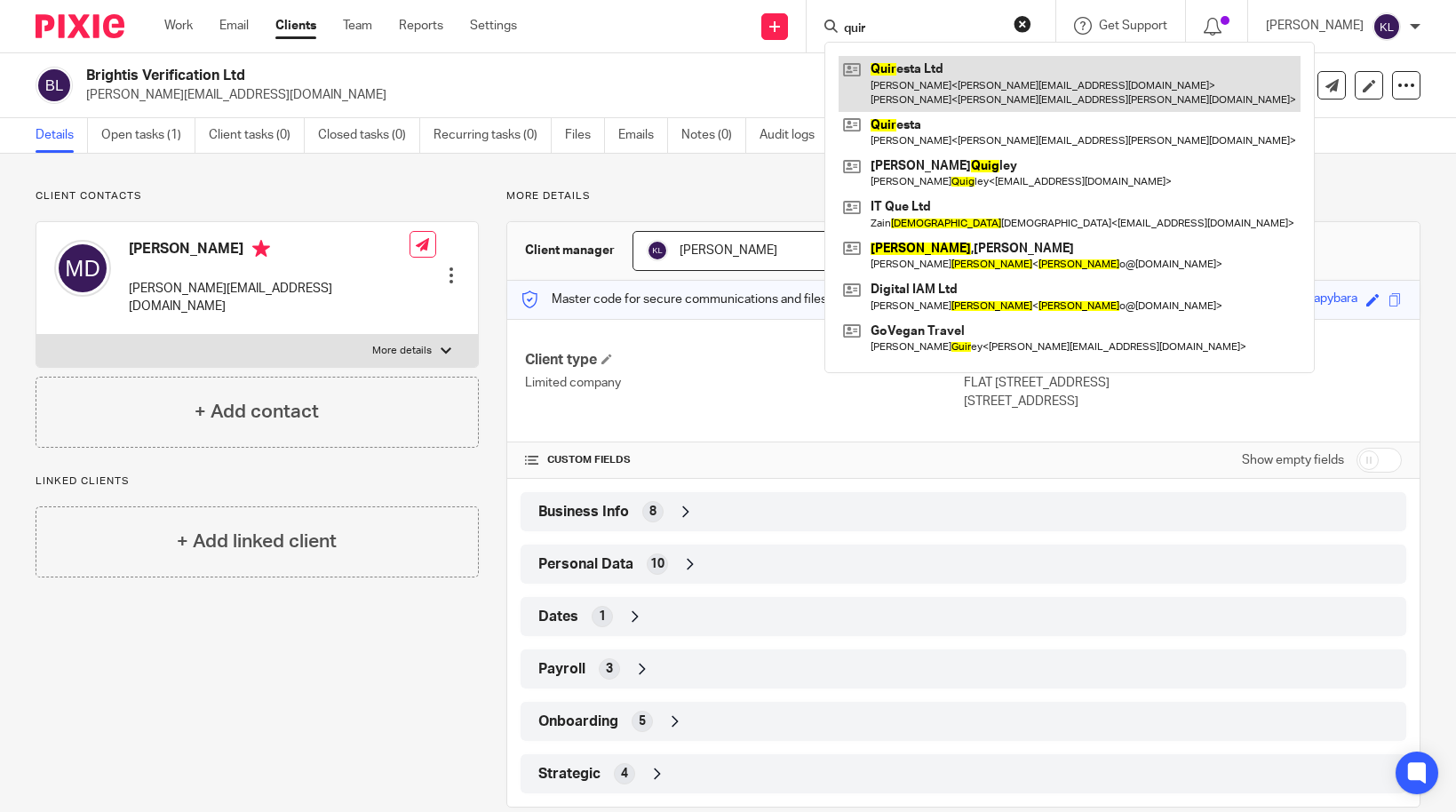
type input "quir"
click at [938, 84] on link at bounding box center [1070, 84] width 462 height 55
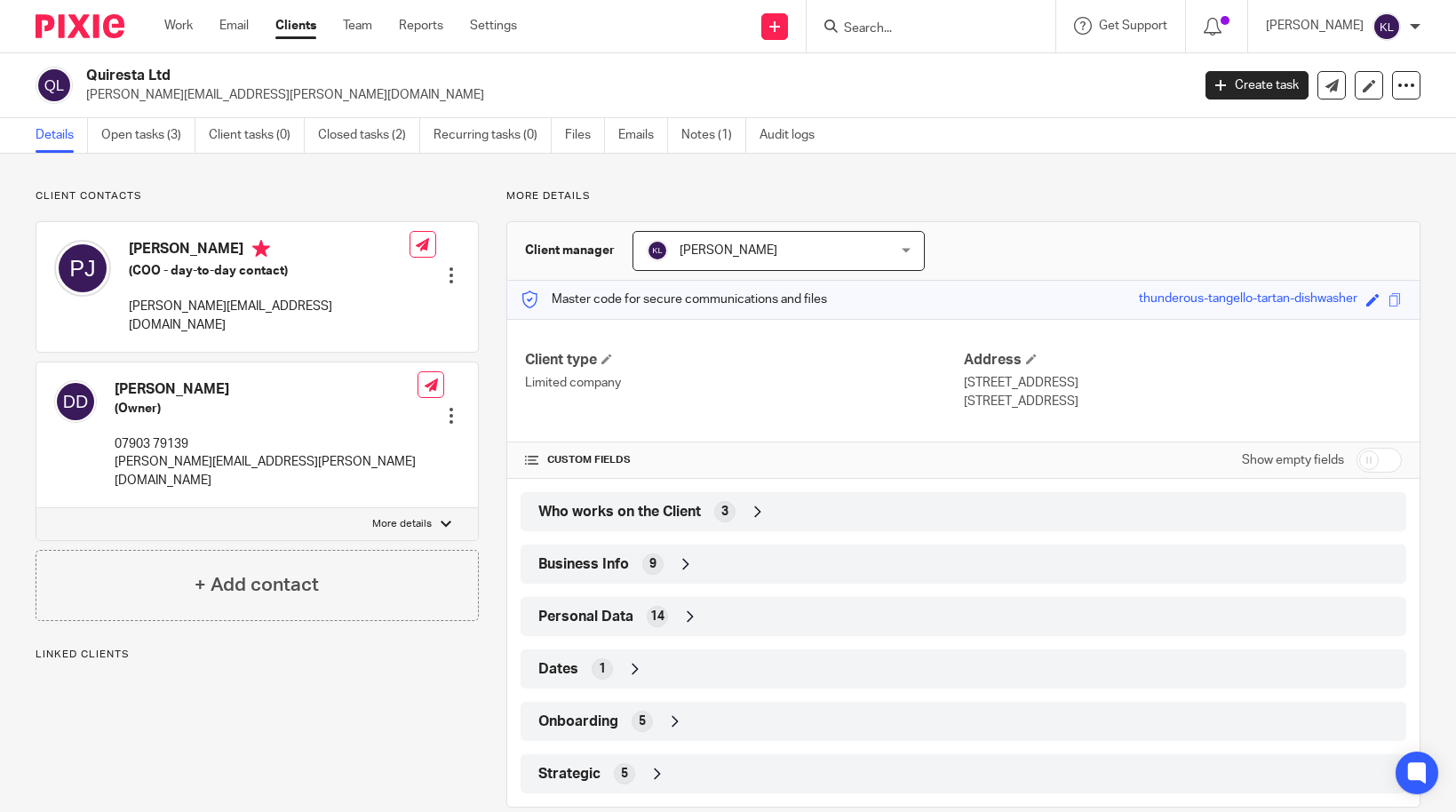
click at [799, 519] on div "Who works on the Client 3" at bounding box center [964, 511] width 859 height 31
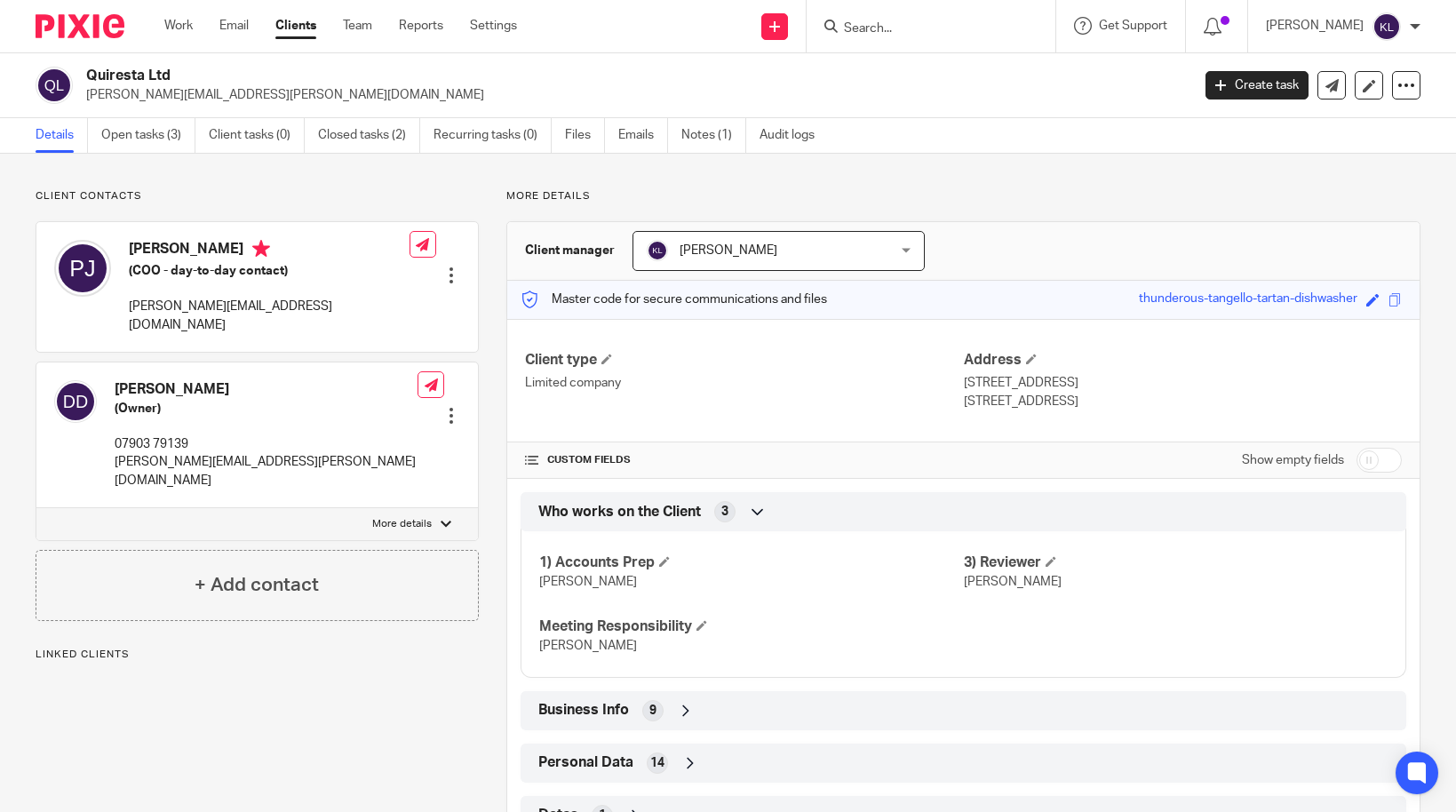
click at [926, 31] on input "Search" at bounding box center [923, 29] width 160 height 16
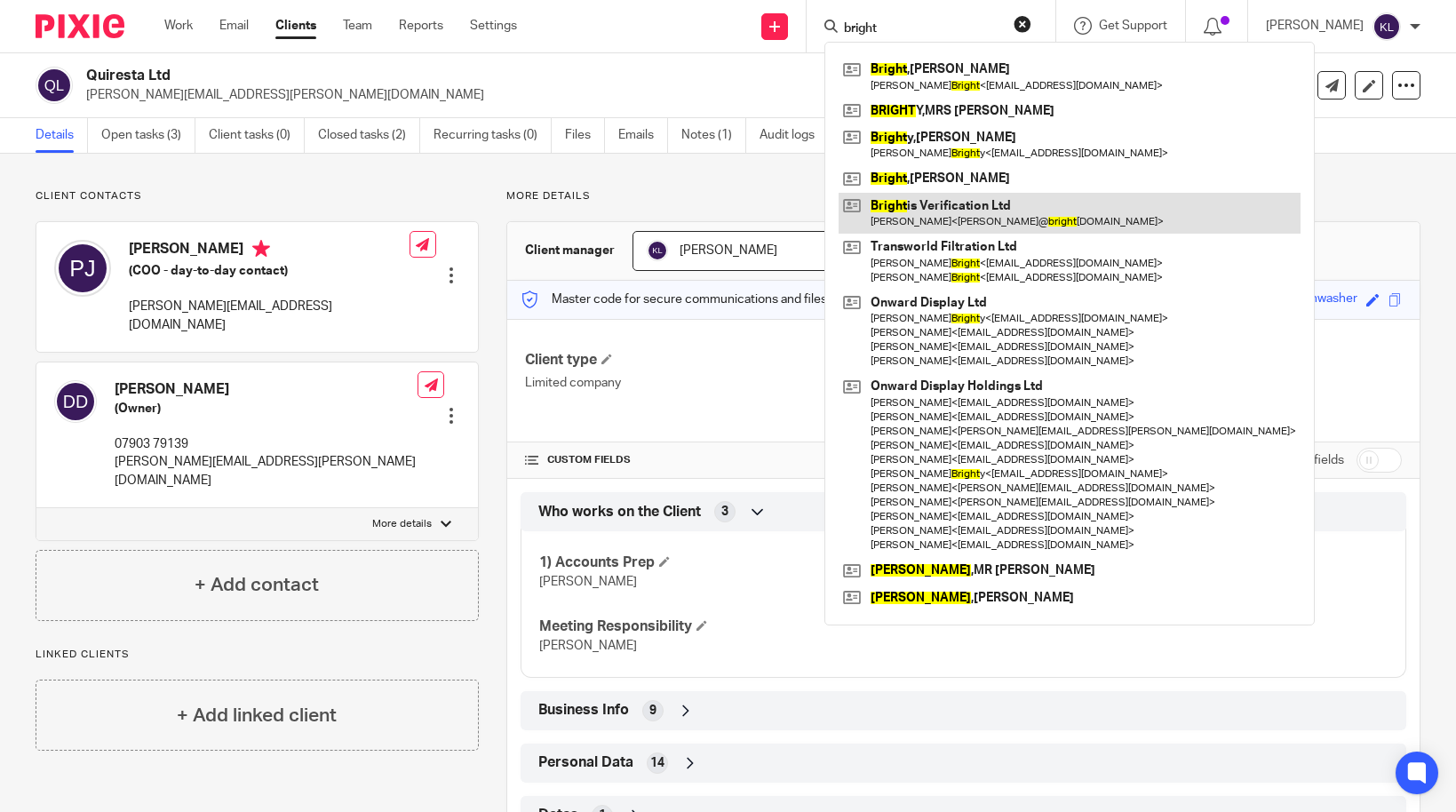
type input "bright"
click at [963, 206] on link at bounding box center [1070, 213] width 462 height 41
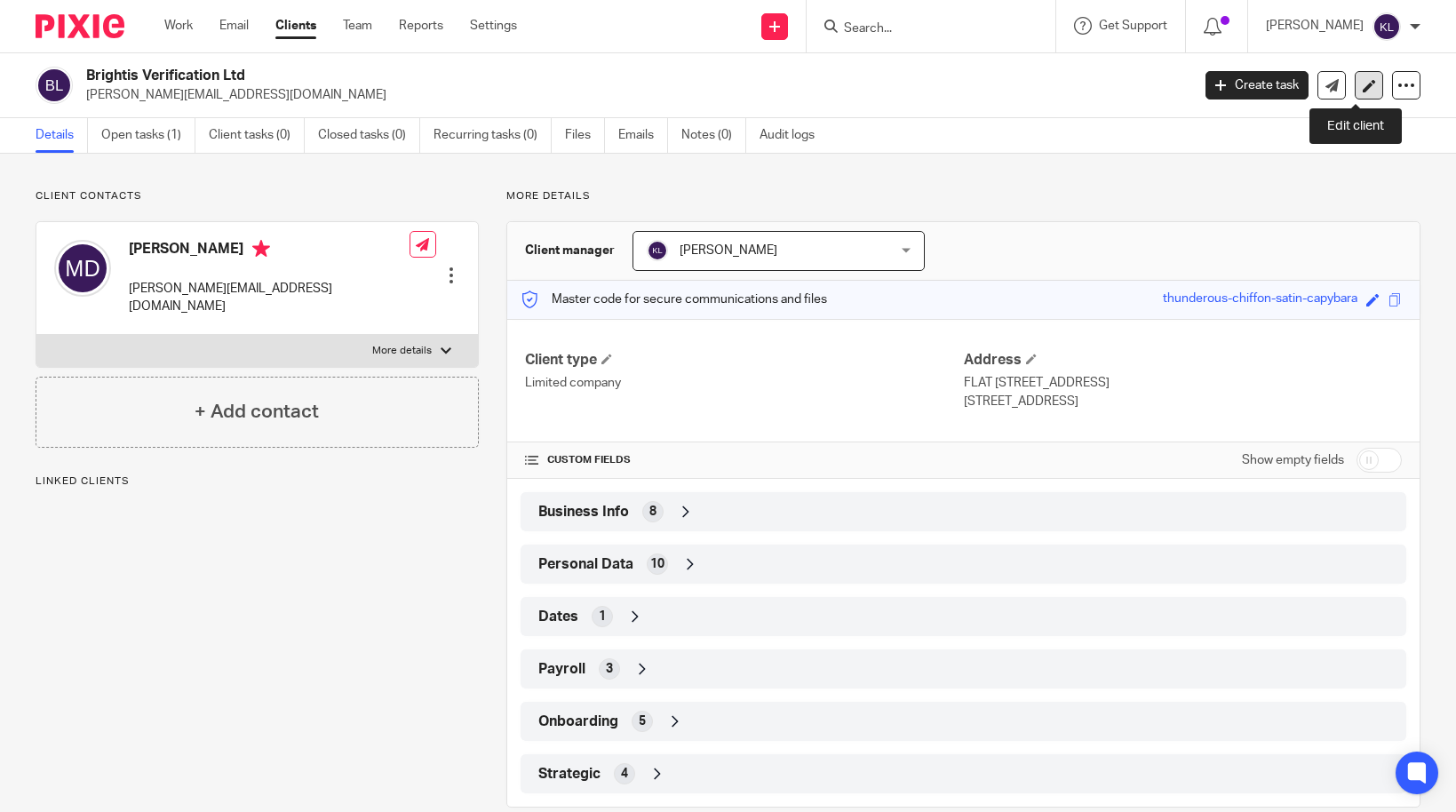
click at [1362, 83] on icon at bounding box center [1369, 86] width 13 height 13
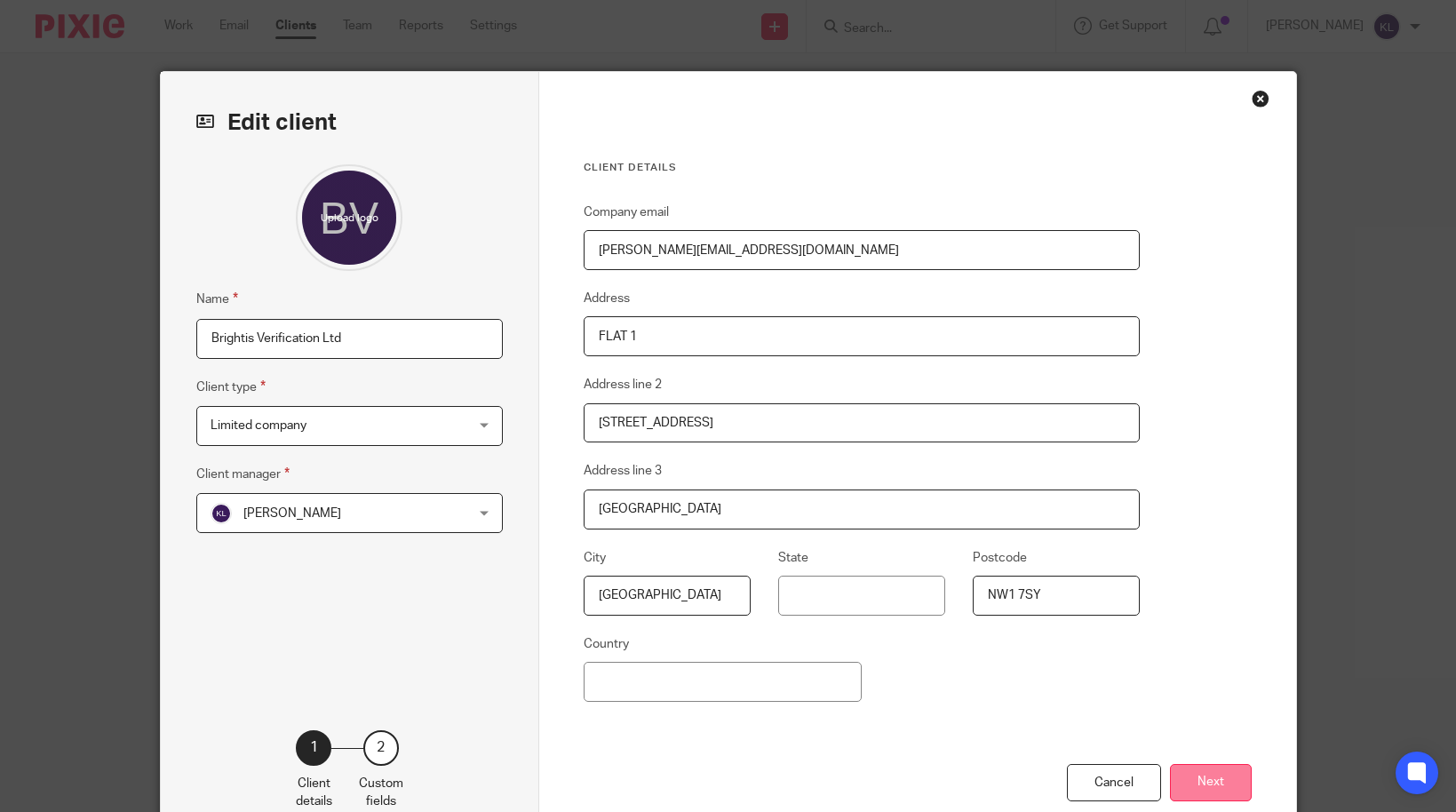
click at [1216, 783] on button "Next" at bounding box center [1211, 783] width 82 height 38
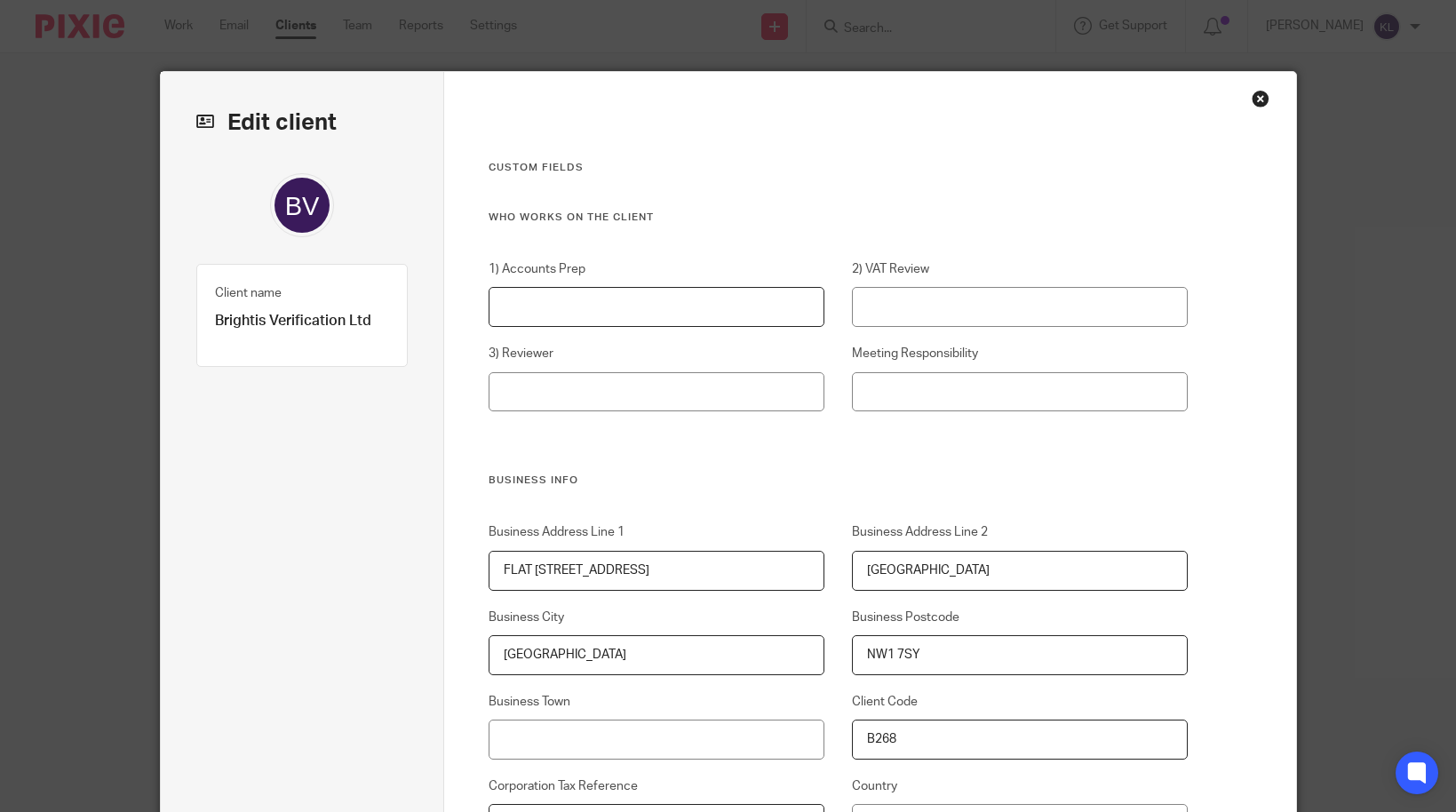
click at [598, 312] on input "1) Accounts Prep" at bounding box center [656, 307] width 336 height 40
type input "[PERSON_NAME]"
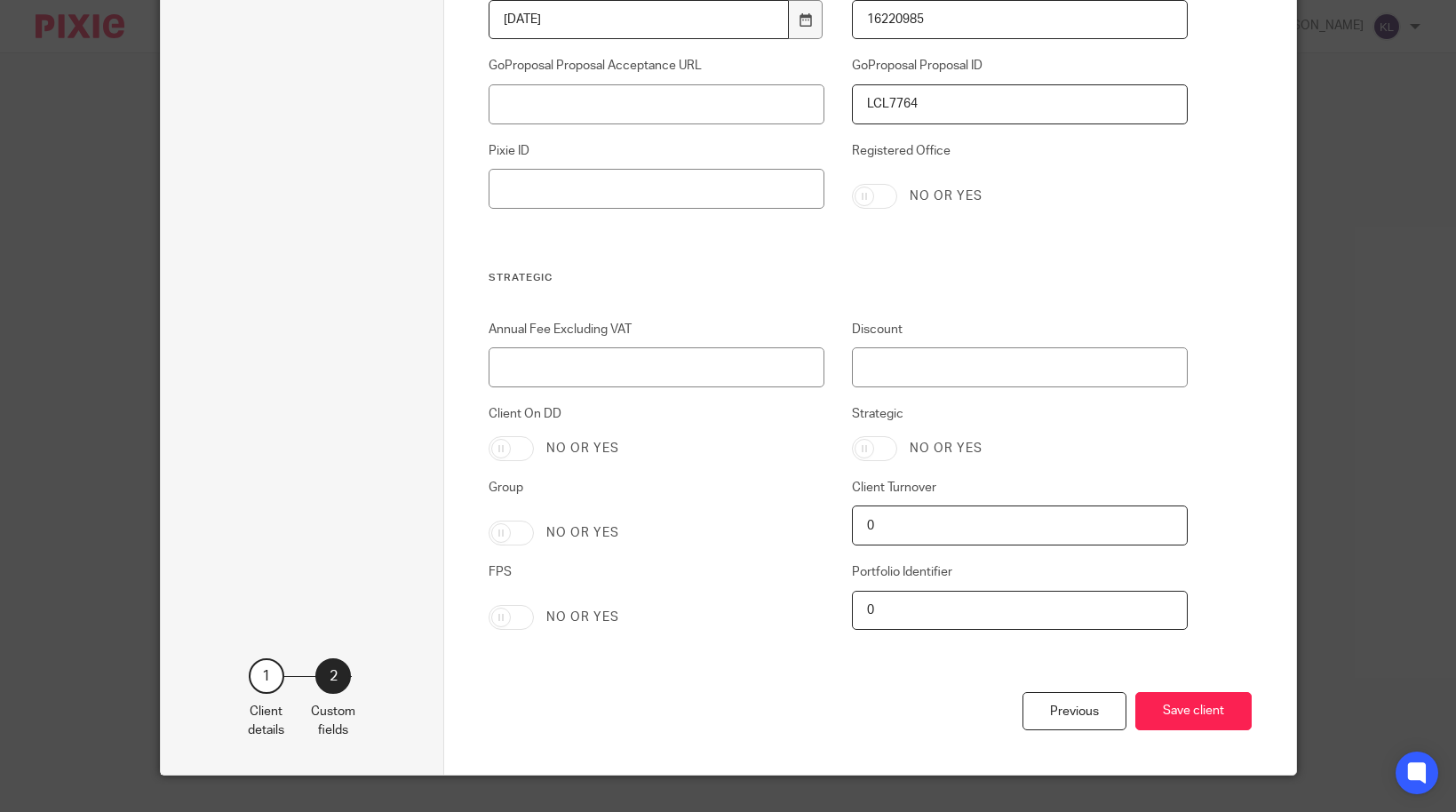
scroll to position [3524, 0]
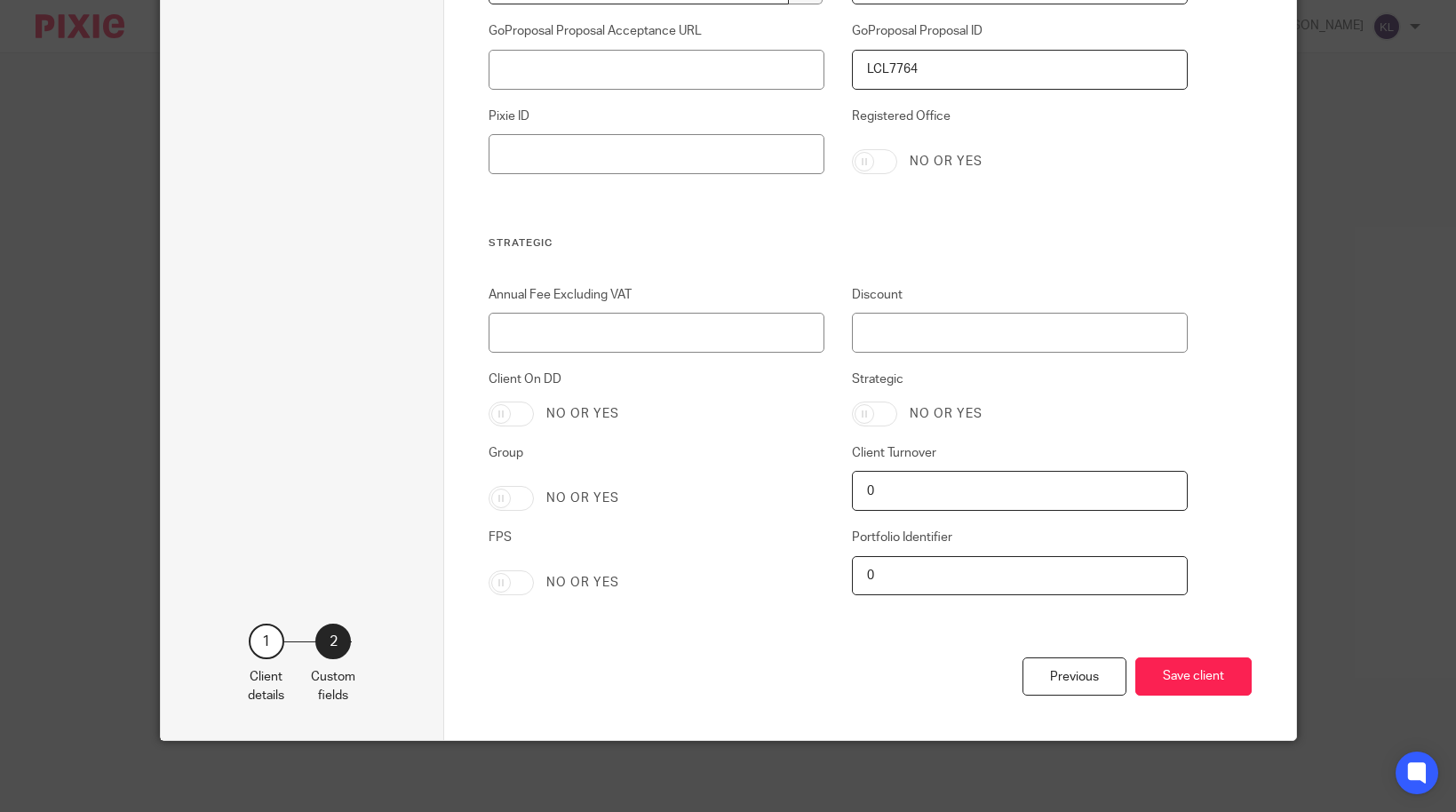
type input "James"
click at [518, 346] on input "Annual Fee Excluding VAT" at bounding box center [656, 333] width 336 height 40
type input "1176"
click at [1199, 679] on button "Save client" at bounding box center [1194, 677] width 116 height 38
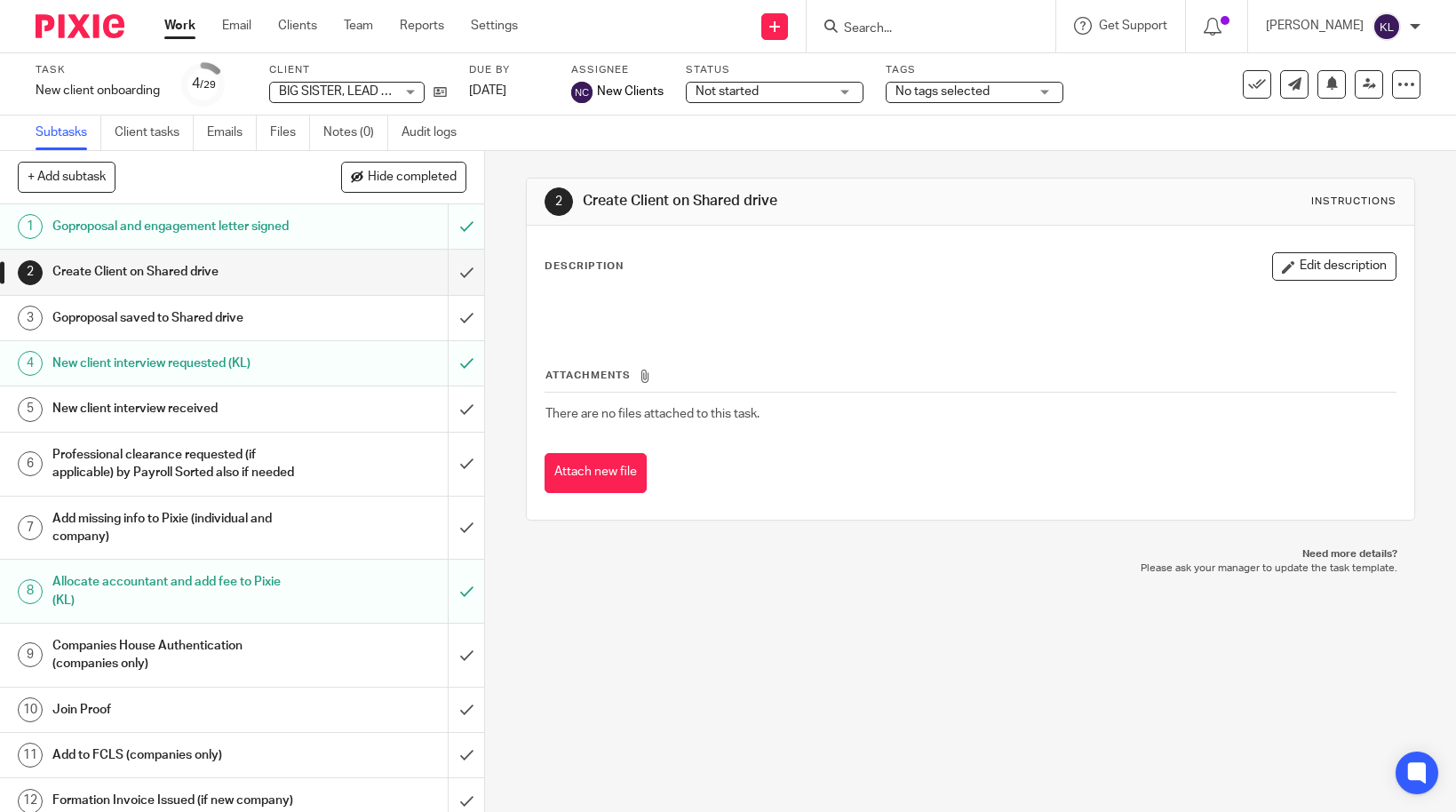
click at [183, 24] on link "Work" at bounding box center [179, 26] width 31 height 18
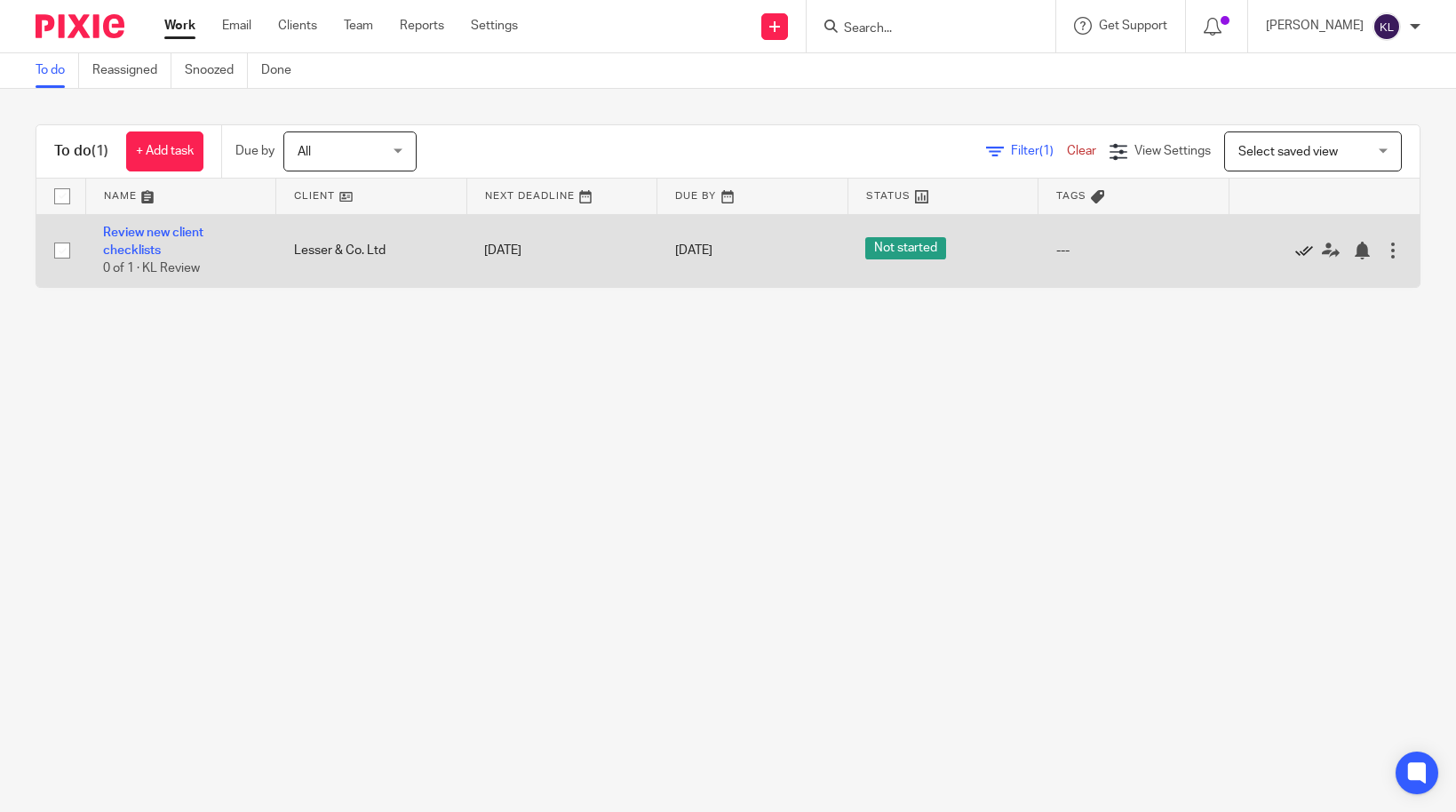
click at [1295, 243] on icon at bounding box center [1303, 250] width 18 height 18
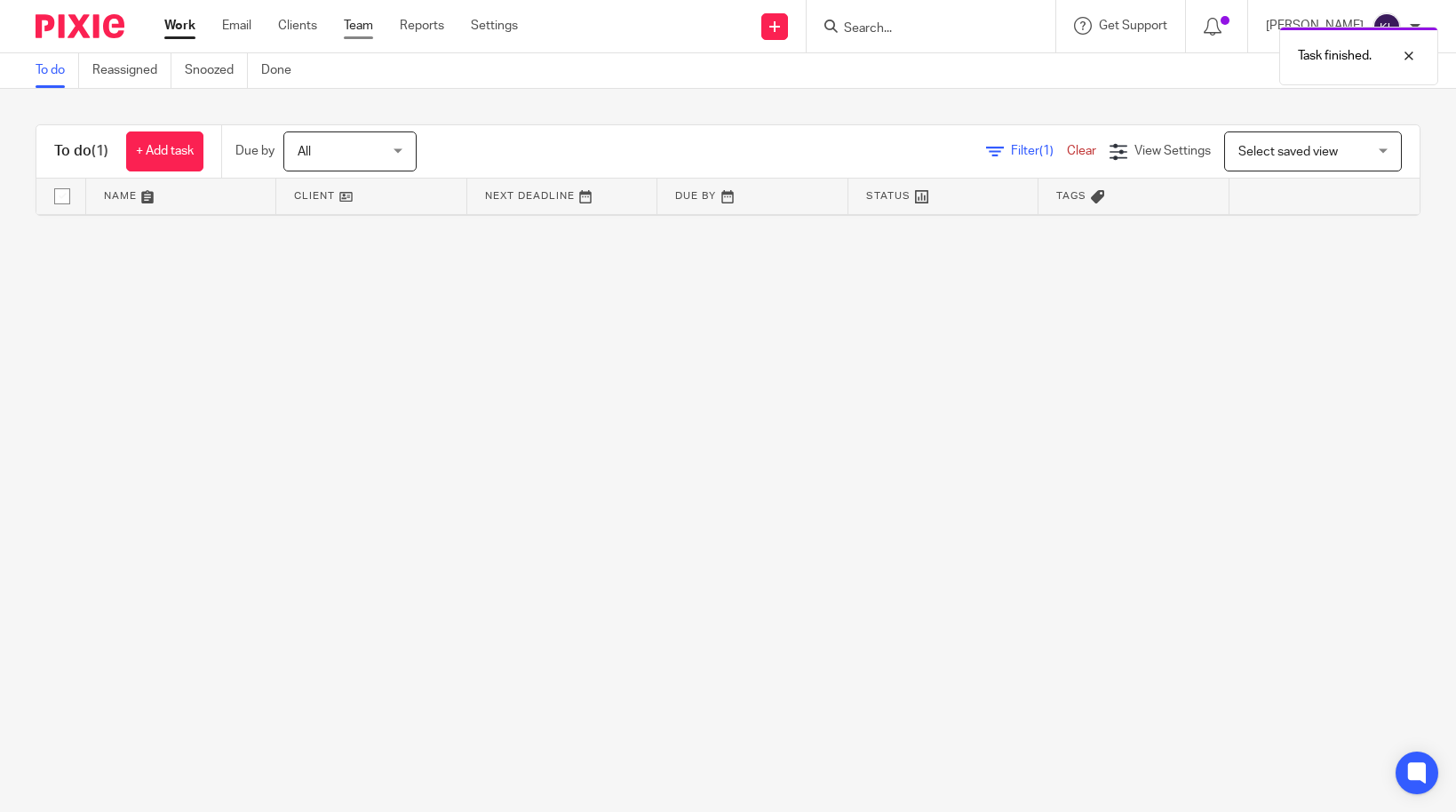
click at [357, 21] on link "Team" at bounding box center [358, 26] width 30 height 18
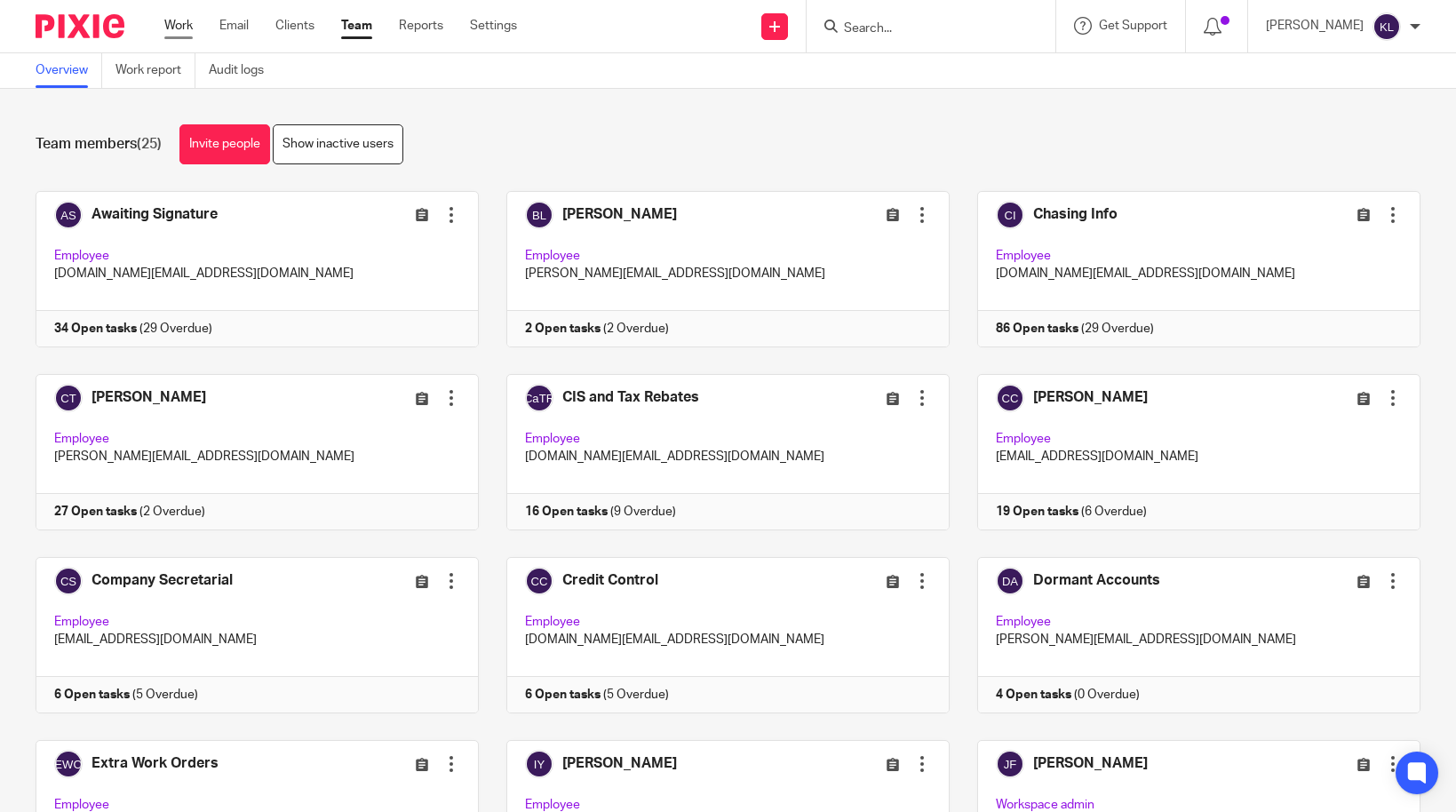
click at [170, 20] on link "Work" at bounding box center [178, 26] width 29 height 18
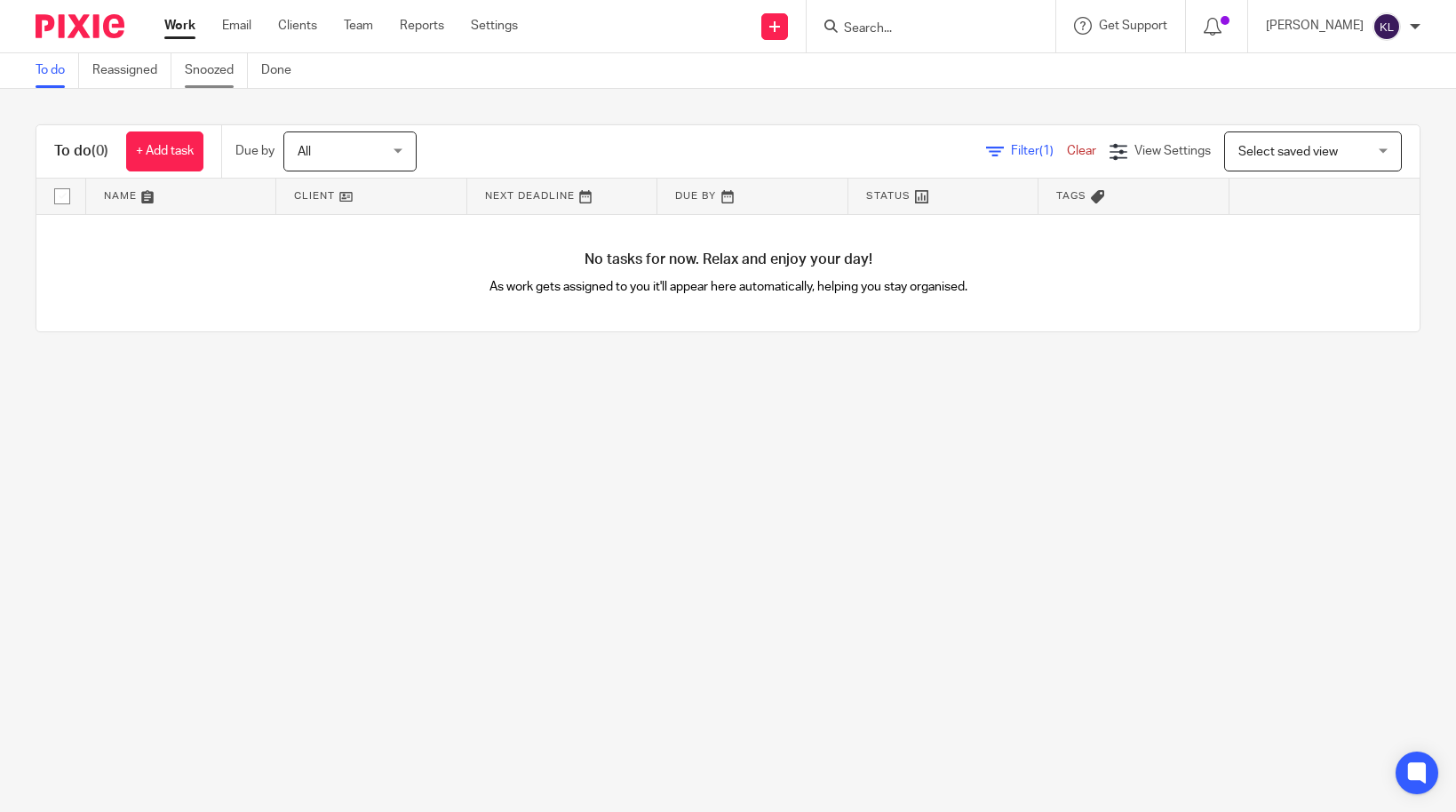
click at [196, 59] on link "Snoozed" at bounding box center [217, 71] width 63 height 34
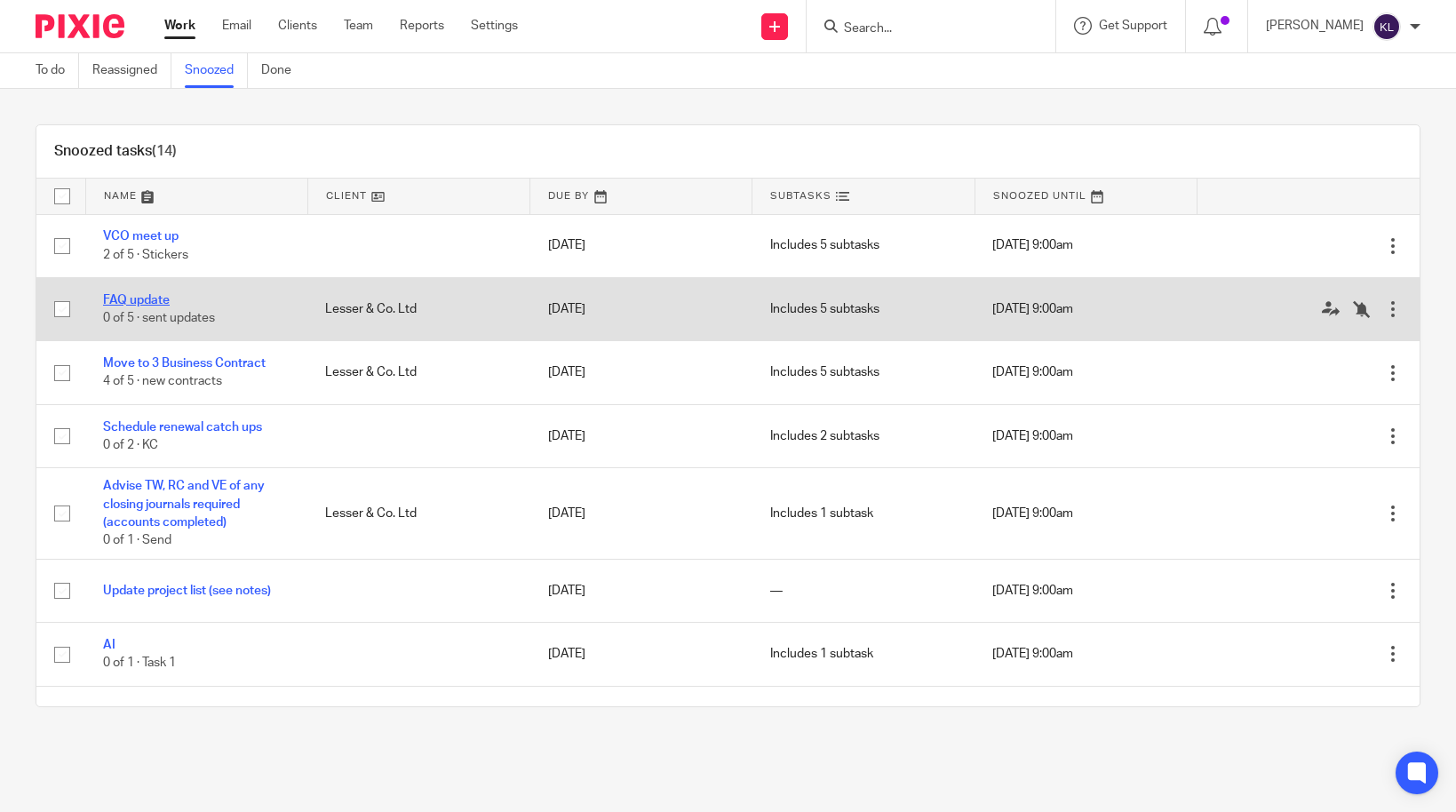
click at [129, 294] on link "FAQ update" at bounding box center [136, 300] width 67 height 12
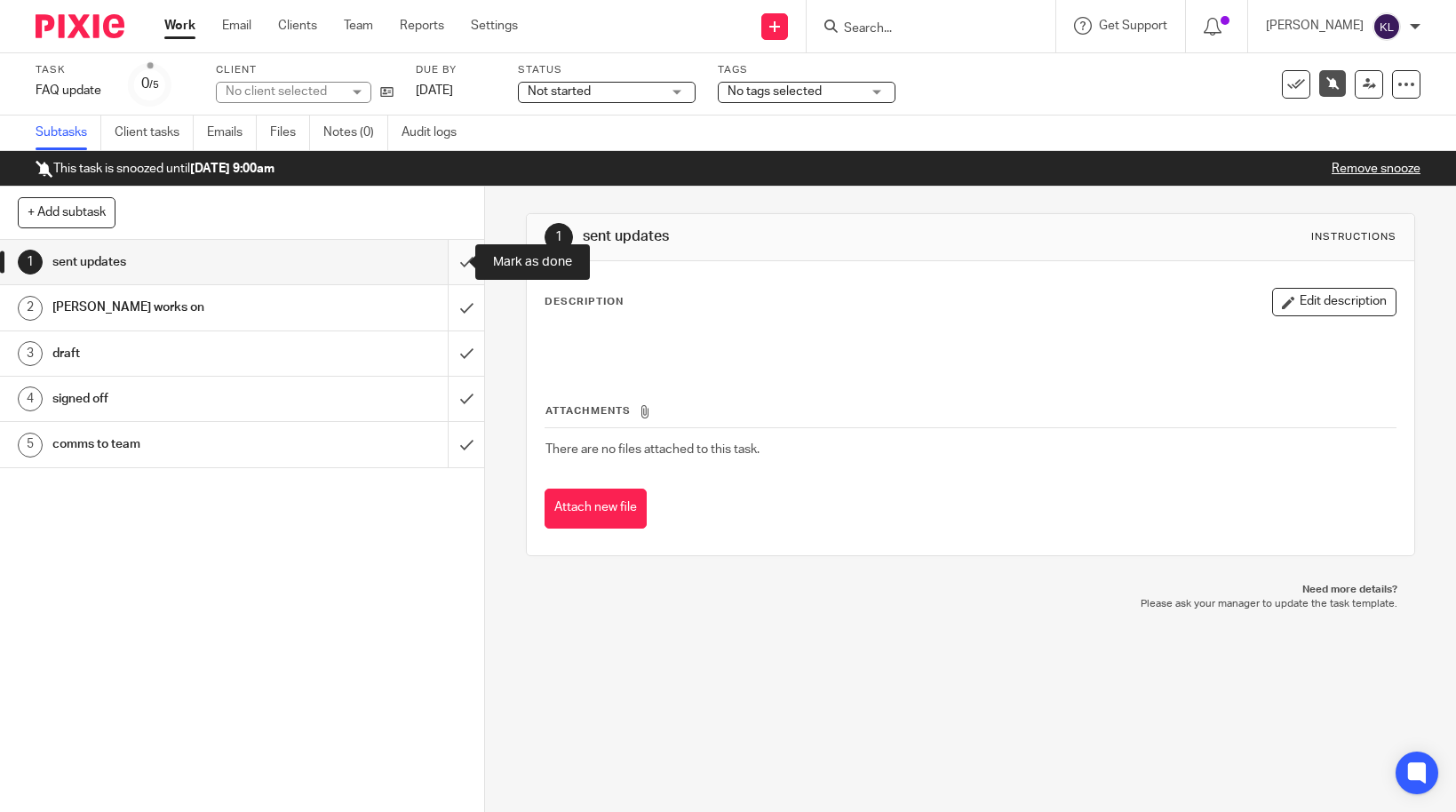
click at [447, 254] on input "submit" at bounding box center [241, 261] width 484 height 45
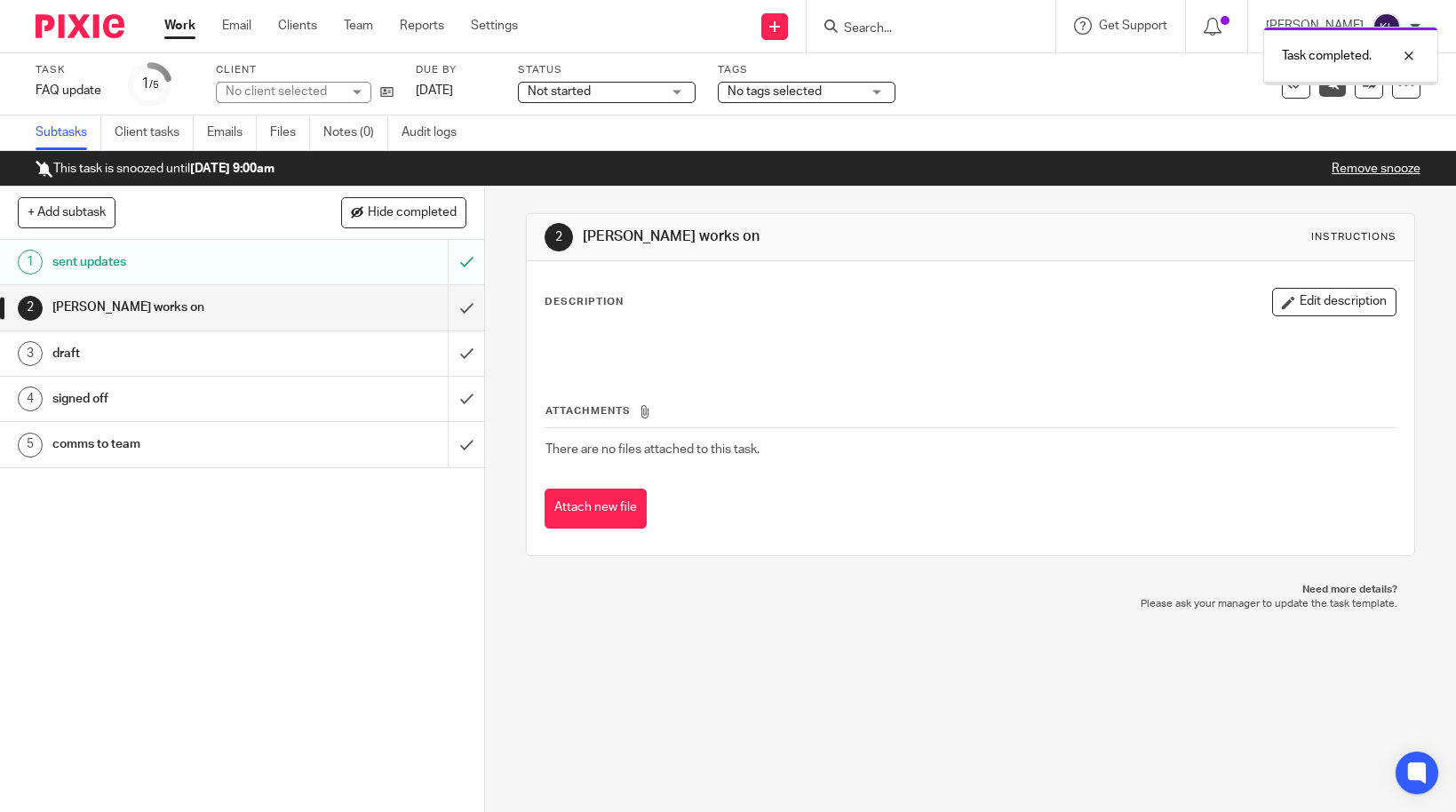
click at [178, 30] on link "Work" at bounding box center [179, 26] width 31 height 18
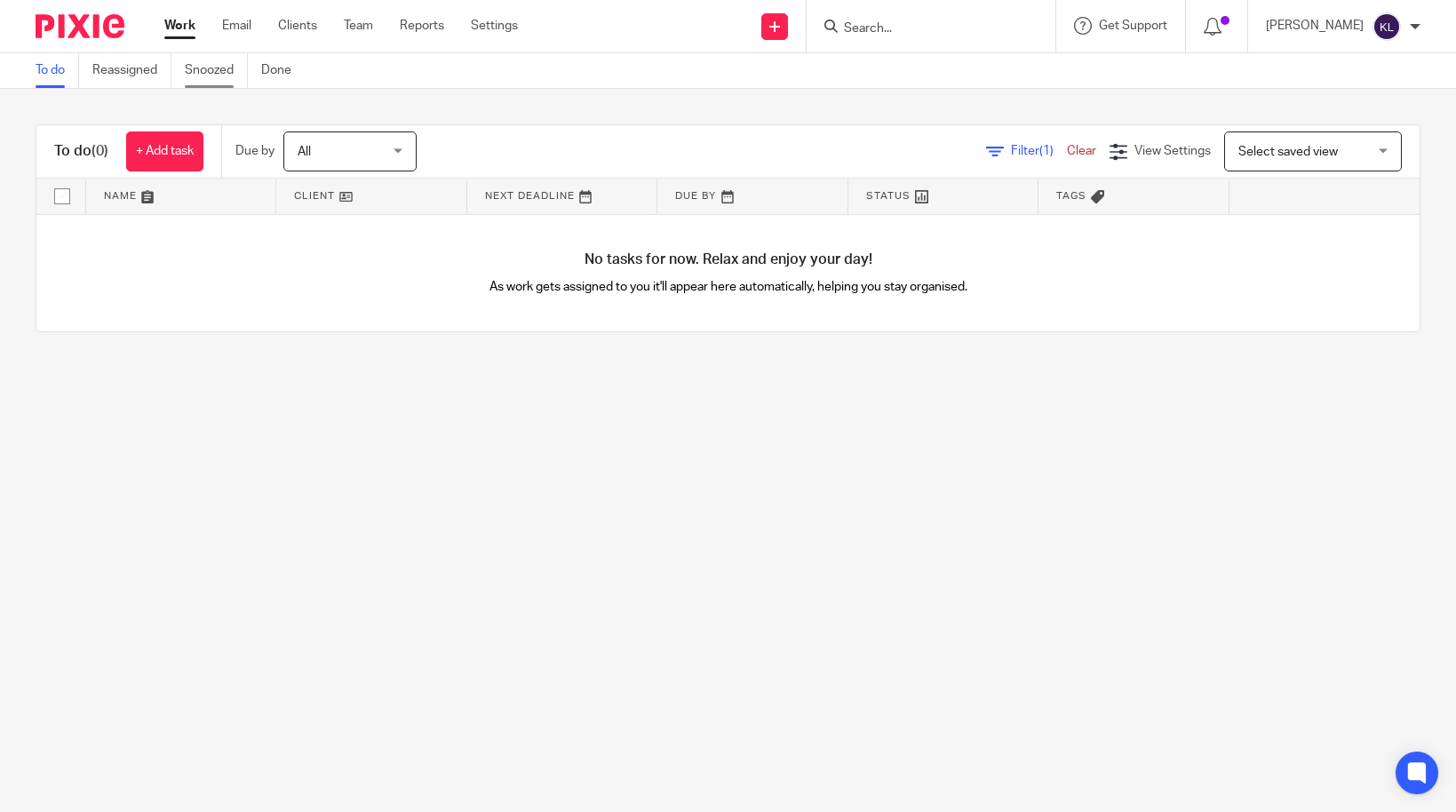
click at [216, 66] on link "Snoozed" at bounding box center [217, 71] width 63 height 34
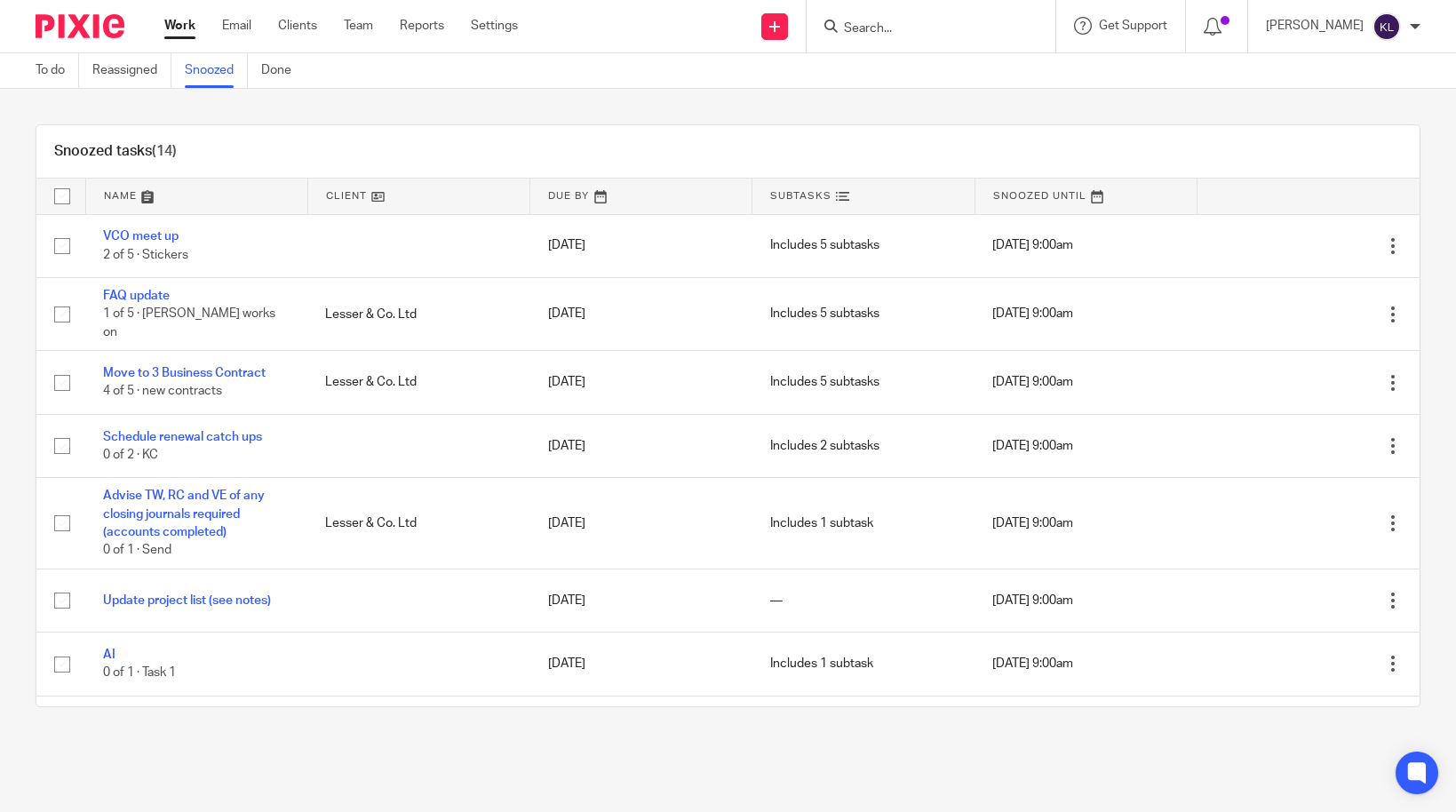
click at [185, 30] on link "Work" at bounding box center [179, 26] width 31 height 18
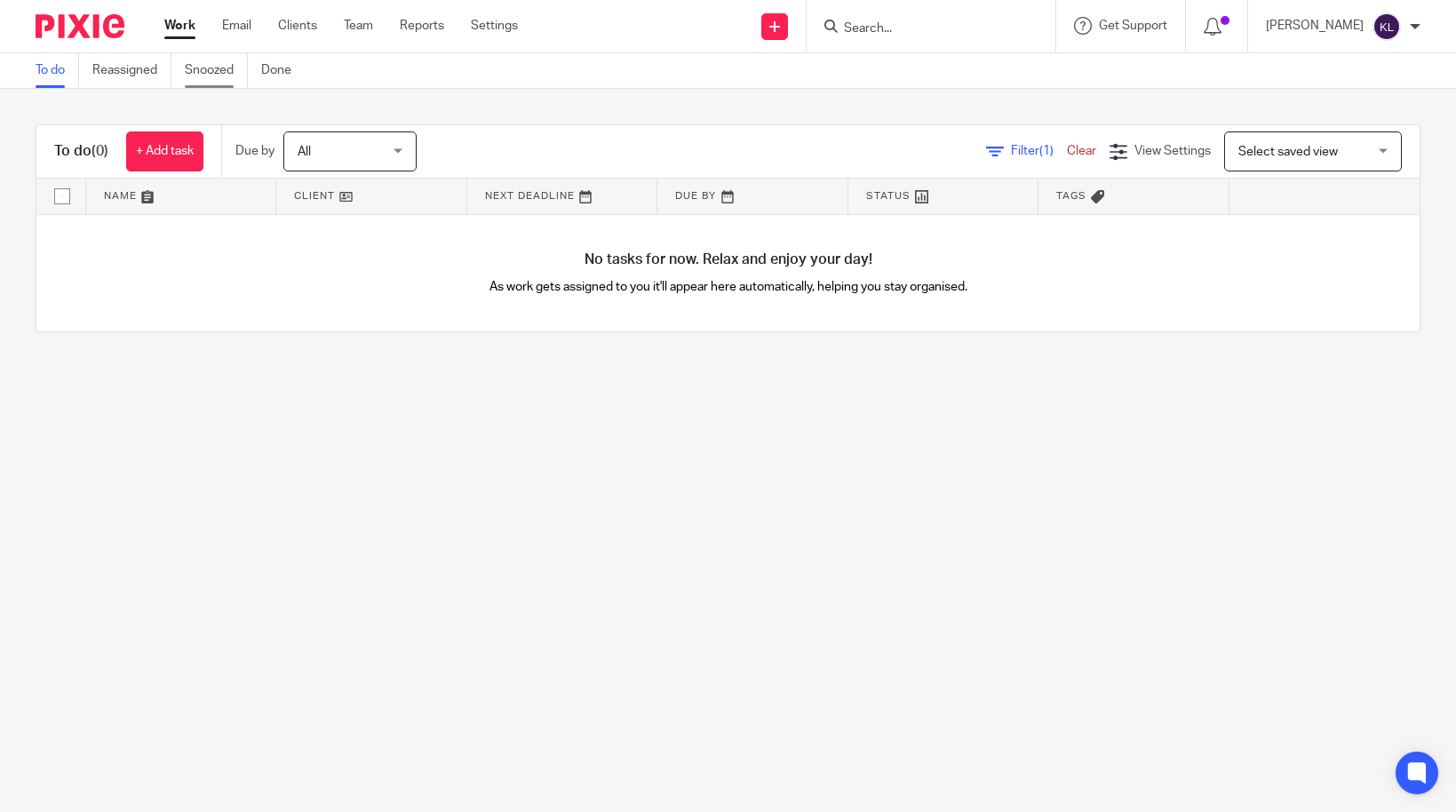
click at [208, 71] on link "Snoozed" at bounding box center [217, 71] width 63 height 34
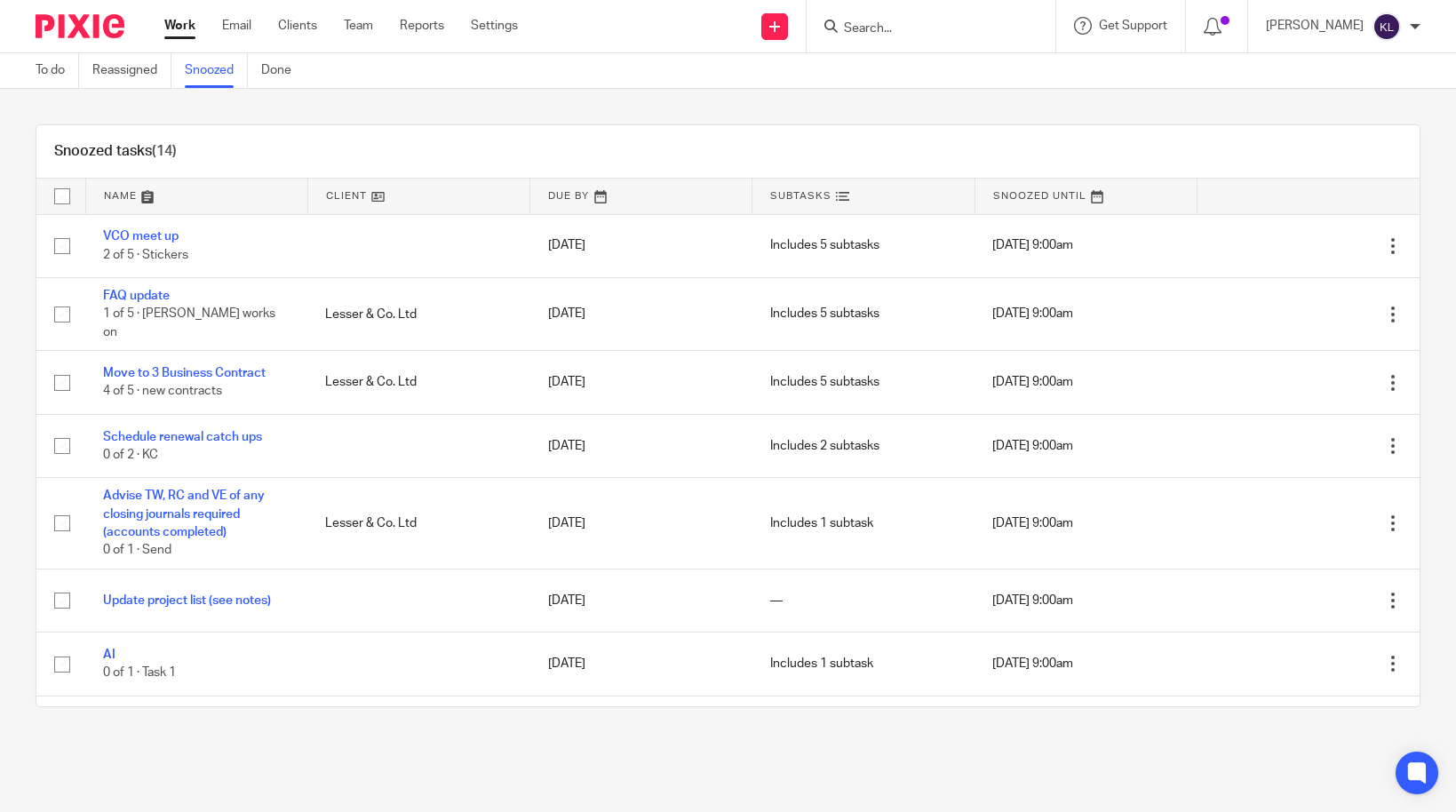
click at [171, 23] on link "Work" at bounding box center [179, 26] width 31 height 18
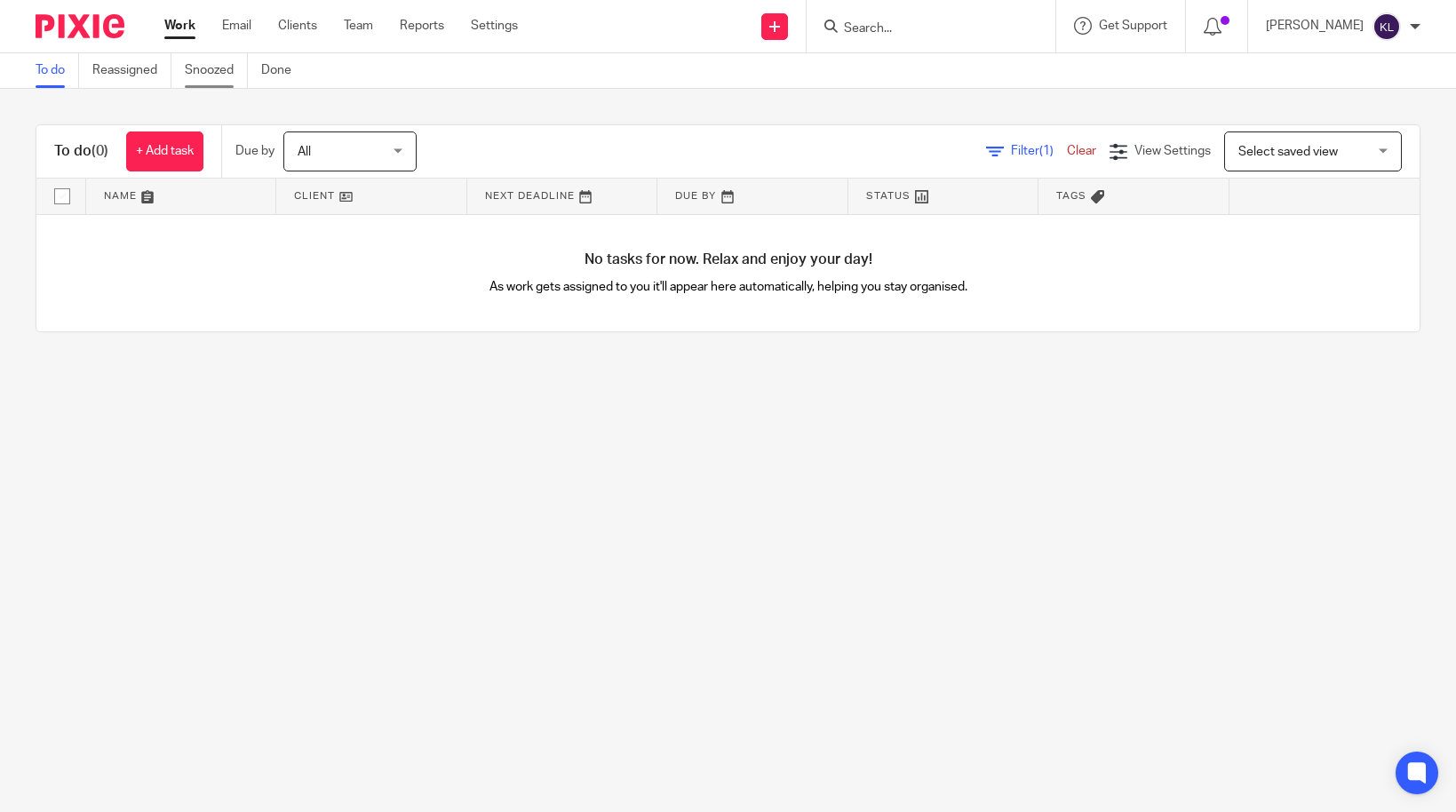
click at [202, 71] on link "Snoozed" at bounding box center [217, 71] width 63 height 34
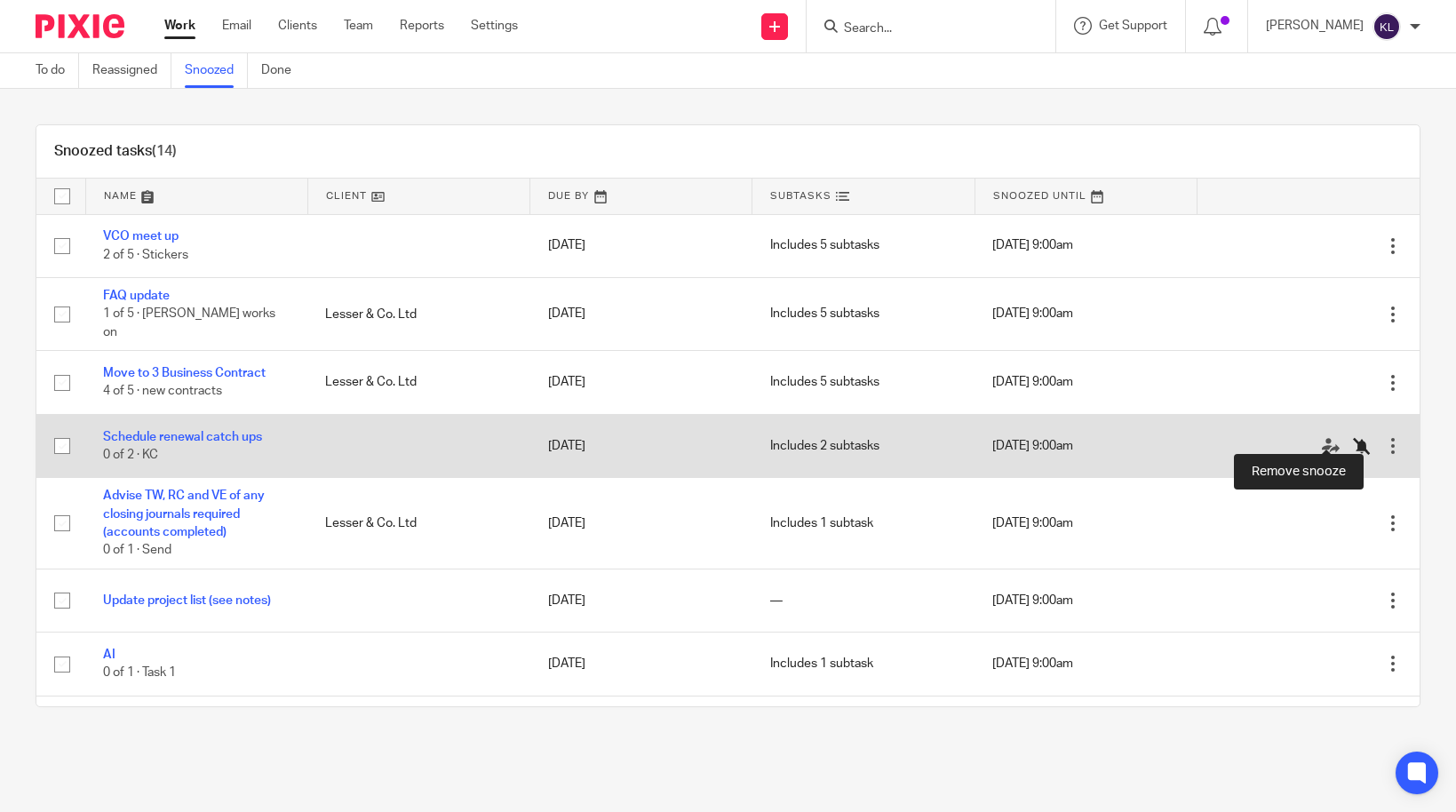
click at [1353, 437] on icon at bounding box center [1362, 446] width 18 height 18
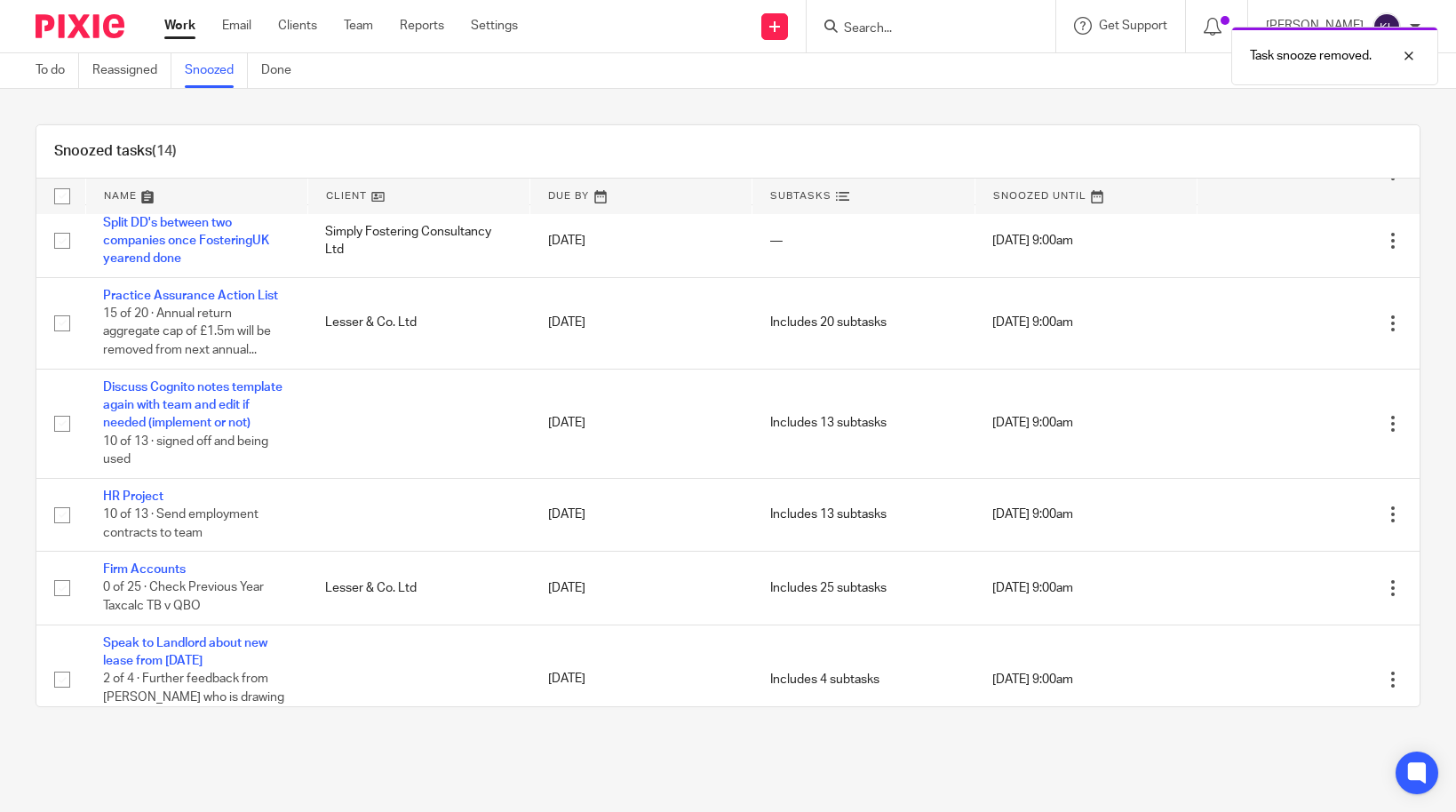
scroll to position [527, 0]
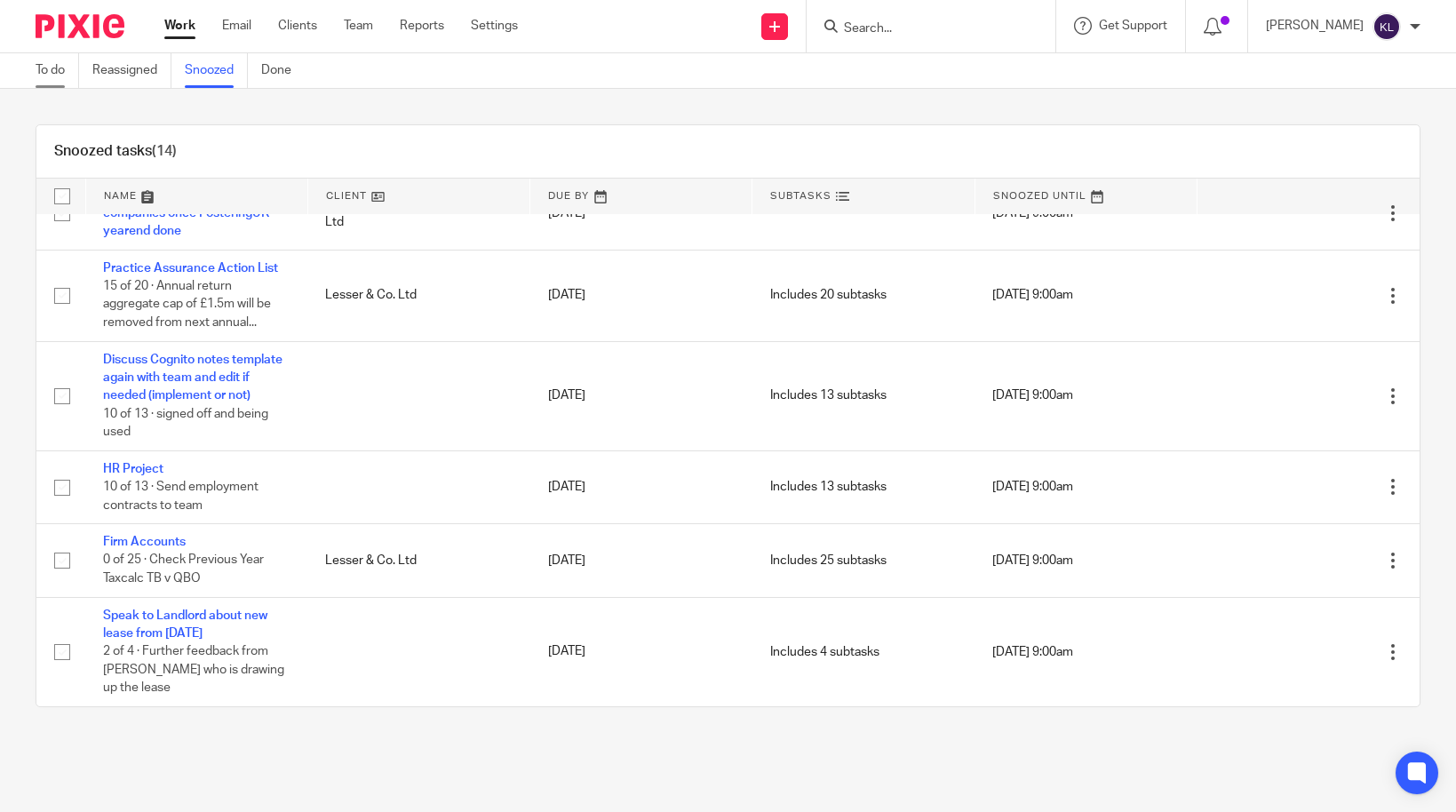
click at [54, 60] on link "To do" at bounding box center [57, 71] width 44 height 34
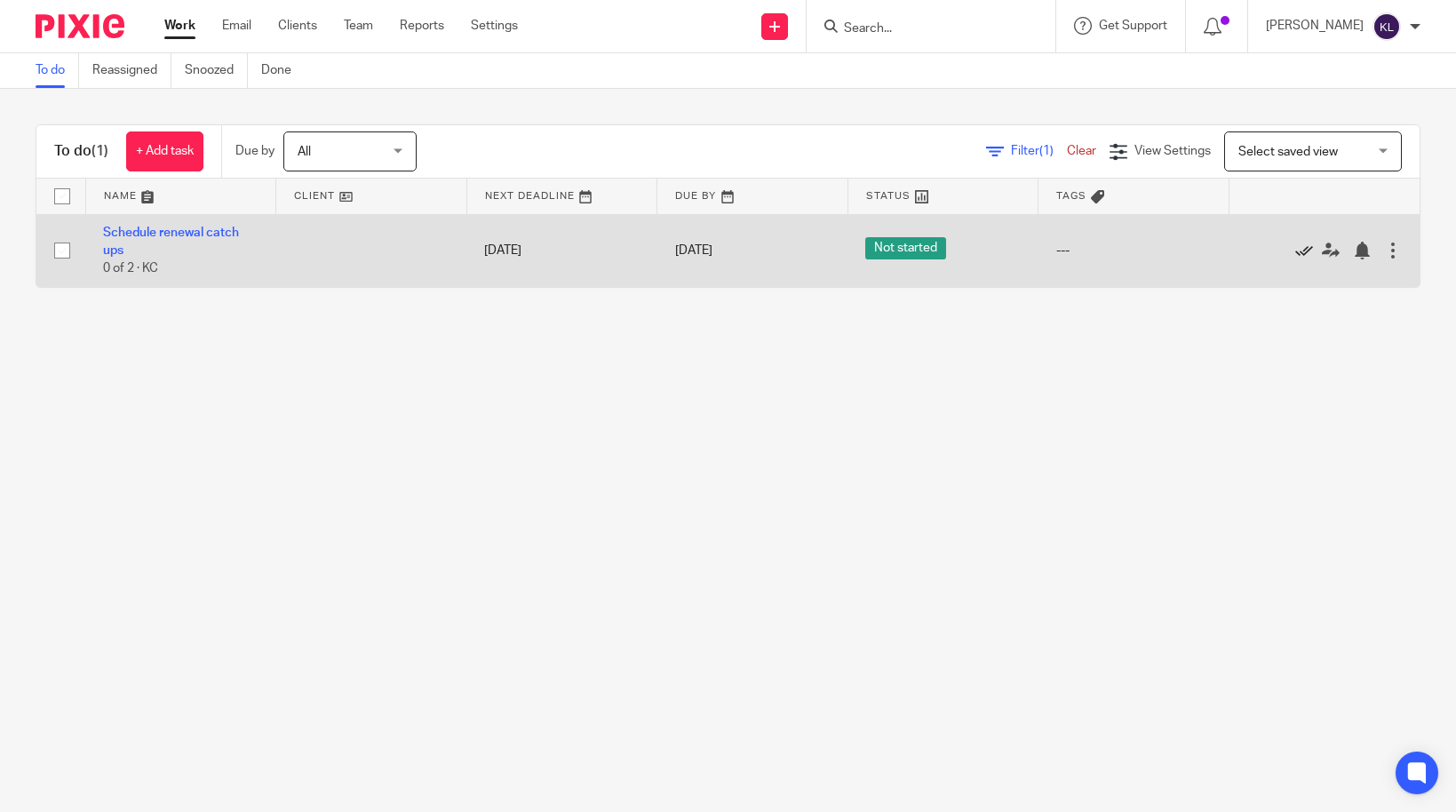
click at [1295, 251] on icon at bounding box center [1303, 250] width 18 height 18
